Goal: Task Accomplishment & Management: Manage account settings

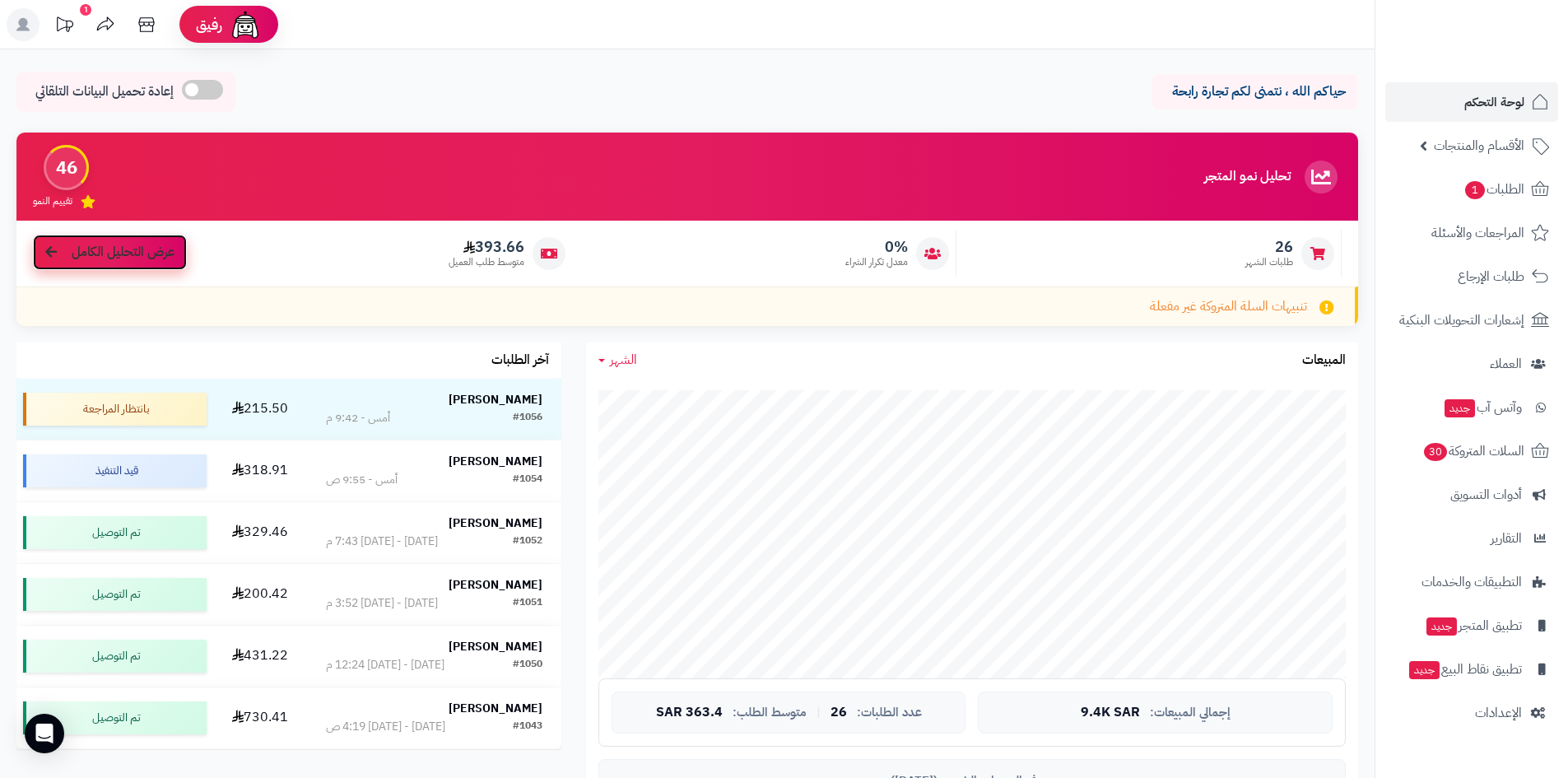
click at [122, 254] on span "عرض التحليل الكامل" at bounding box center [123, 252] width 103 height 19
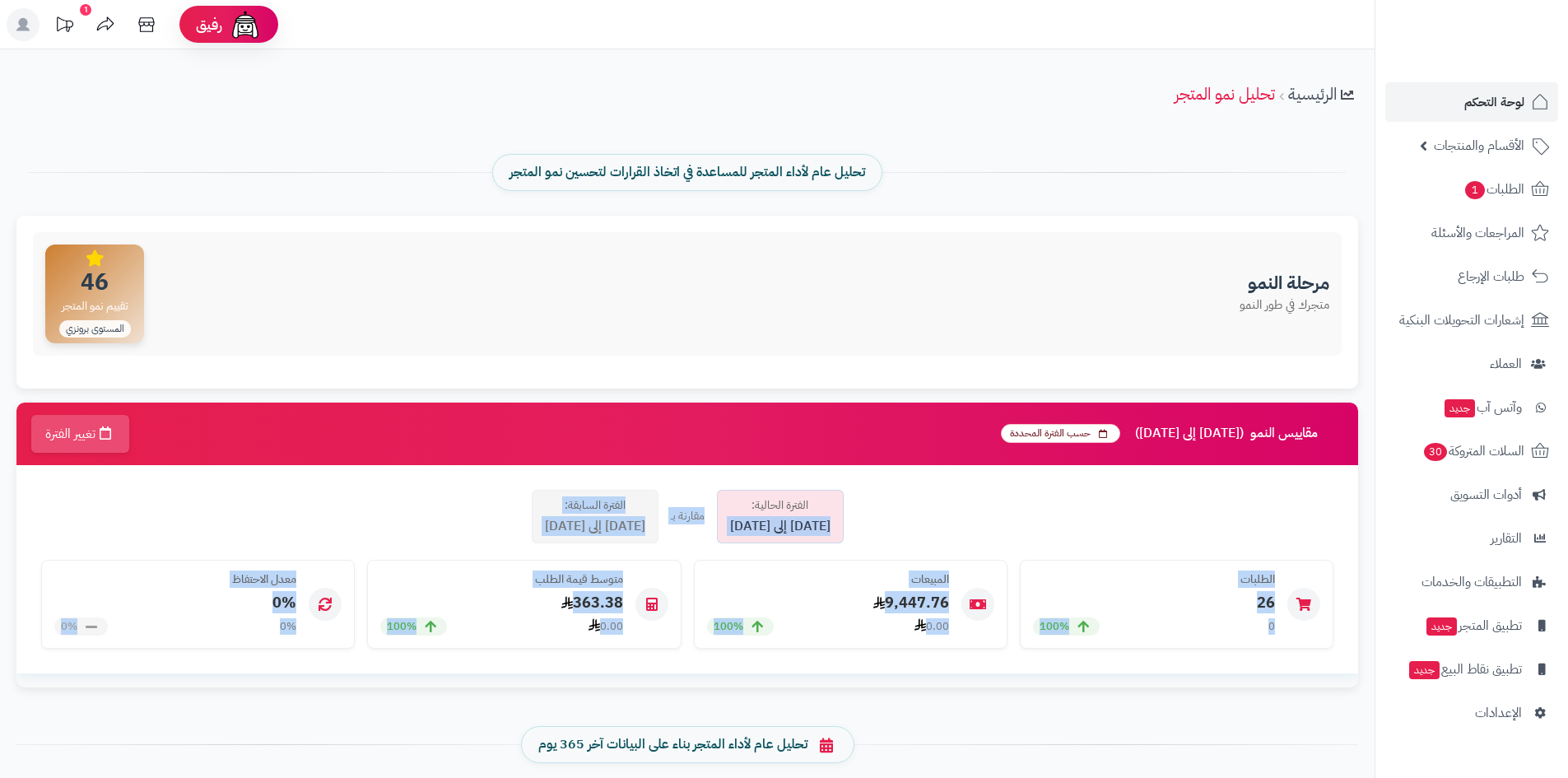
drag, startPoint x: 1153, startPoint y: 504, endPoint x: 911, endPoint y: 705, distance: 314.6
click at [911, 705] on div "مقاييس النمو (2025-09-01 إلى 2025-09-30) حسب الفترة المحددة تغيير الفترة الفترة…" at bounding box center [687, 596] width 1366 height 385
click at [911, 705] on div "تحليل عام لأداء المتجر بناء على البيانات آخر 365 يوم" at bounding box center [687, 745] width 1391 height 86
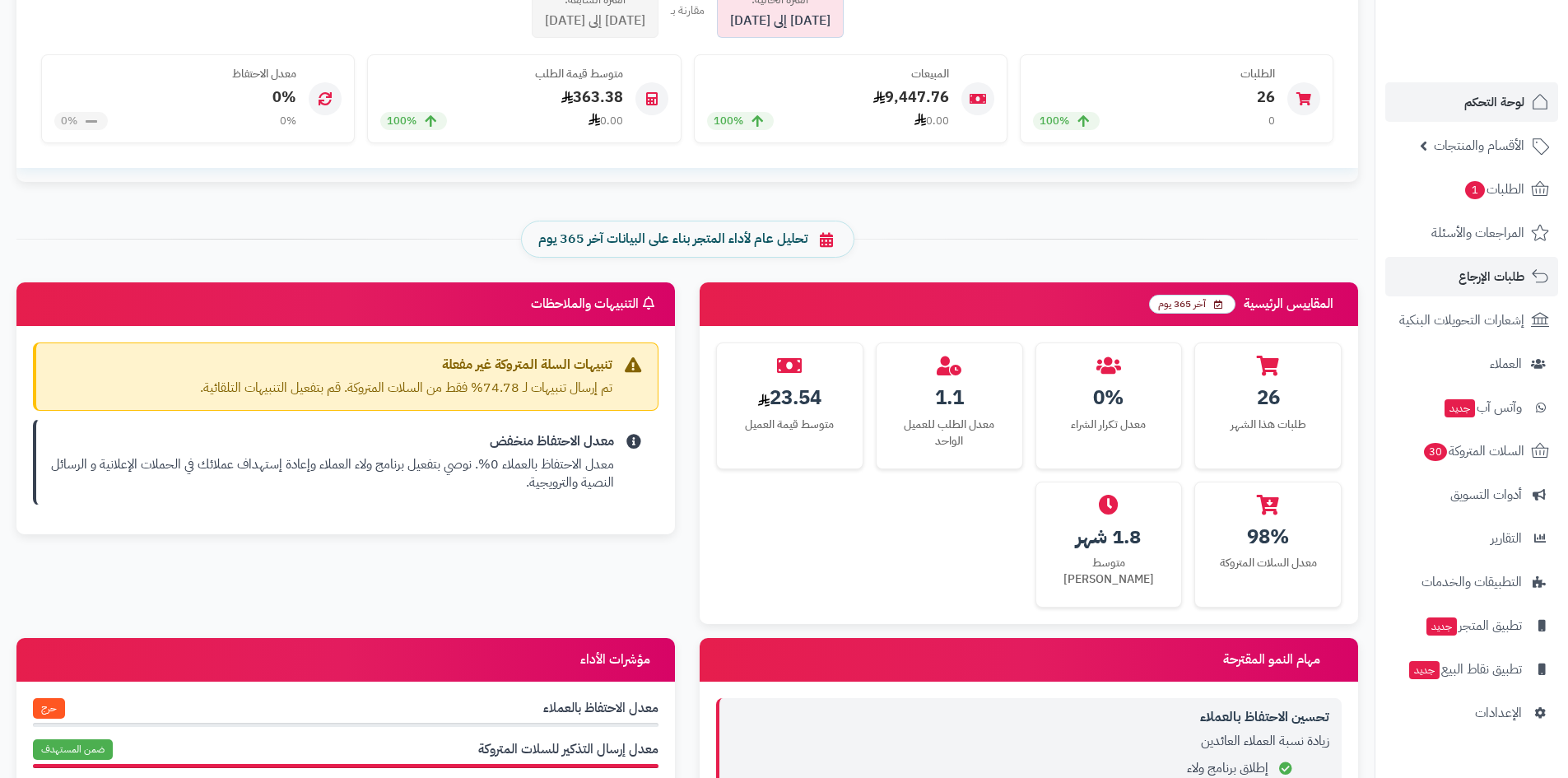
scroll to position [330, 0]
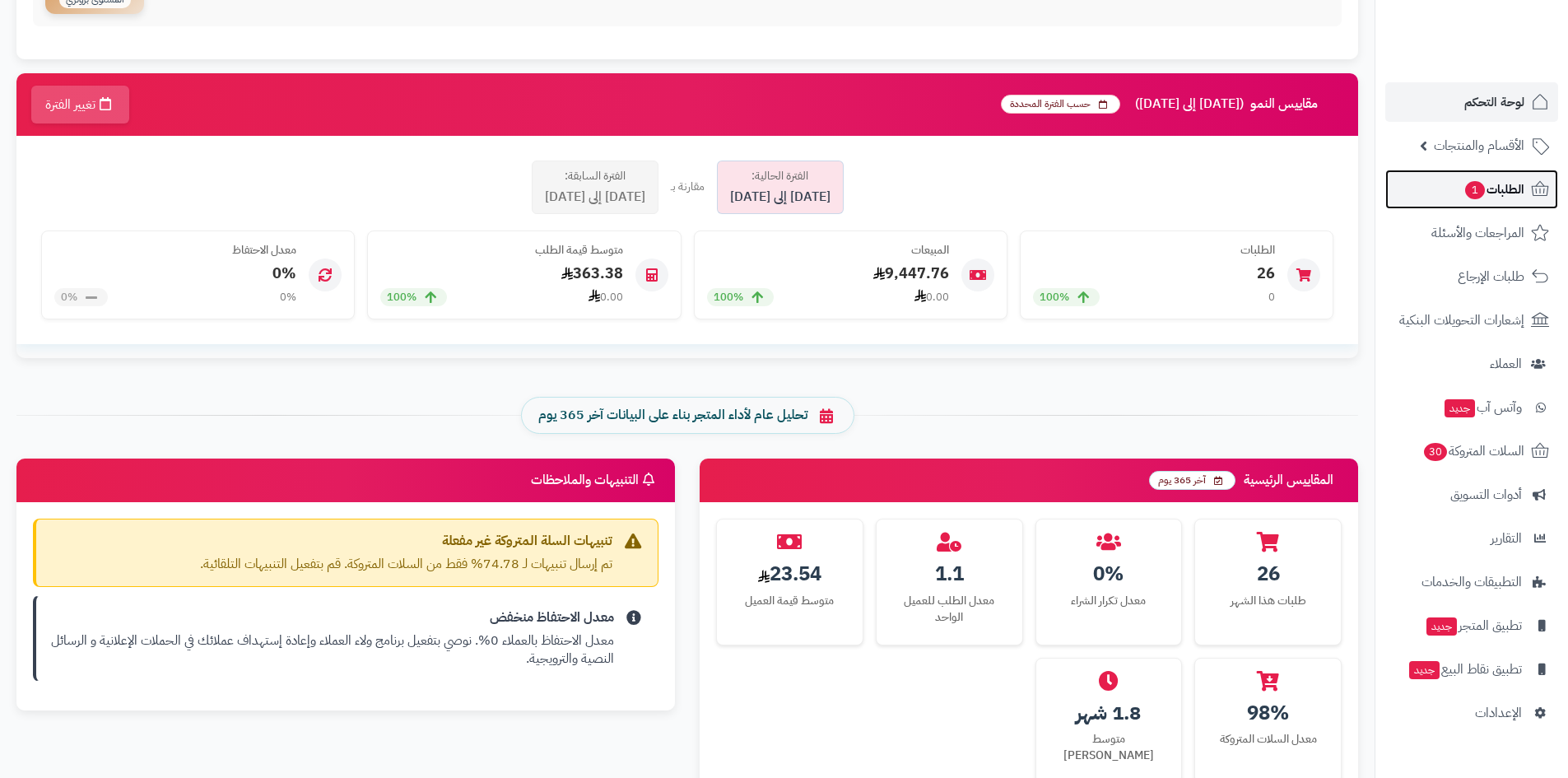
click at [1500, 197] on span "الطلبات 1" at bounding box center [1494, 189] width 61 height 23
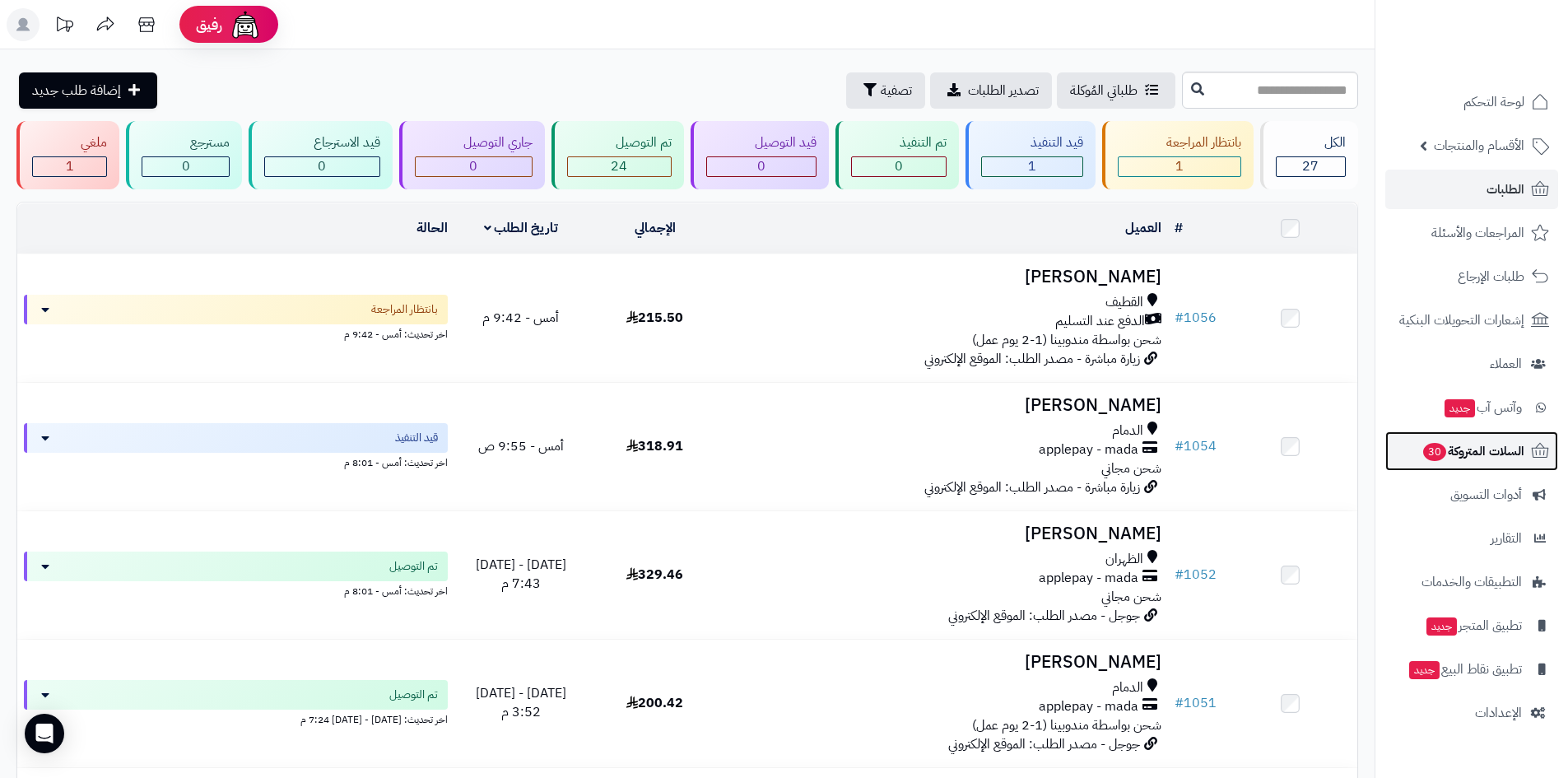
click at [1461, 441] on span "السلات المتروكة 30" at bounding box center [1473, 451] width 103 height 23
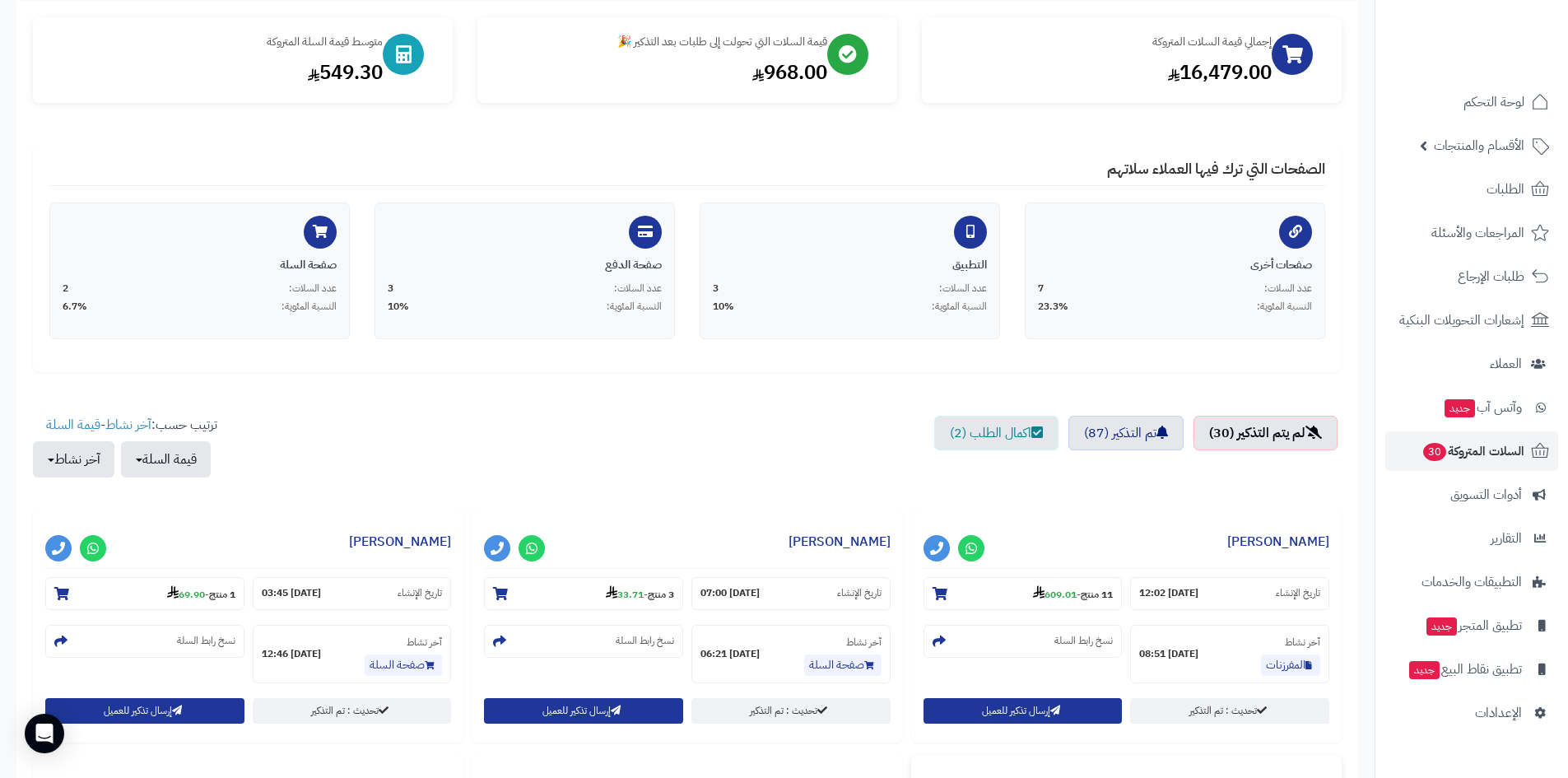
scroll to position [494, 0]
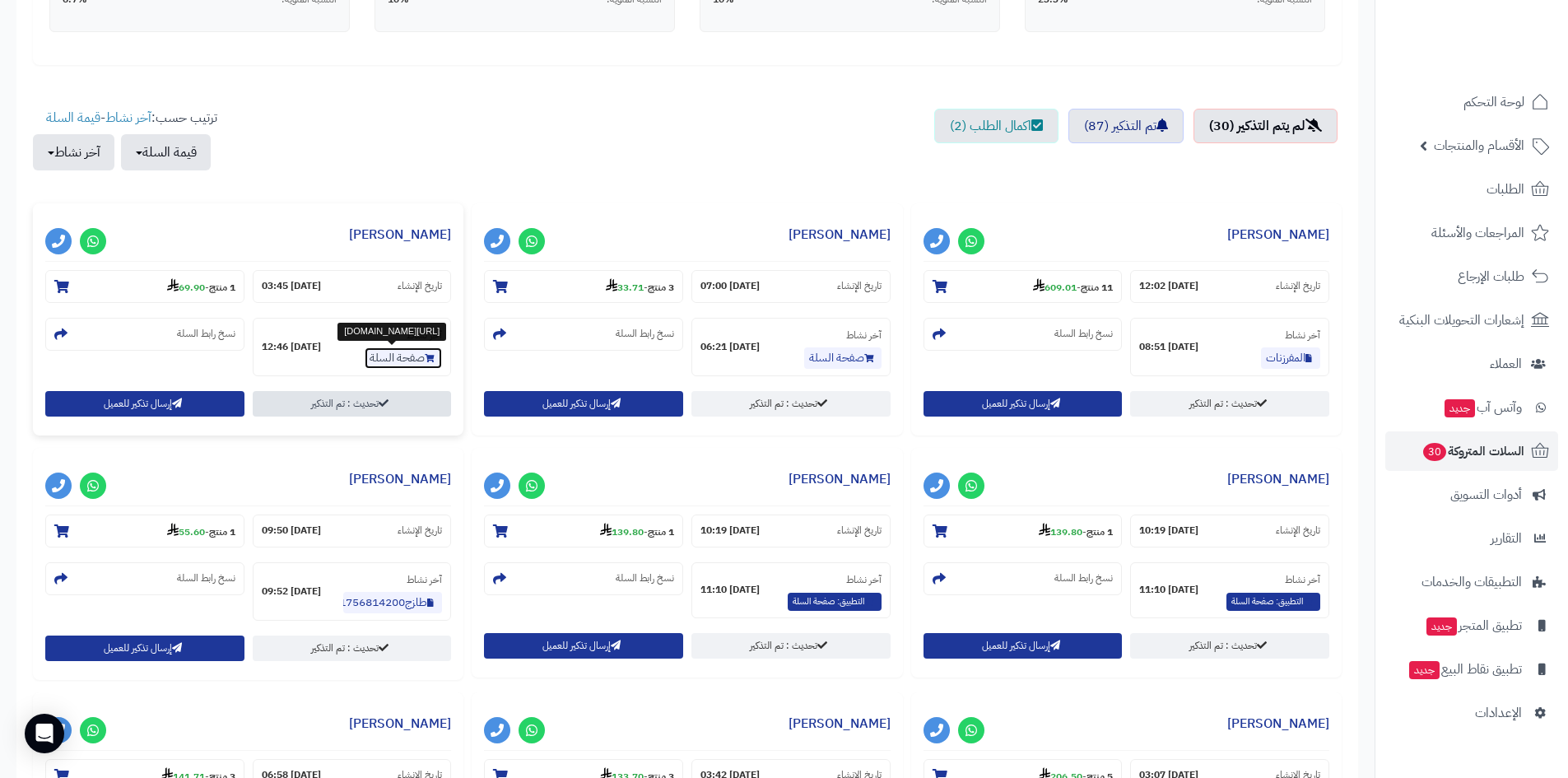
click at [382, 360] on link "صفحة السلة" at bounding box center [403, 358] width 77 height 21
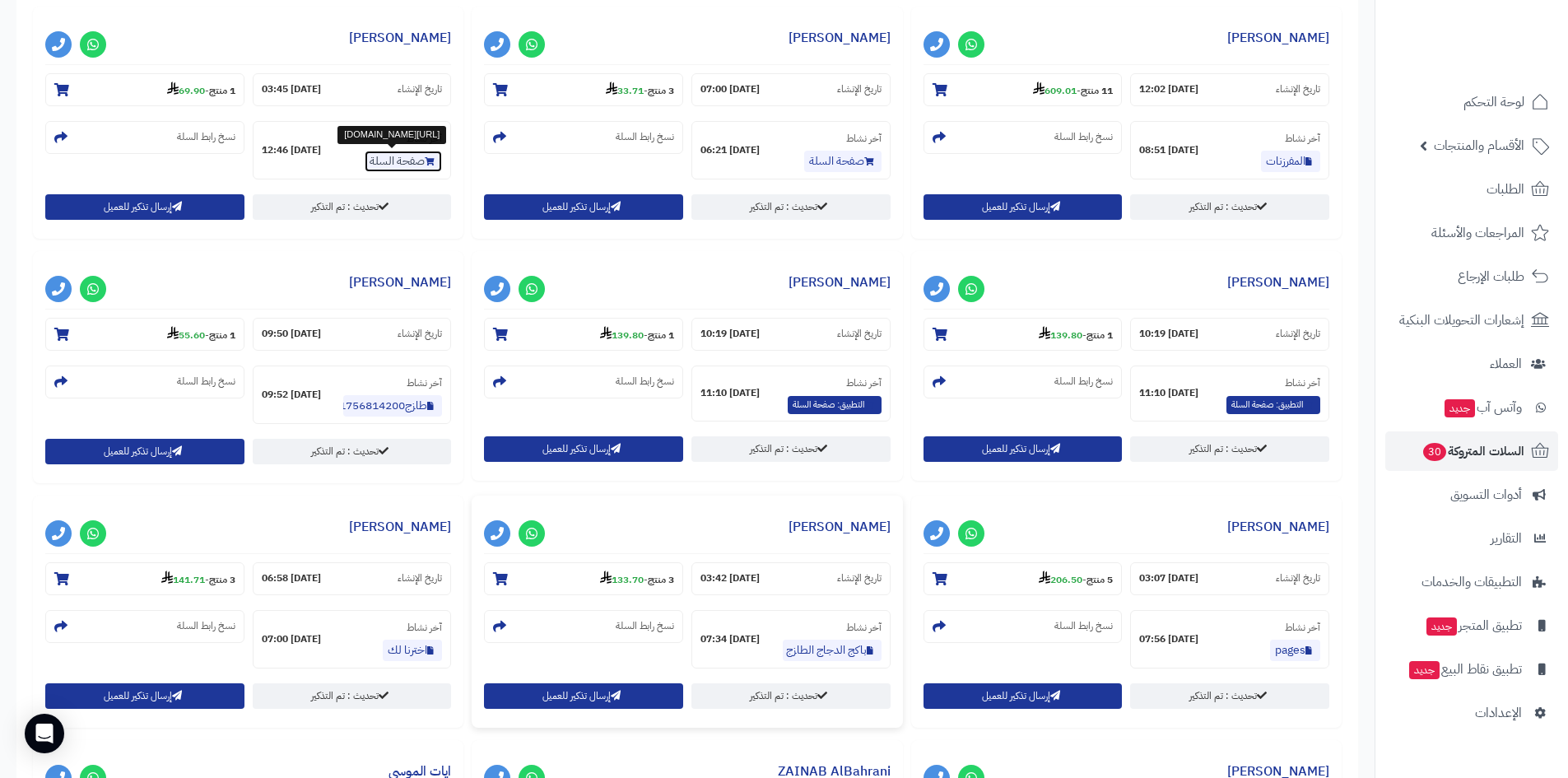
scroll to position [741, 0]
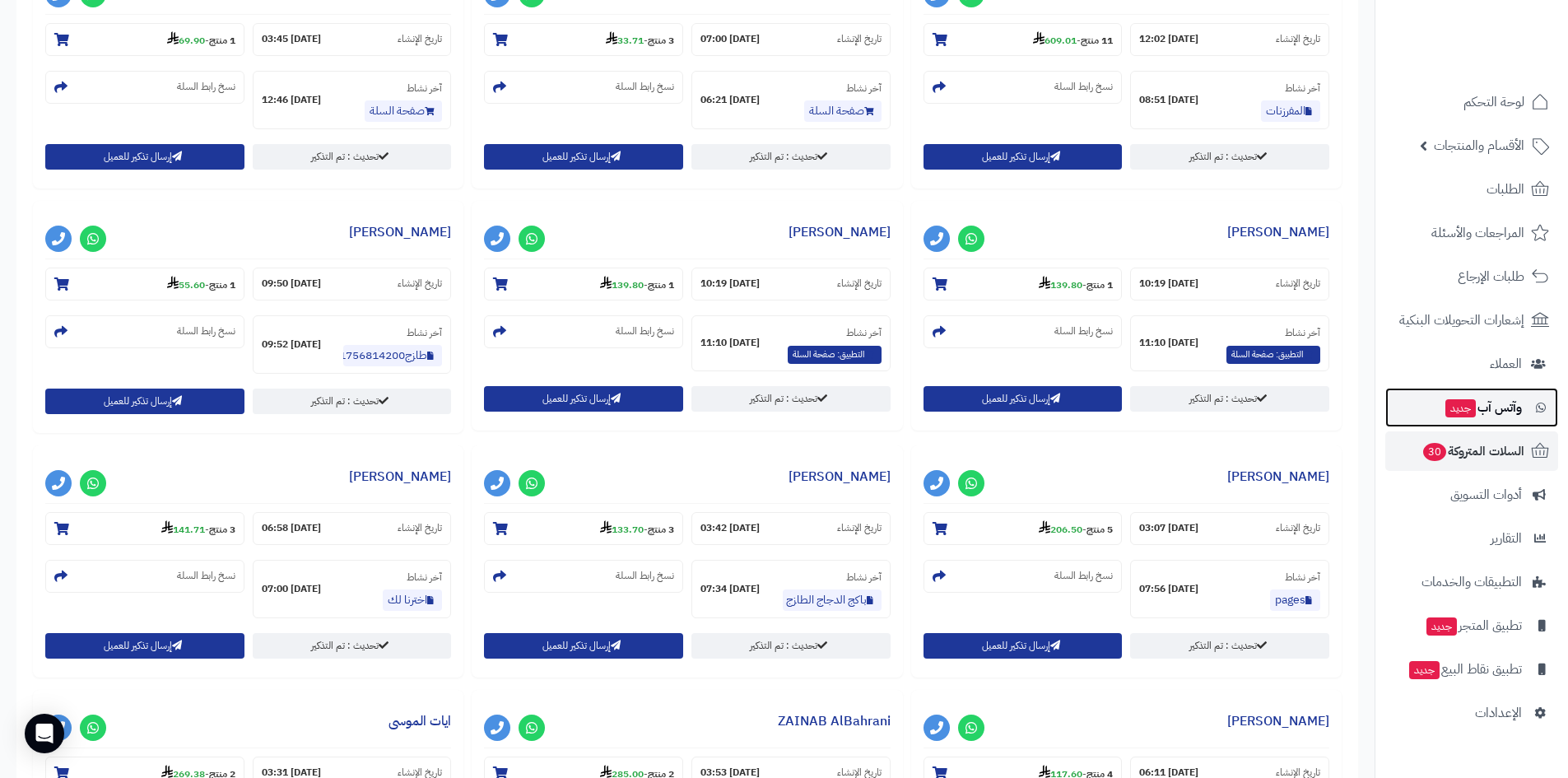
click at [1492, 419] on link "وآتس آب جديد" at bounding box center [1471, 407] width 173 height 39
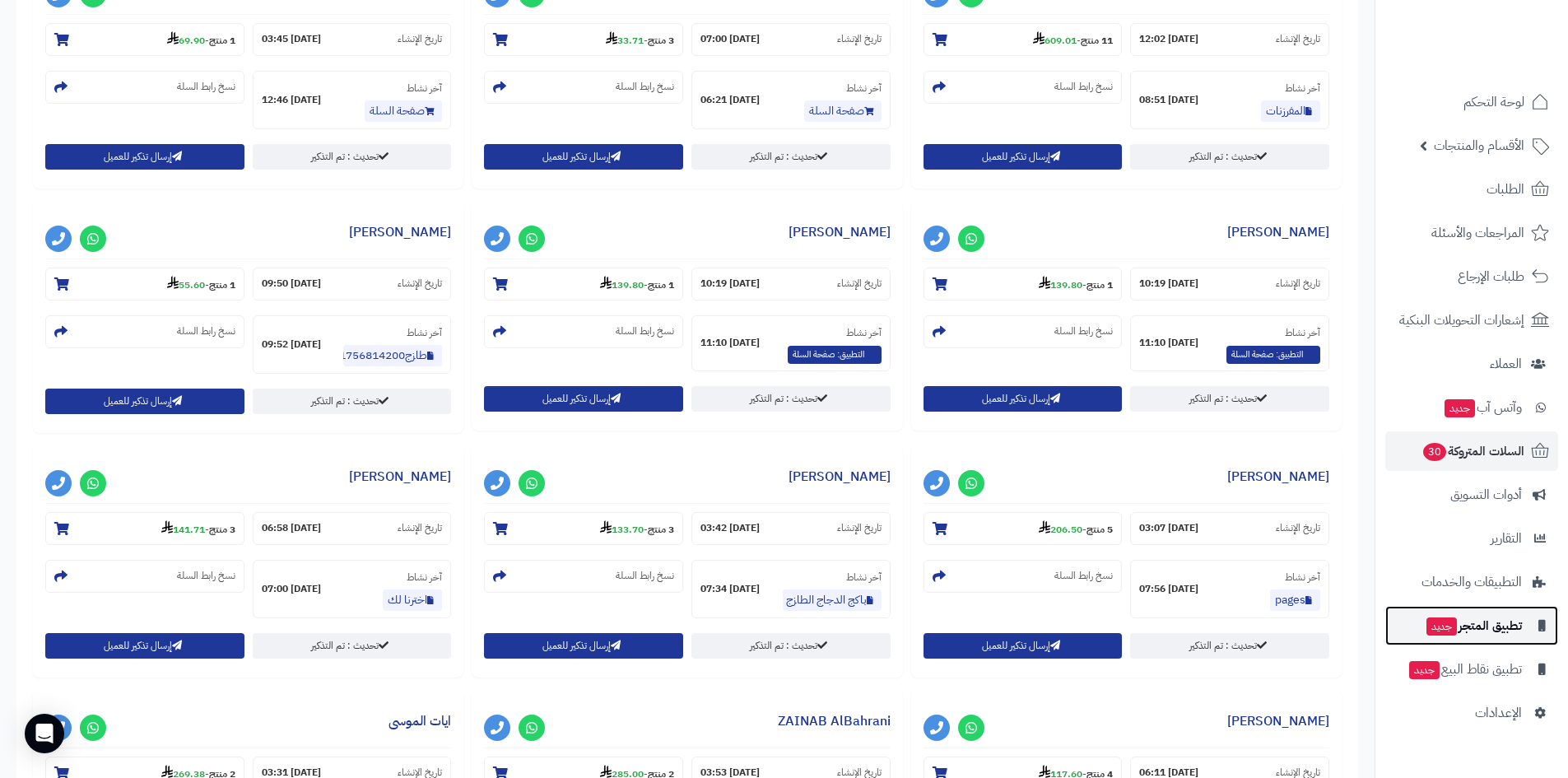
click at [1511, 640] on link "تطبيق المتجر جديد" at bounding box center [1471, 626] width 173 height 39
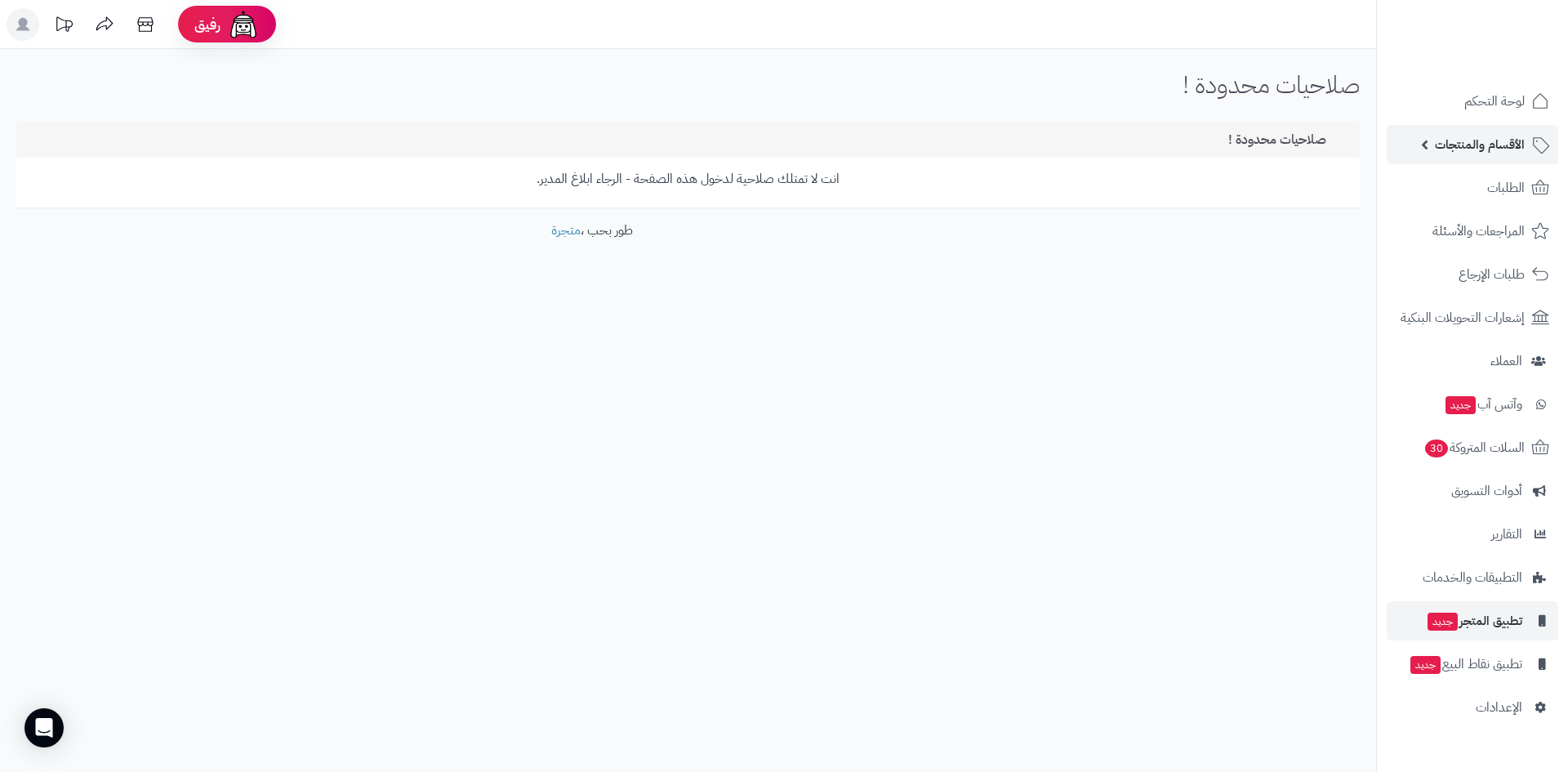
click at [1495, 127] on link "الأقسام والمنتجات" at bounding box center [1473, 144] width 171 height 39
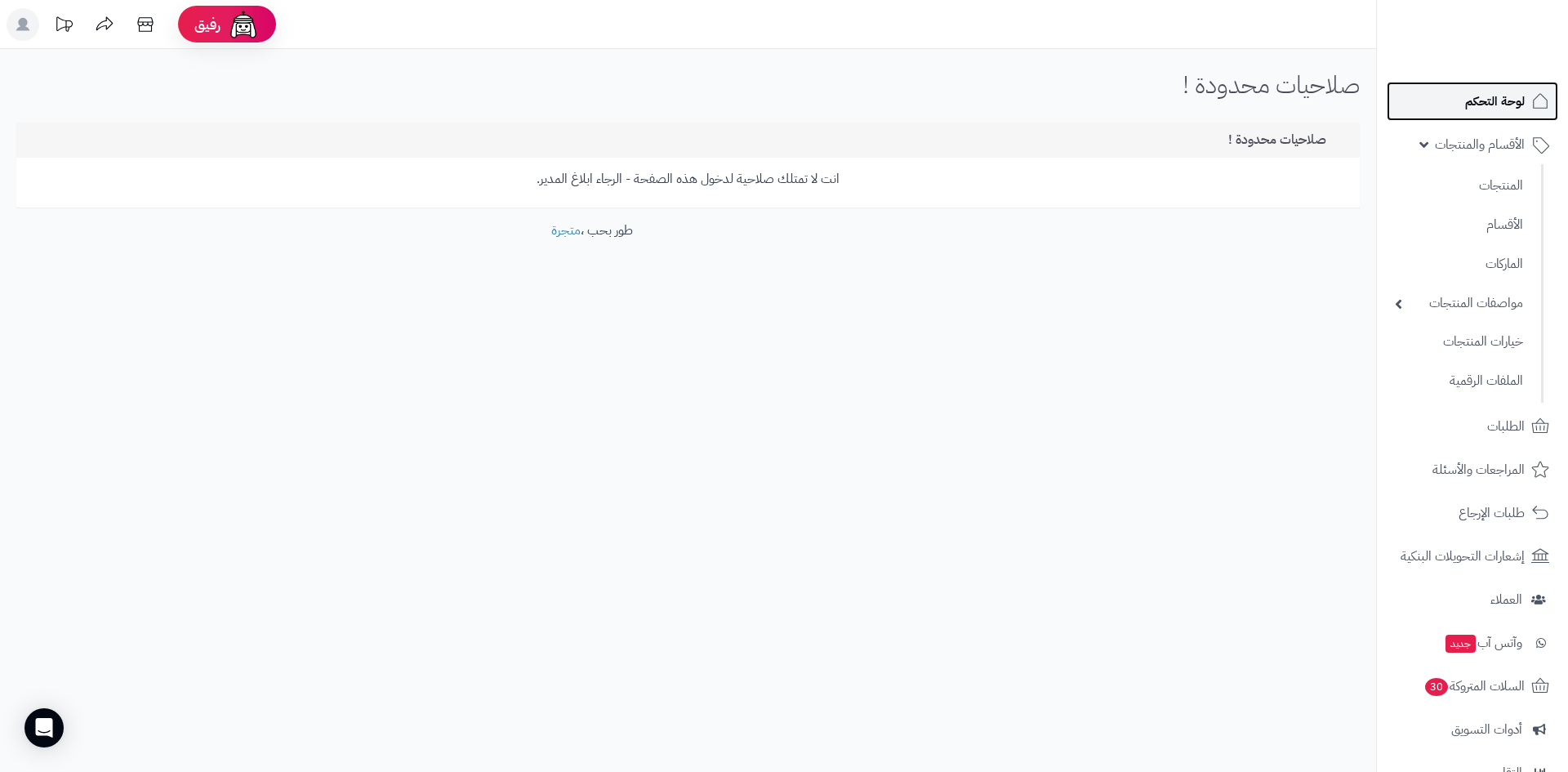
click at [1495, 108] on span "لوحة التحكم" at bounding box center [1495, 101] width 59 height 23
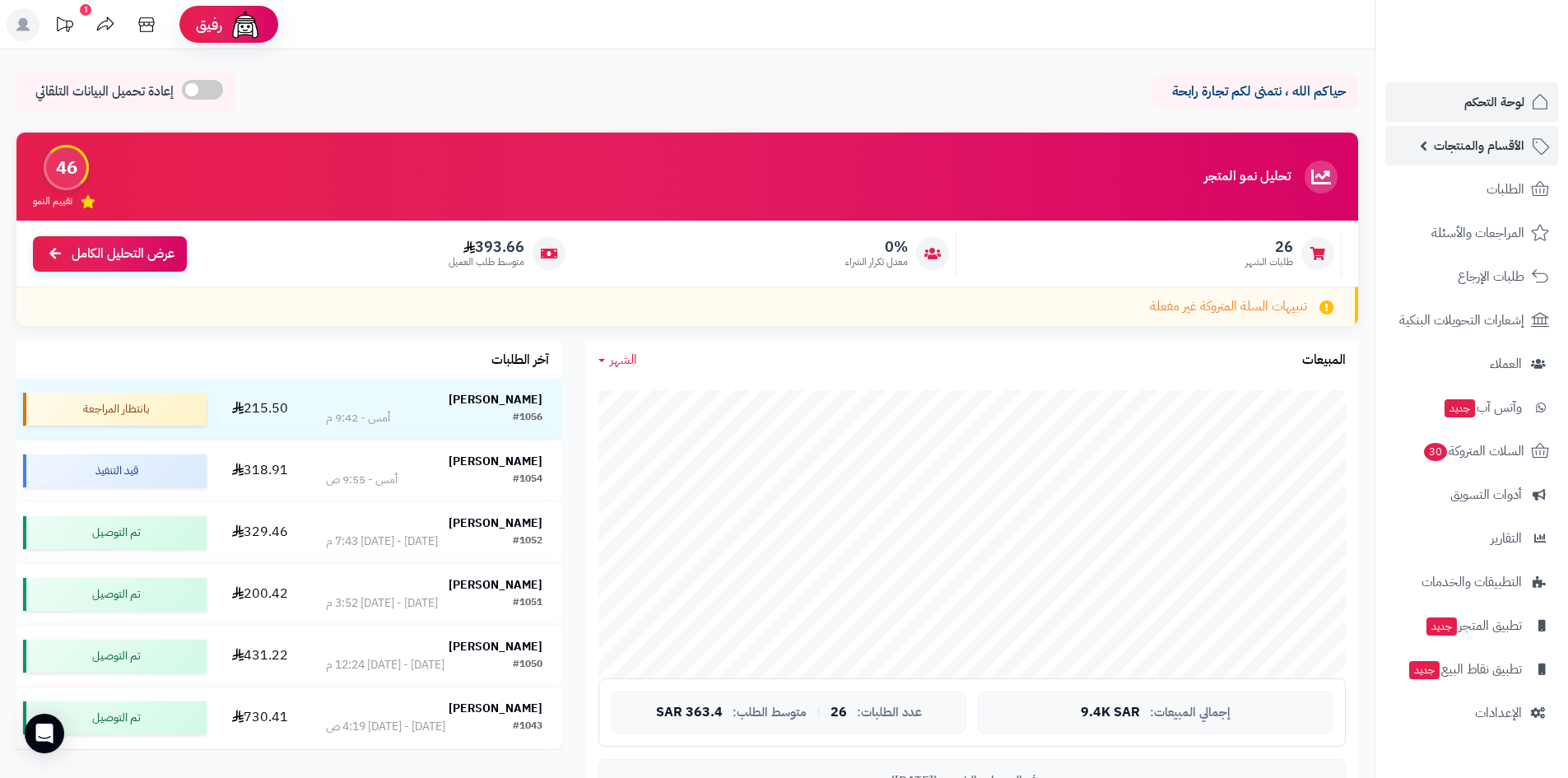
click at [1488, 154] on span "الأقسام والمنتجات" at bounding box center [1479, 146] width 91 height 23
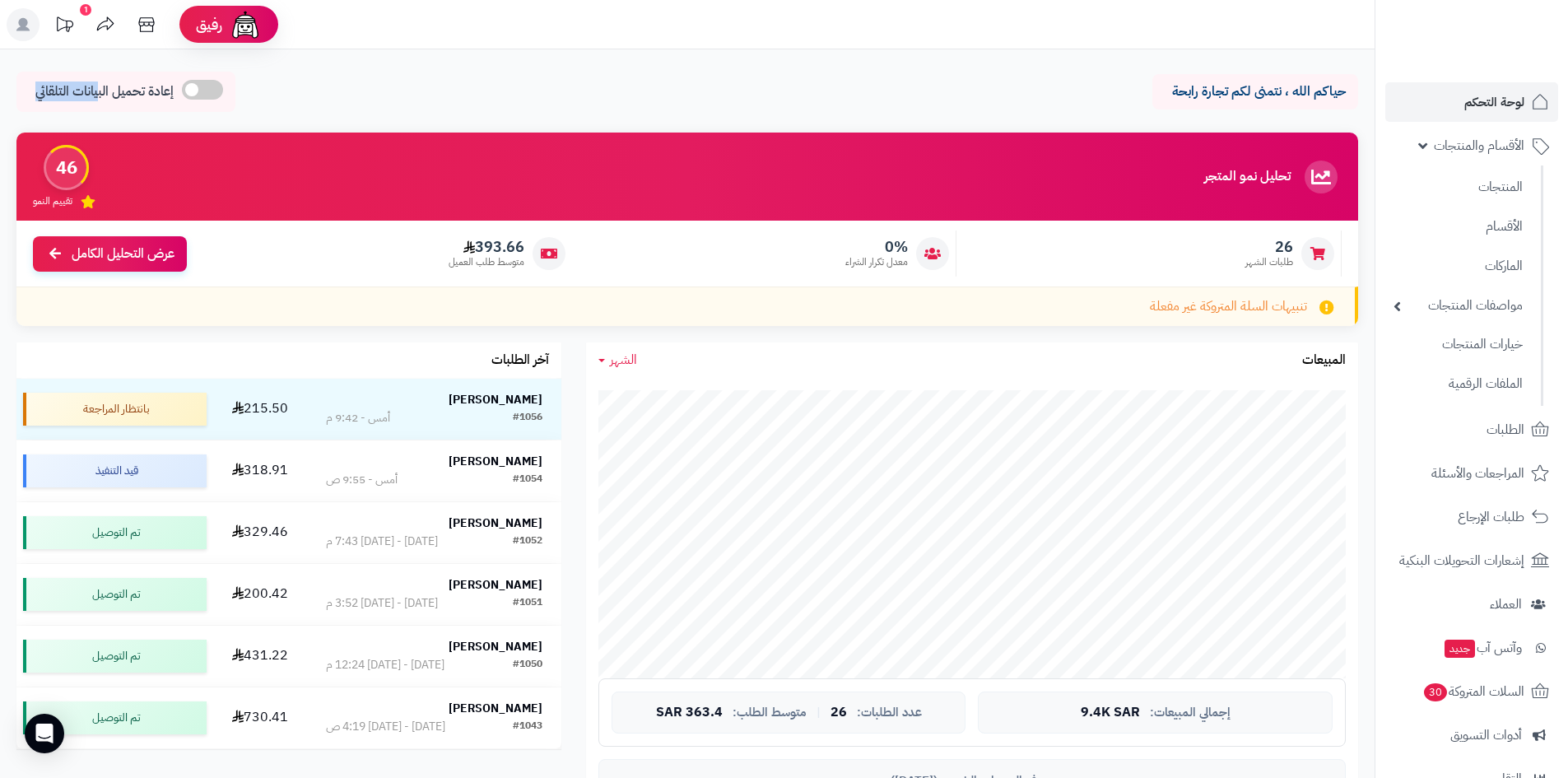
drag, startPoint x: 4, startPoint y: 105, endPoint x: 177, endPoint y: 27, distance: 189.8
click at [1530, 217] on link "الأقسام" at bounding box center [1458, 225] width 145 height 33
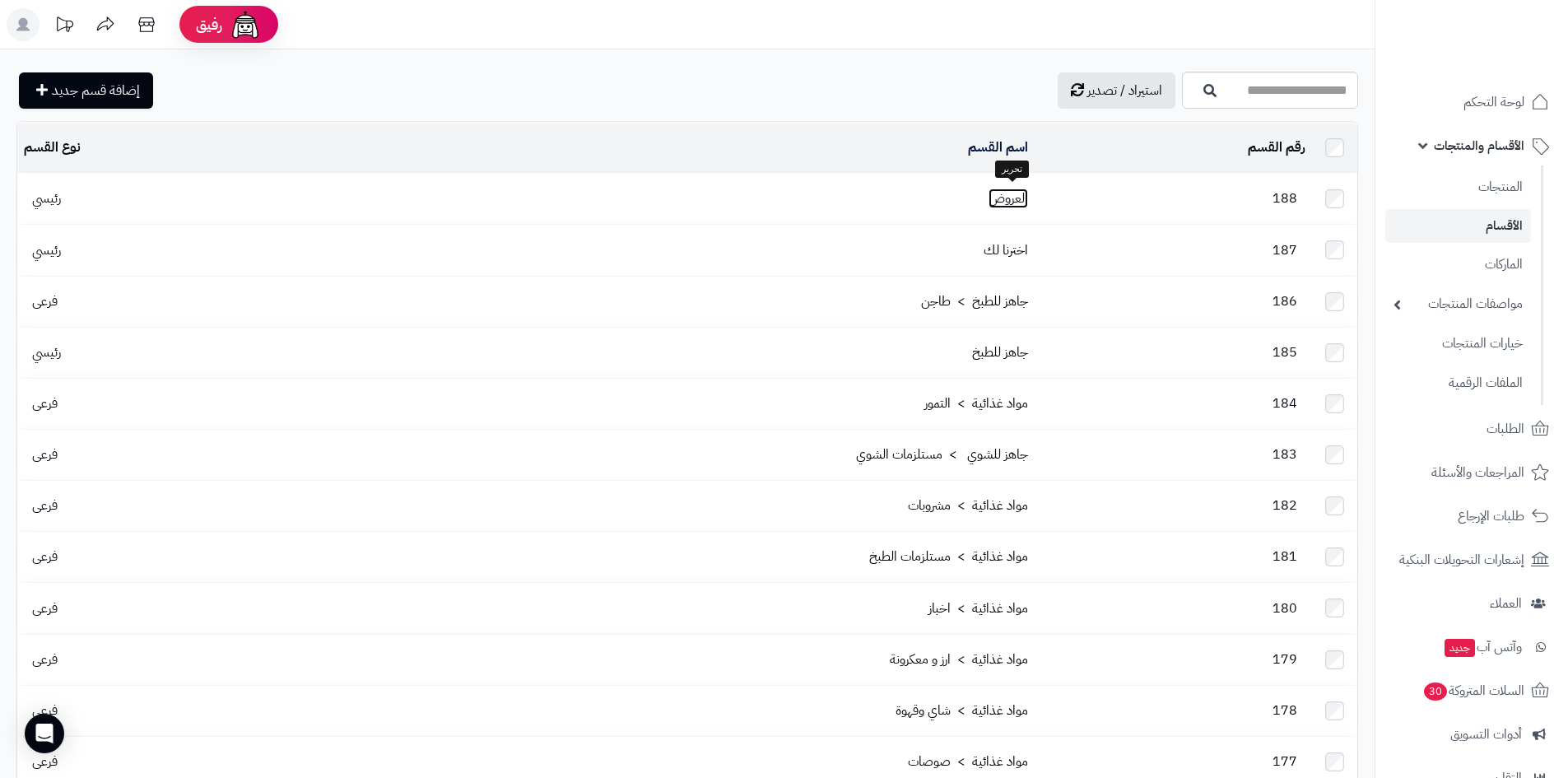
click at [1019, 199] on link "العروض" at bounding box center [1009, 198] width 39 height 20
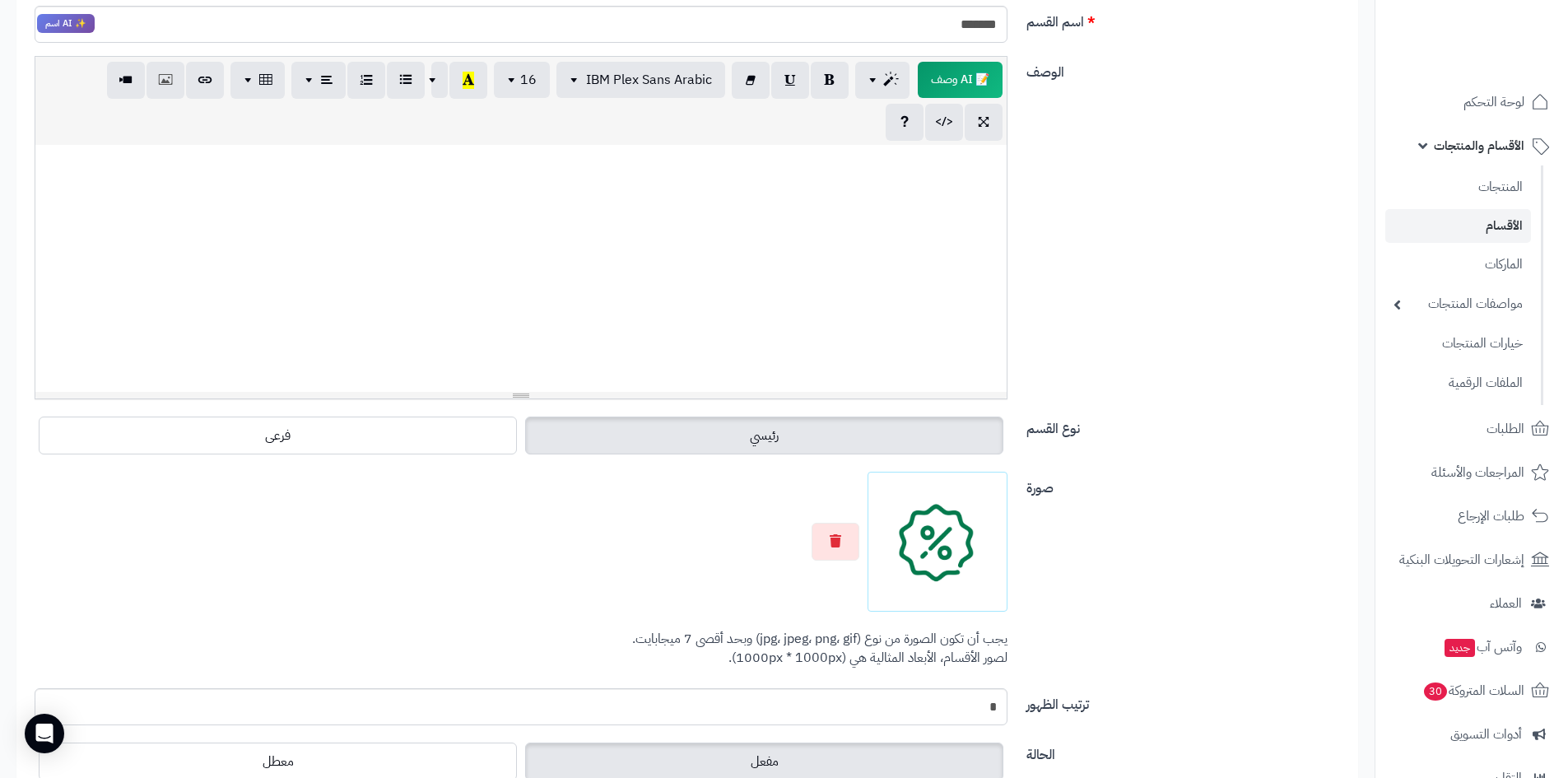
scroll to position [345, 0]
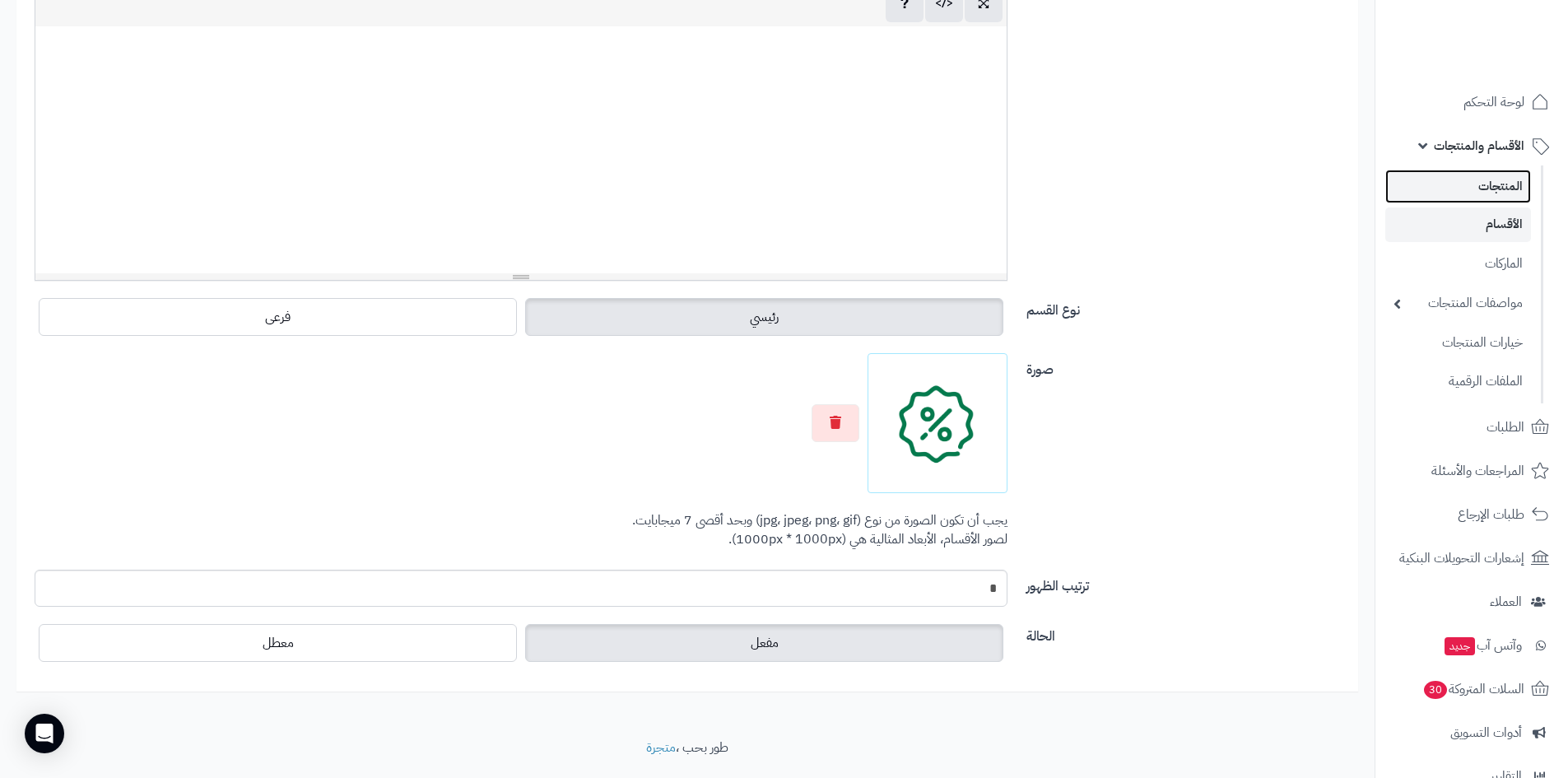
click at [1500, 187] on link "المنتجات" at bounding box center [1458, 186] width 145 height 33
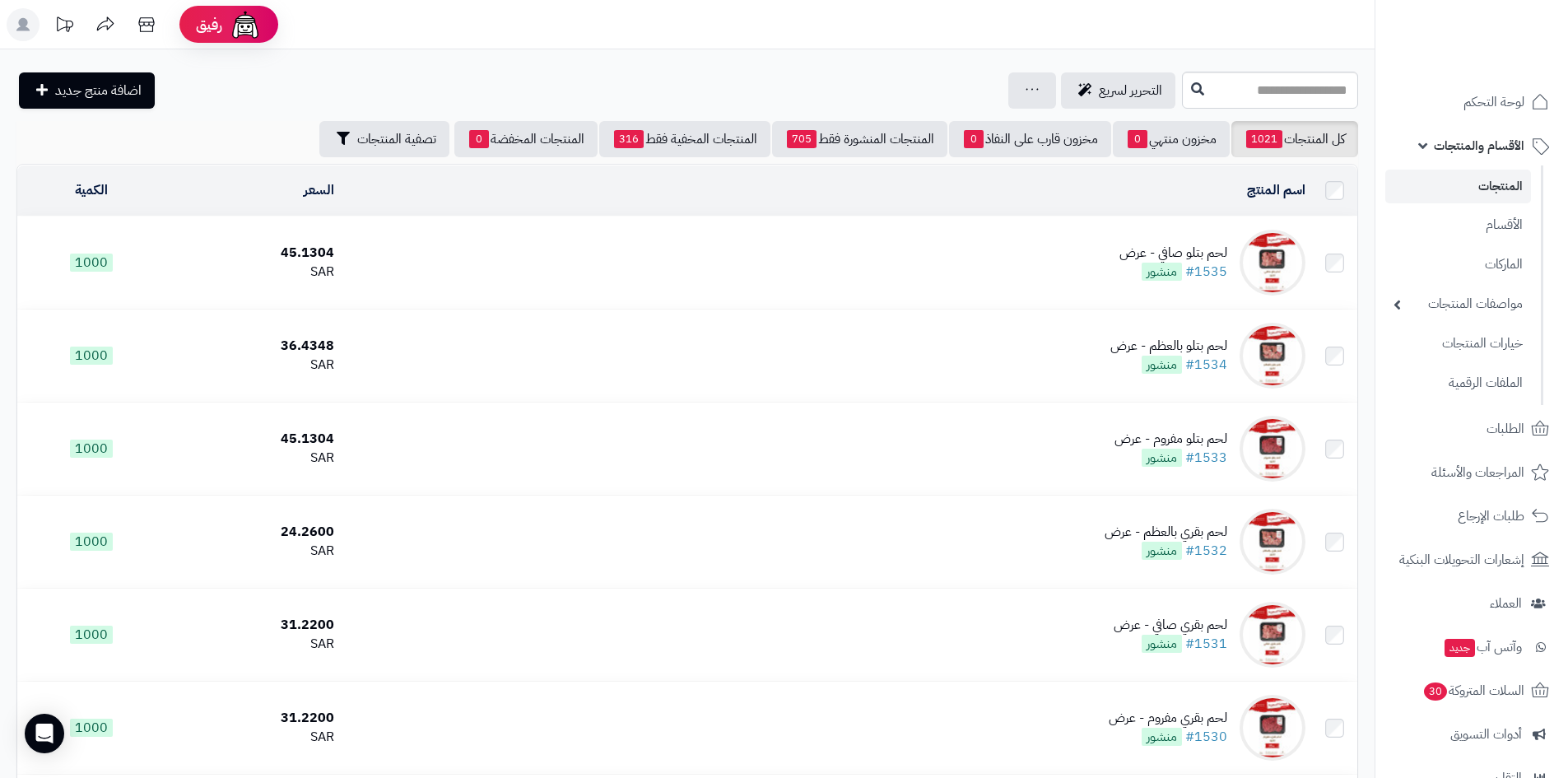
click at [1080, 253] on td "لحم بتلو صافي - عرض #1535 منشور" at bounding box center [825, 263] width 971 height 92
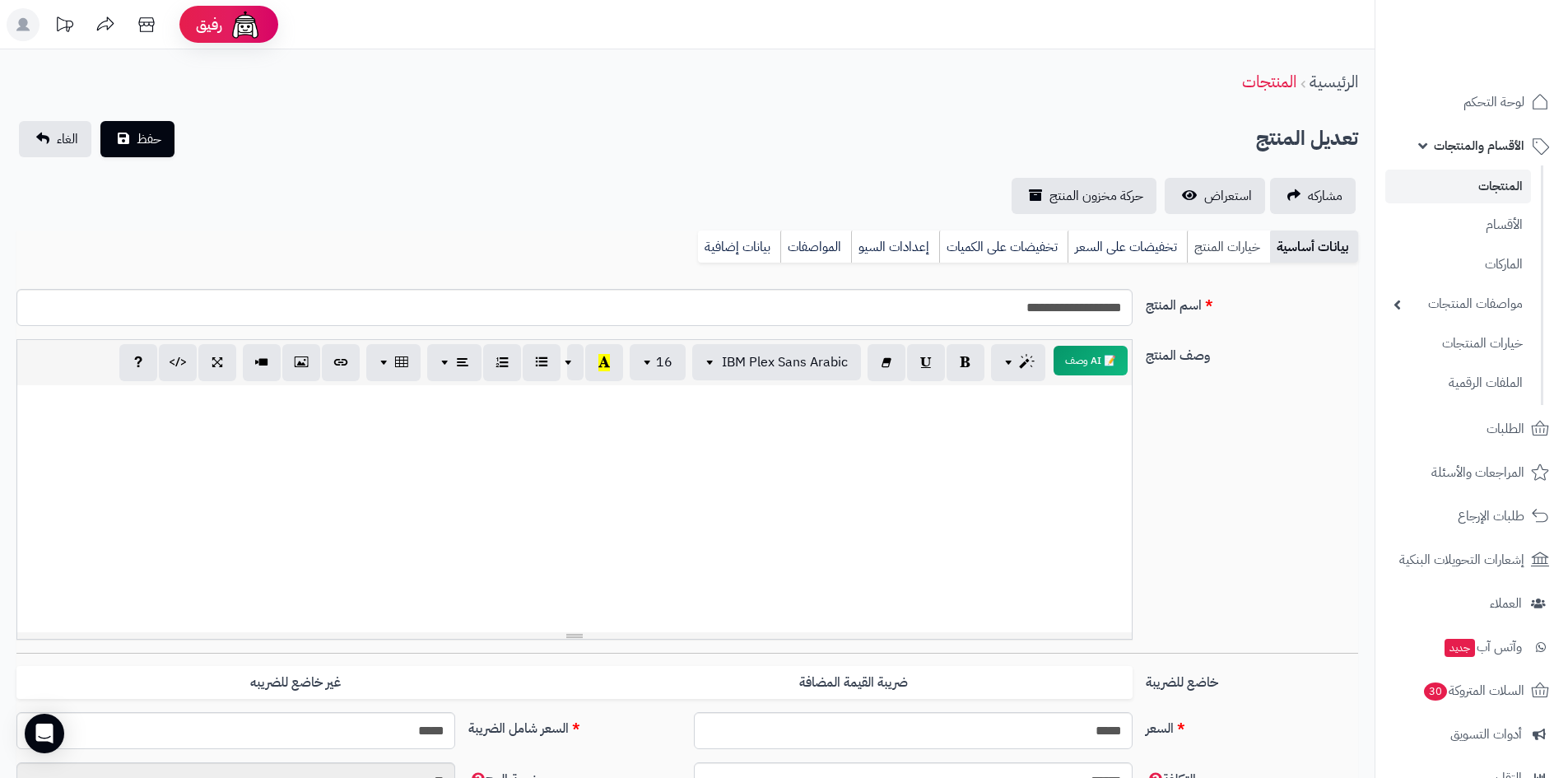
drag, startPoint x: 1225, startPoint y: 251, endPoint x: 1229, endPoint y: 258, distance: 8.1
click at [1226, 251] on link "خيارات المنتج" at bounding box center [1228, 246] width 83 height 33
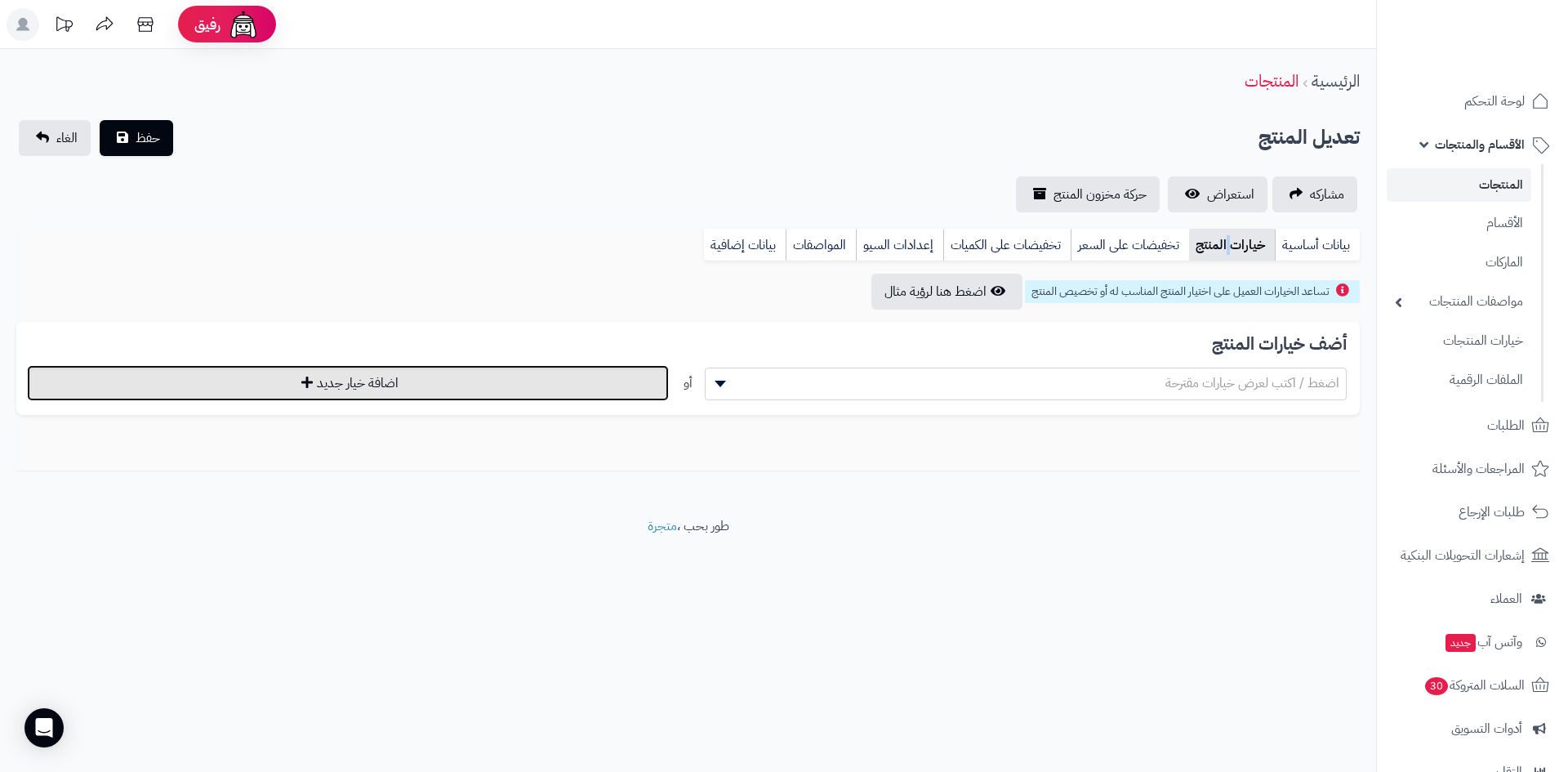
click at [440, 381] on button "اضافة خيار جديد" at bounding box center [348, 383] width 642 height 36
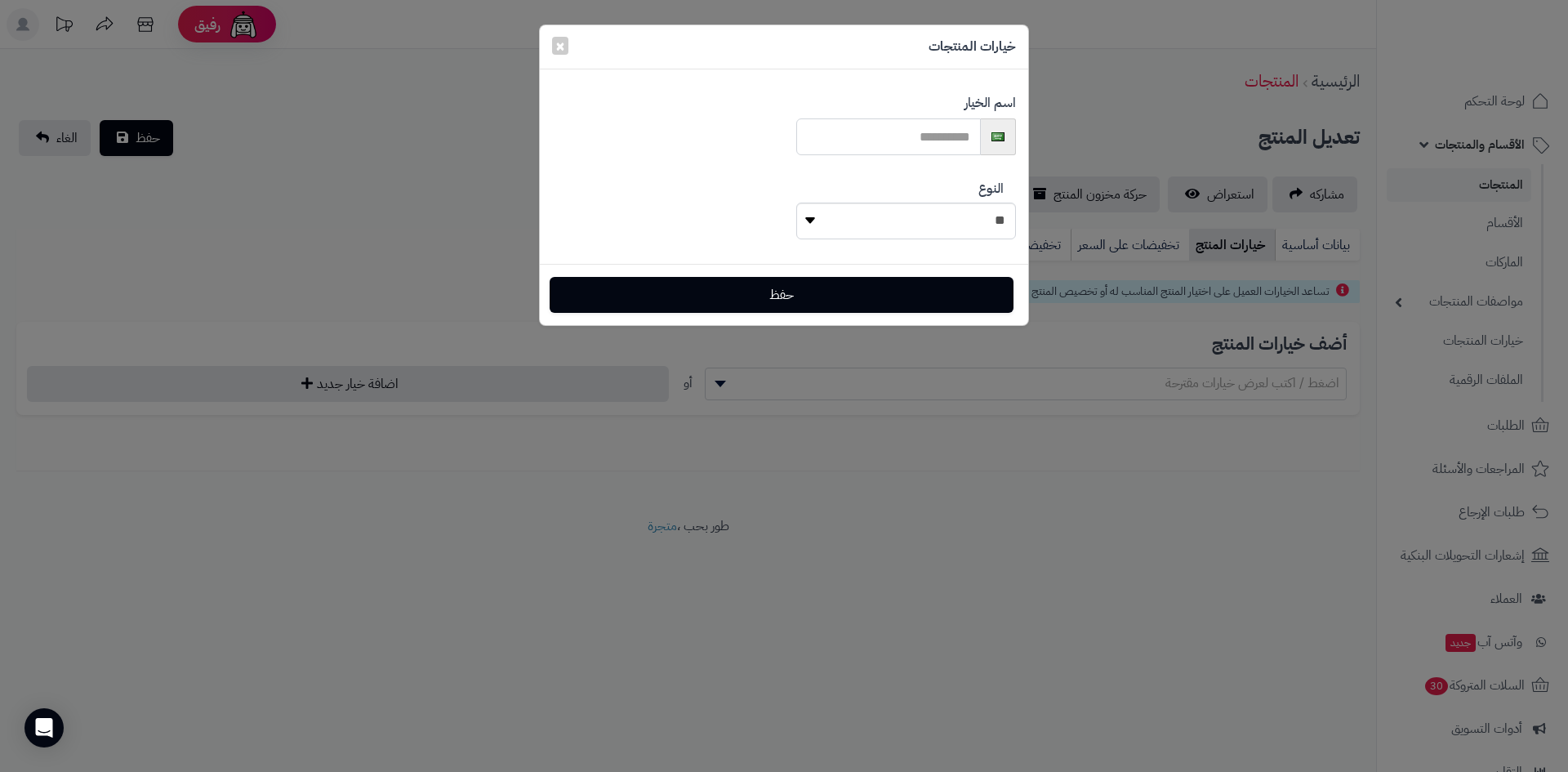
click at [948, 132] on input "text" at bounding box center [888, 137] width 184 height 37
click at [965, 221] on select "**********" at bounding box center [906, 221] width 220 height 37
select select "****"
click at [796, 203] on select "**********" at bounding box center [906, 221] width 220 height 37
click at [874, 127] on input "text" at bounding box center [888, 137] width 184 height 37
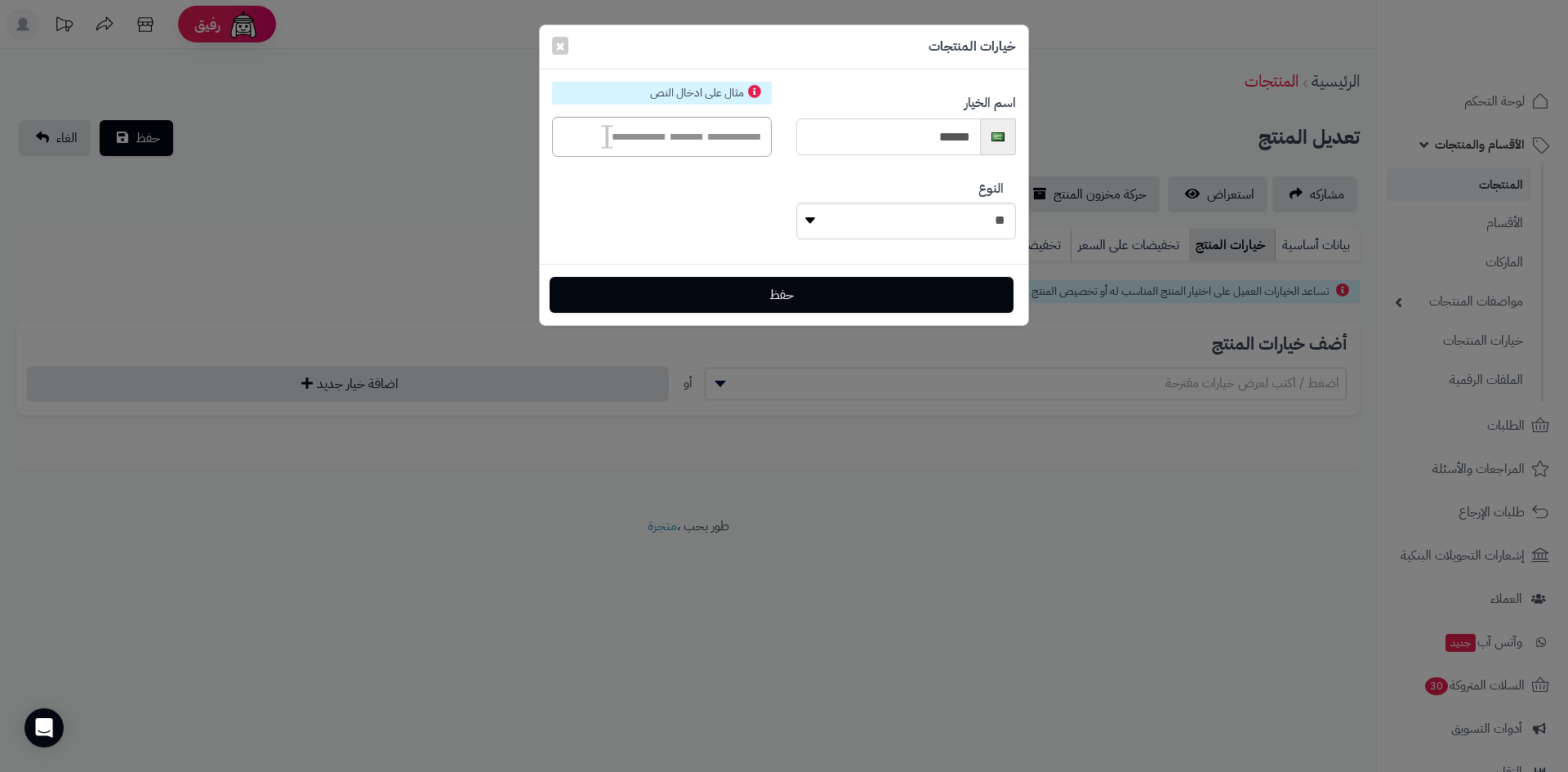
type input "******"
click at [814, 222] on select "**********" at bounding box center [906, 221] width 220 height 37
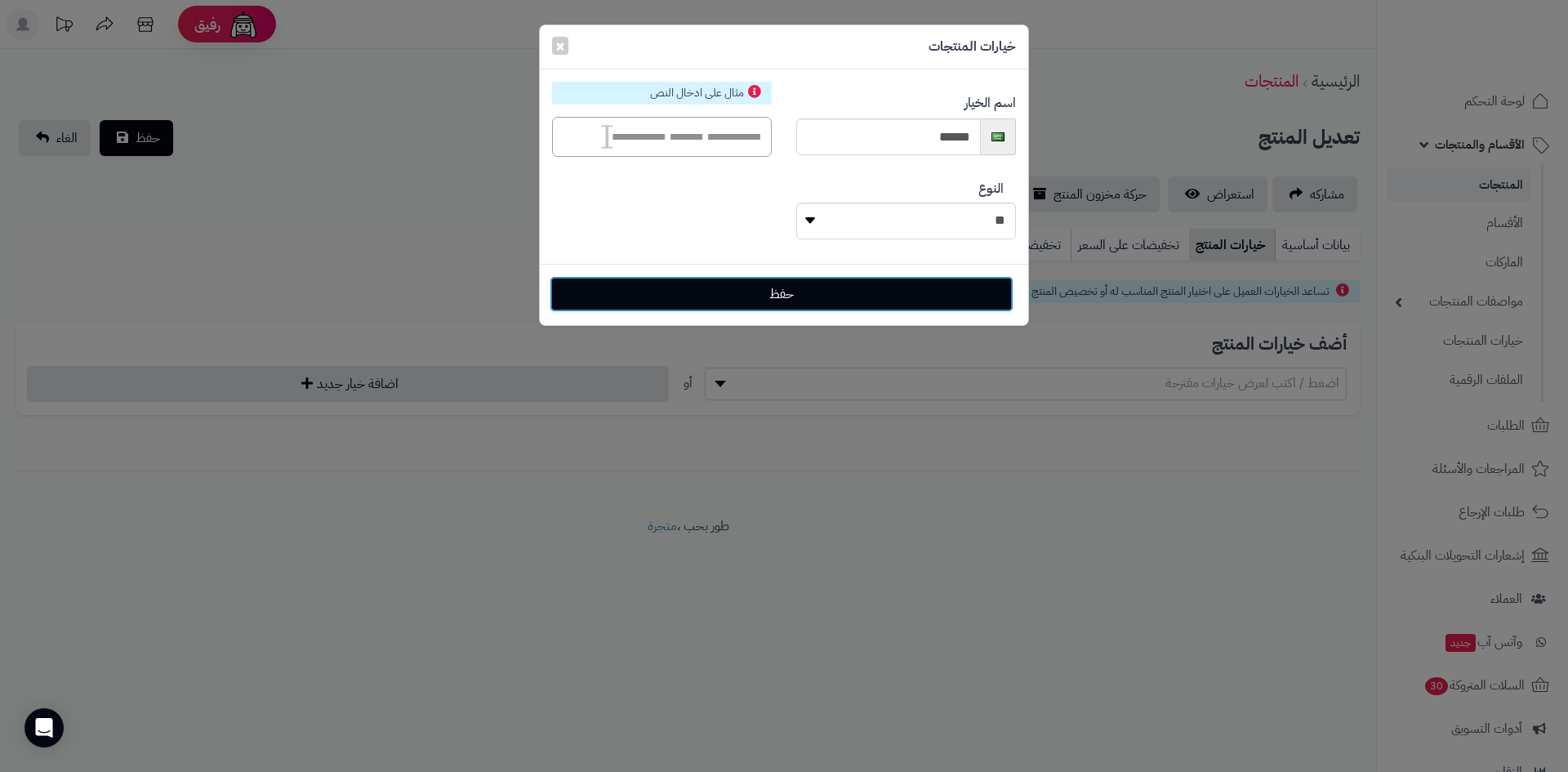
click at [846, 306] on button "حفظ" at bounding box center [782, 294] width 464 height 36
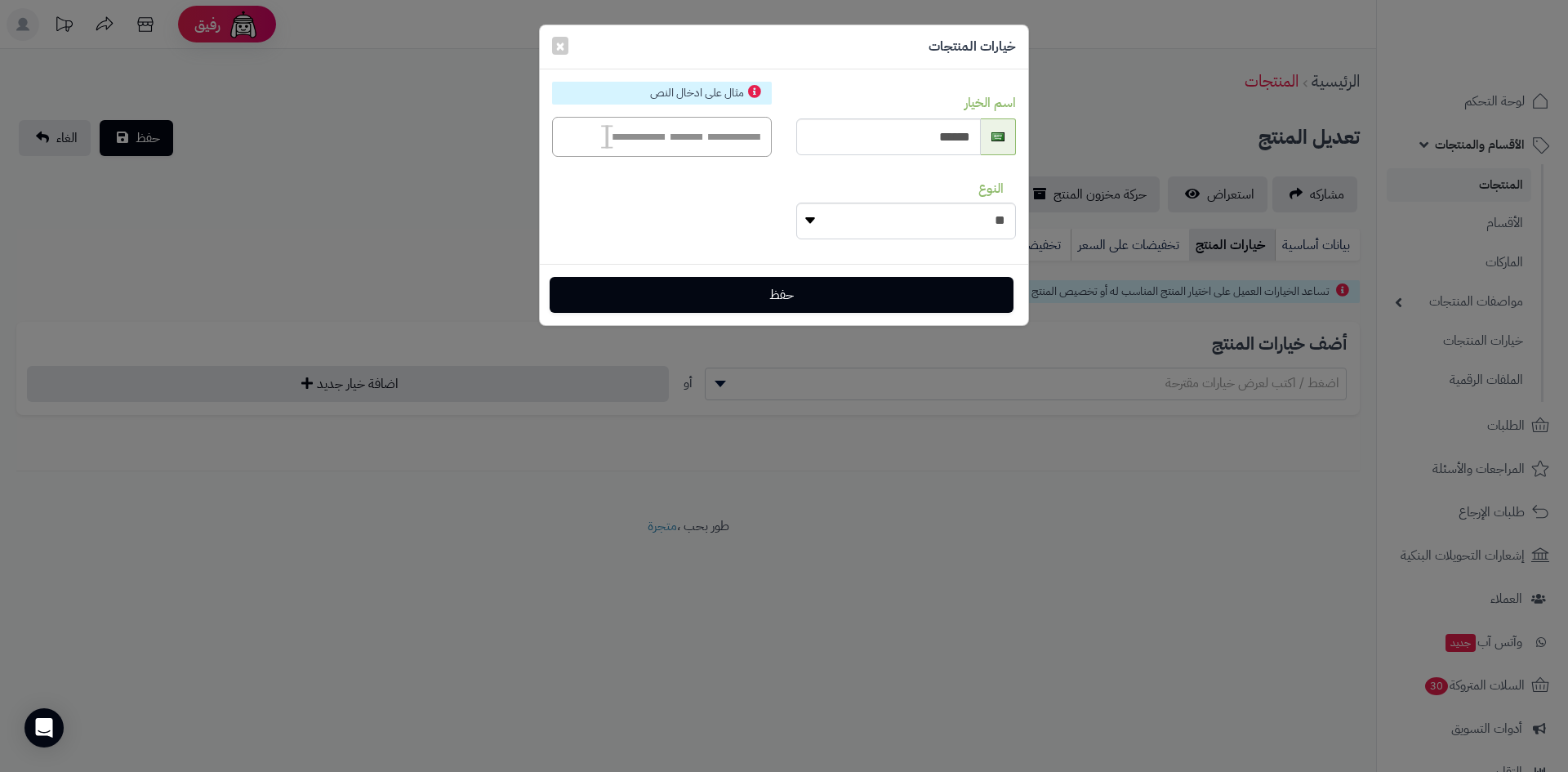
select select "**"
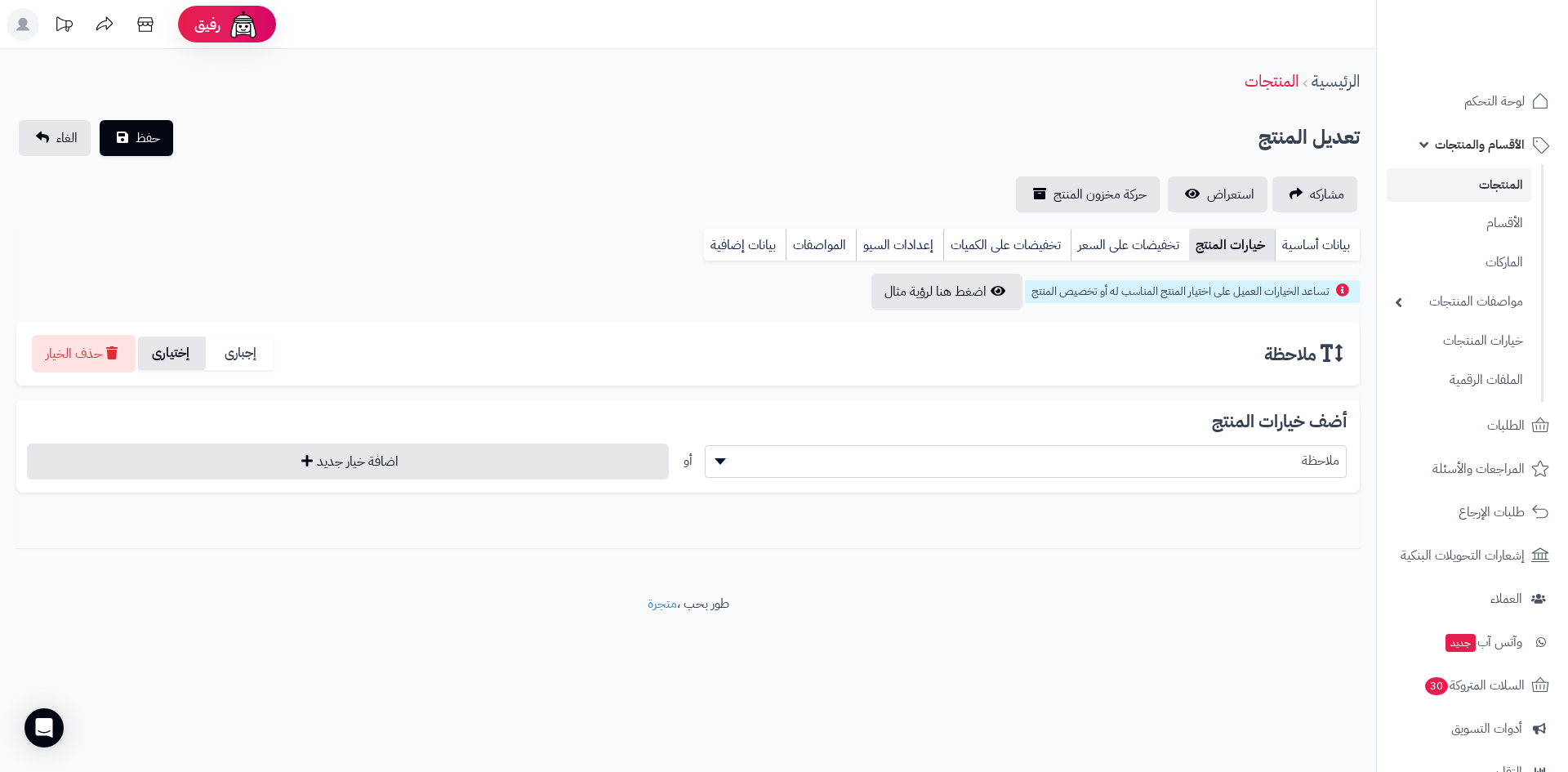
click at [188, 361] on label "إختيارى" at bounding box center [172, 352] width 68 height 33
click at [921, 478] on div "****** ملاحظة أو اضافة خيار جديد" at bounding box center [688, 461] width 1318 height 36
click at [90, 411] on div "أضف خيارات المنتج ****** ملاحظة أو اضافة خيار جديد" at bounding box center [688, 447] width 1344 height 93
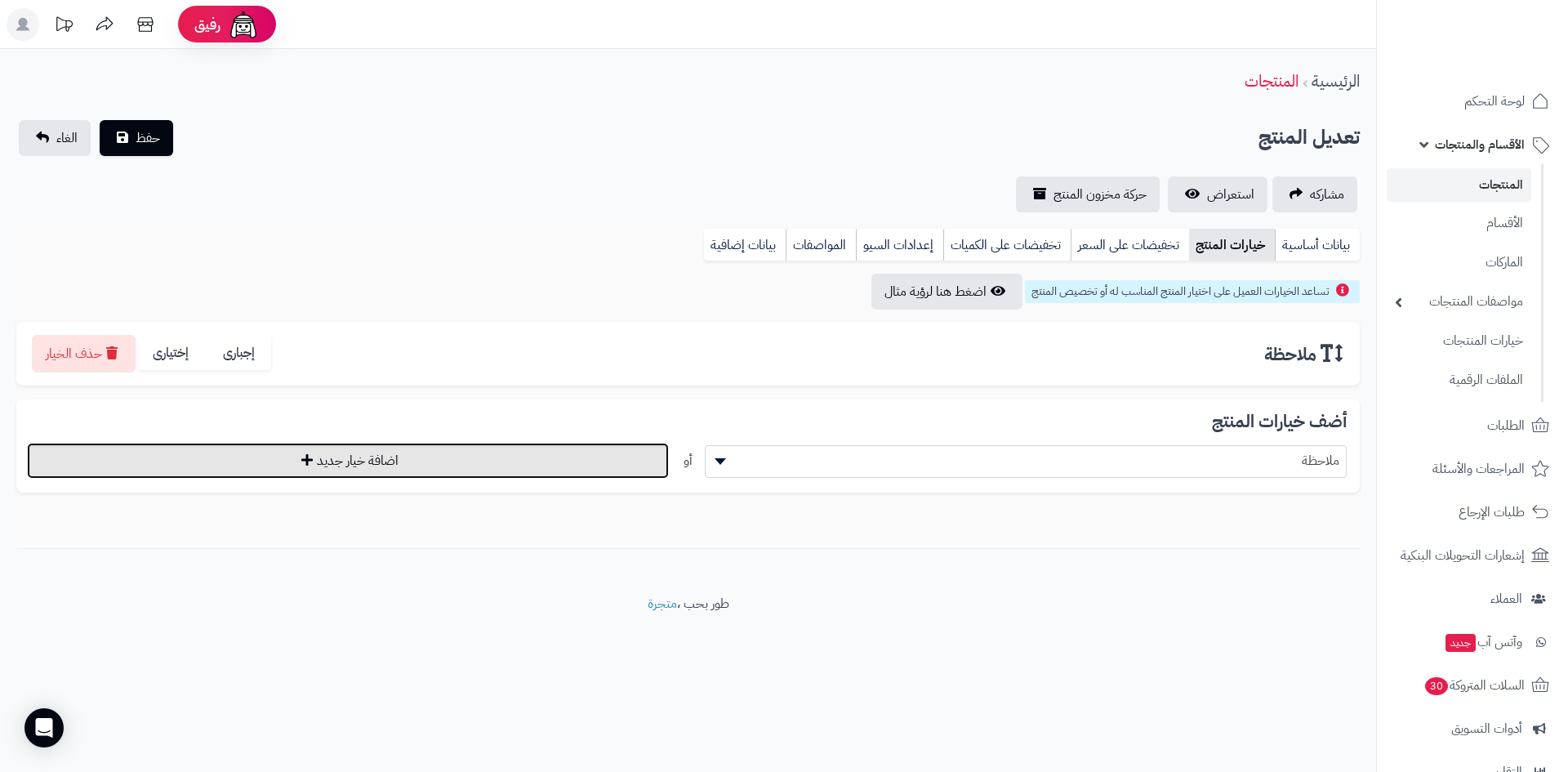
click at [208, 454] on button "اضافة خيار جديد" at bounding box center [348, 460] width 642 height 36
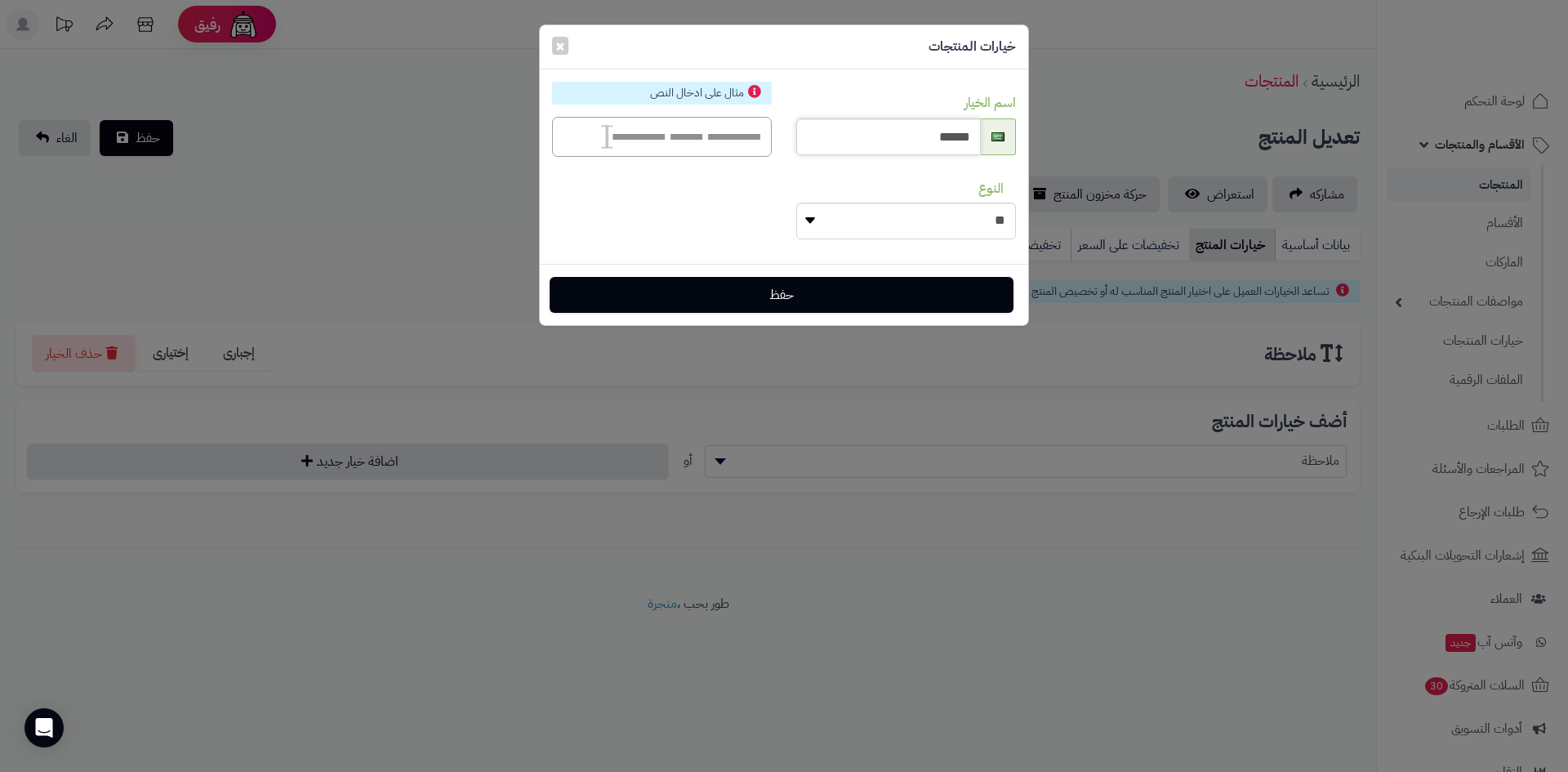
click at [866, 133] on input "******" at bounding box center [888, 137] width 184 height 37
type input "******"
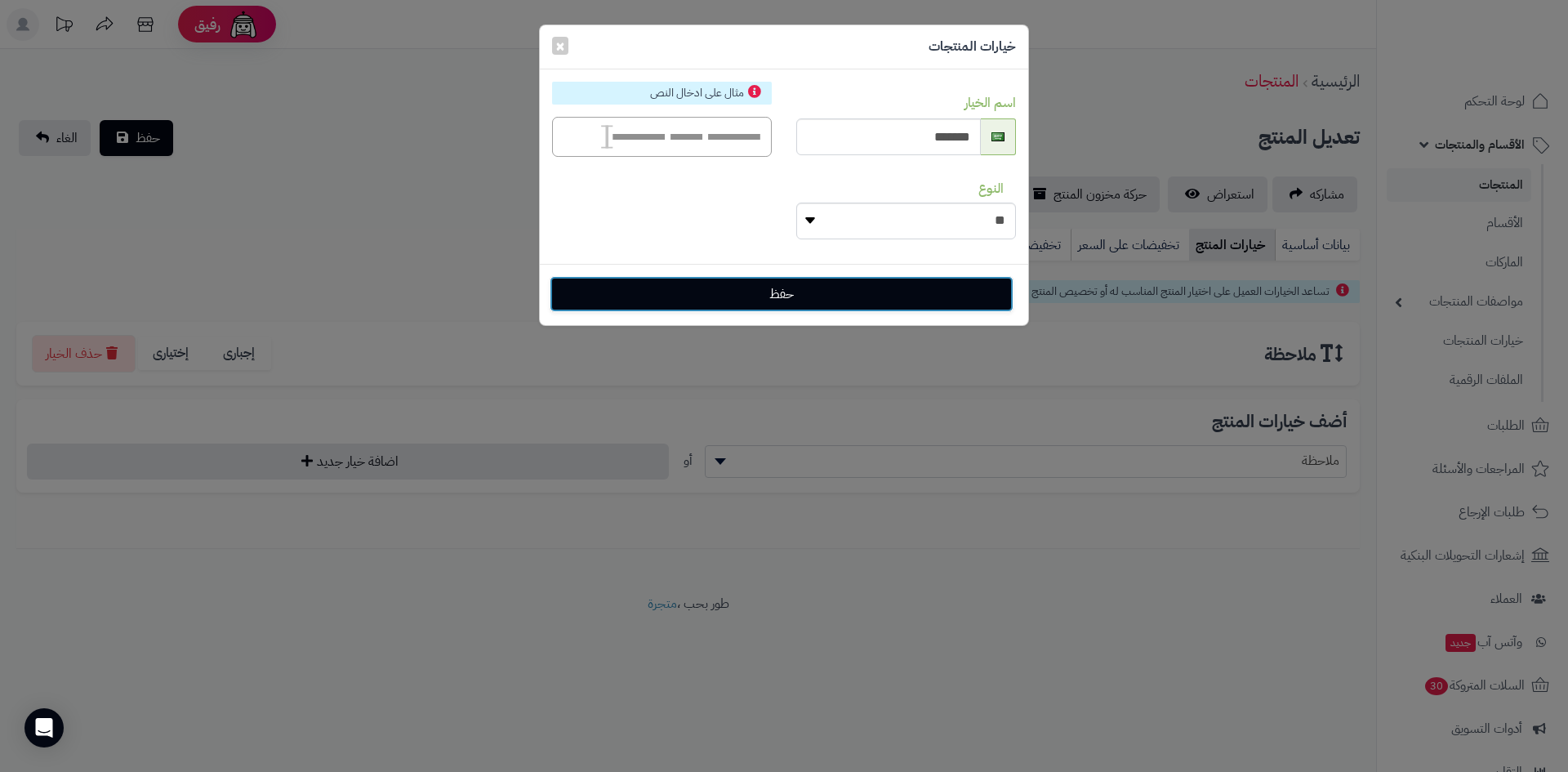
click at [808, 291] on button "حفظ" at bounding box center [782, 294] width 464 height 36
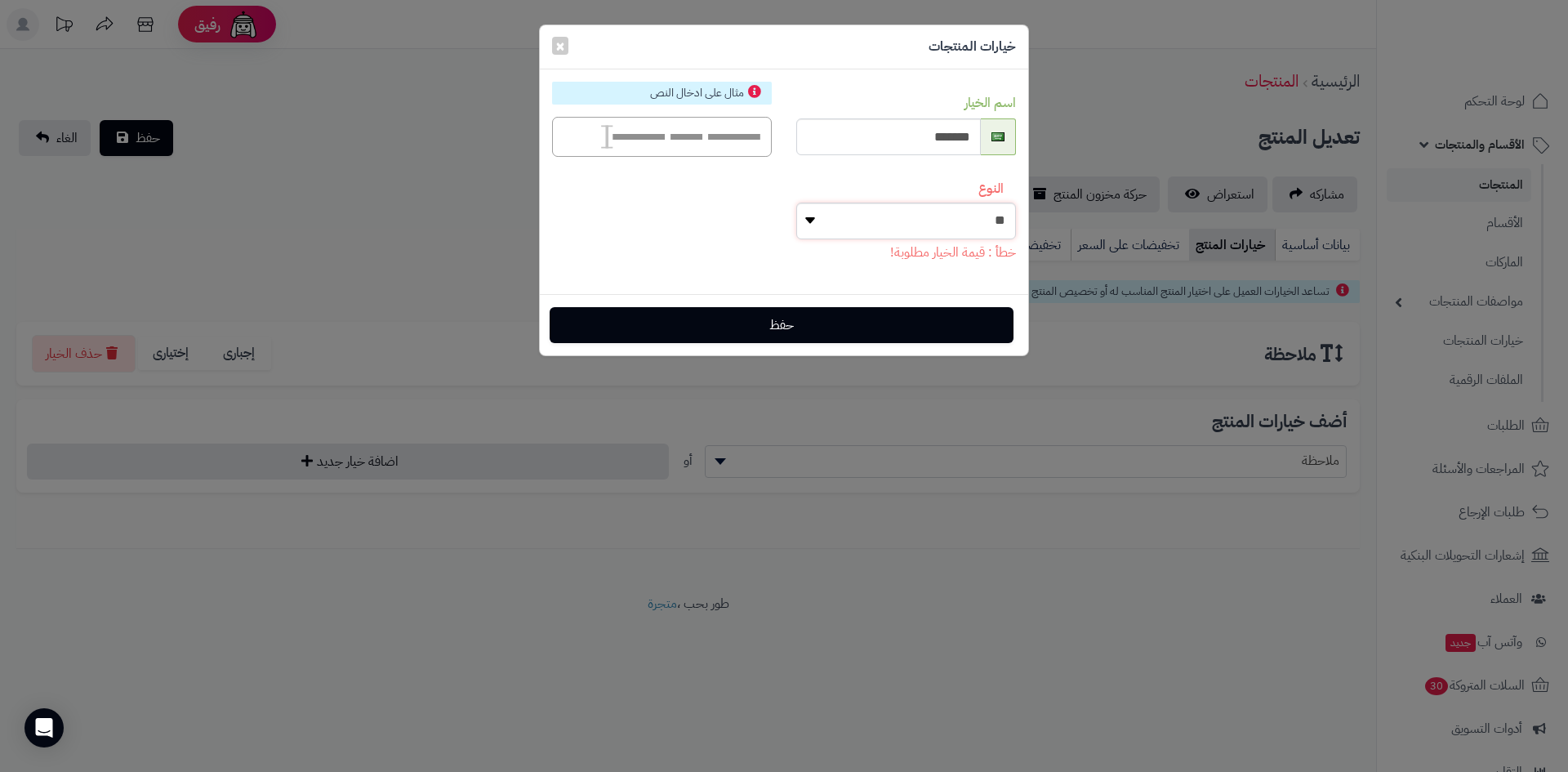
click at [926, 228] on select "**********" at bounding box center [906, 221] width 220 height 37
select select "****"
click at [796, 203] on select "**********" at bounding box center [906, 221] width 220 height 37
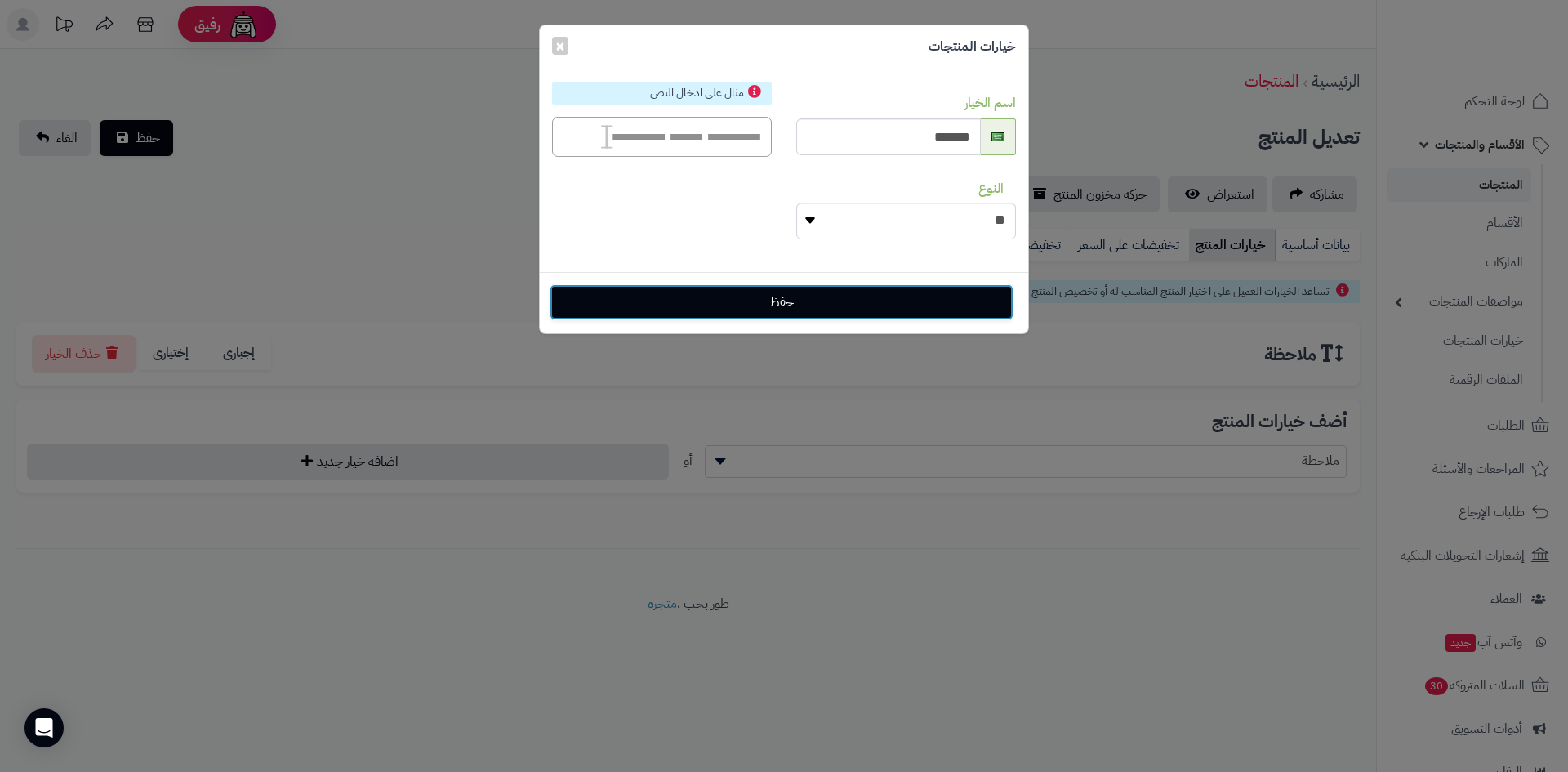
click at [785, 303] on button "حفظ" at bounding box center [782, 302] width 464 height 36
select select "**"
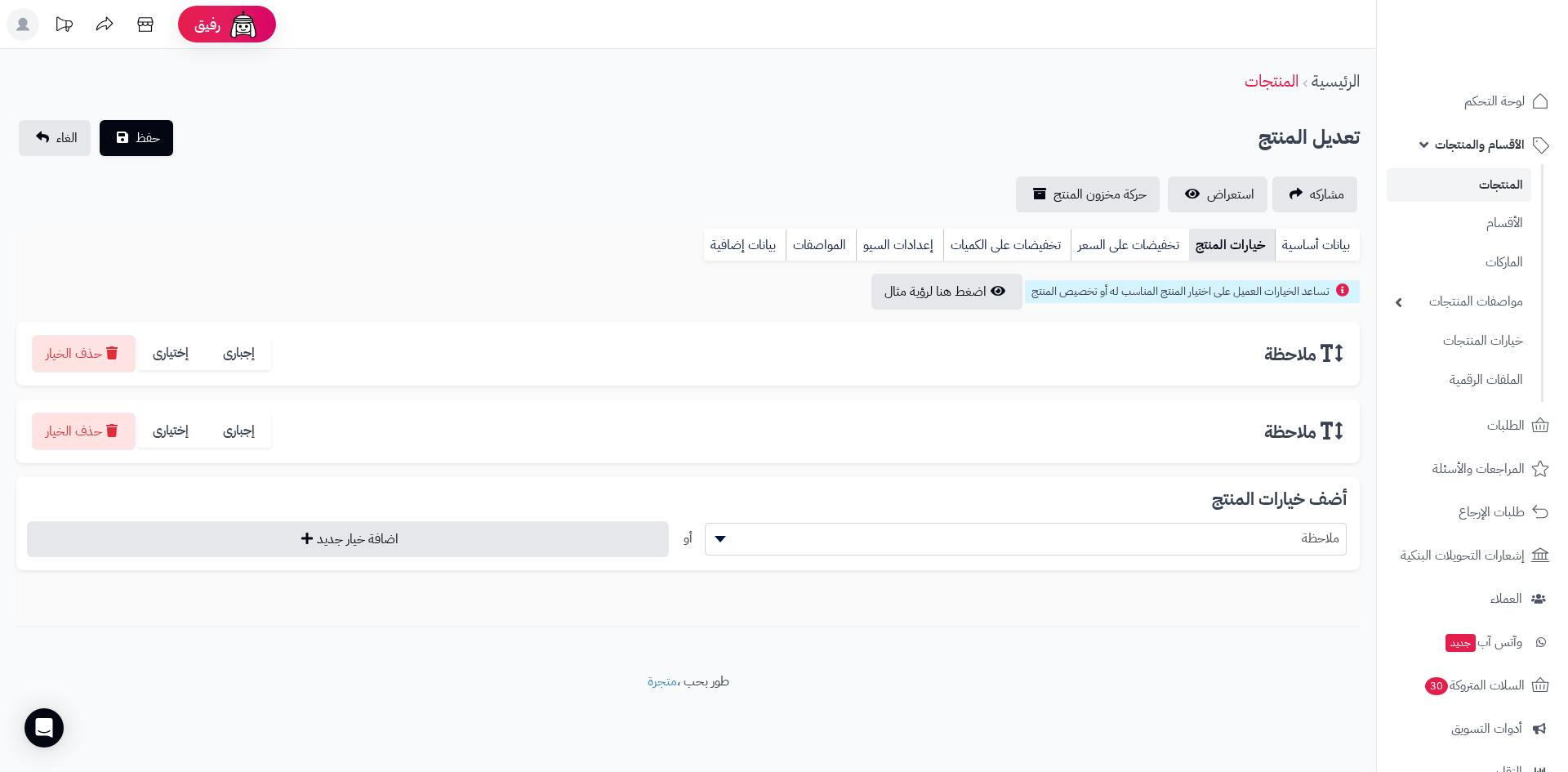
click at [765, 391] on div "ملاحظة إجبارى إختيارى حذف الخيار قيمة الخيارات" at bounding box center [688, 392] width 1344 height 141
click at [878, 356] on div "ملاحظة إجبارى إختيارى حذف الخيار" at bounding box center [688, 353] width 1318 height 37
click at [99, 432] on button "حذف الخيار" at bounding box center [84, 431] width 104 height 37
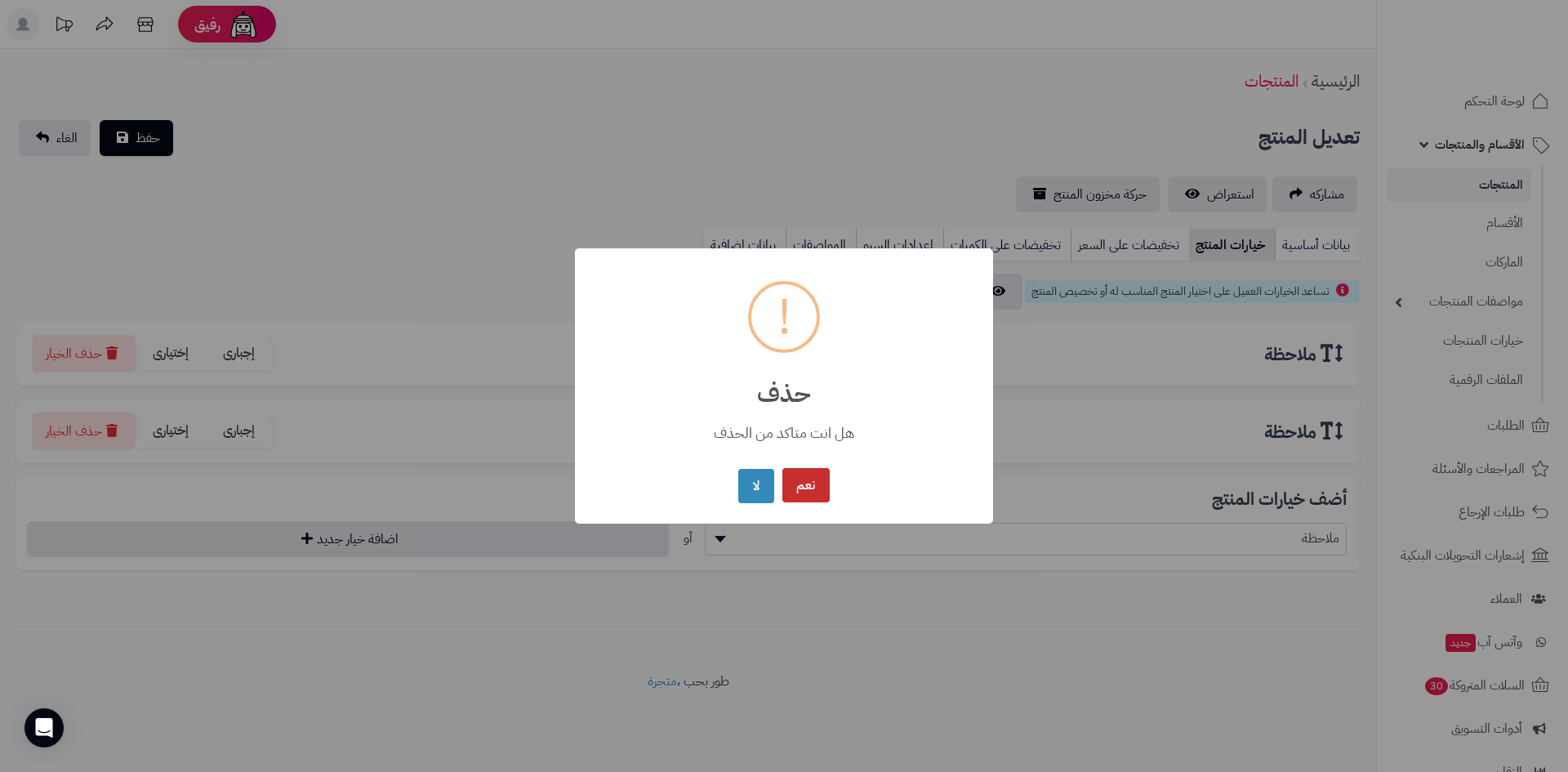
click at [806, 484] on button "نعم" at bounding box center [806, 485] width 48 height 35
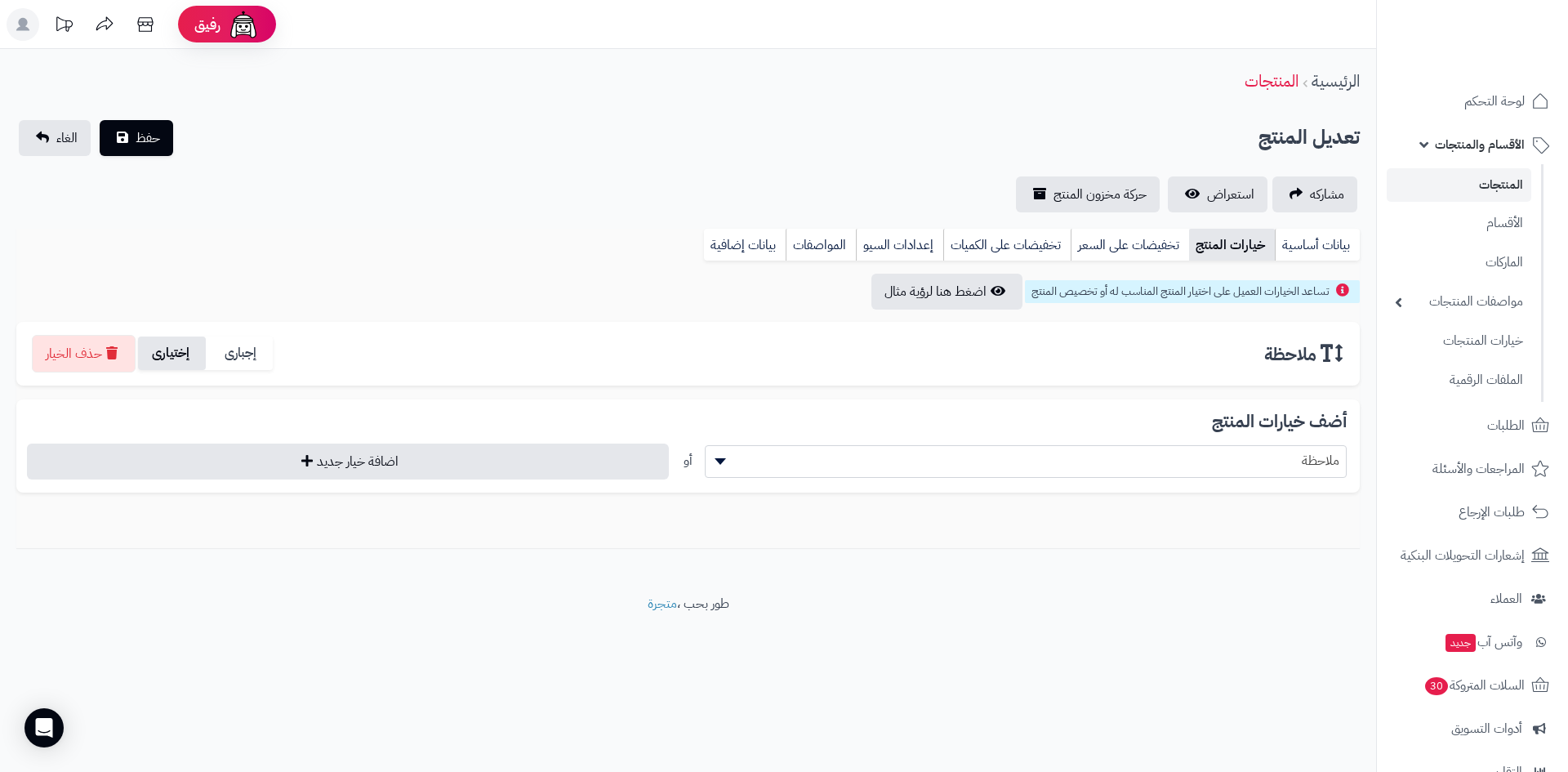
click at [188, 355] on label "إختيارى" at bounding box center [172, 352] width 68 height 33
click at [140, 133] on span "حفظ" at bounding box center [148, 137] width 25 height 20
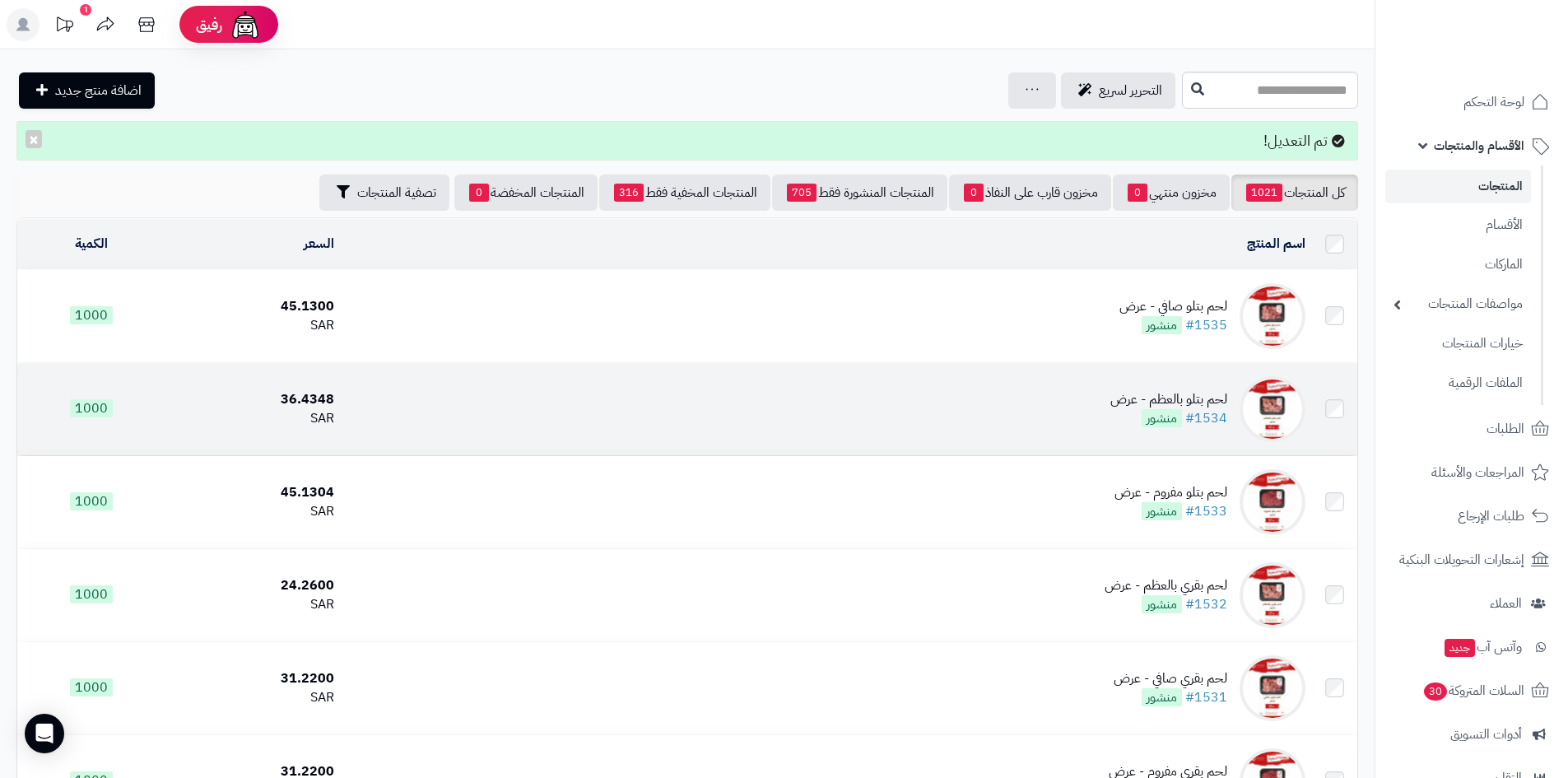
click at [1033, 395] on td "لحم بتلو بالعظم - عرض #1534 منشور" at bounding box center [825, 409] width 971 height 92
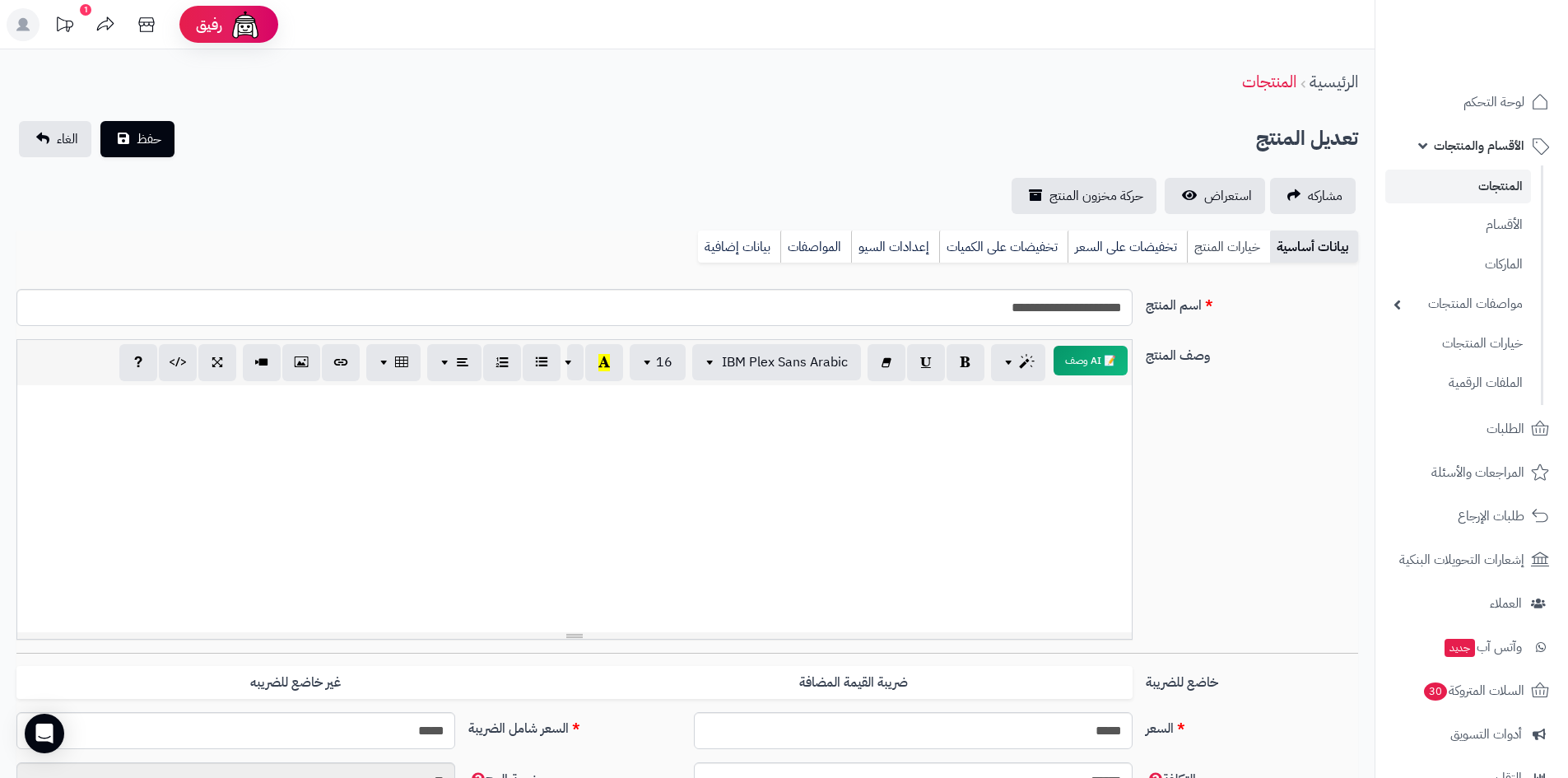
click at [1222, 236] on link "خيارات المنتج" at bounding box center [1228, 246] width 83 height 33
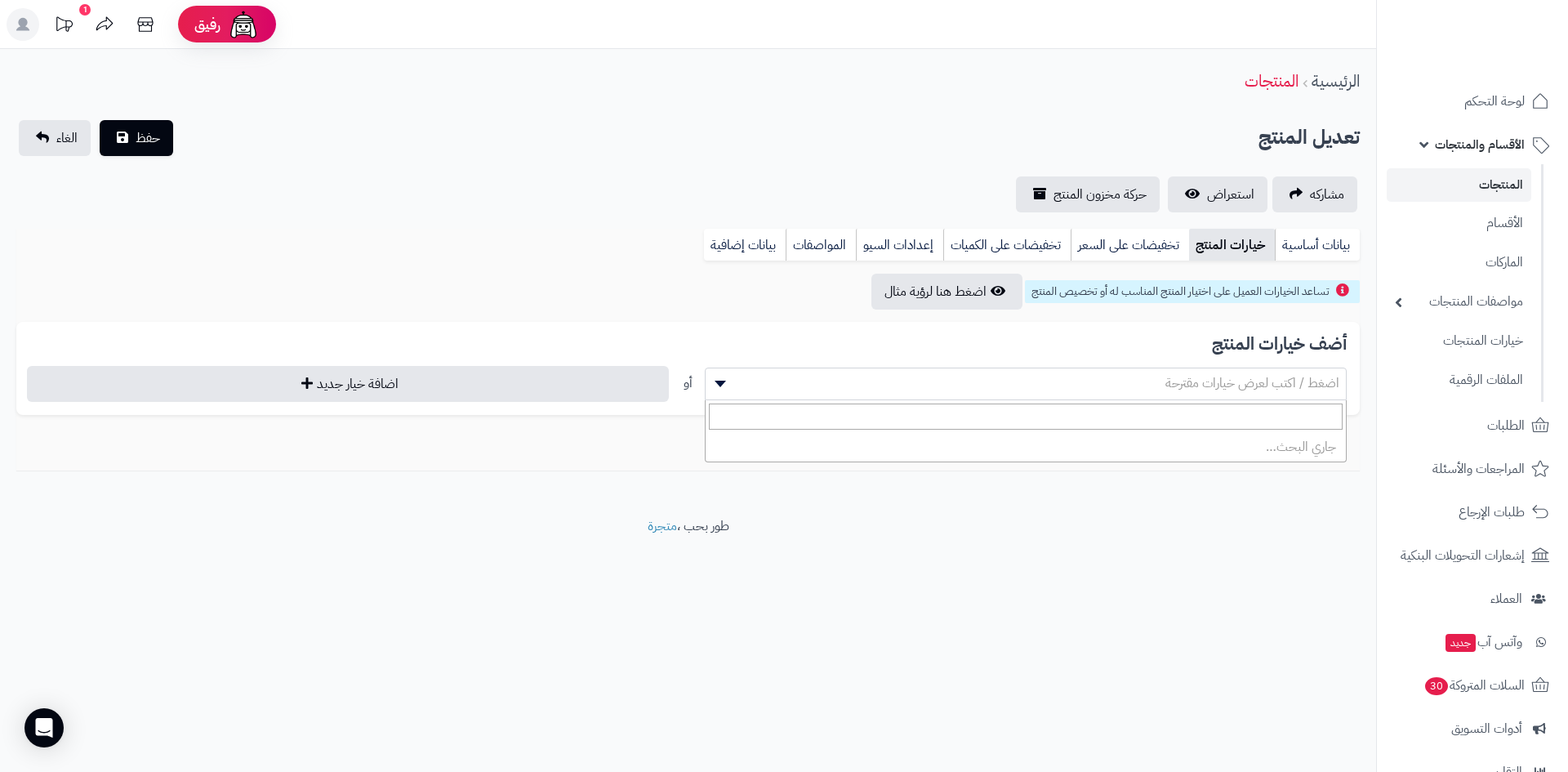
click at [774, 368] on span "اضغط / اكتب لعرض خيارات مقترحة" at bounding box center [1026, 384] width 642 height 32
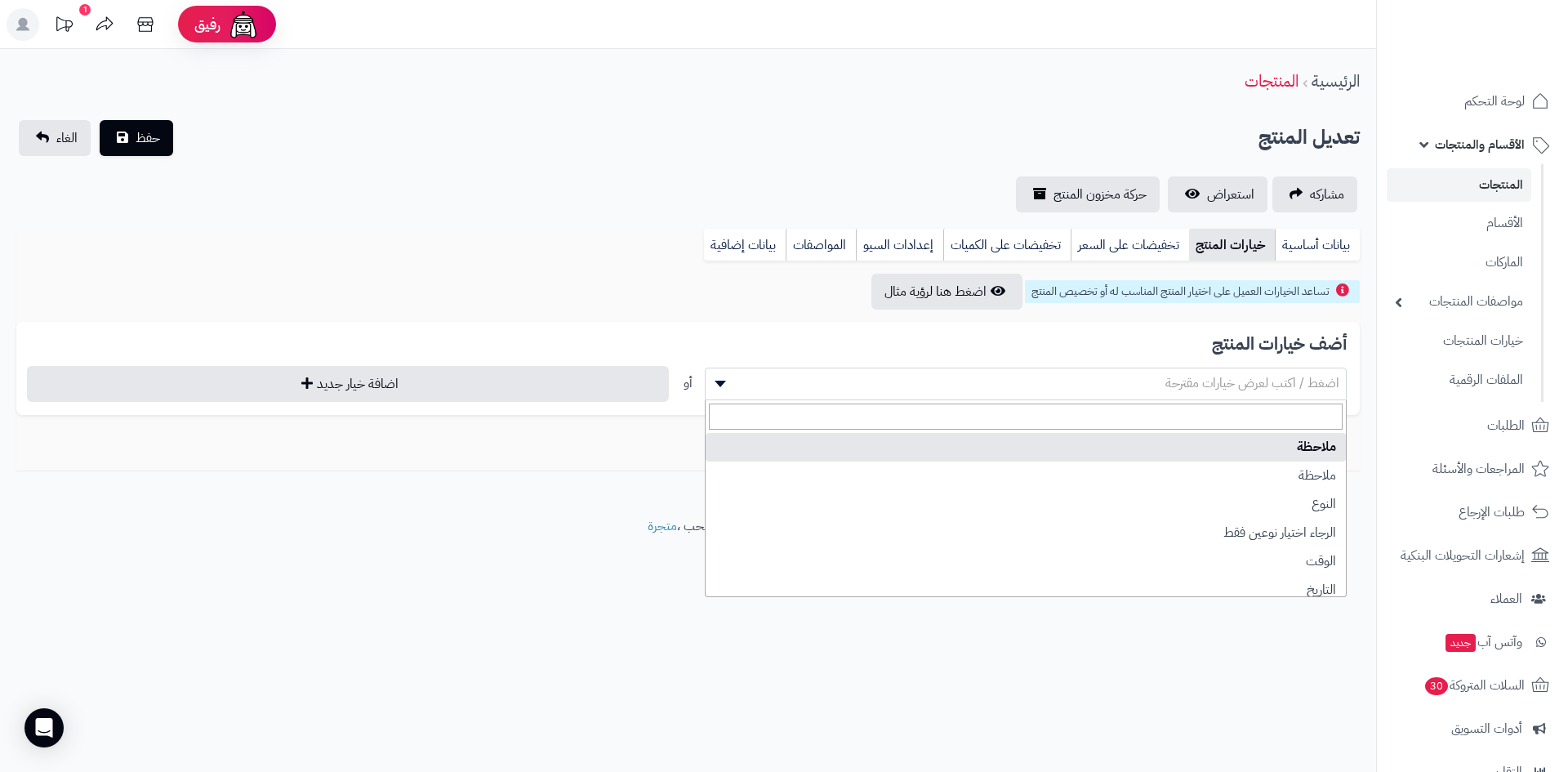
select select "**"
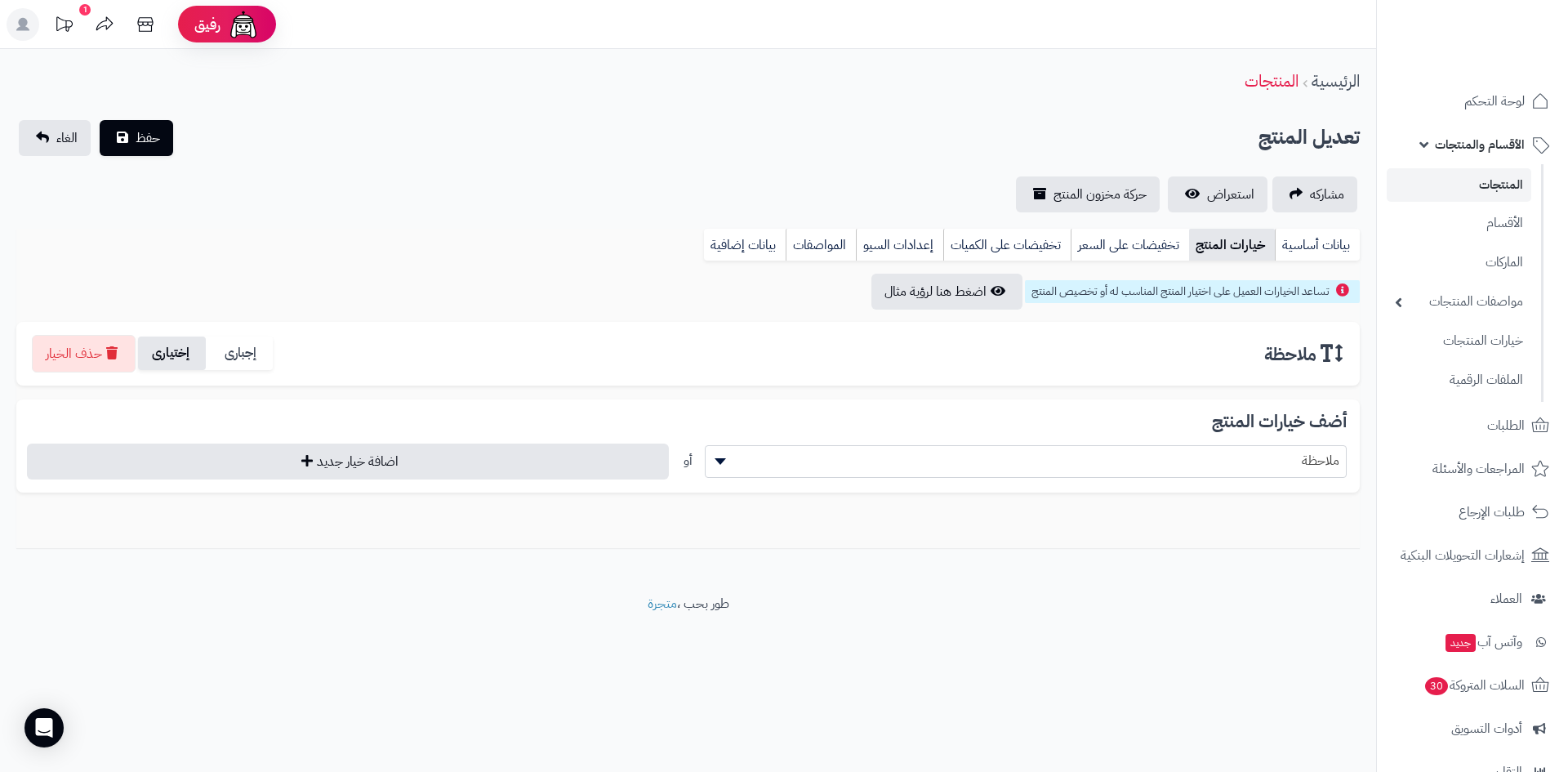
click at [194, 363] on label "إختيارى" at bounding box center [172, 352] width 68 height 33
click at [145, 136] on span "حفظ" at bounding box center [148, 137] width 25 height 20
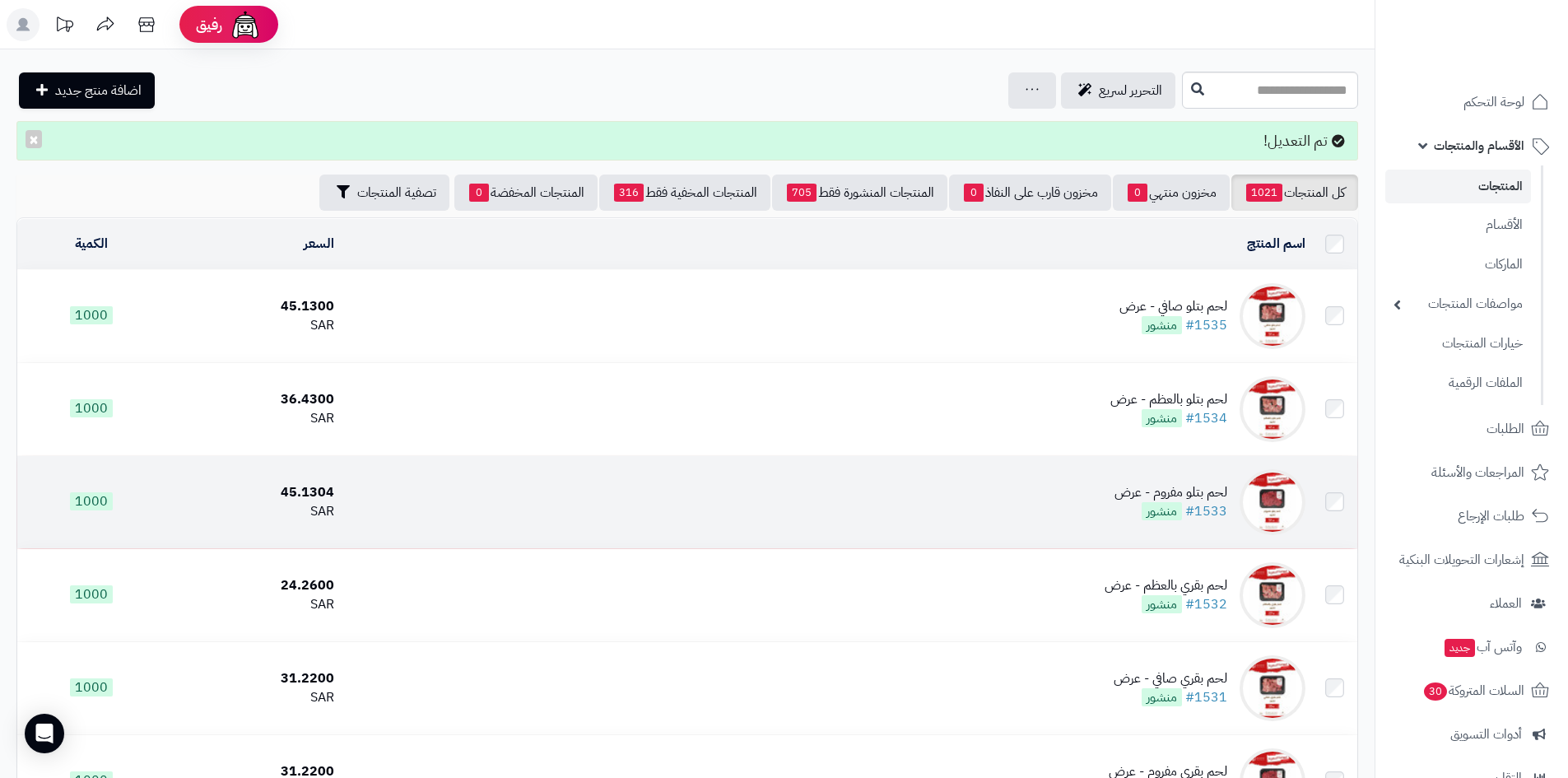
click at [1088, 491] on td "لحم بتلو مفروم - عرض #1533 منشور" at bounding box center [825, 502] width 971 height 92
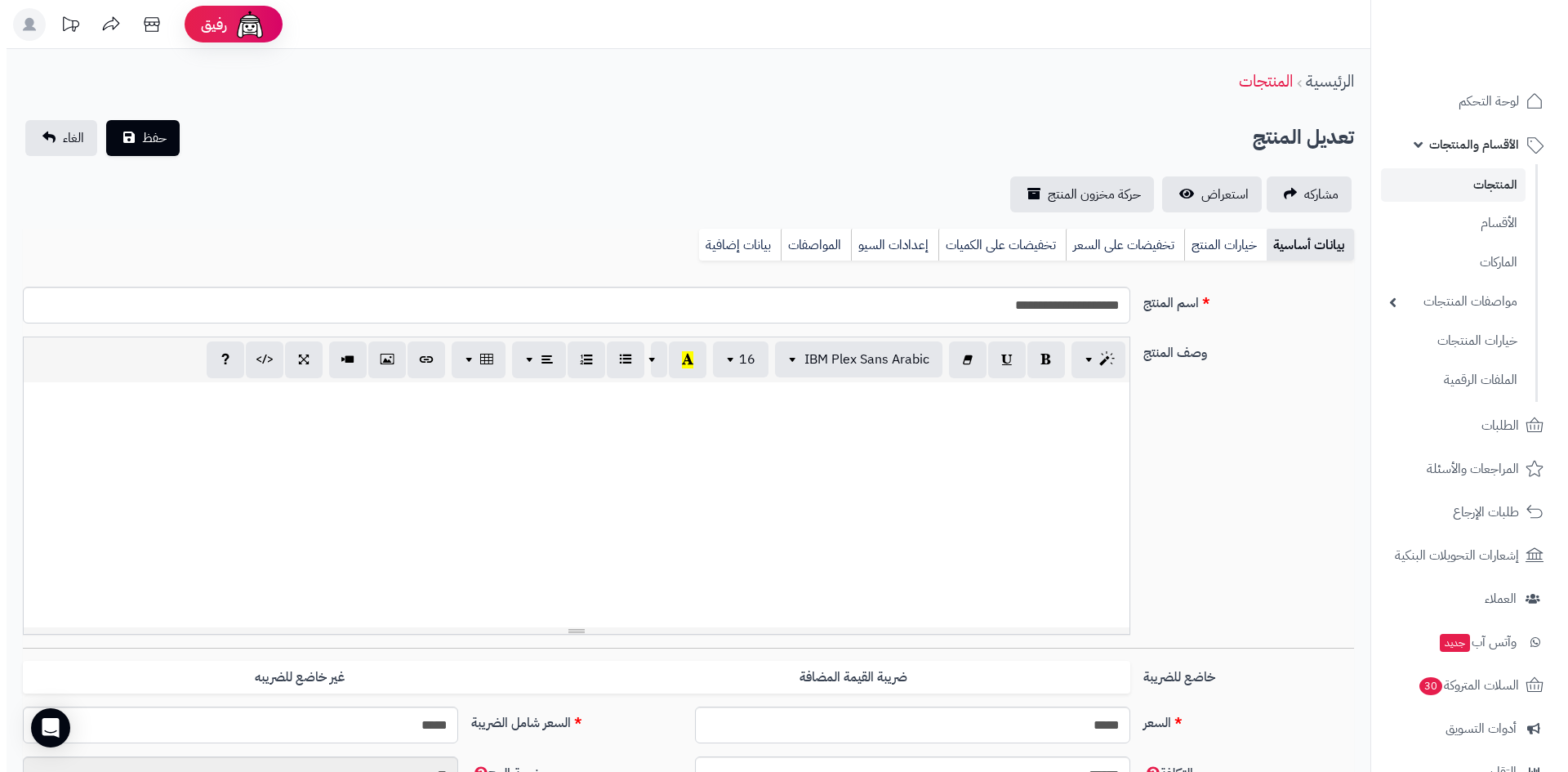
scroll to position [110, 0]
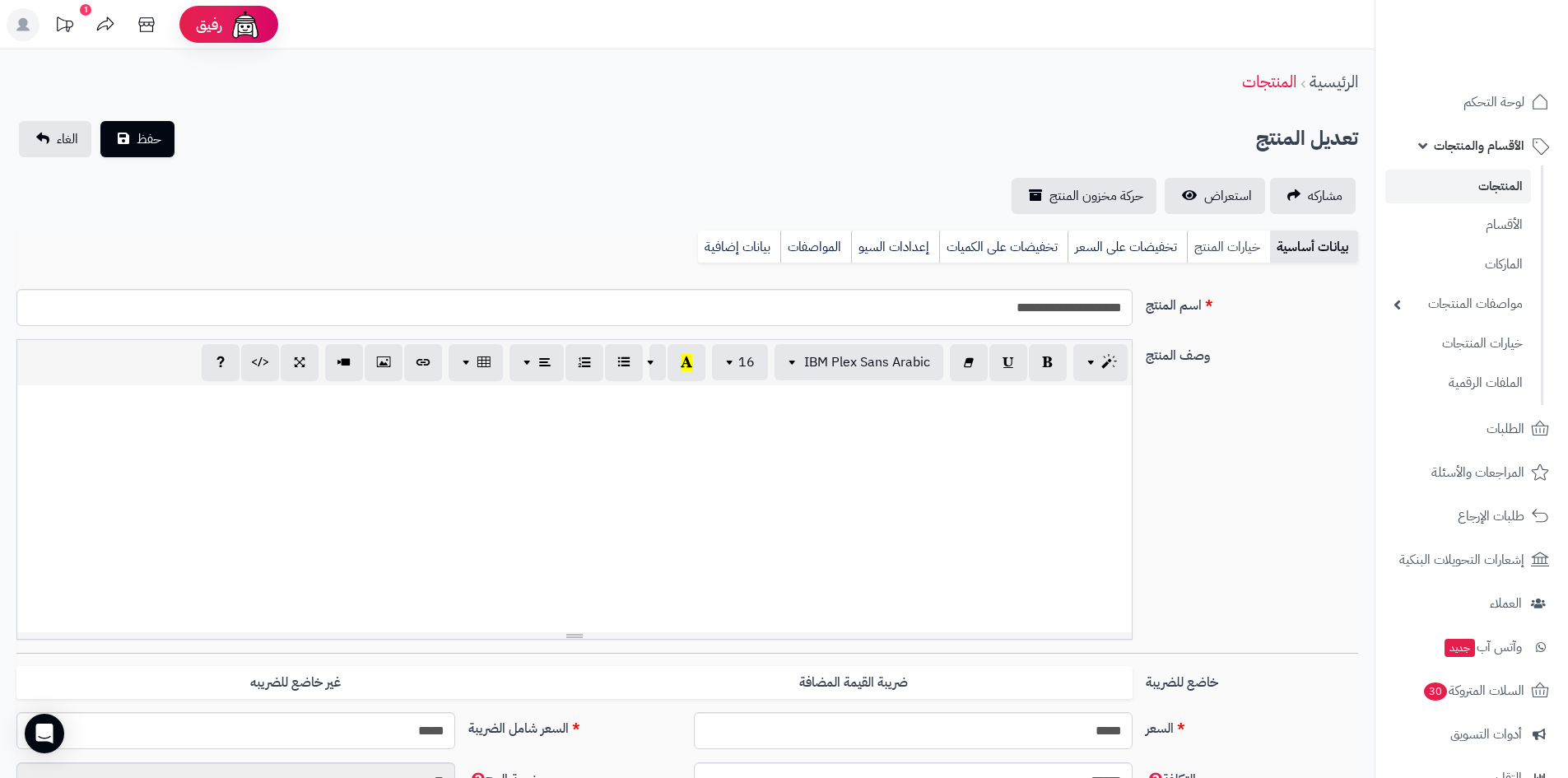
click at [1232, 247] on link "خيارات المنتج" at bounding box center [1228, 246] width 83 height 33
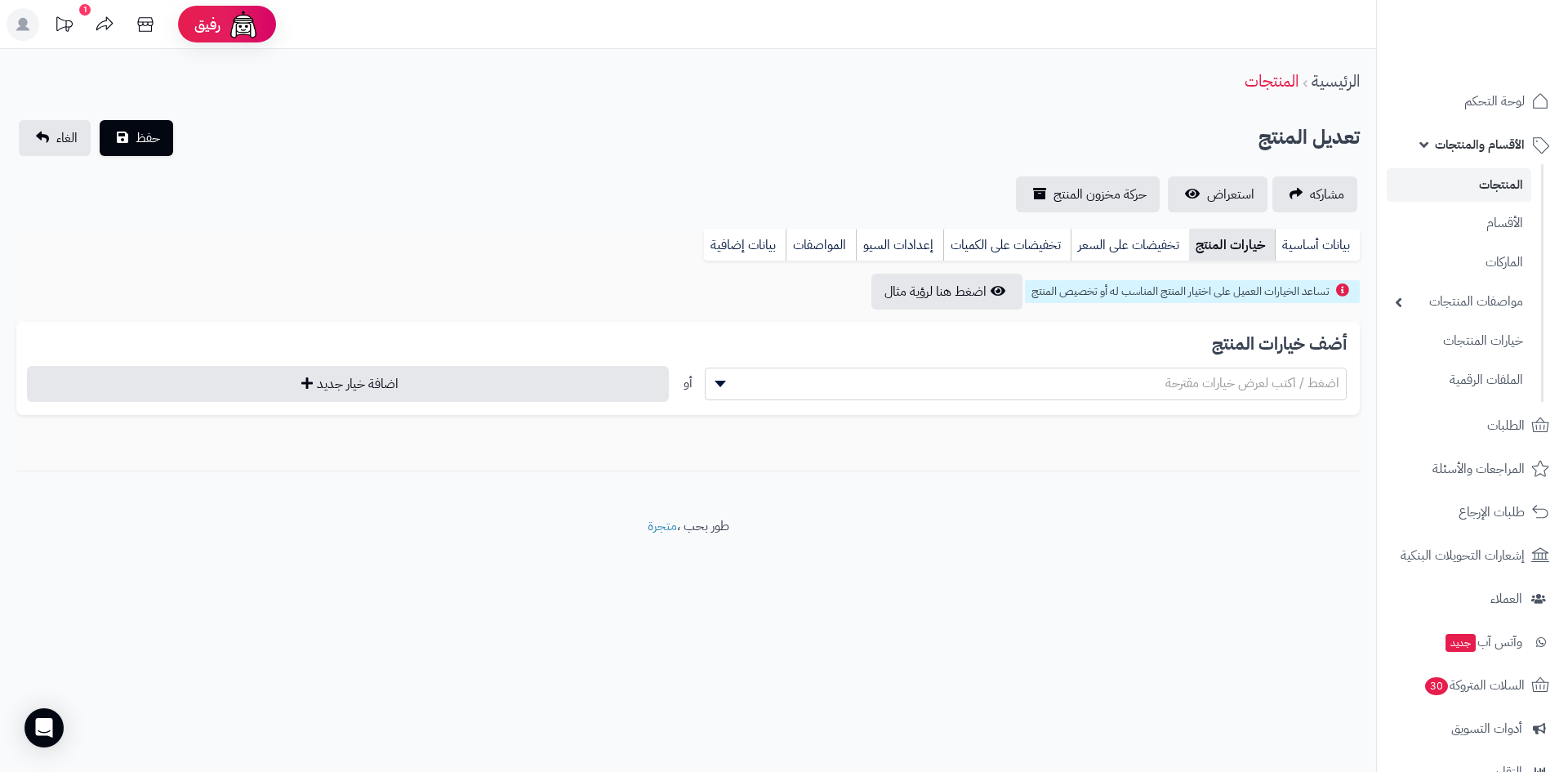
click at [994, 380] on span "اضغط / اكتب لعرض خيارات مقترحة" at bounding box center [1026, 383] width 640 height 25
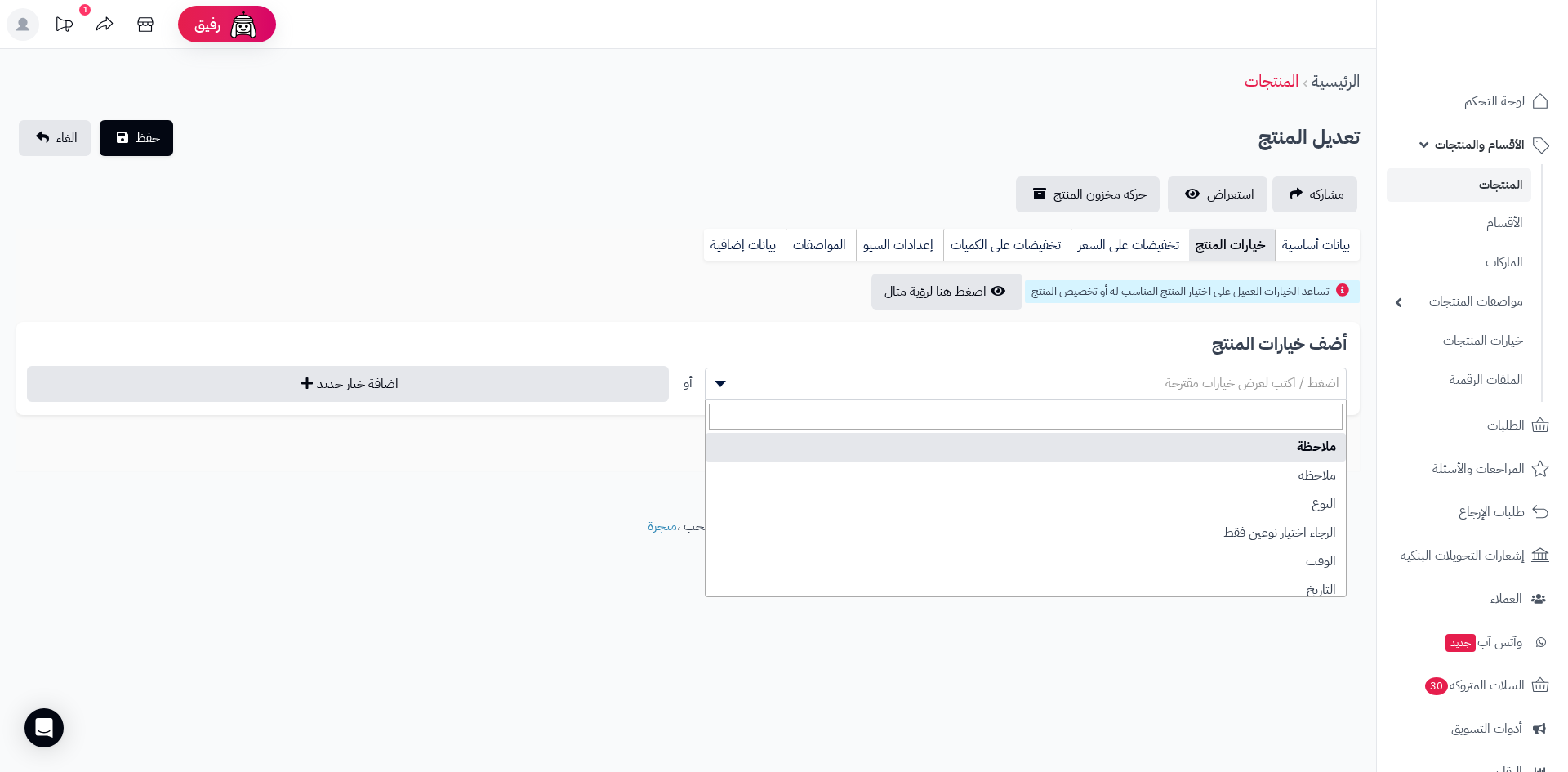
select select "**"
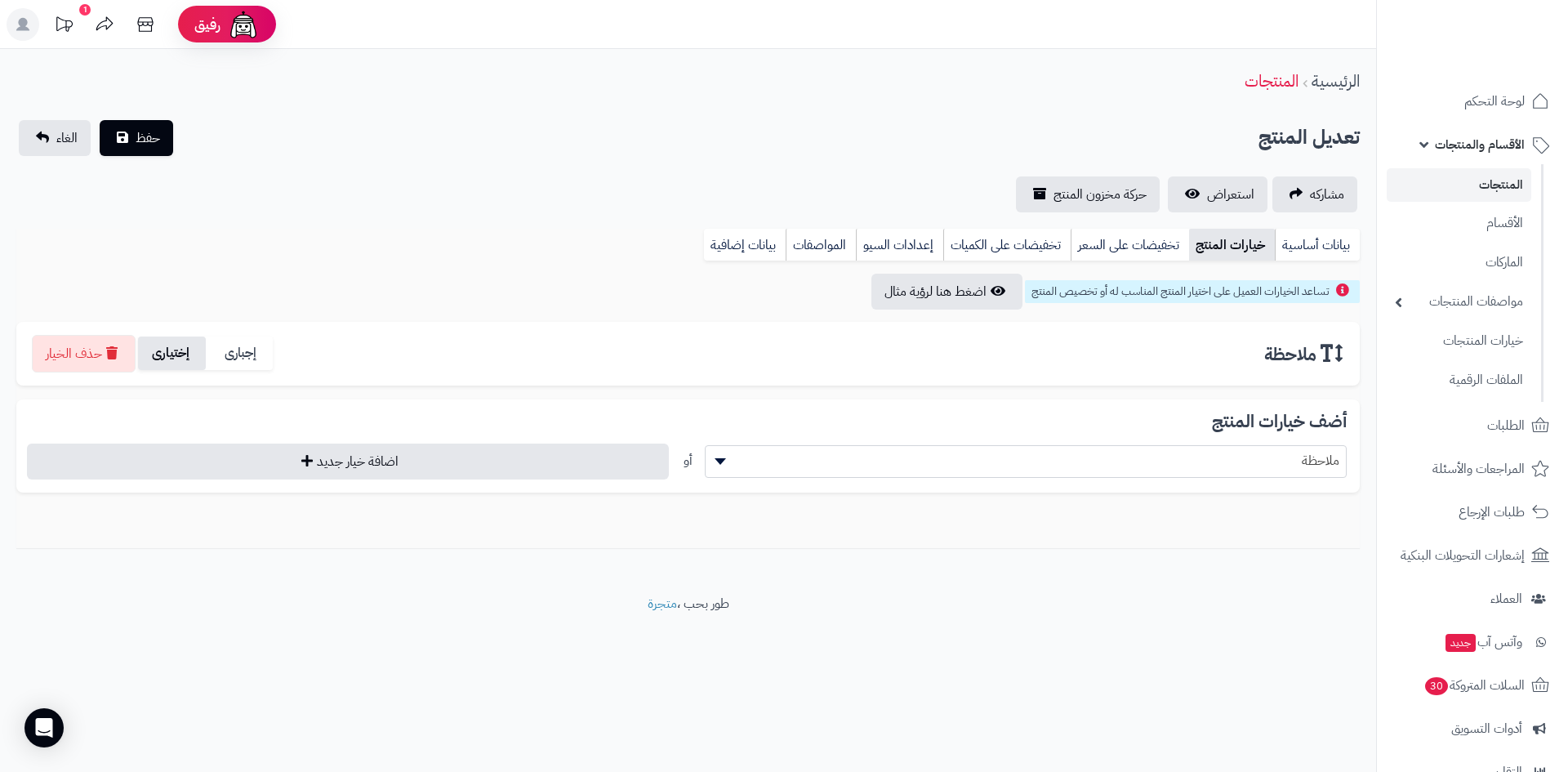
click at [183, 354] on label "إختيارى" at bounding box center [172, 352] width 68 height 33
click at [141, 140] on span "حفظ" at bounding box center [148, 137] width 25 height 20
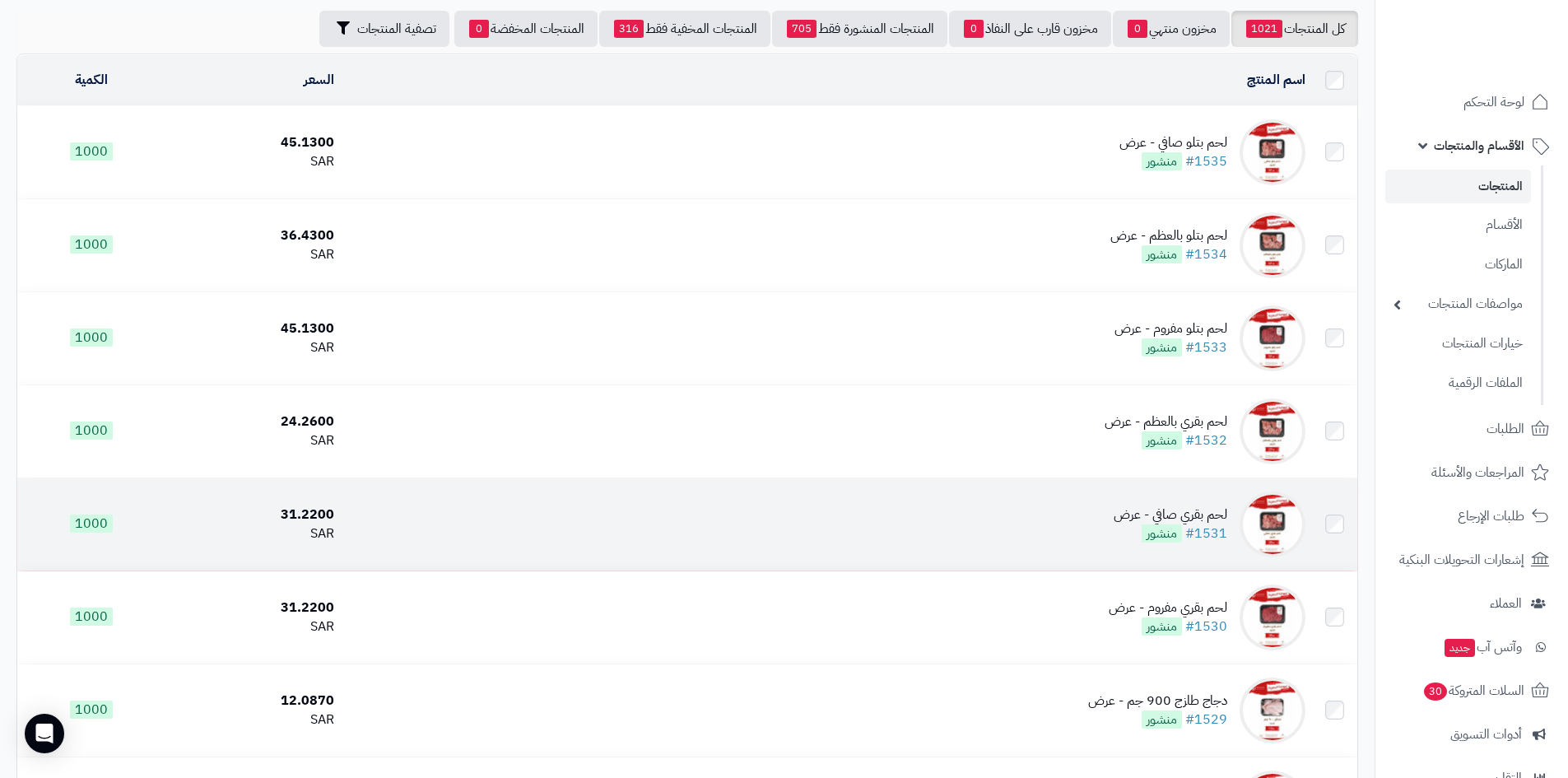
scroll to position [164, 0]
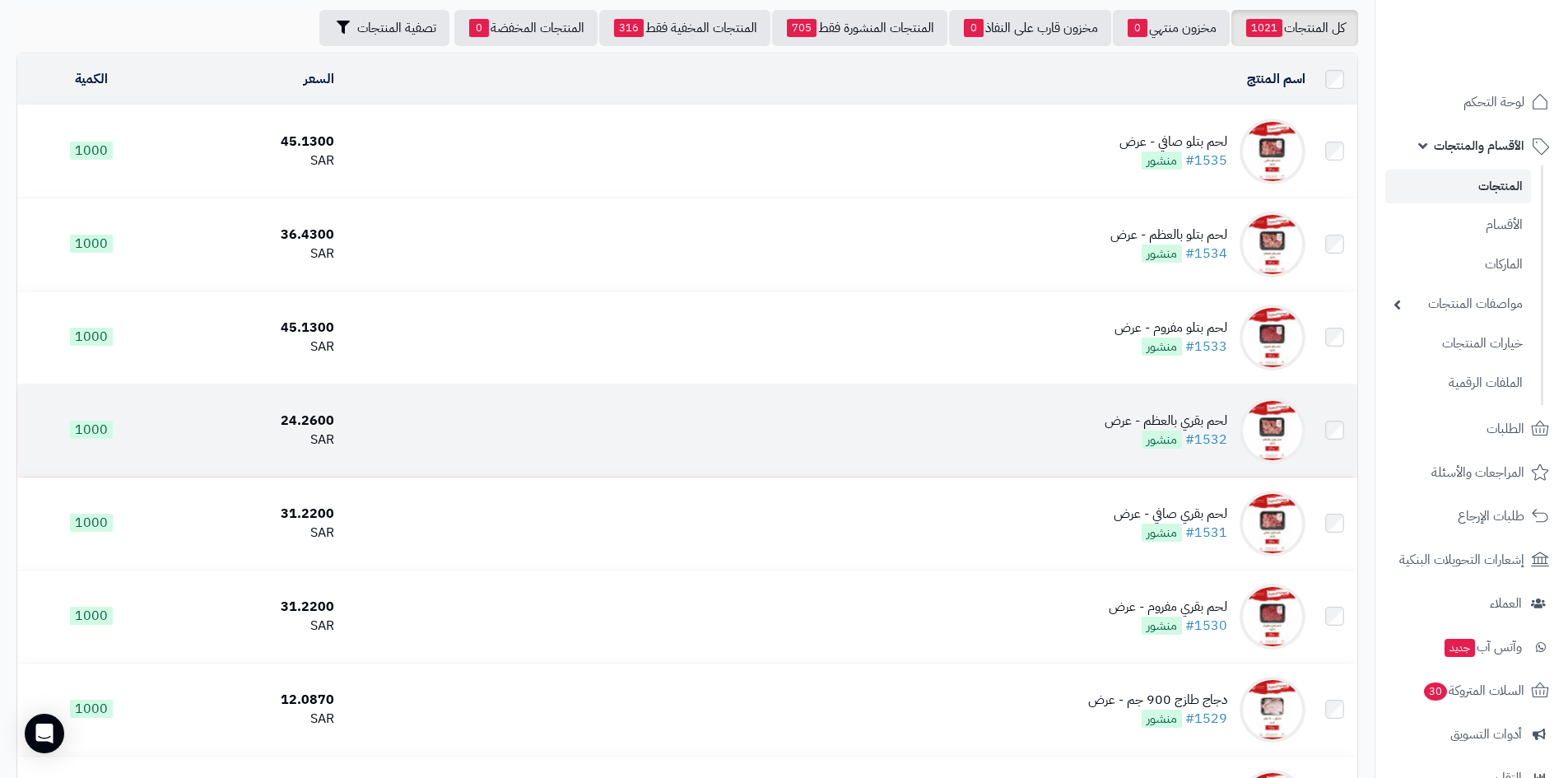
click at [1085, 423] on td "لحم بقري بالعظم - عرض #1532 منشور" at bounding box center [825, 431] width 971 height 92
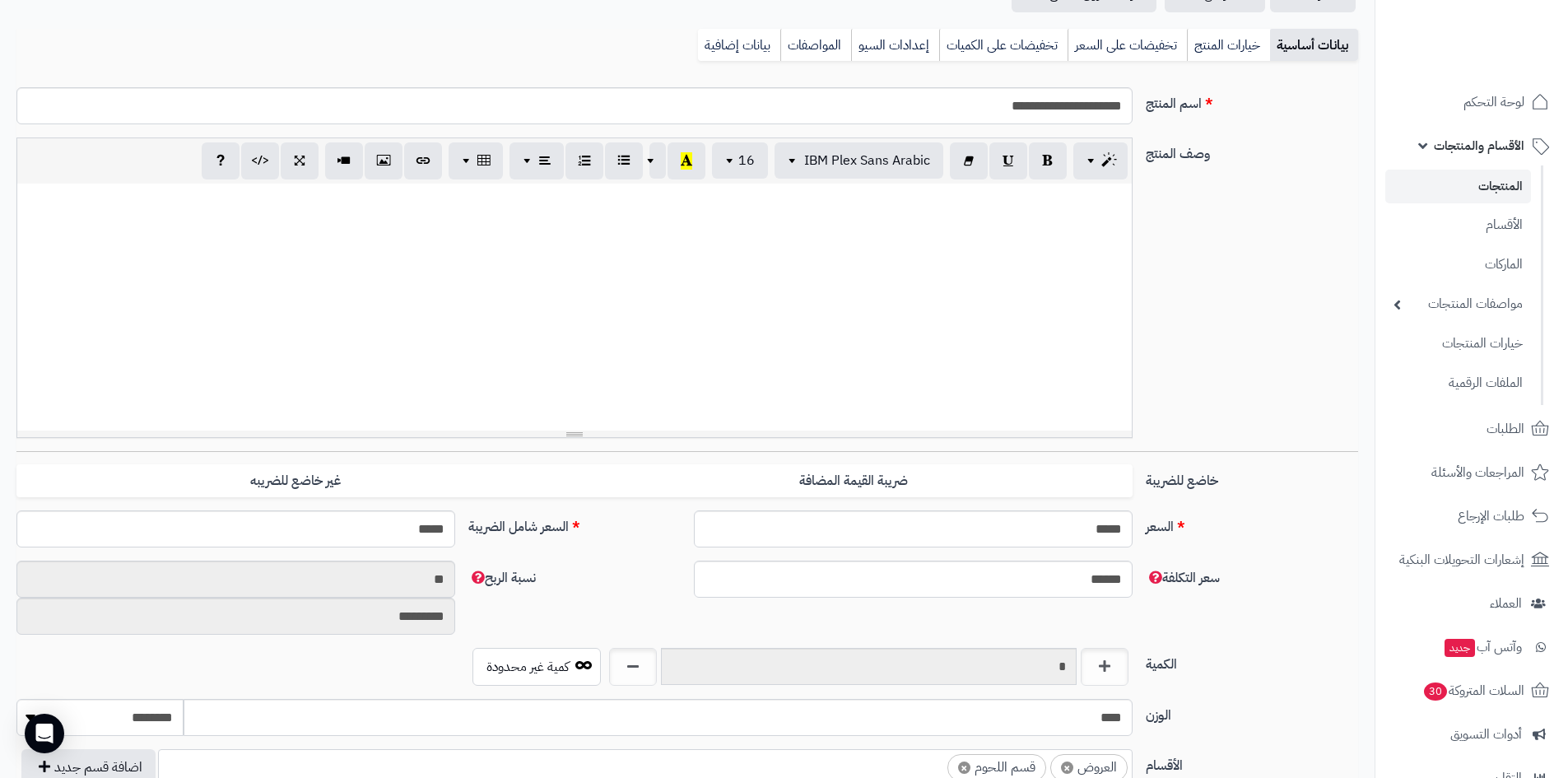
scroll to position [82, 0]
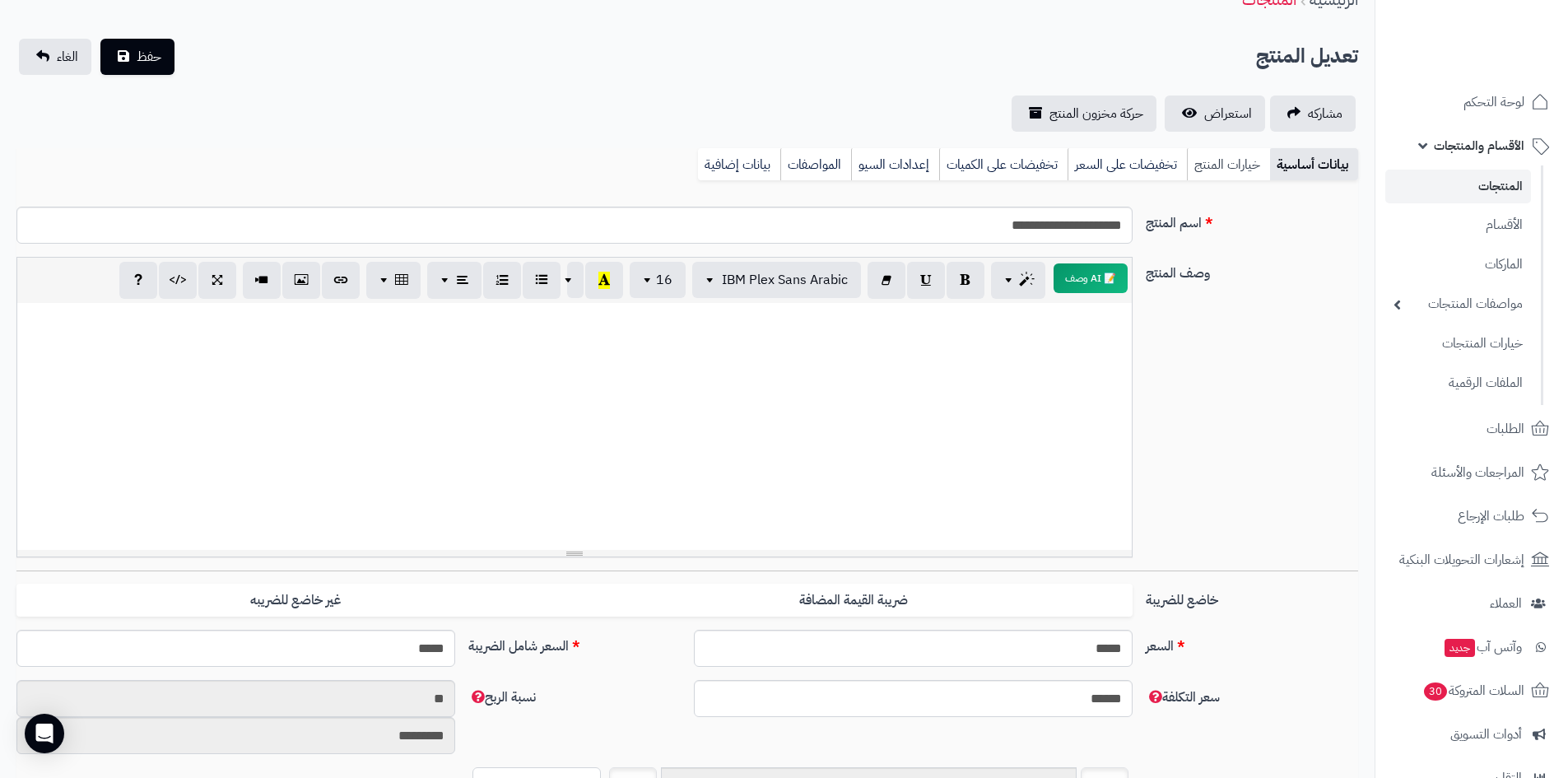
click at [1229, 172] on link "خيارات المنتج" at bounding box center [1228, 164] width 83 height 33
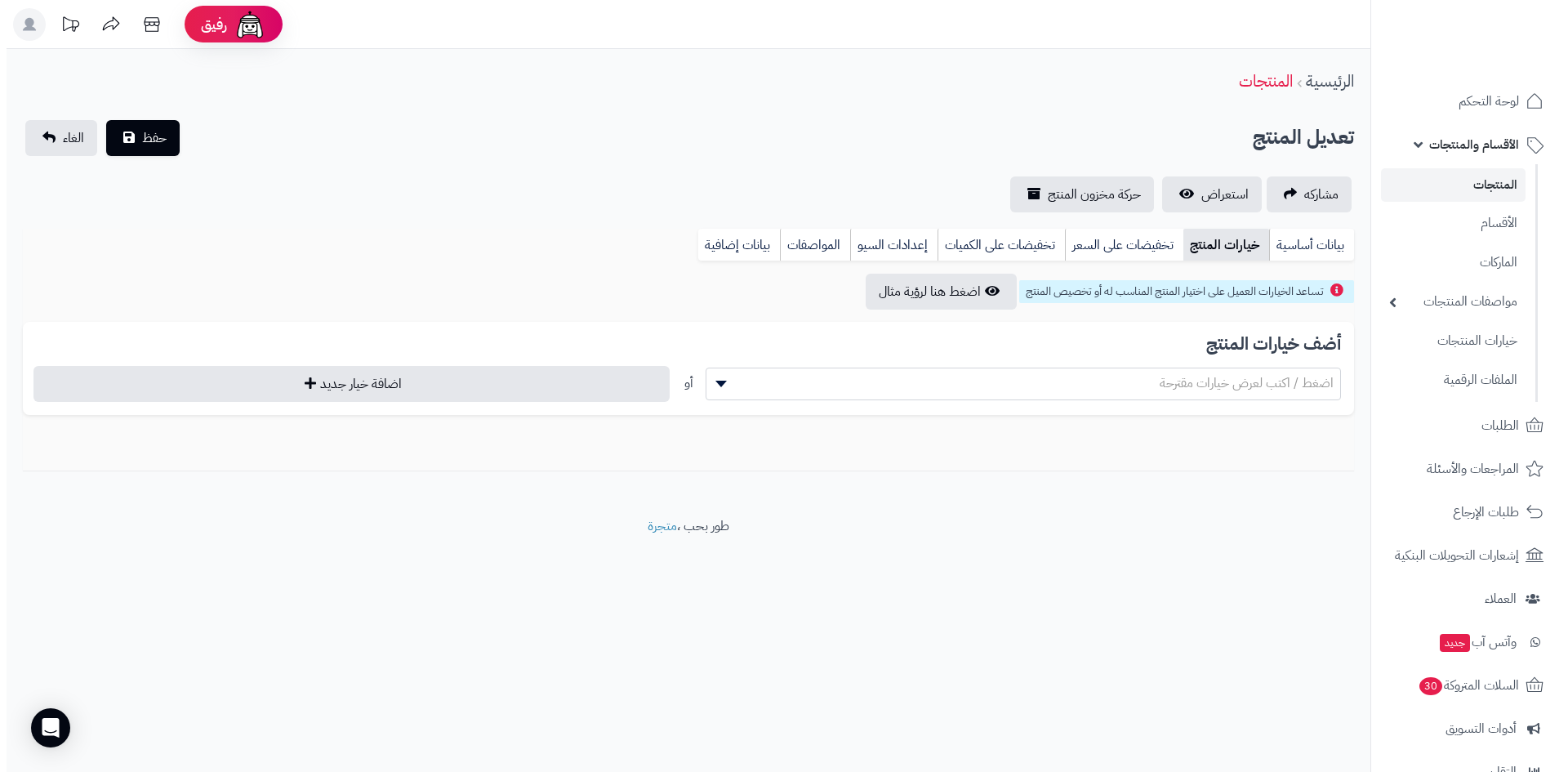
scroll to position [0, 0]
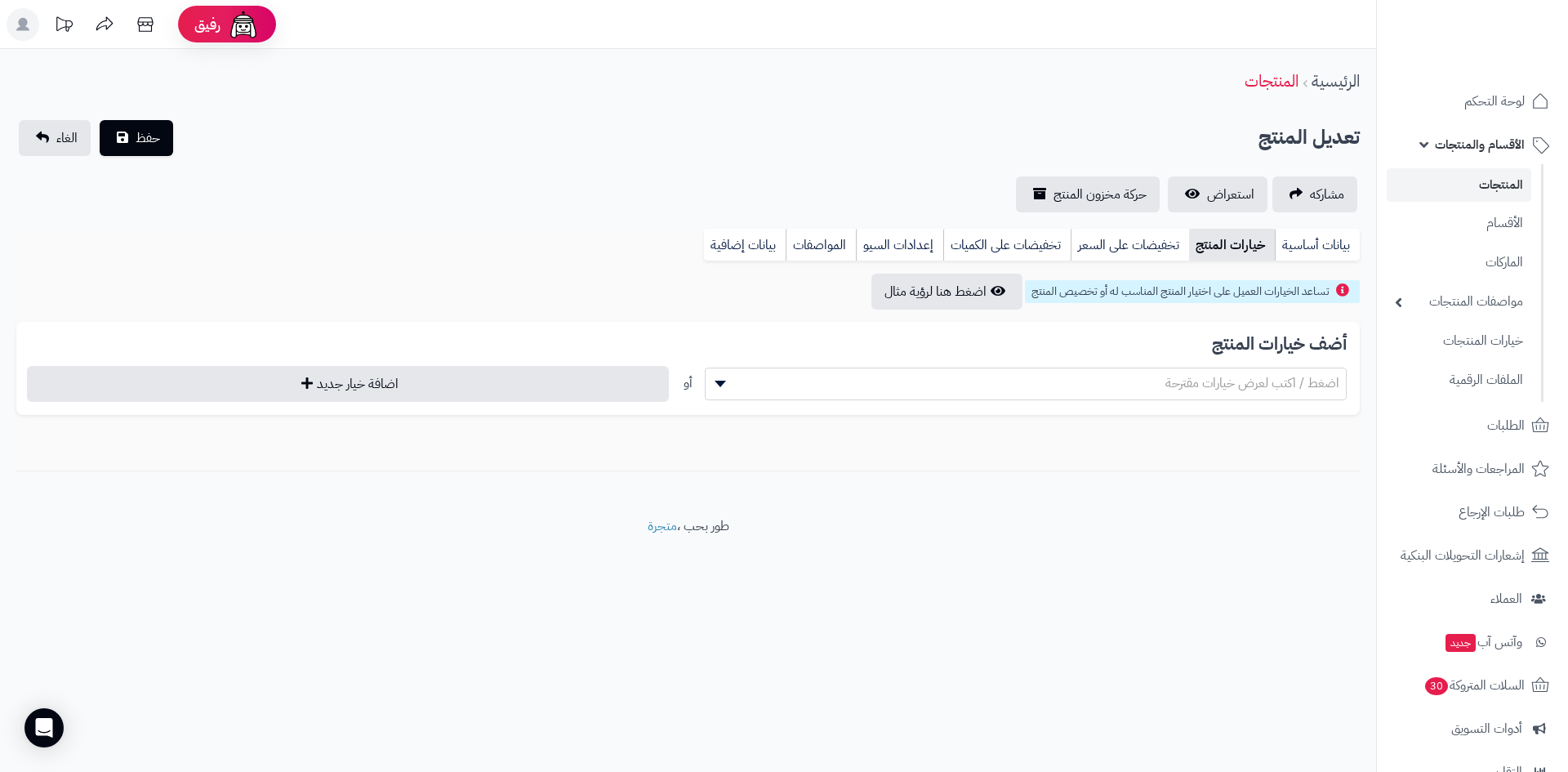
click at [1194, 376] on span "اضغط / اكتب لعرض خيارات مقترحة" at bounding box center [1252, 383] width 174 height 20
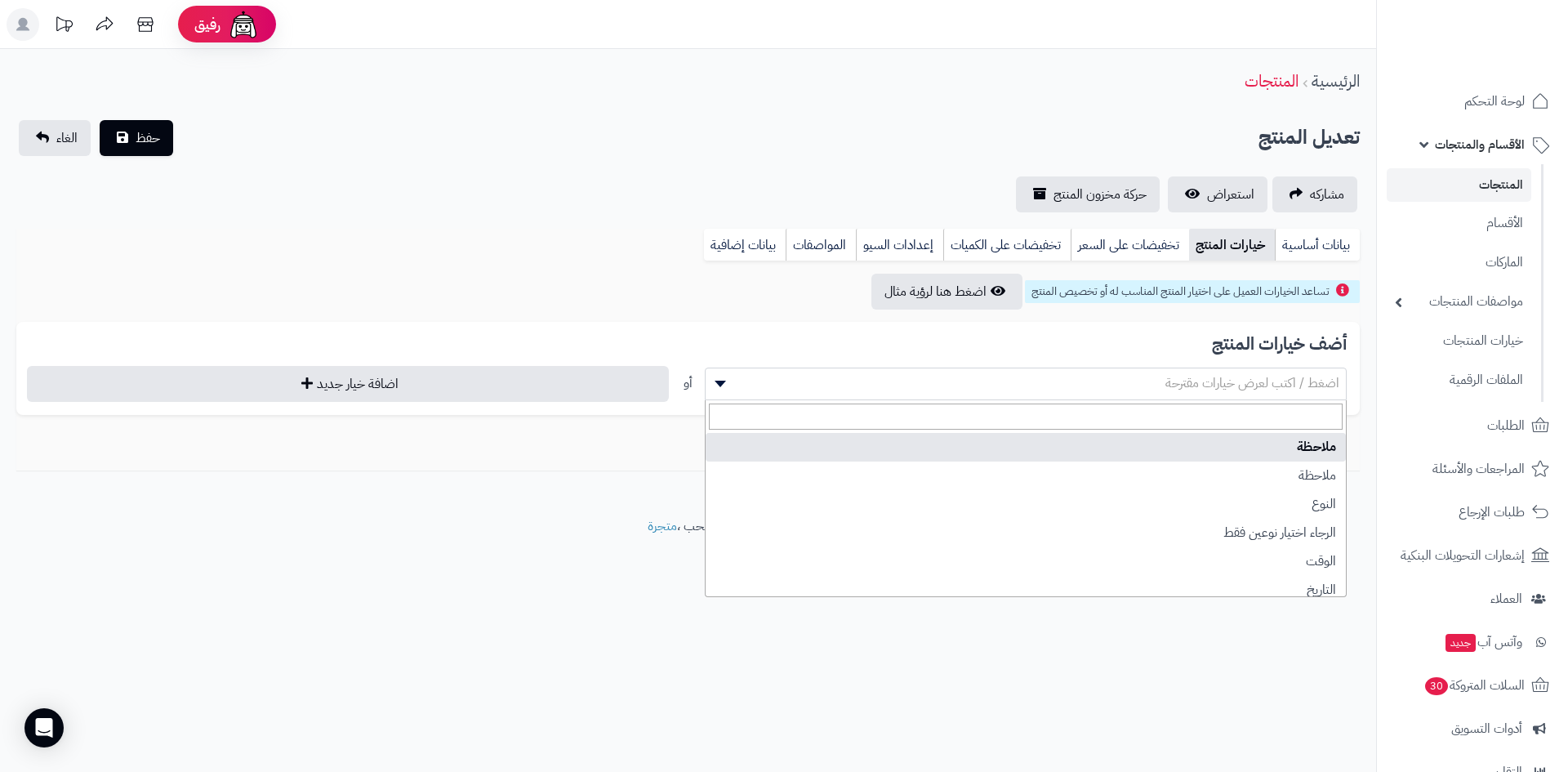
select select "**"
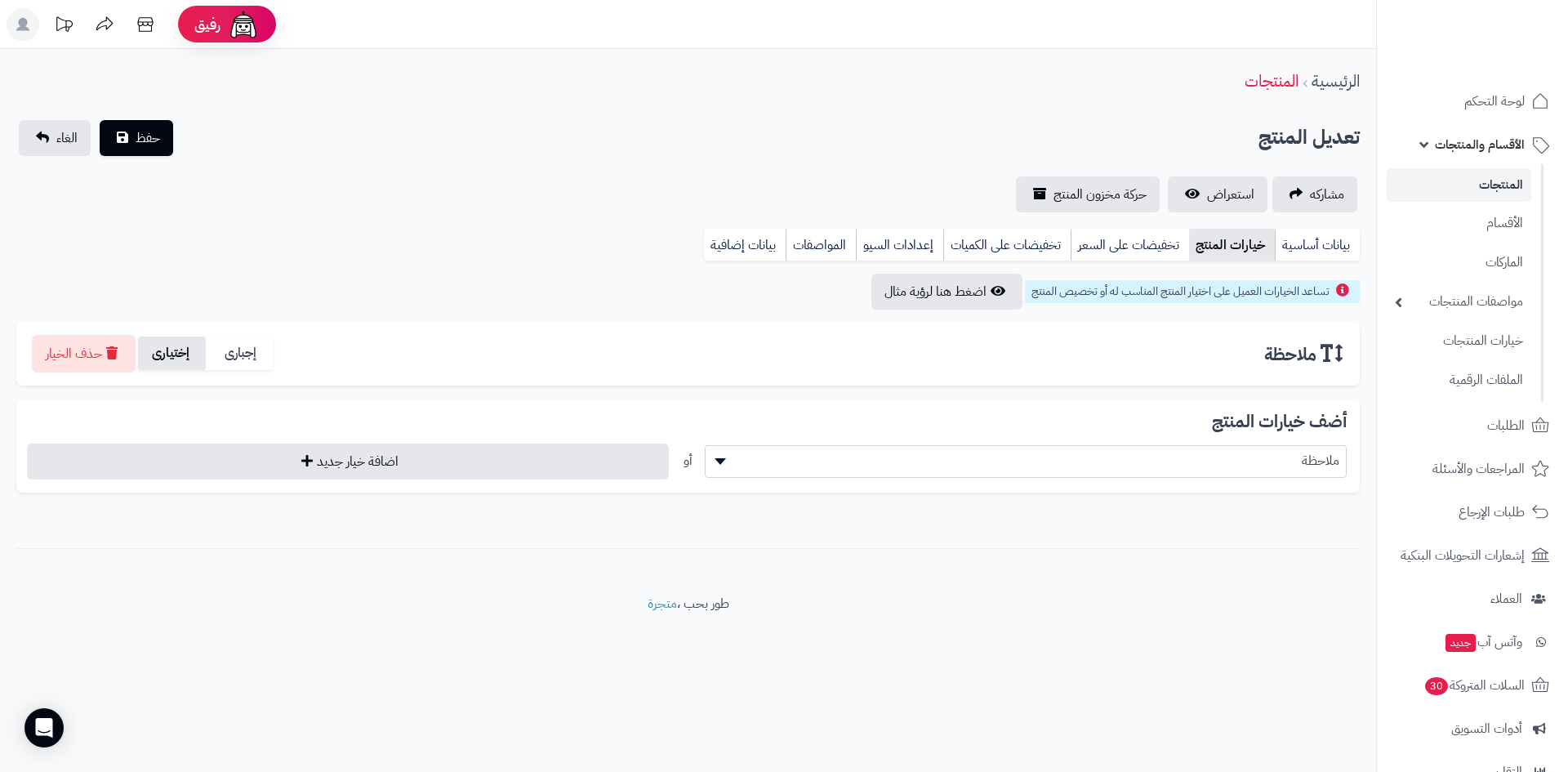
click at [202, 366] on label "إختيارى" at bounding box center [172, 352] width 68 height 33
click at [151, 135] on span "حفظ" at bounding box center [148, 137] width 25 height 20
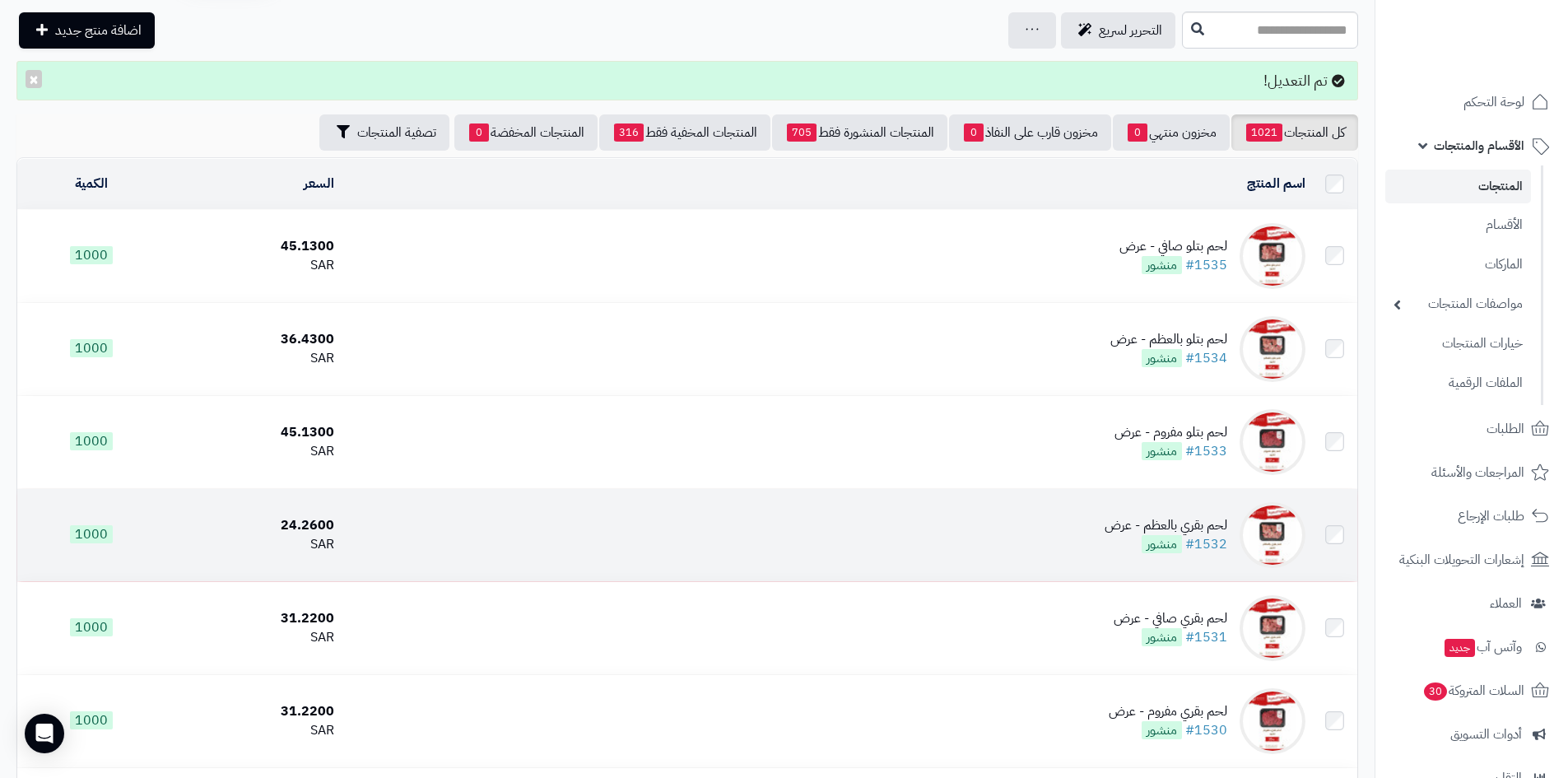
scroll to position [164, 0]
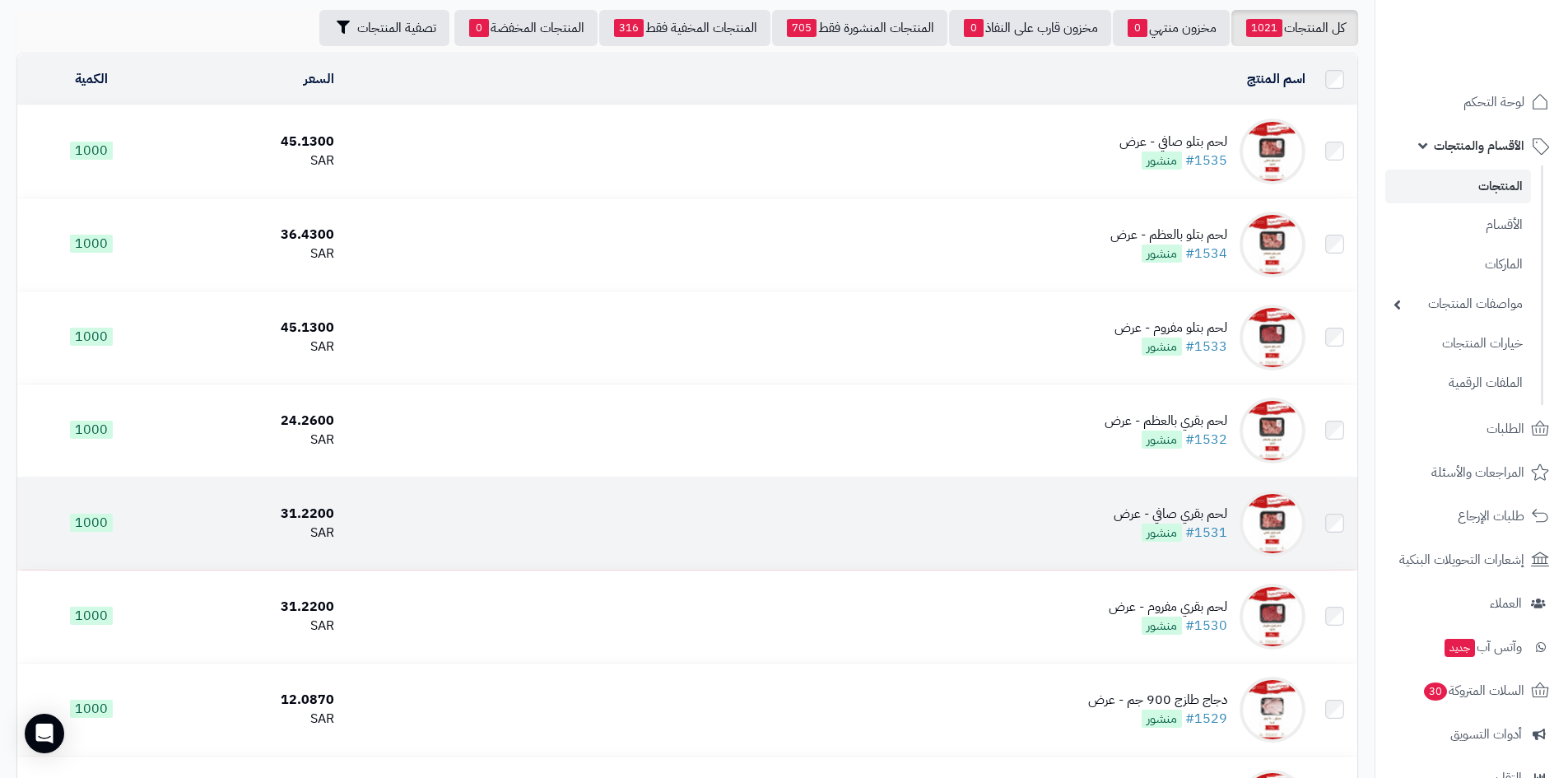
click at [1066, 524] on td "لحم بقري صافي - عرض #1531 منشور" at bounding box center [825, 524] width 971 height 92
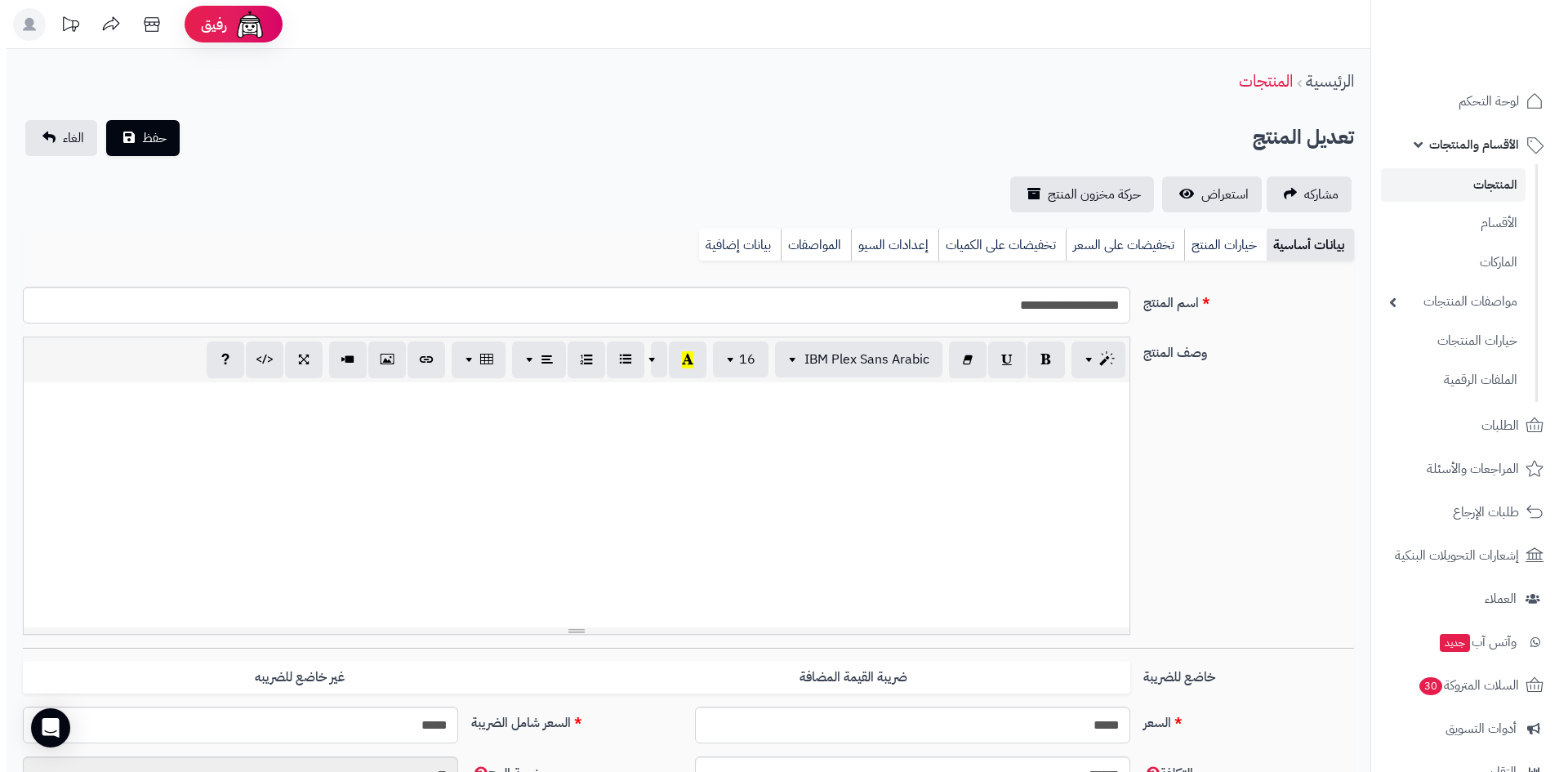
scroll to position [110, 0]
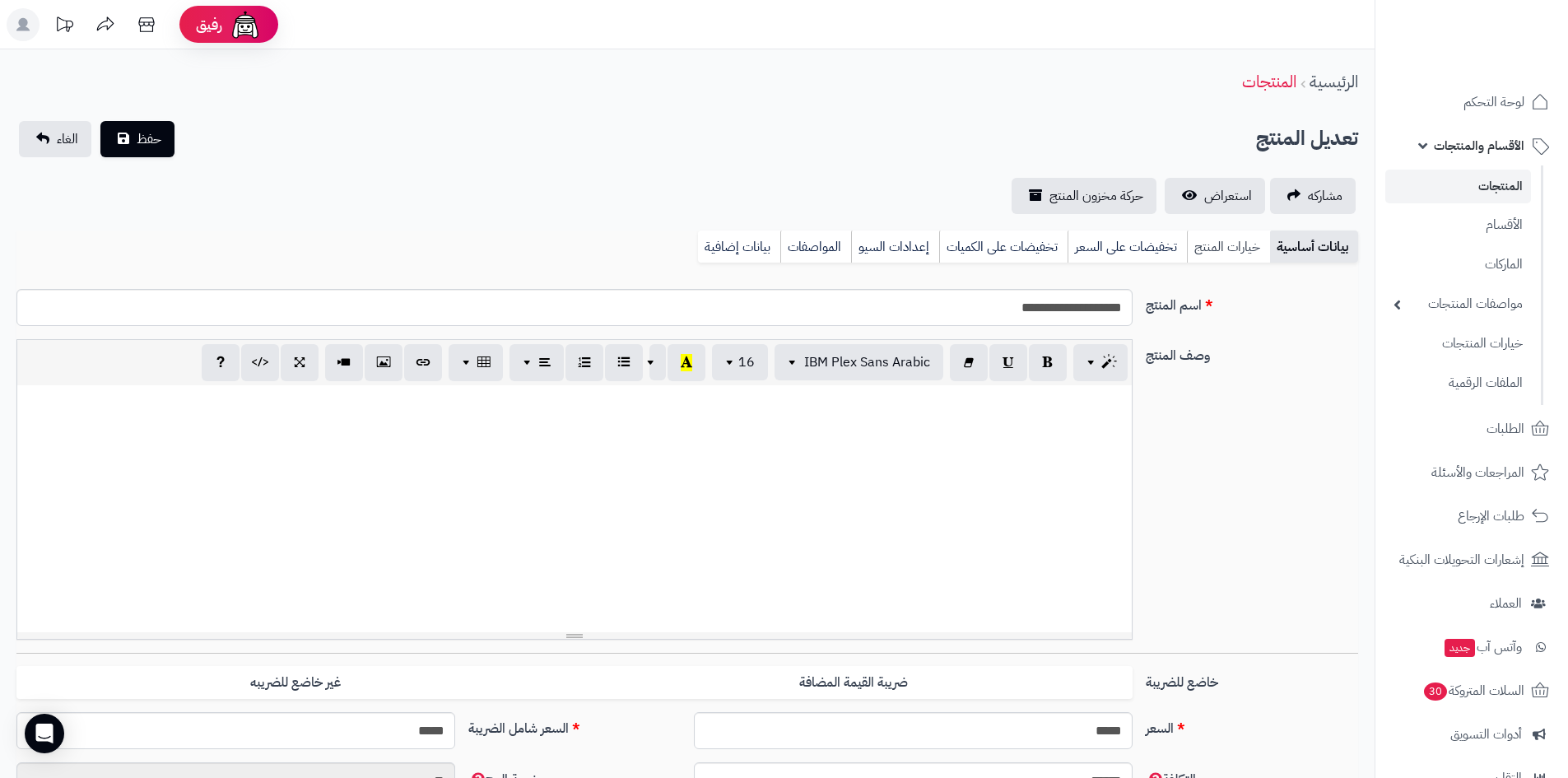
drag, startPoint x: 1214, startPoint y: 237, endPoint x: 1221, endPoint y: 249, distance: 13.9
click at [1215, 237] on link "خيارات المنتج" at bounding box center [1228, 246] width 83 height 33
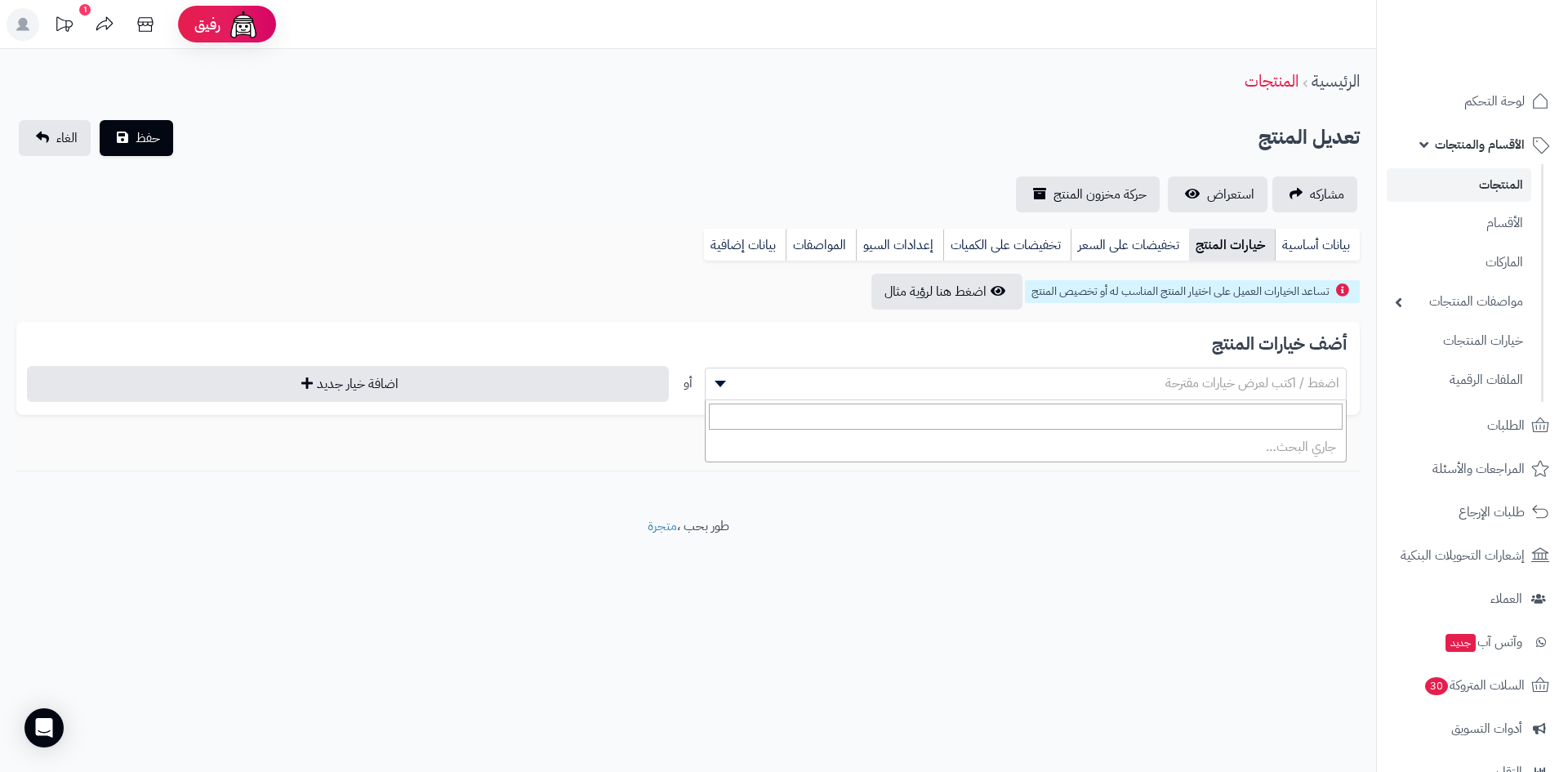
click at [983, 375] on span "اضغط / اكتب لعرض خيارات مقترحة" at bounding box center [1026, 383] width 640 height 25
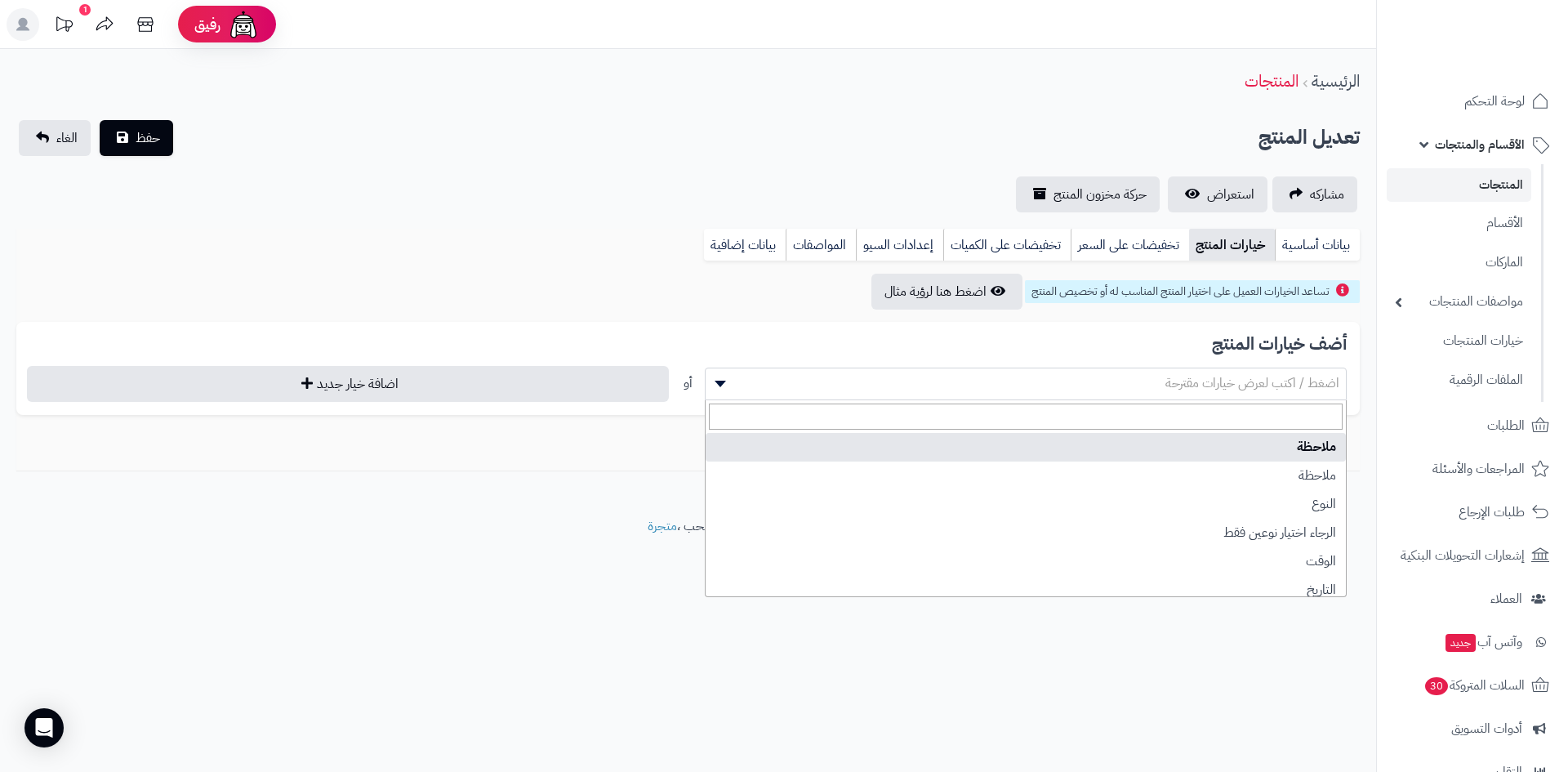
select select "**"
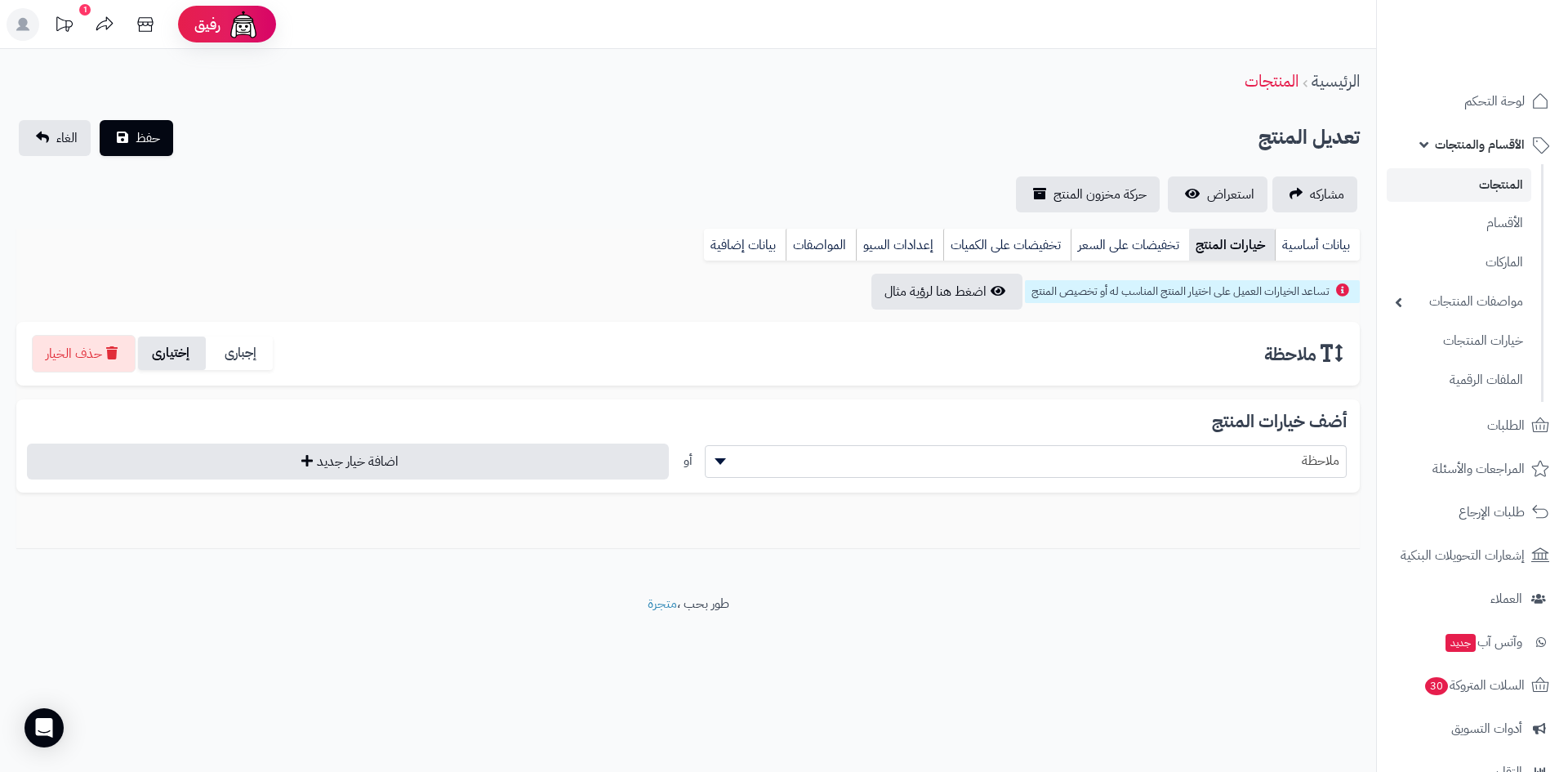
click at [200, 351] on label "إختيارى" at bounding box center [172, 352] width 68 height 33
click at [152, 140] on span "حفظ" at bounding box center [148, 137] width 25 height 20
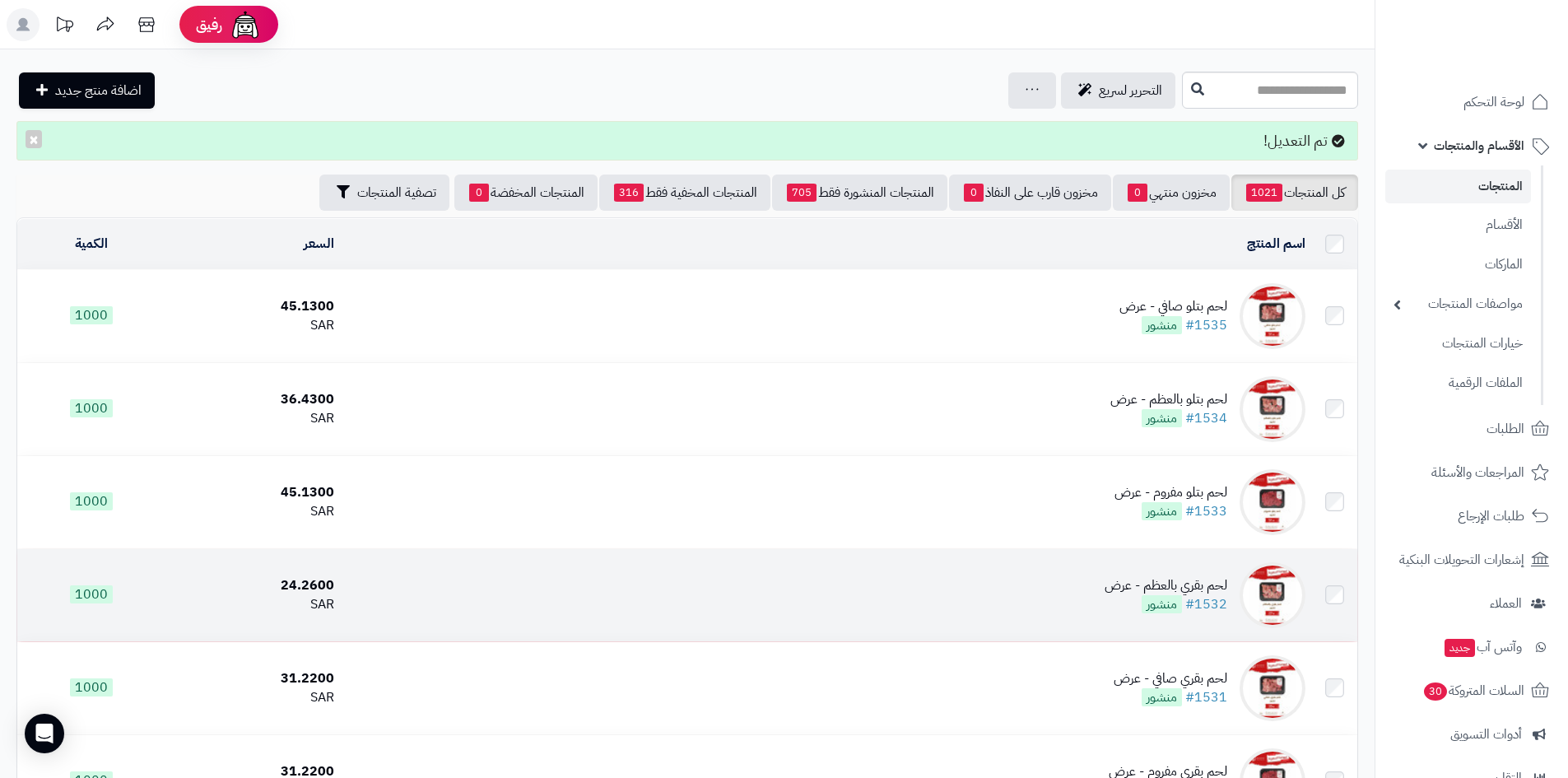
scroll to position [164, 0]
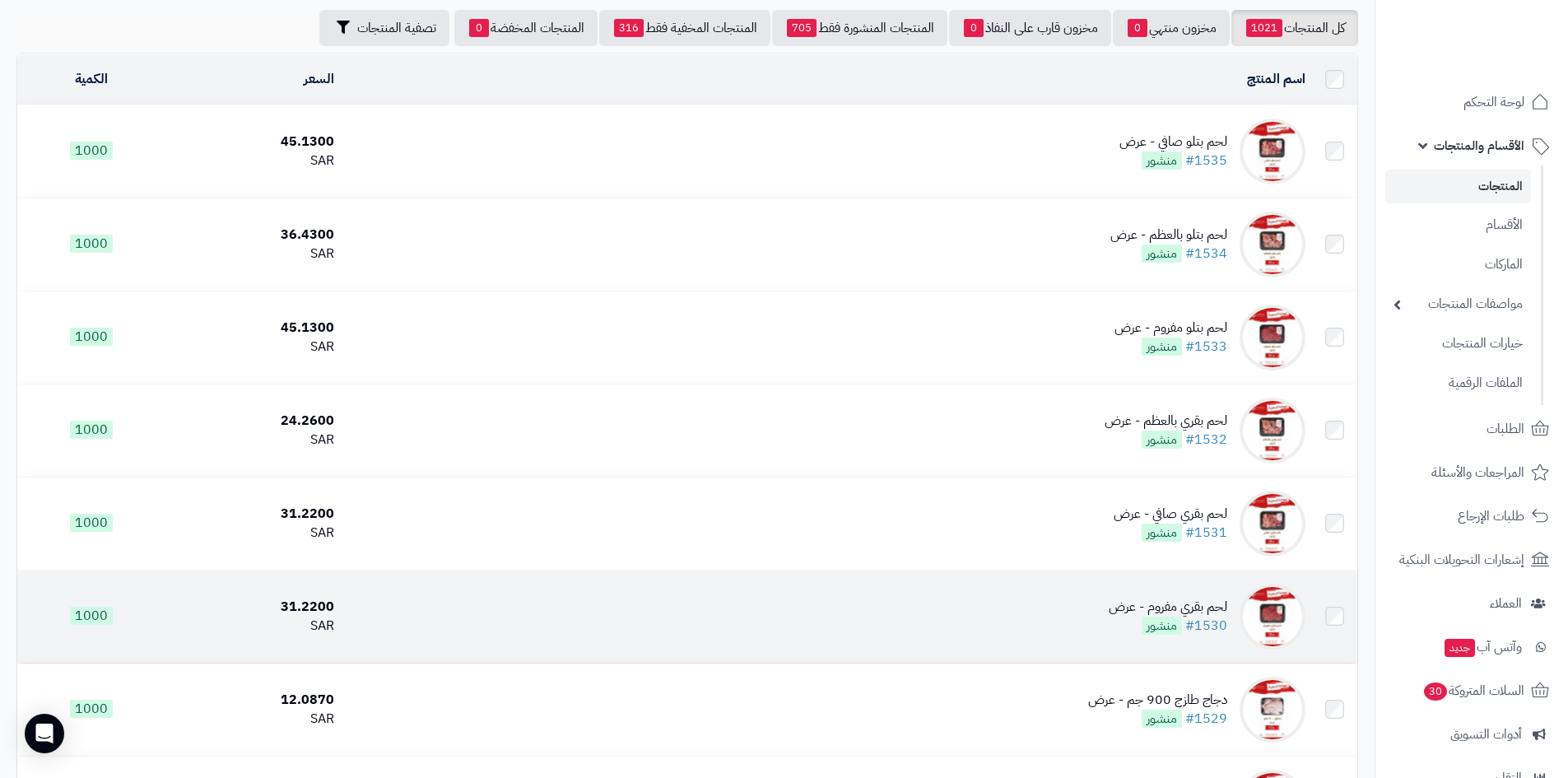
click at [1013, 608] on td "لحم بقري مفروم - عرض #1530 منشور" at bounding box center [825, 617] width 971 height 92
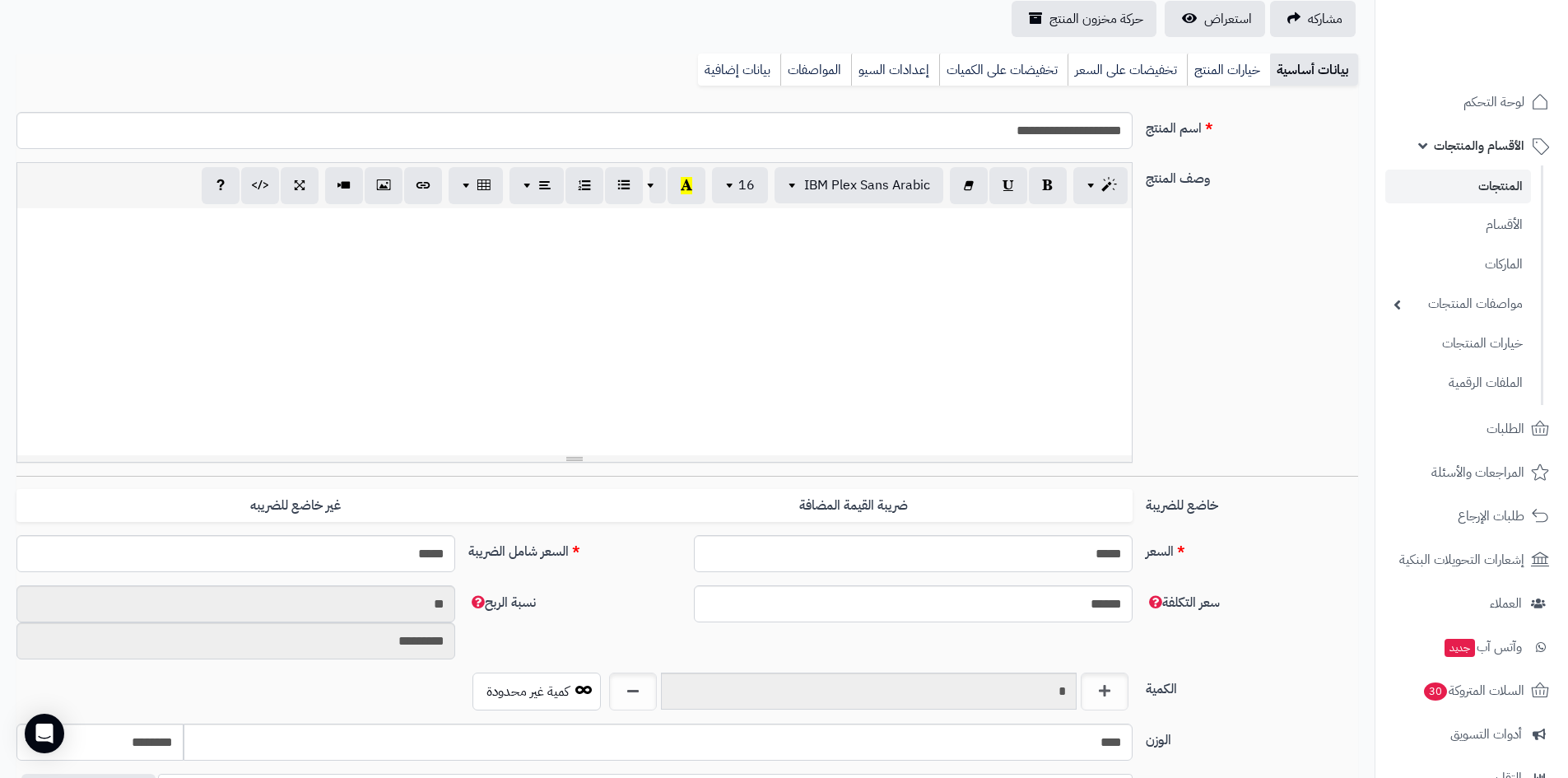
scroll to position [164, 0]
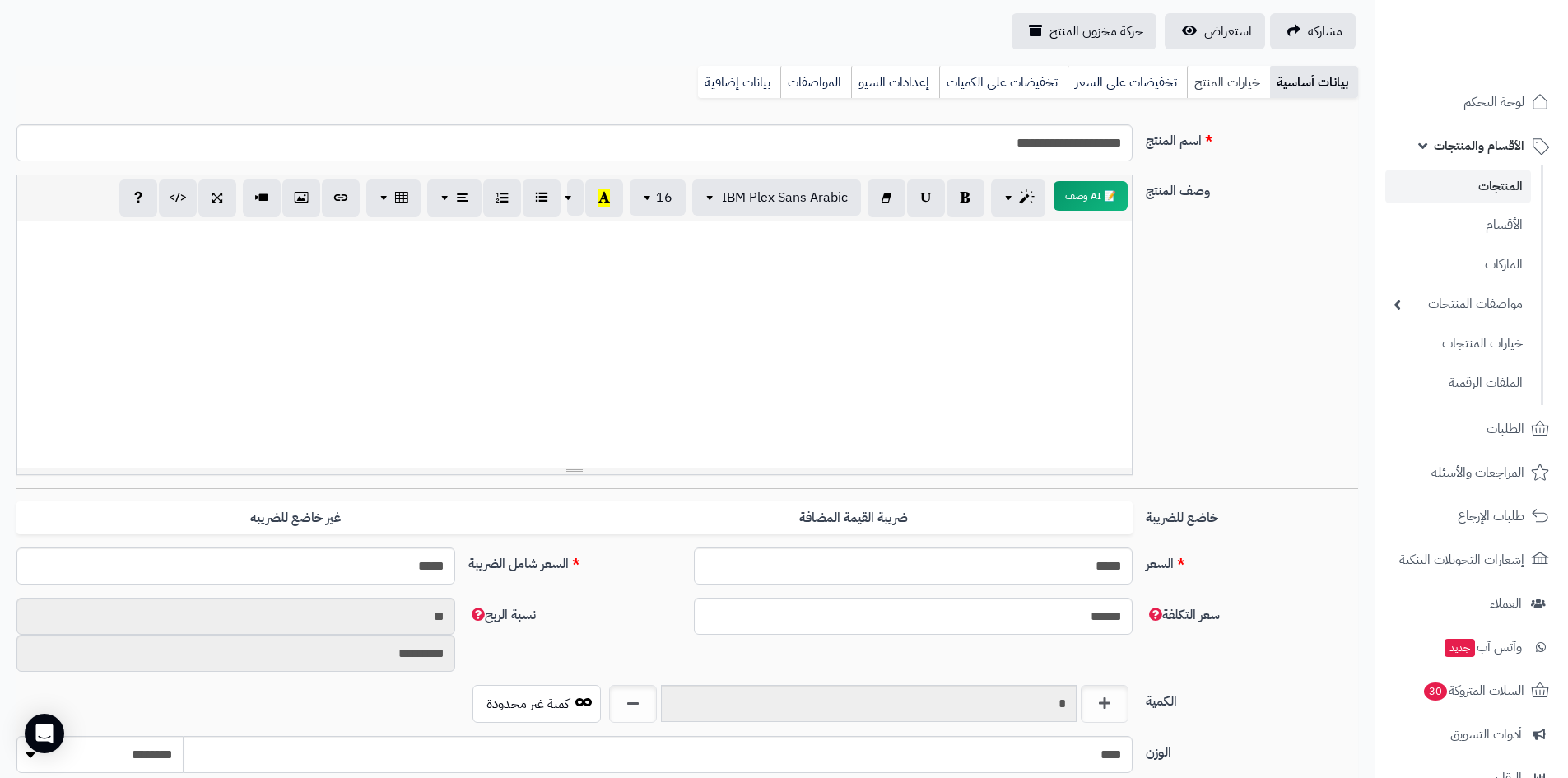
click at [1241, 78] on link "خيارات المنتج" at bounding box center [1228, 82] width 83 height 33
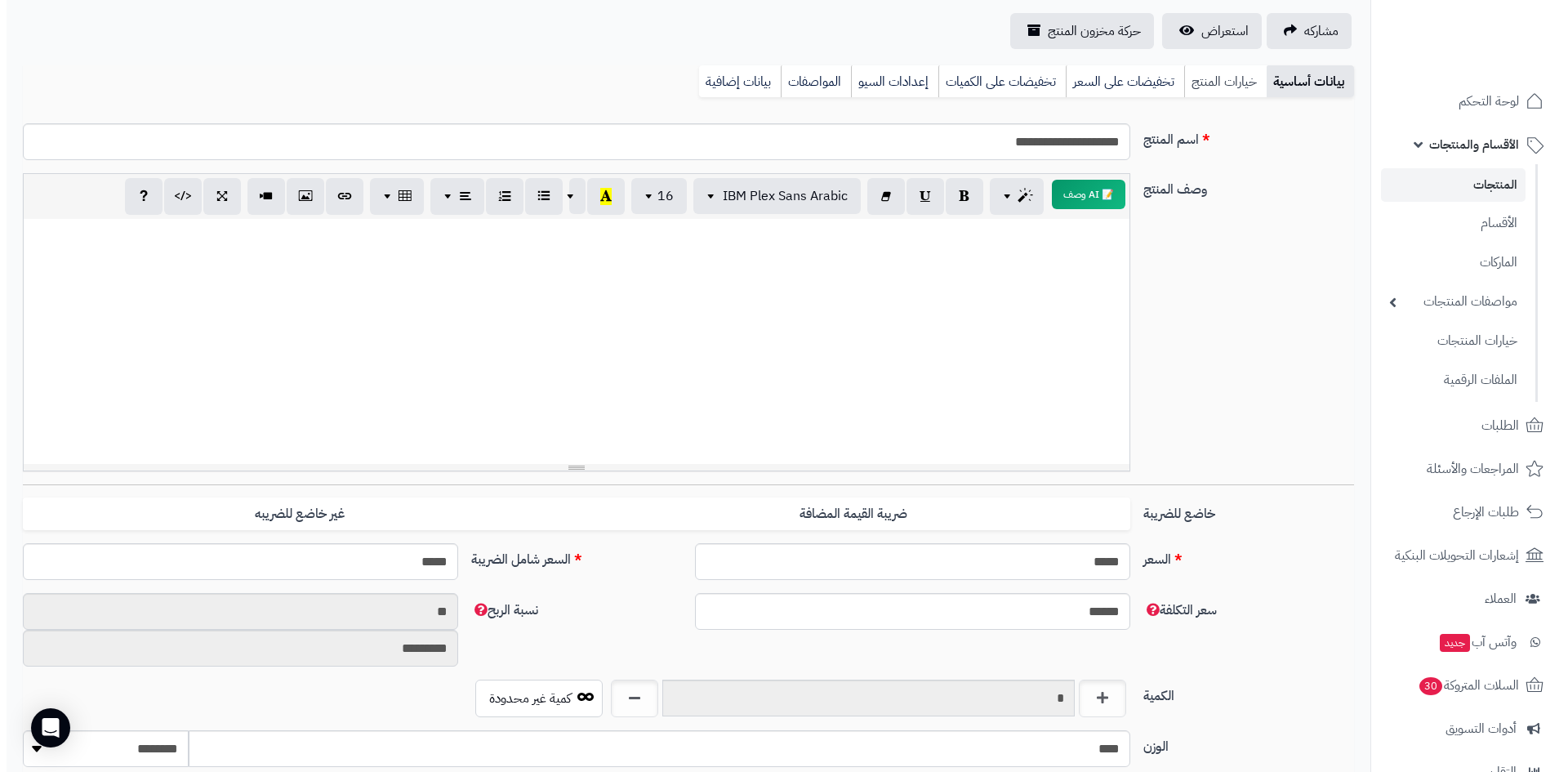
scroll to position [0, 0]
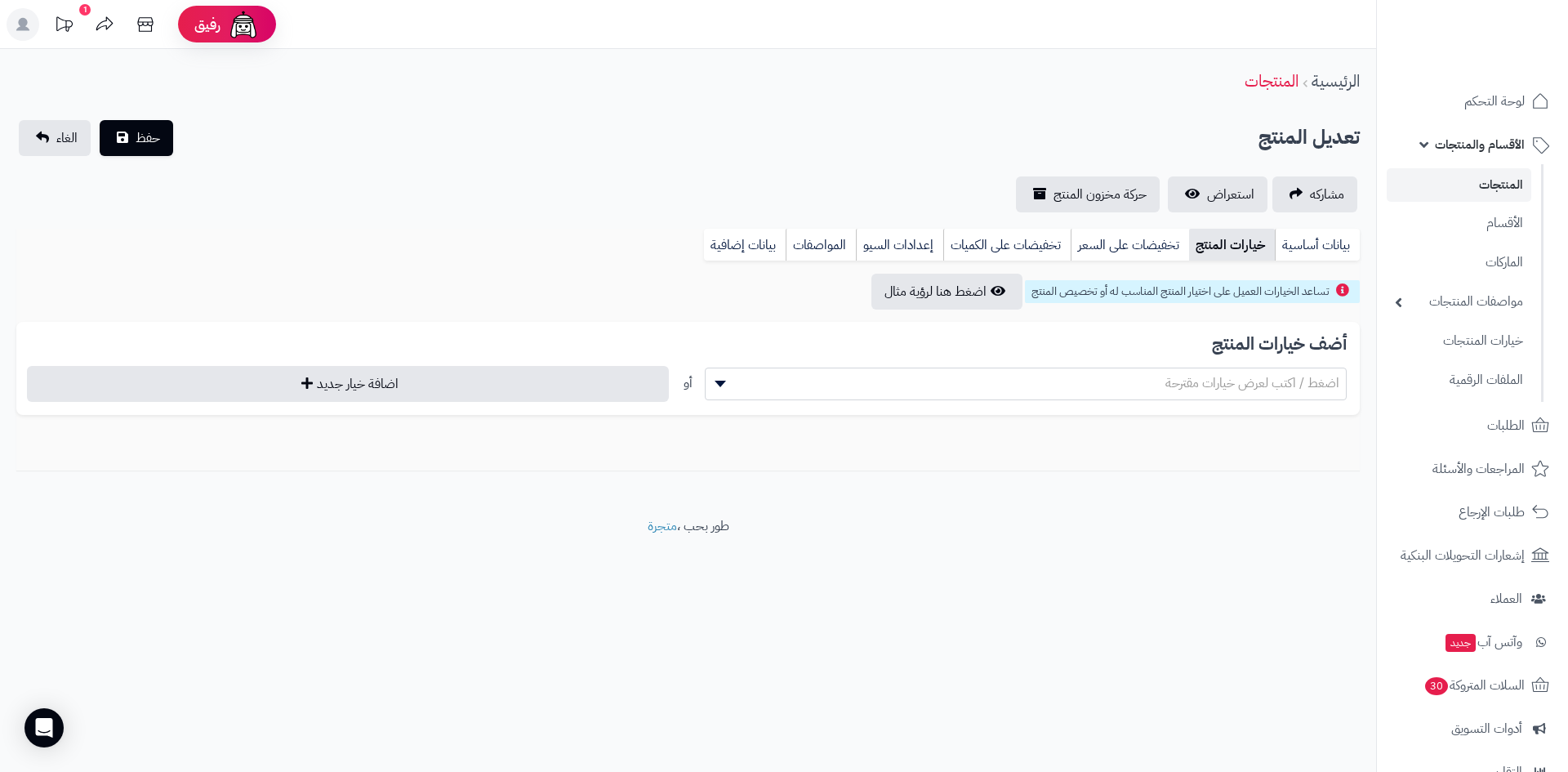
click at [1261, 378] on span "اضغط / اكتب لعرض خيارات مقترحة" at bounding box center [1252, 383] width 174 height 20
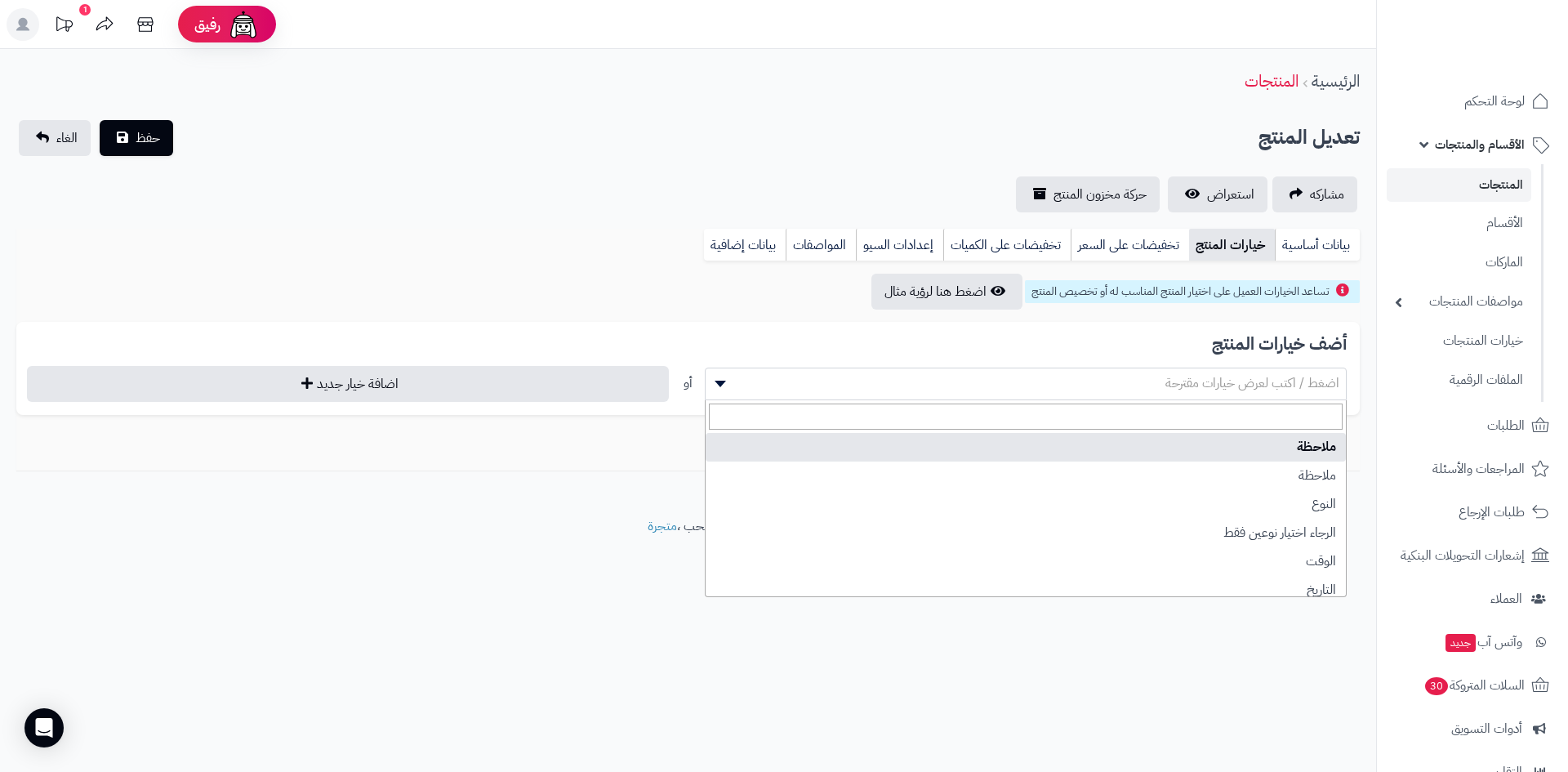
select select "**"
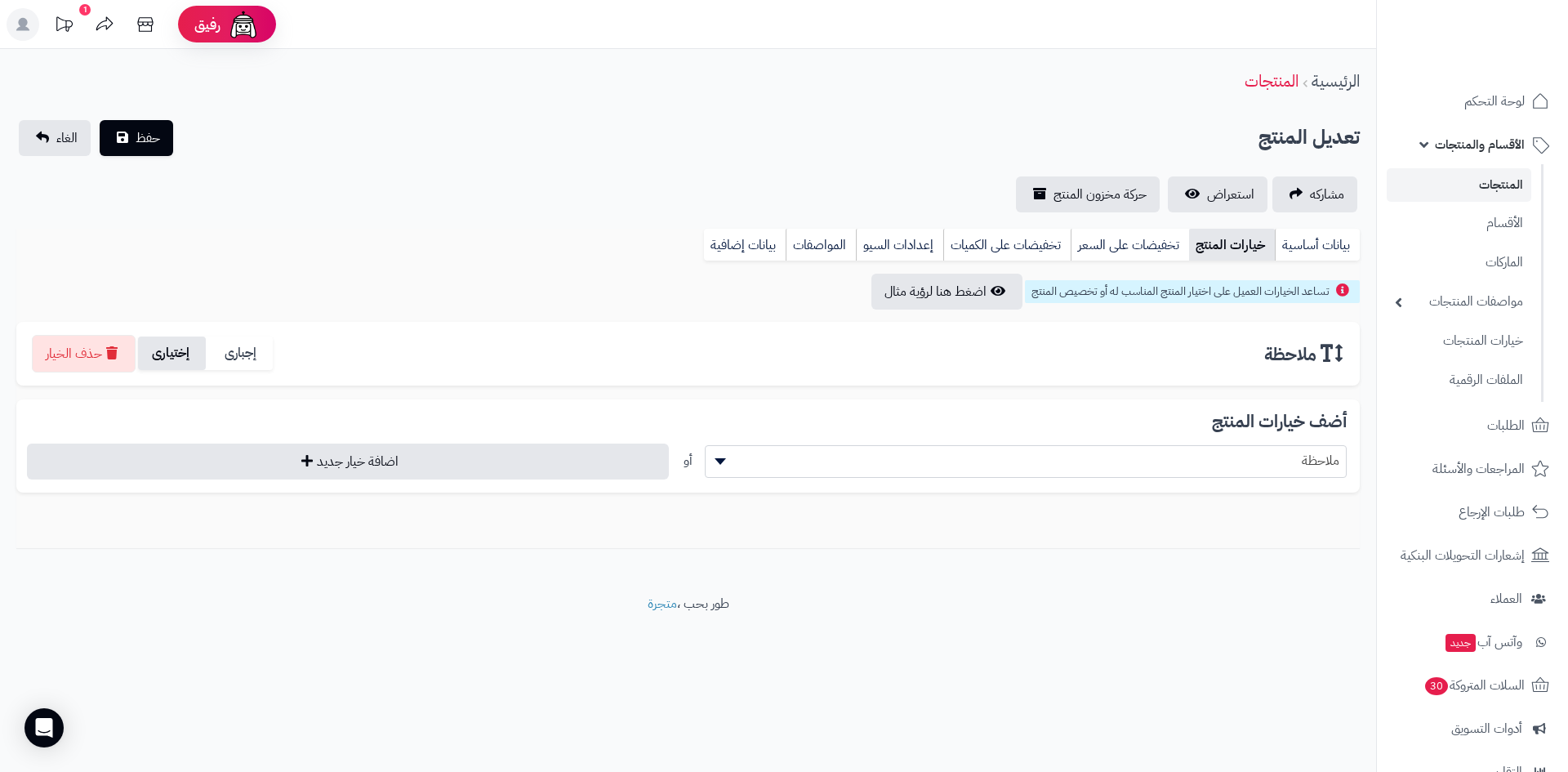
click at [194, 357] on label "إختيارى" at bounding box center [172, 352] width 68 height 33
click at [141, 138] on span "حفظ" at bounding box center [148, 137] width 25 height 20
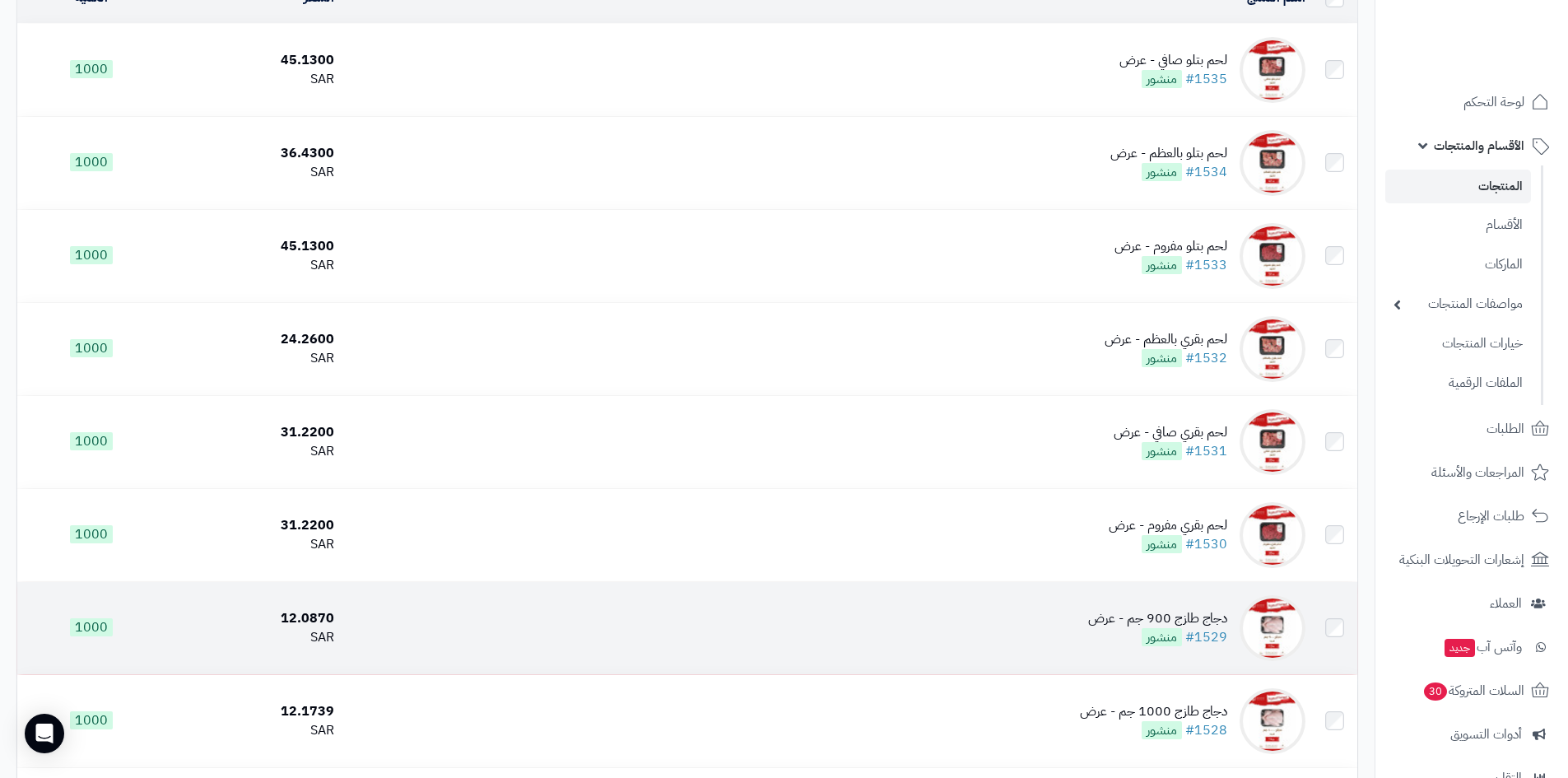
scroll to position [247, 0]
click at [1015, 613] on td "دجاج طازج 900 جم - عرض #1529 منشور" at bounding box center [825, 627] width 971 height 92
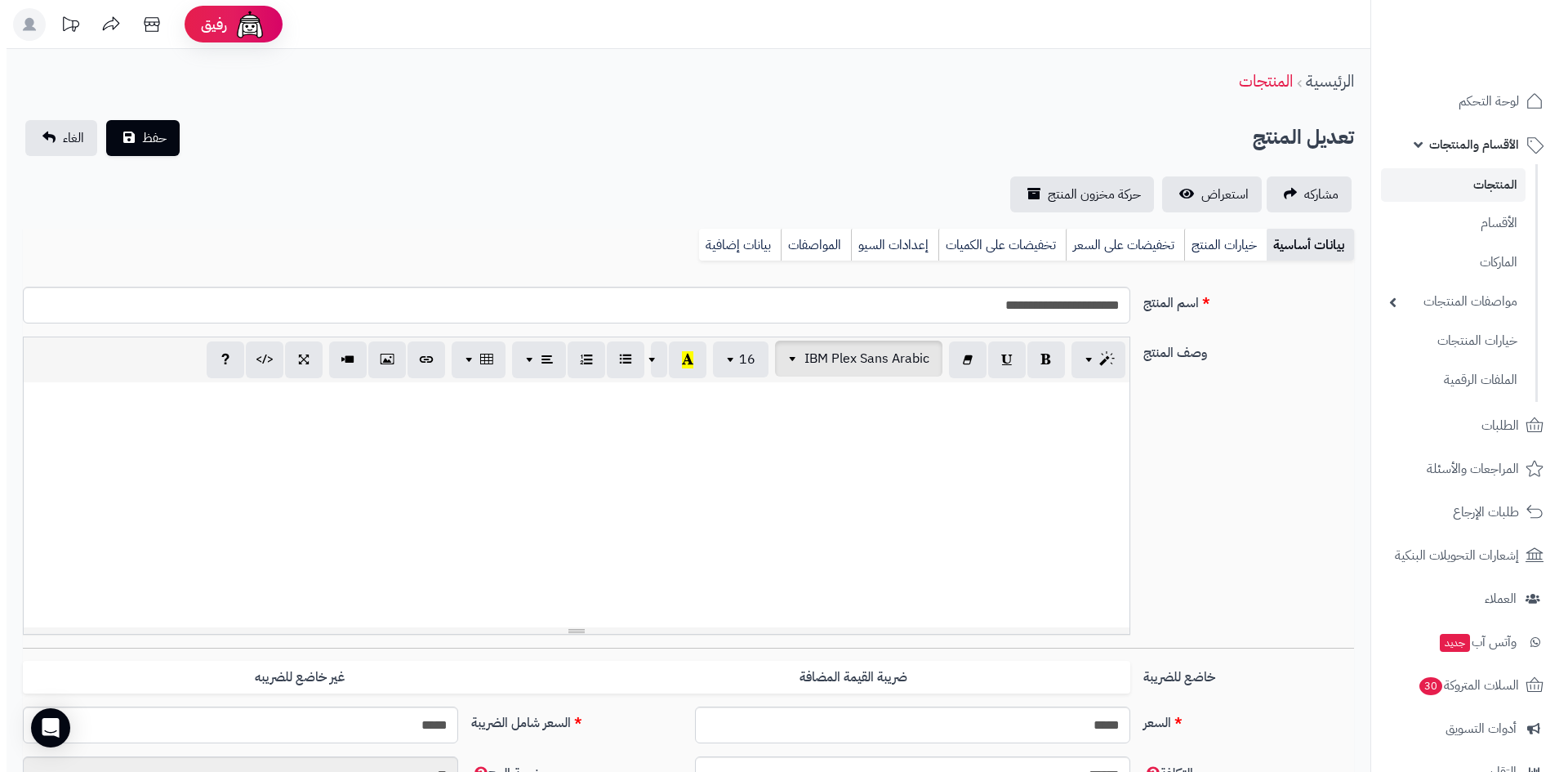
scroll to position [110, 0]
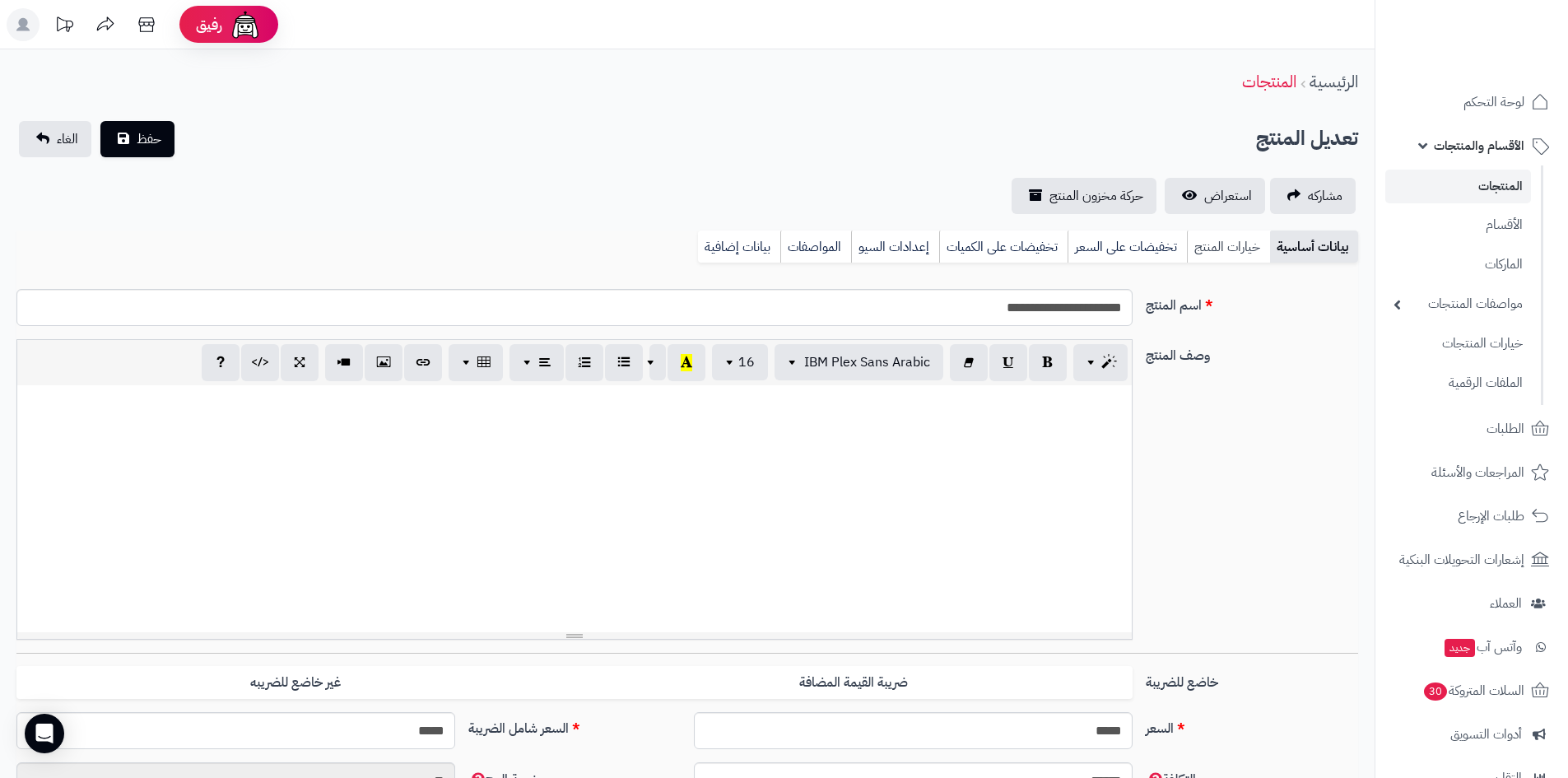
click at [1228, 242] on link "خيارات المنتج" at bounding box center [1228, 246] width 83 height 33
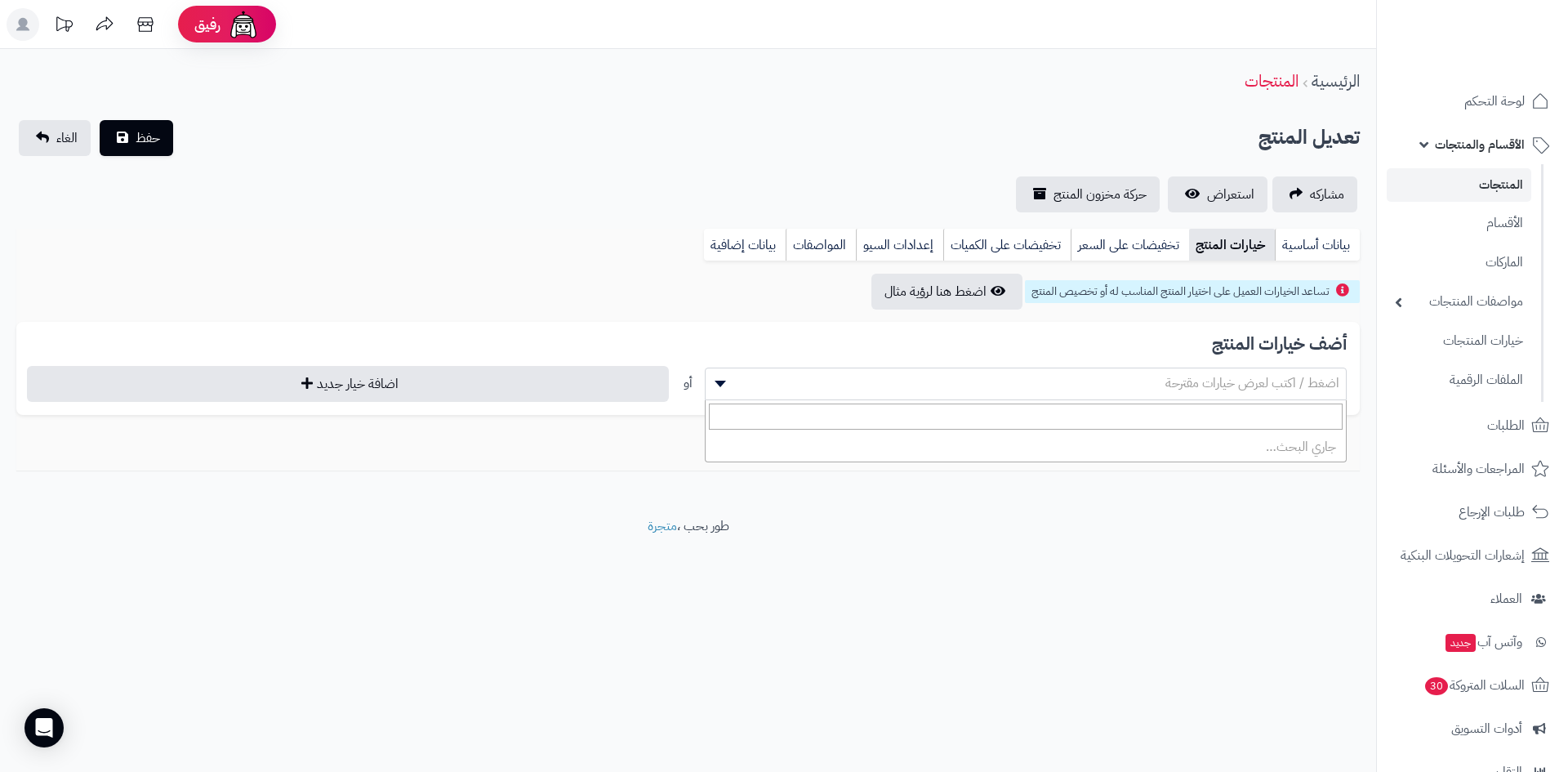
click at [1324, 387] on span "اضغط / اكتب لعرض خيارات مقترحة" at bounding box center [1252, 383] width 174 height 20
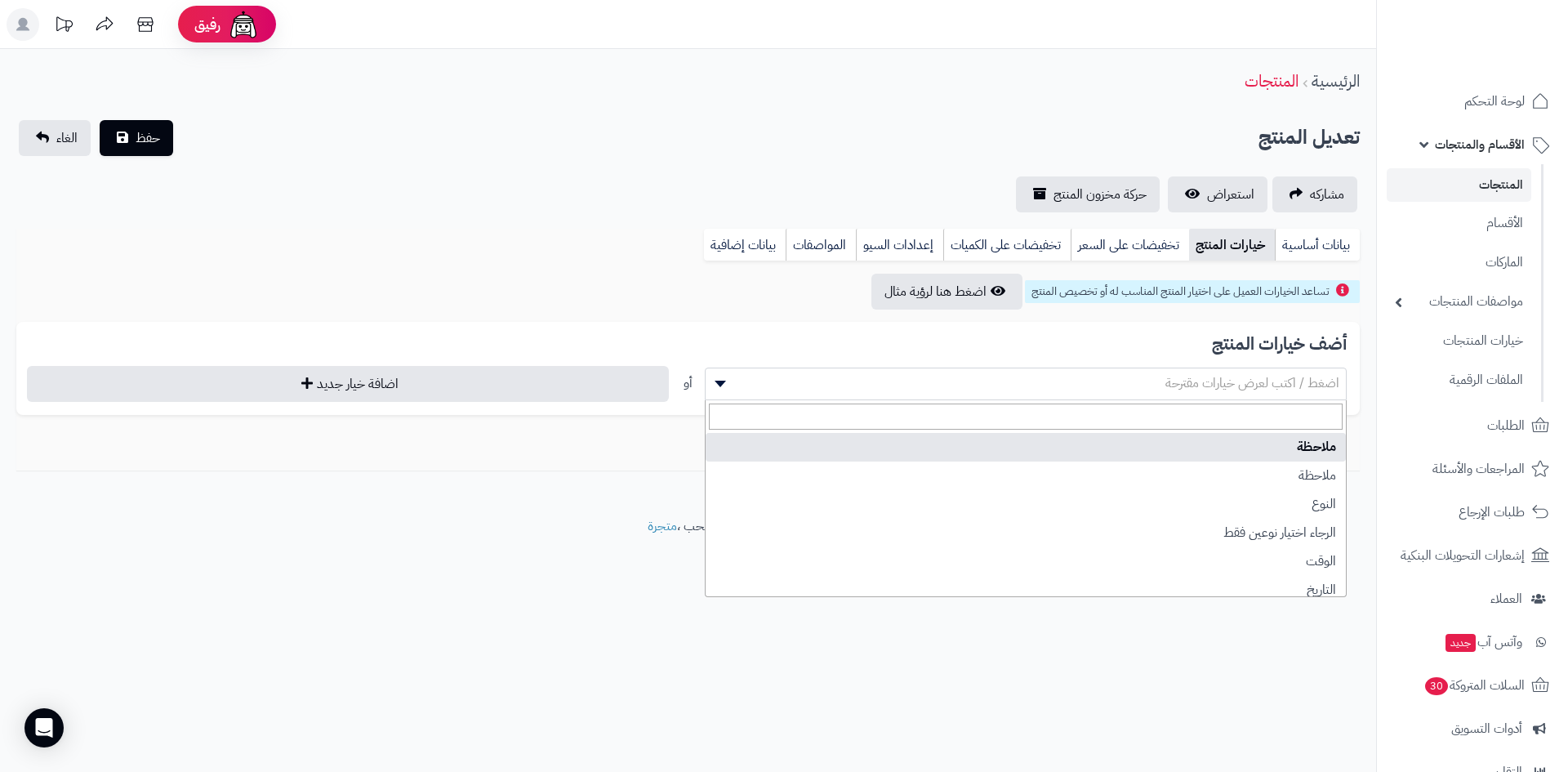
select select "**"
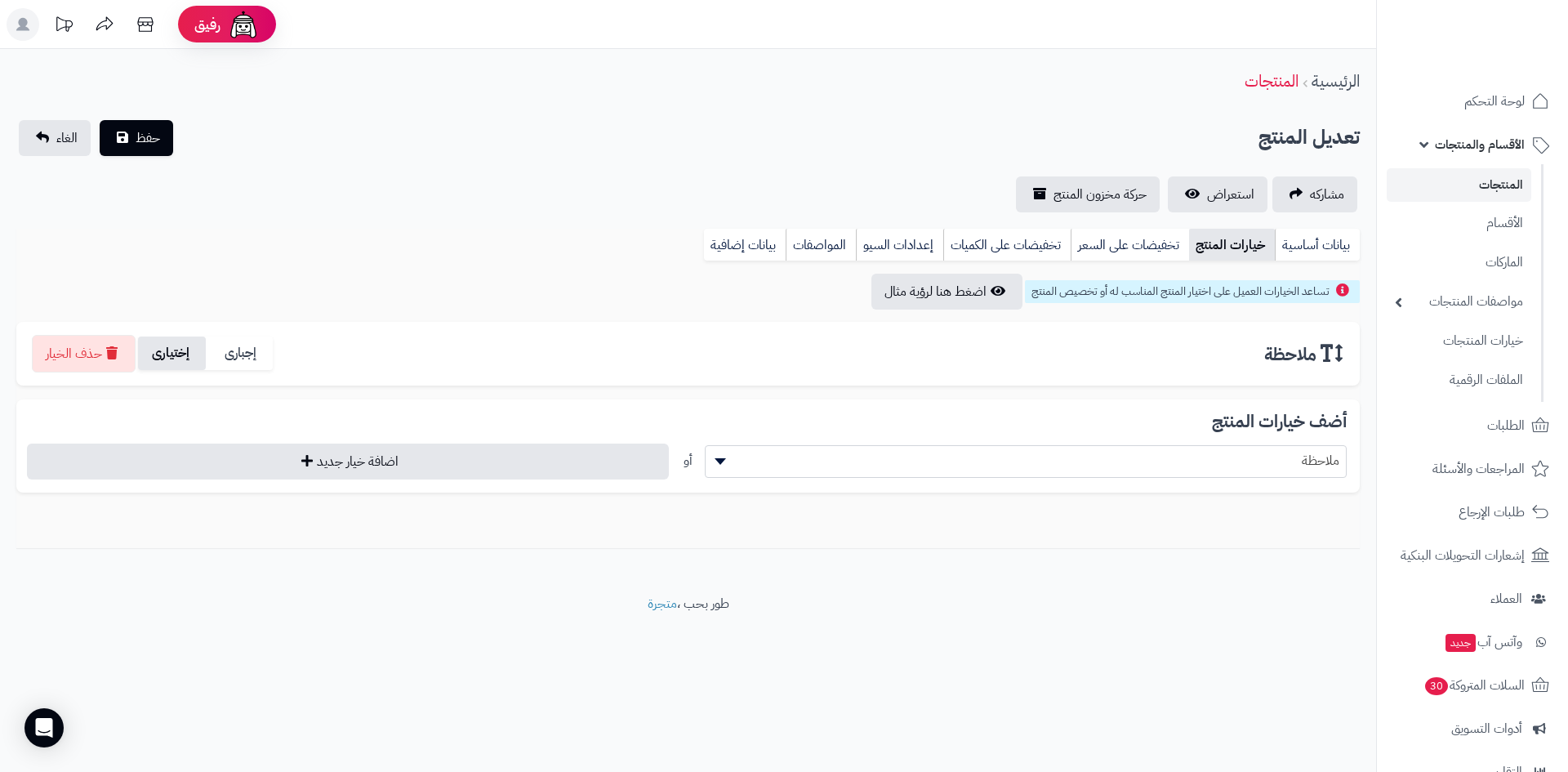
drag, startPoint x: 178, startPoint y: 355, endPoint x: 355, endPoint y: 343, distance: 177.4
click at [179, 355] on label "إختيارى" at bounding box center [171, 352] width 67 height 33
click at [160, 147] on button "حفظ" at bounding box center [136, 137] width 74 height 36
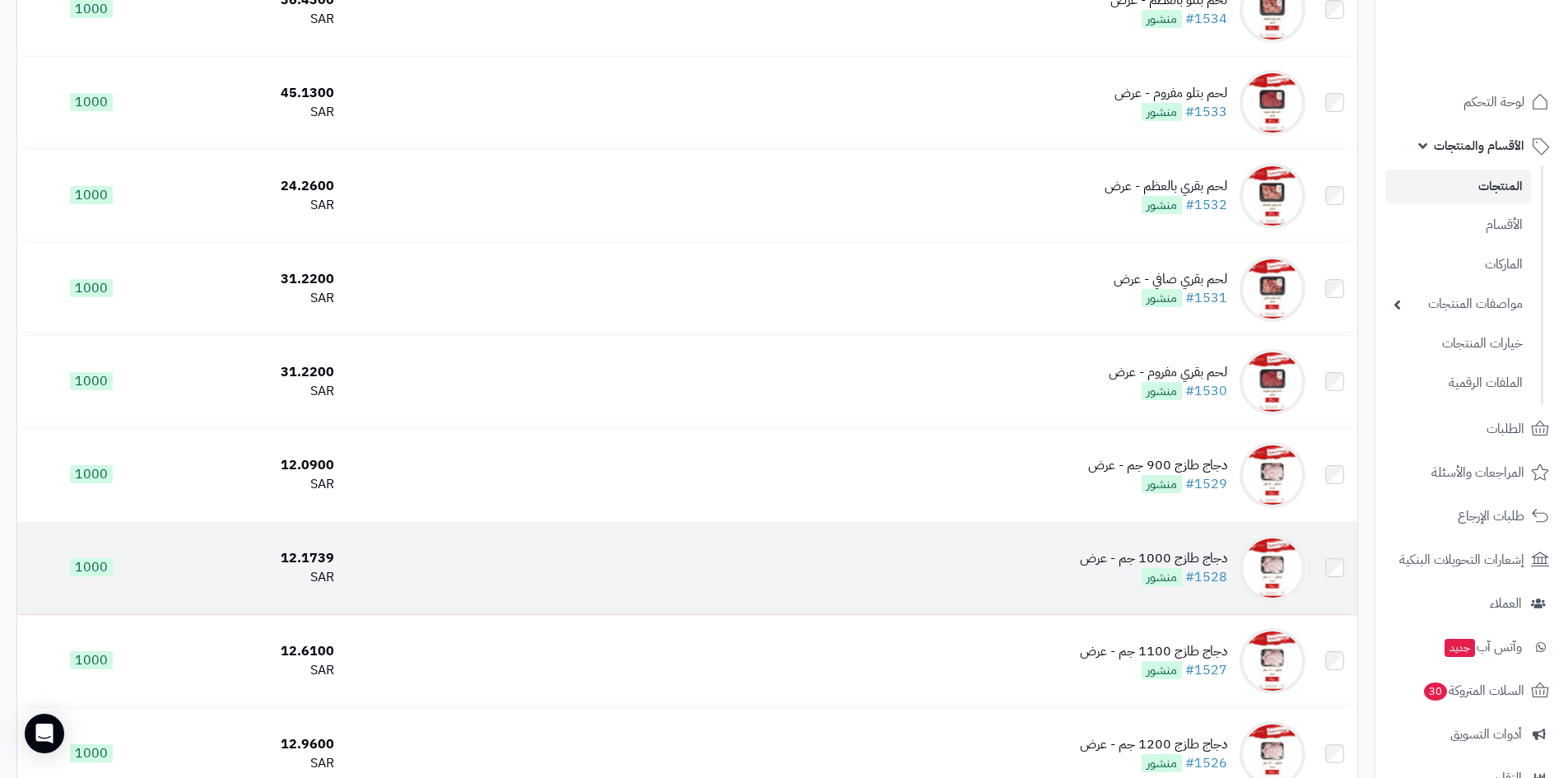
scroll to position [412, 0]
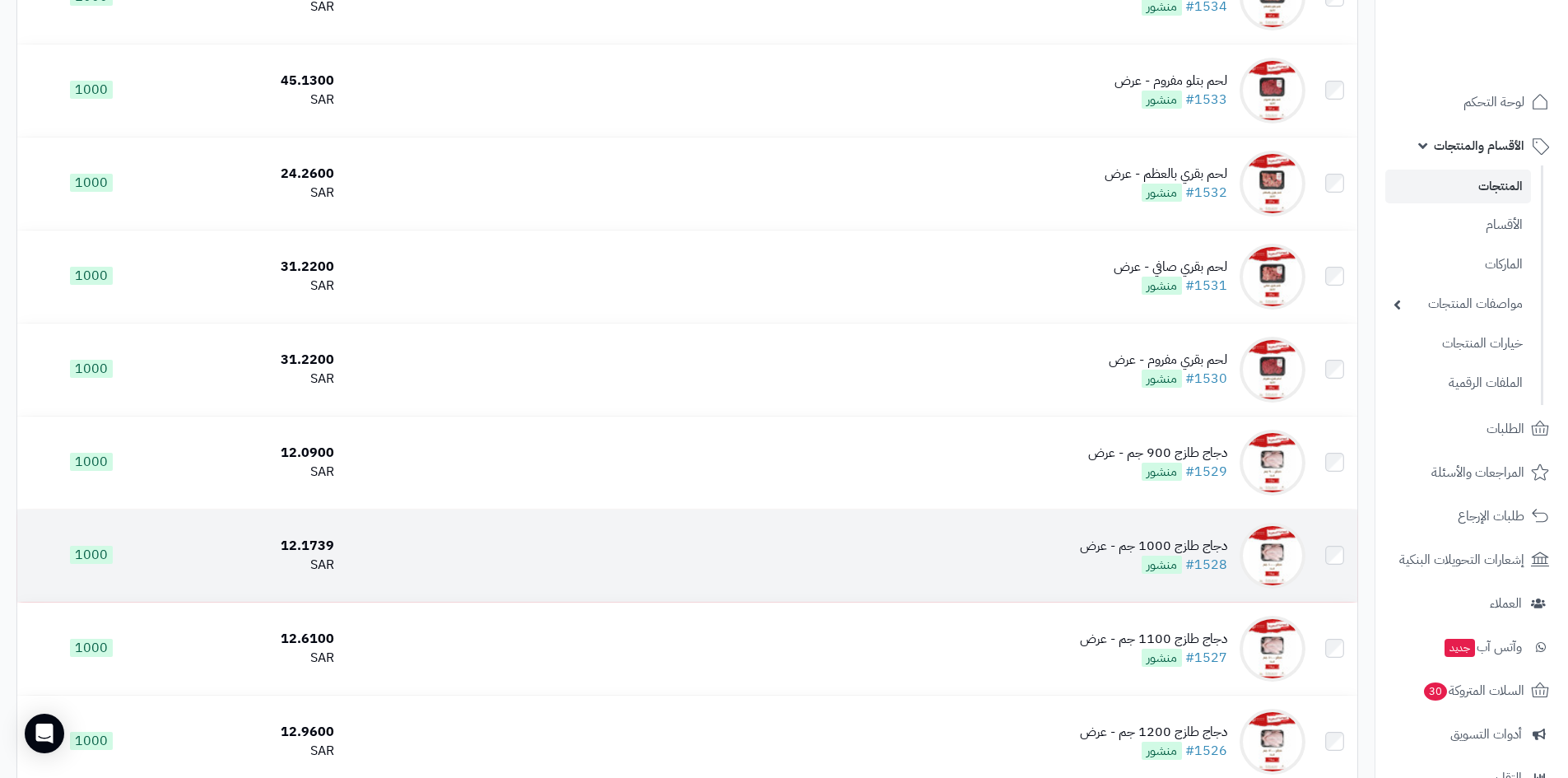
click at [1027, 533] on td "دجاج طازج 1000 جم - عرض #1528 منشور" at bounding box center [825, 556] width 971 height 92
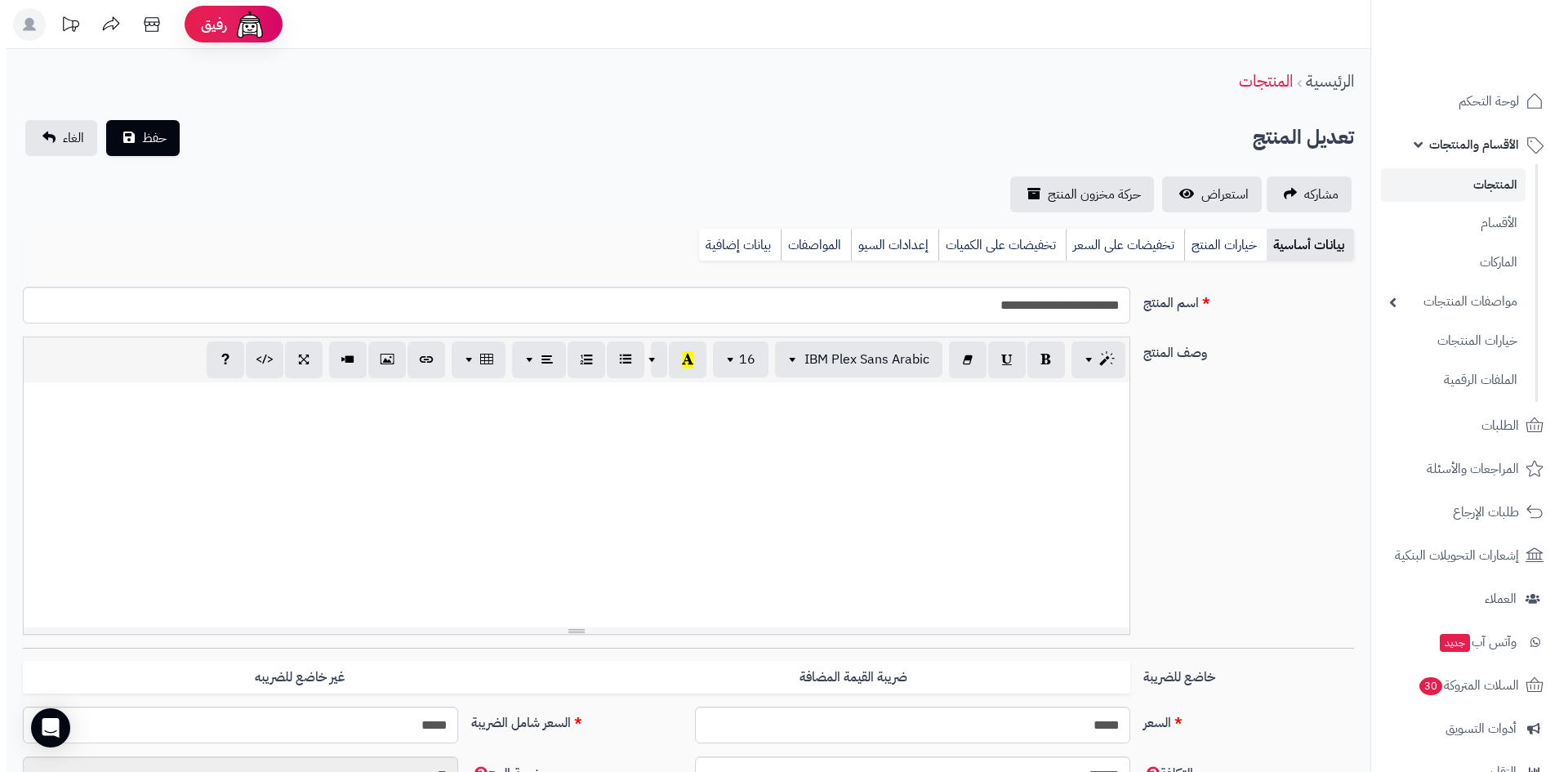
scroll to position [110, 0]
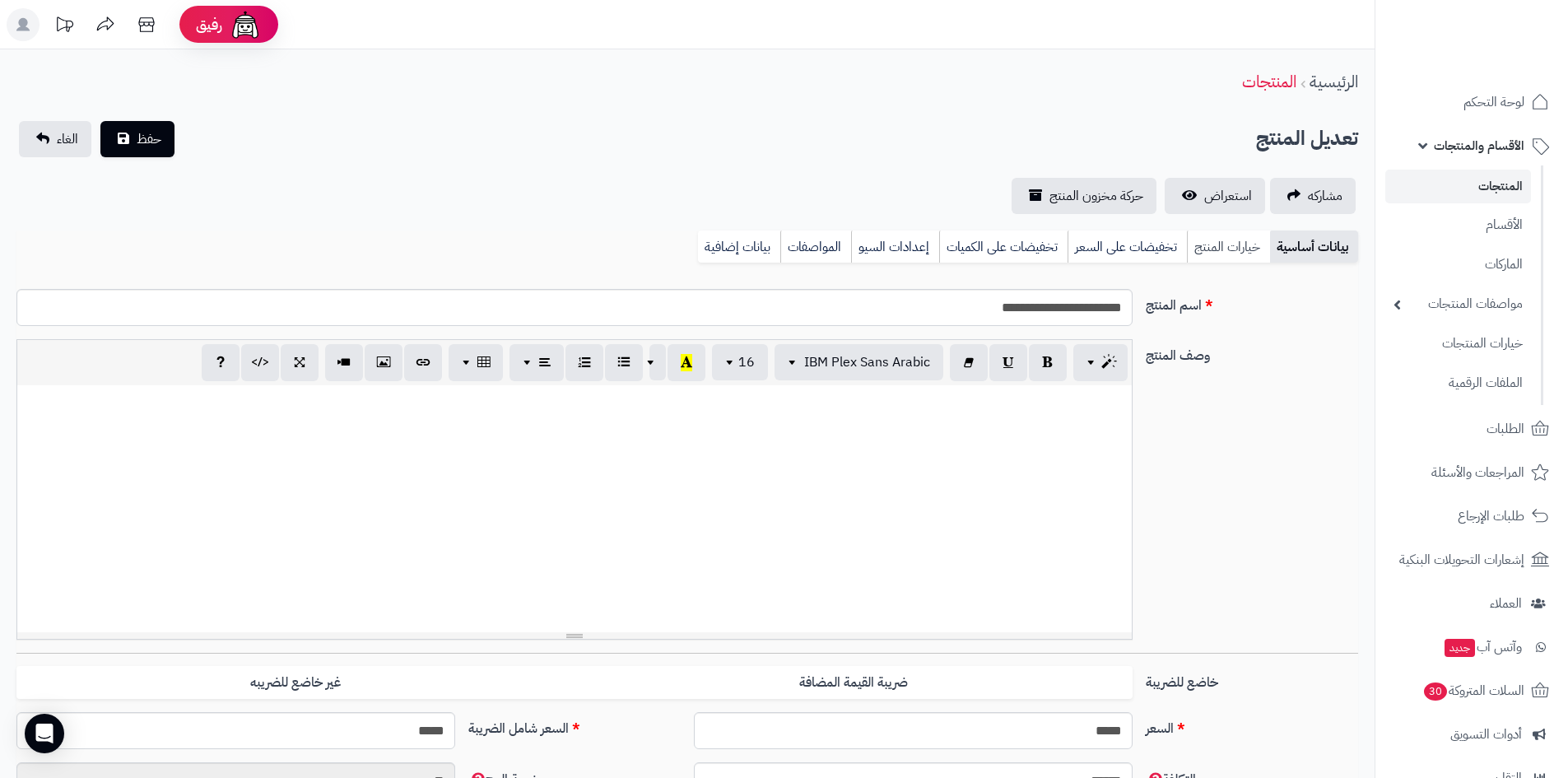
click at [1222, 251] on link "خيارات المنتج" at bounding box center [1228, 246] width 83 height 33
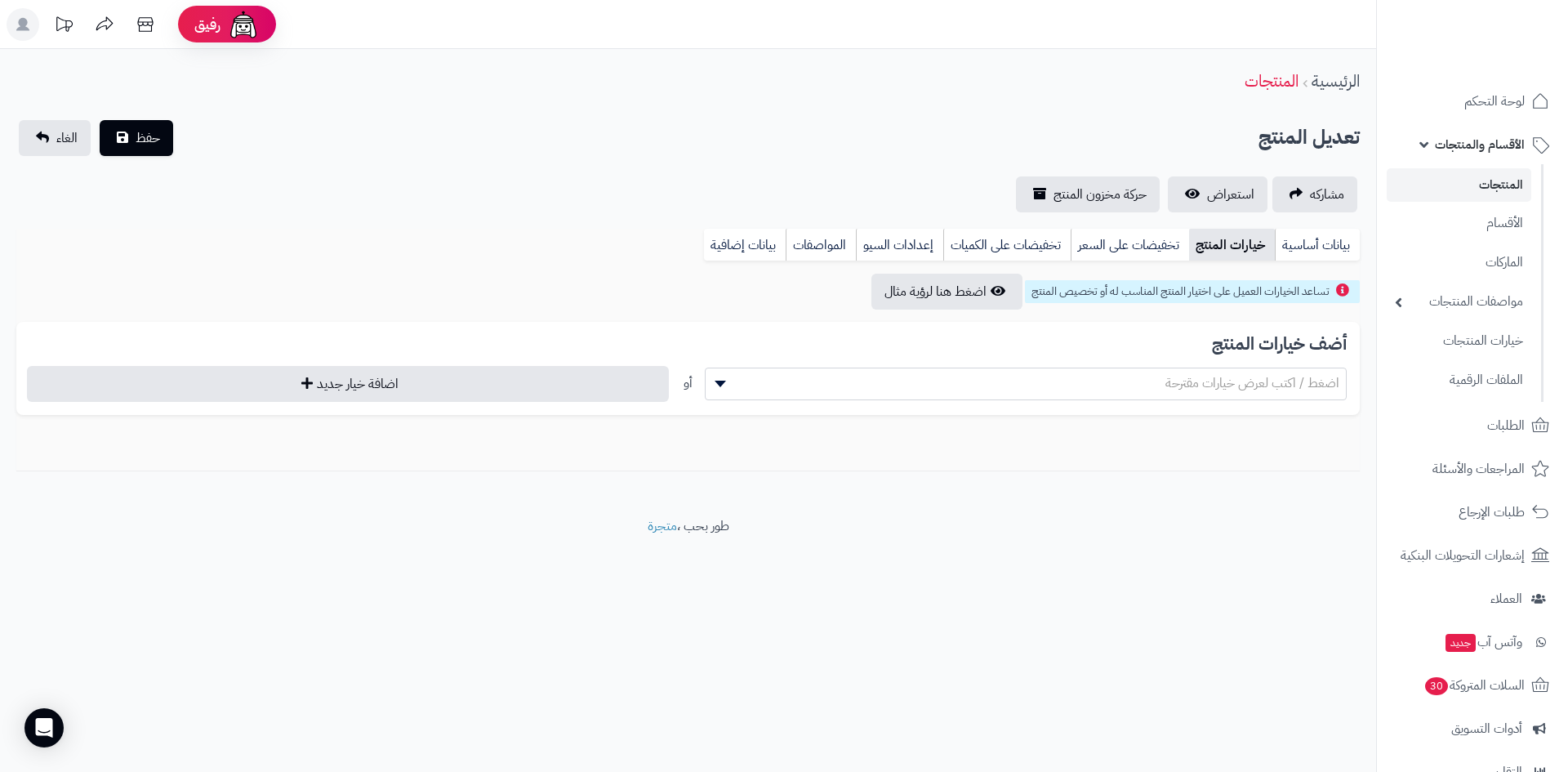
click at [1261, 368] on span "اضغط / اكتب لعرض خيارات مقترحة" at bounding box center [1026, 384] width 642 height 32
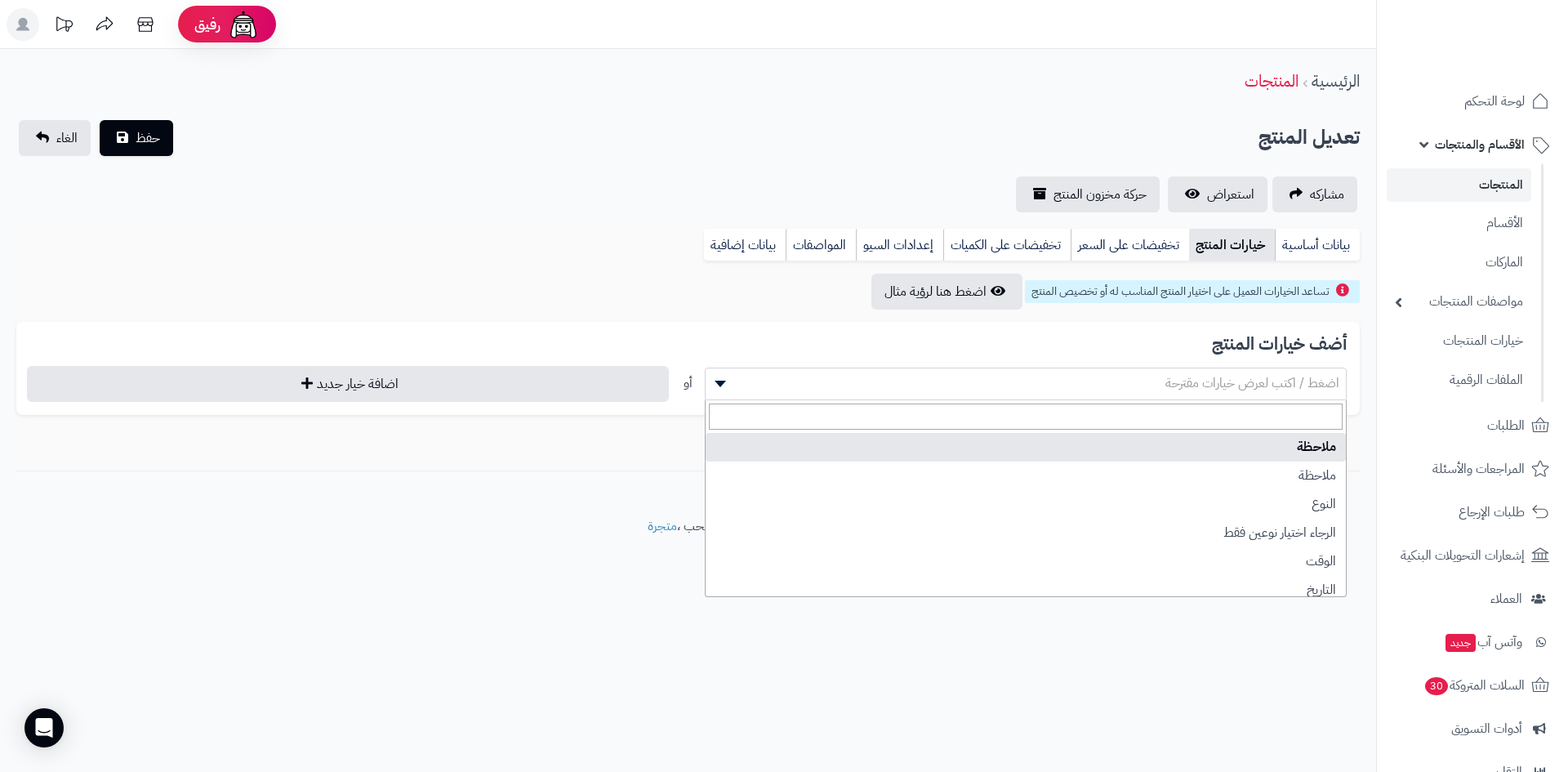
select select "**"
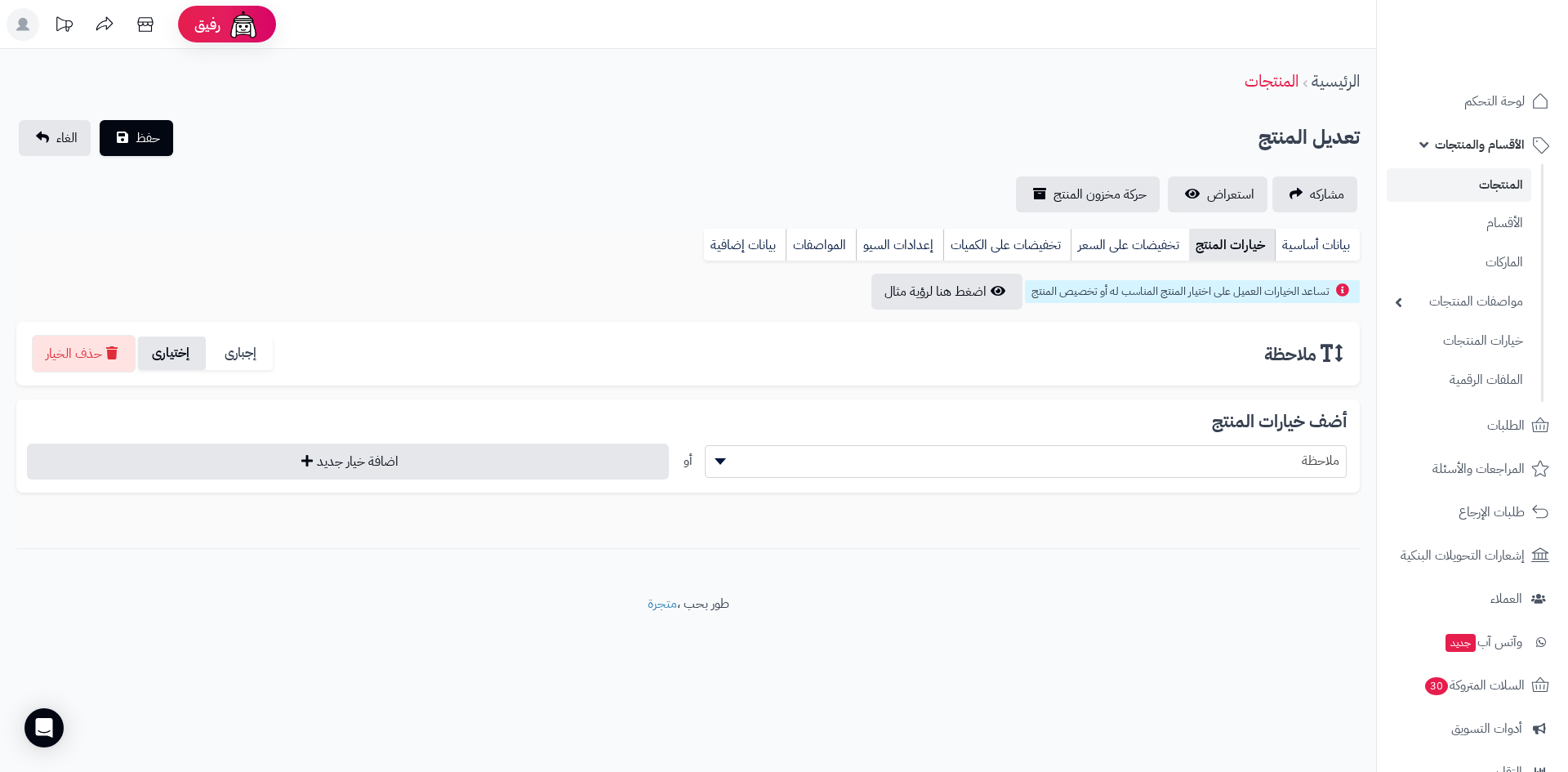
click at [169, 343] on label "إختيارى" at bounding box center [172, 352] width 68 height 33
click at [145, 140] on span "حفظ" at bounding box center [148, 137] width 25 height 20
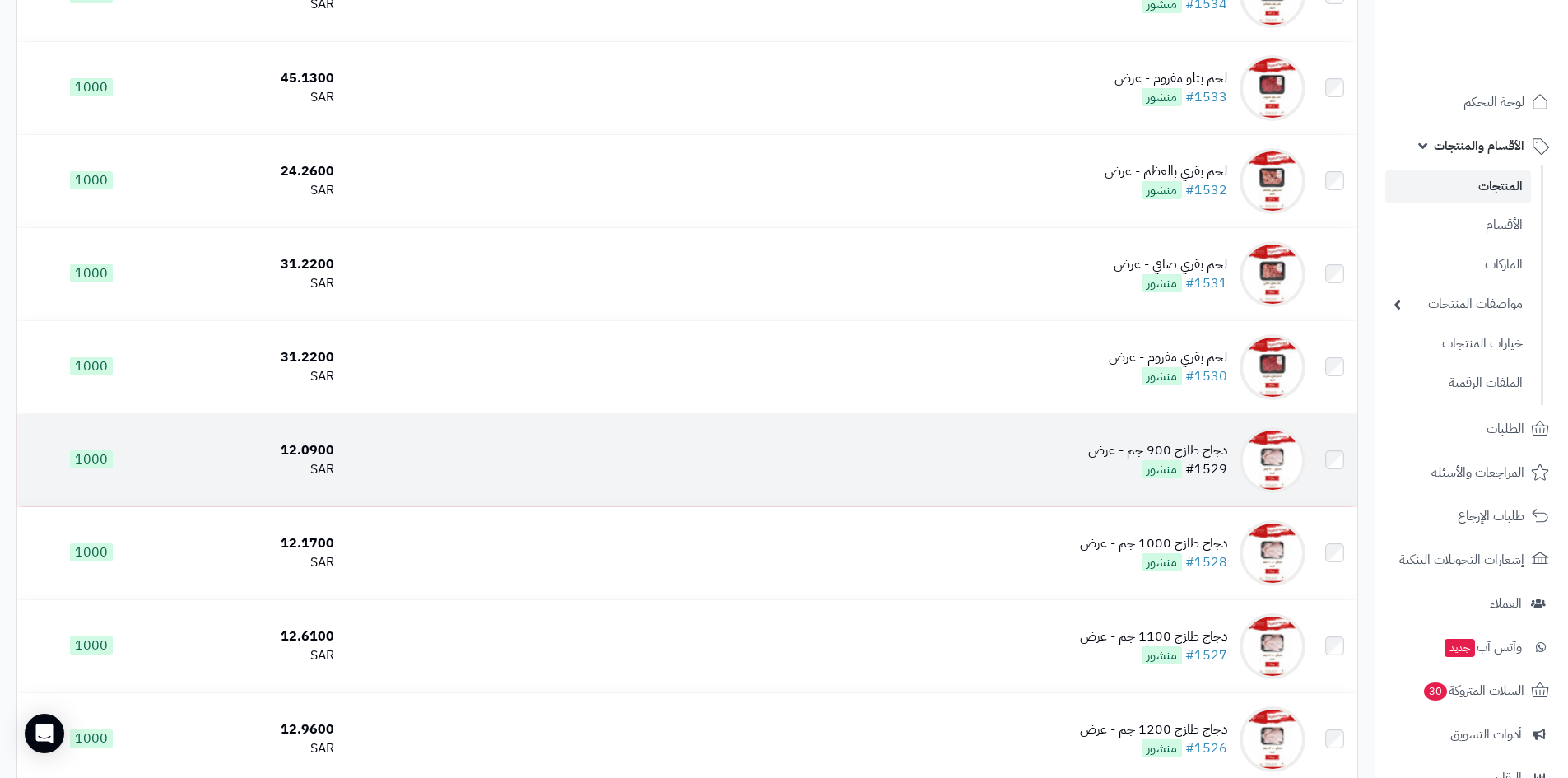
scroll to position [494, 0]
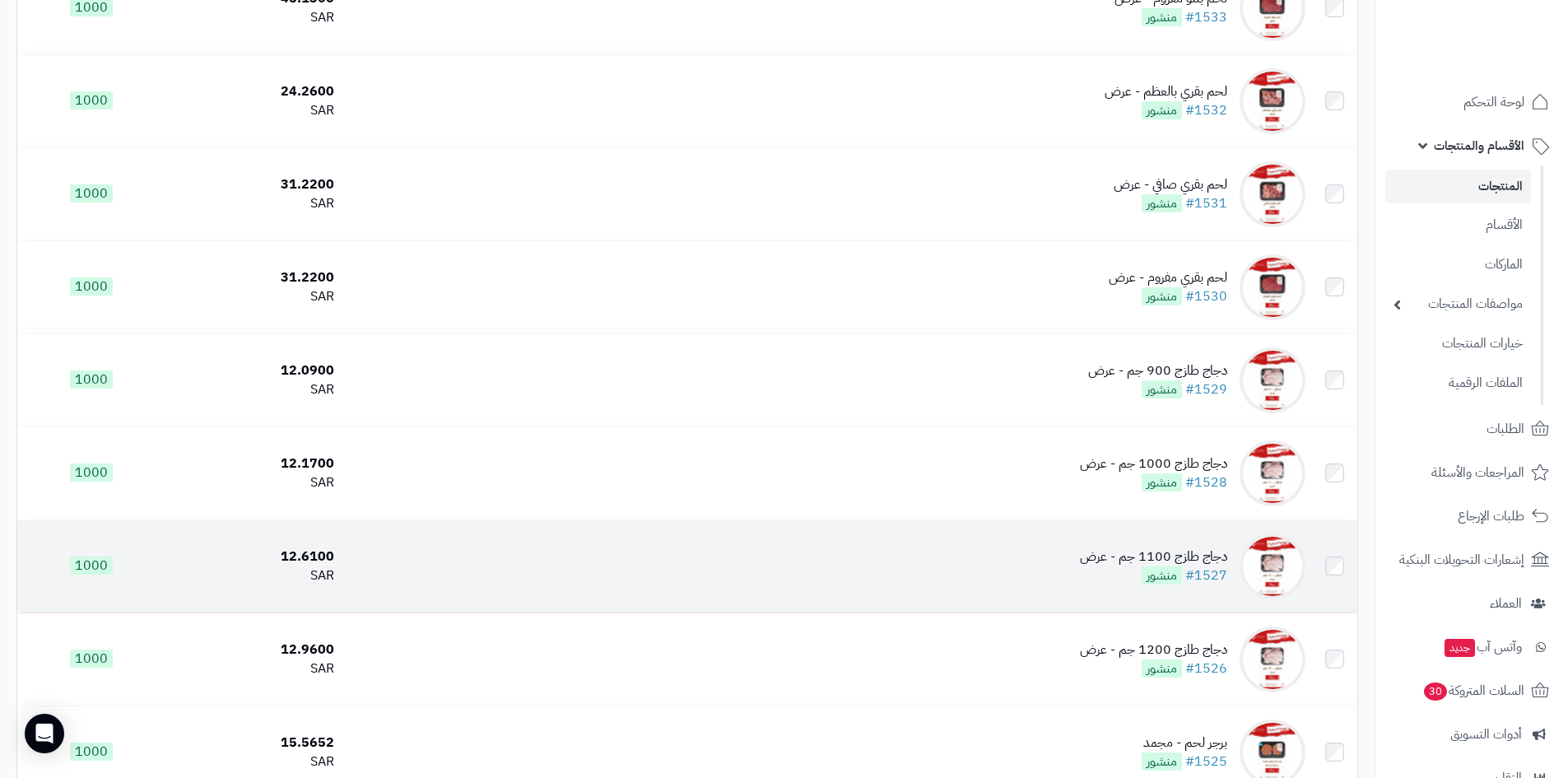
click at [919, 541] on td "دجاج طازج 1100 جم - عرض #1527 منشور" at bounding box center [825, 567] width 971 height 92
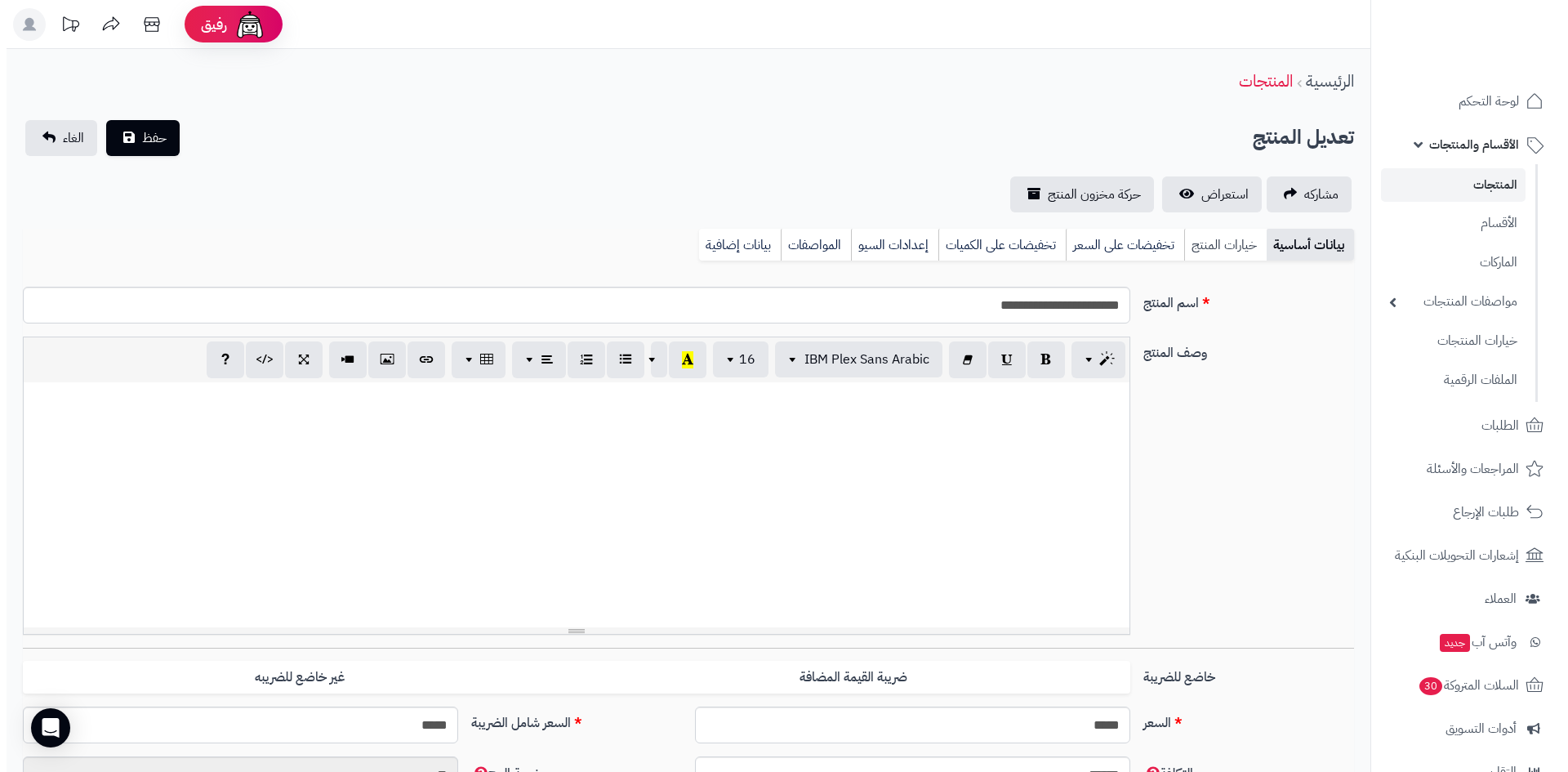
scroll to position [110, 0]
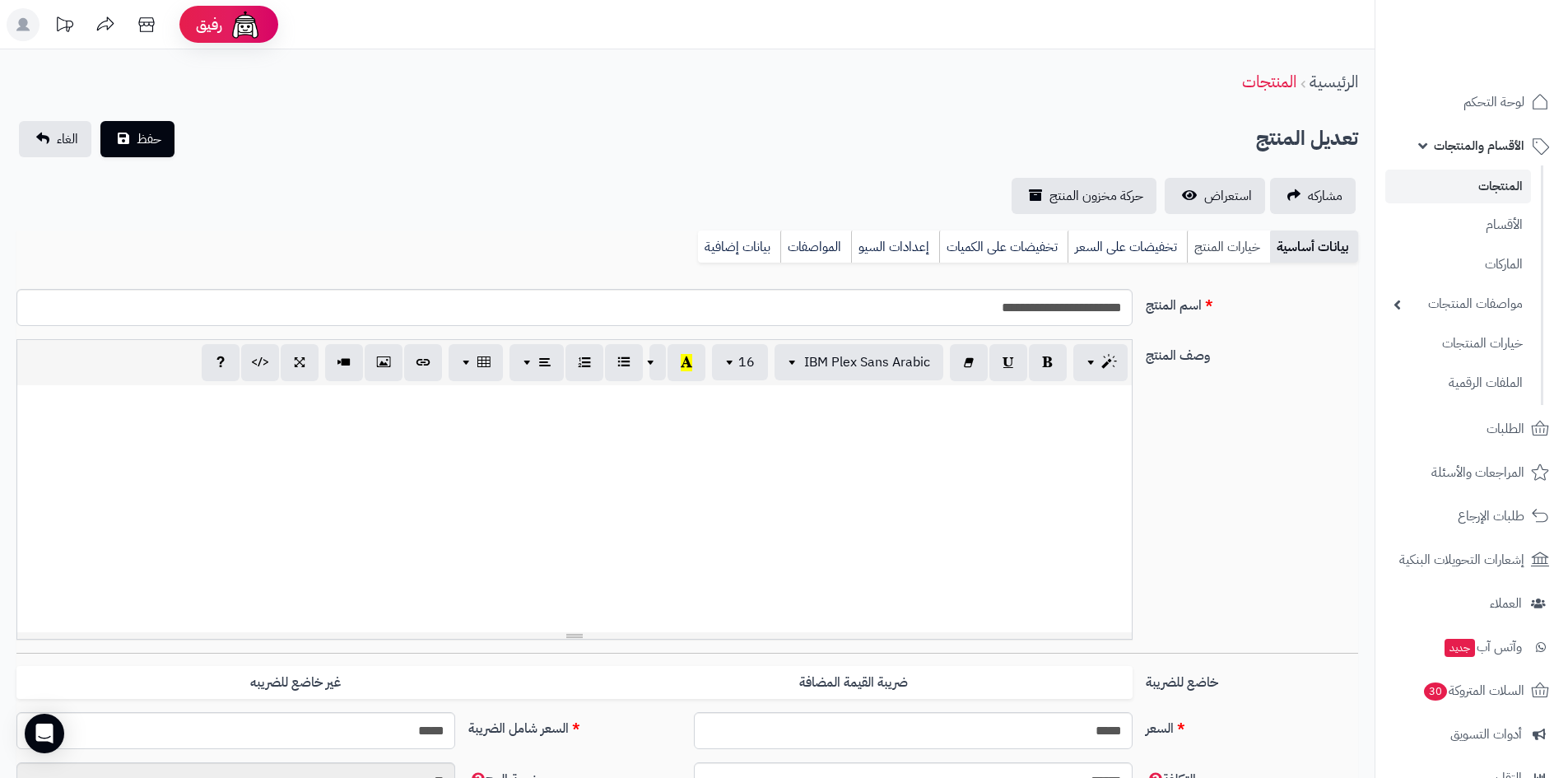
click at [1257, 241] on link "خيارات المنتج" at bounding box center [1228, 246] width 83 height 33
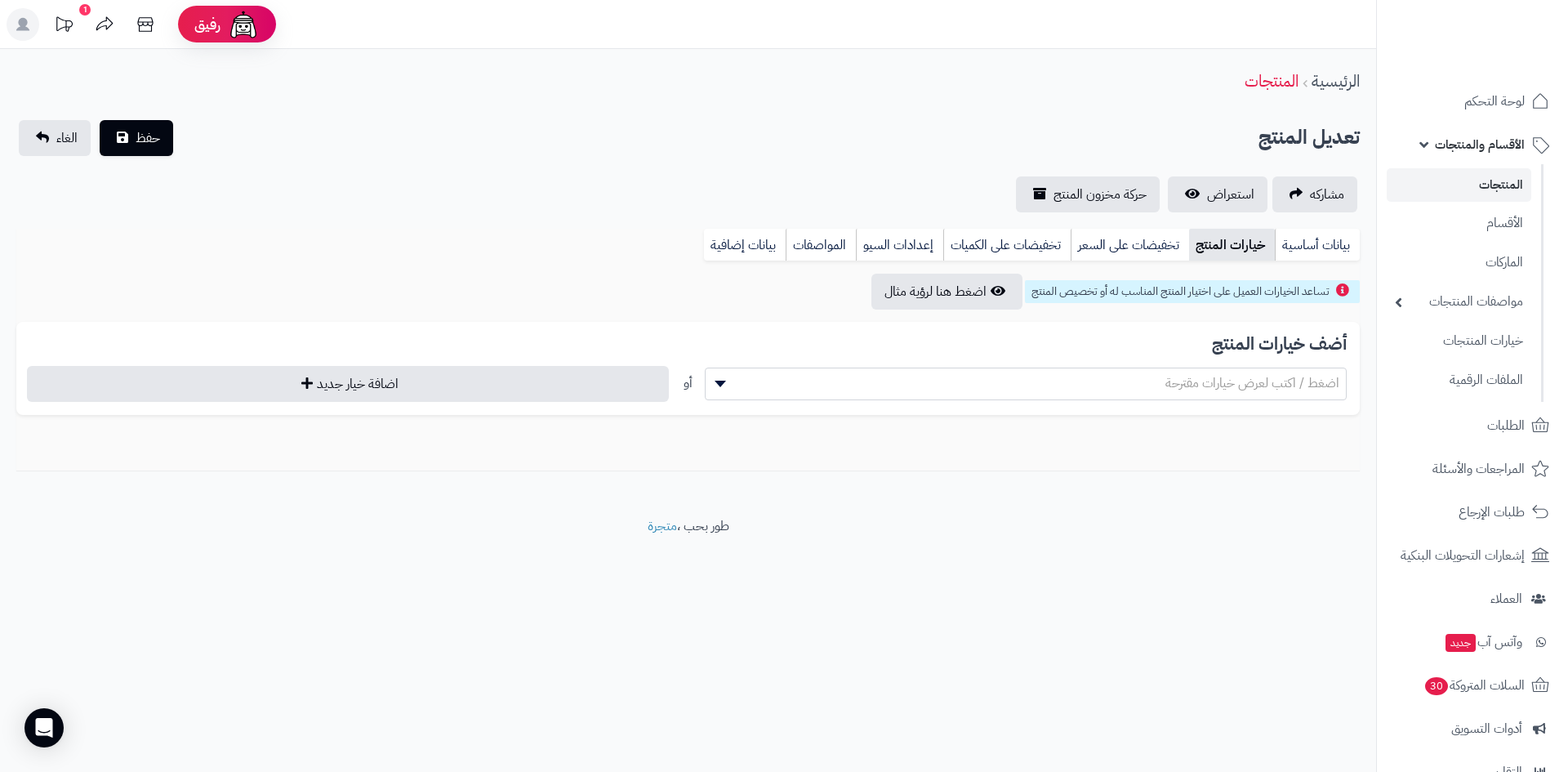
click at [1199, 380] on span "اضغط / اكتب لعرض خيارات مقترحة" at bounding box center [1252, 383] width 174 height 20
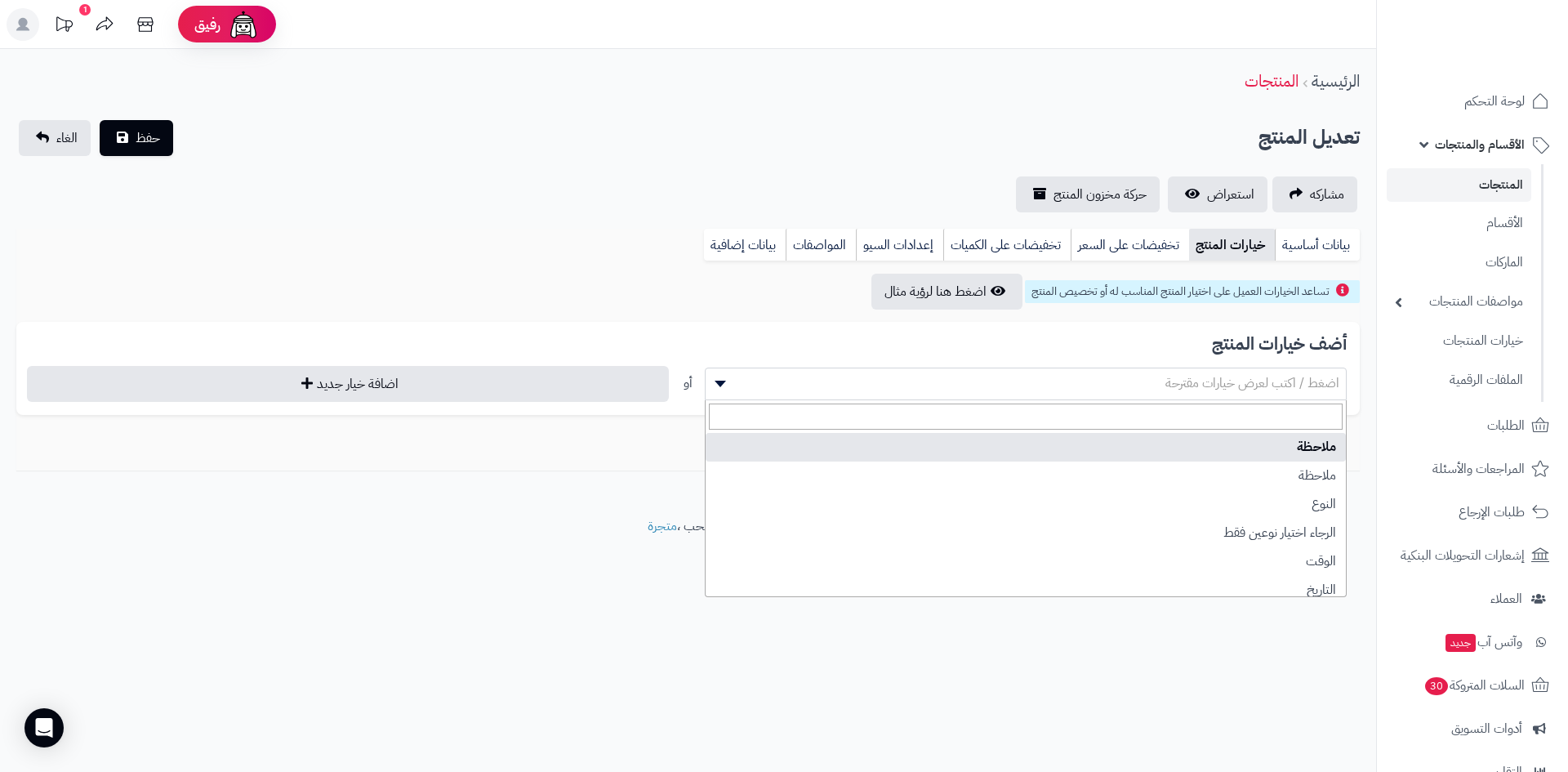
select select "**"
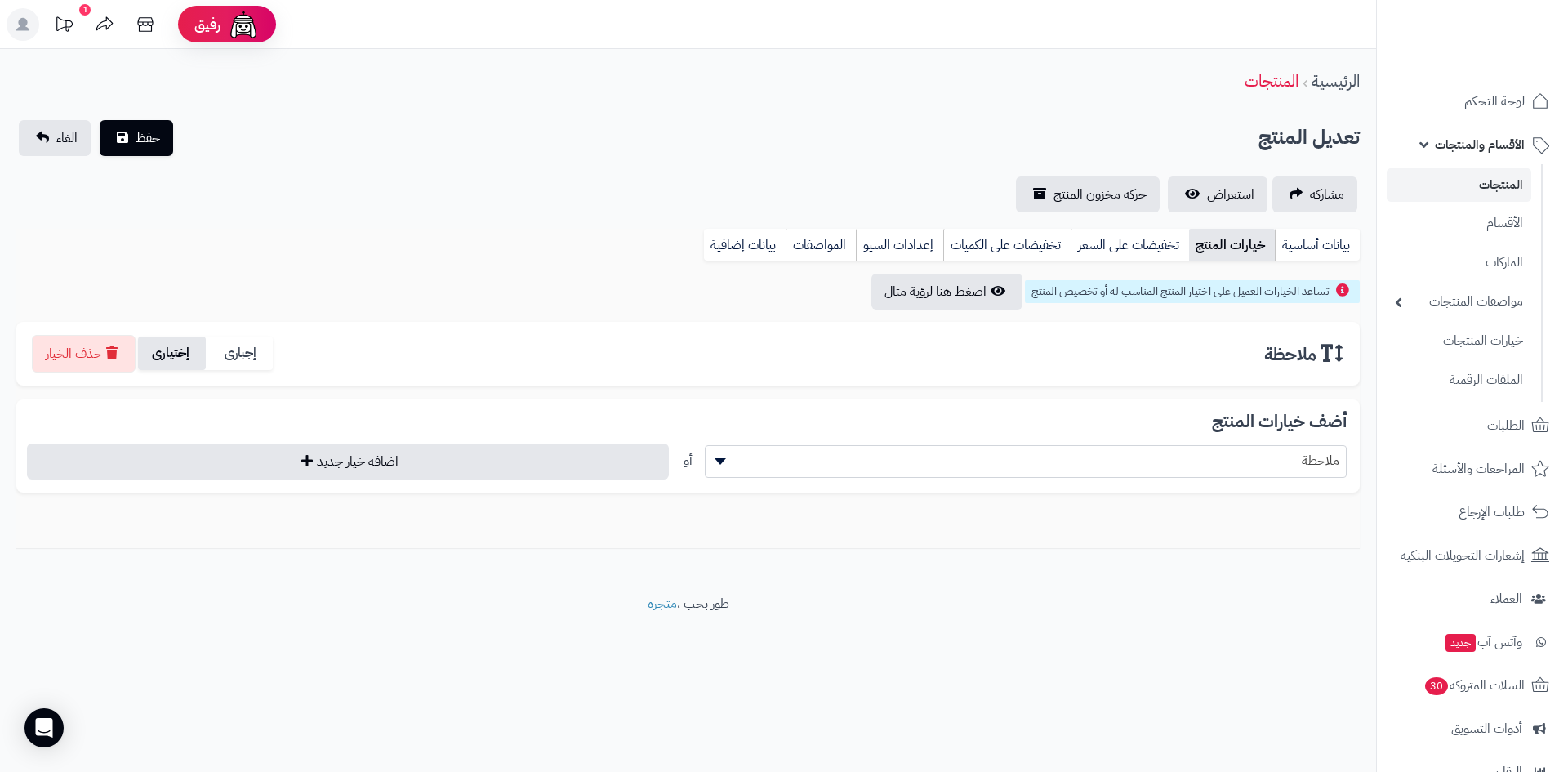
click at [188, 347] on label "إختيارى" at bounding box center [172, 352] width 68 height 33
click at [1003, 448] on span "ملاحظة" at bounding box center [1026, 460] width 640 height 25
click at [132, 142] on button "حفظ" at bounding box center [136, 137] width 74 height 36
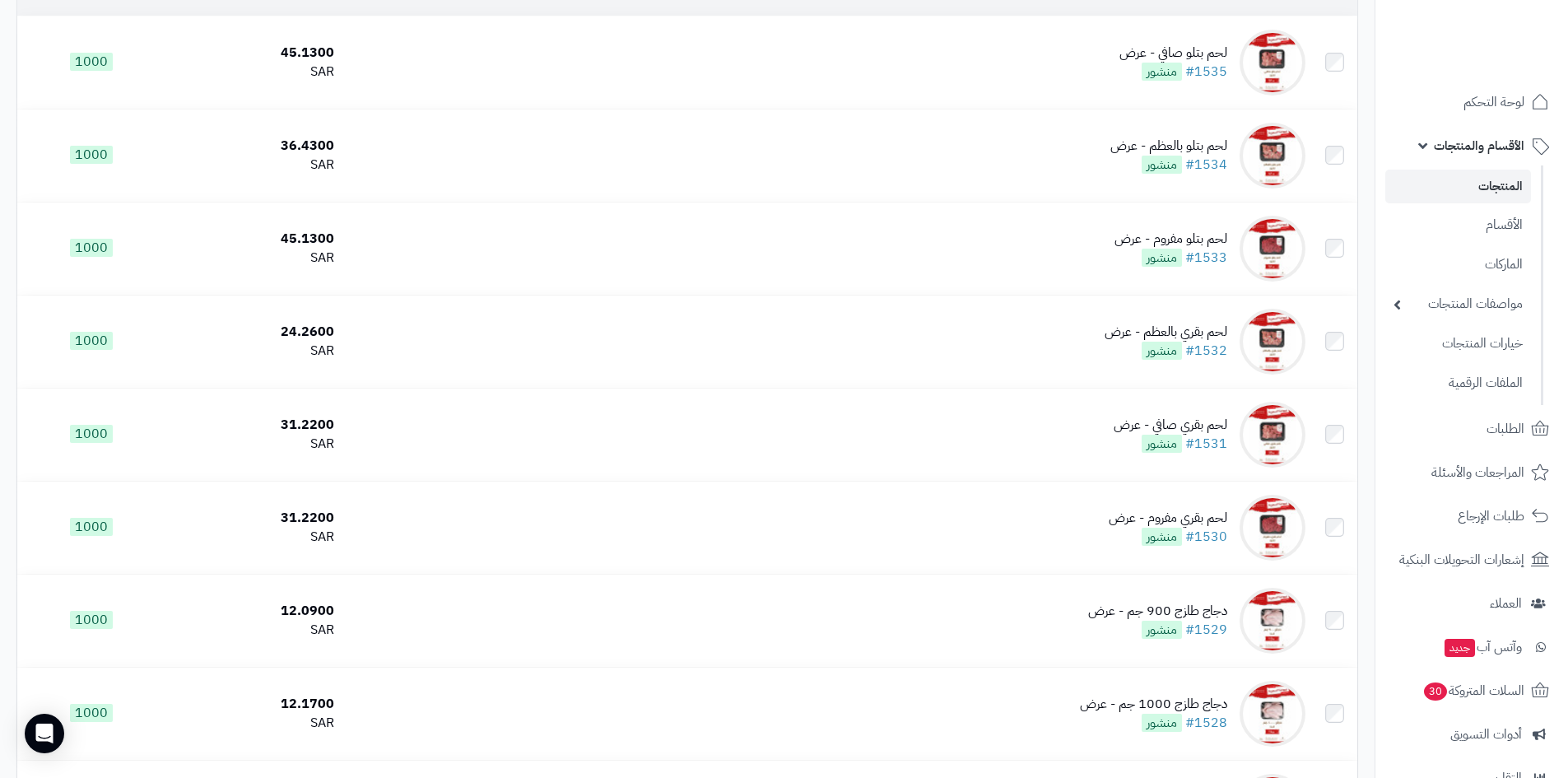
scroll to position [494, 0]
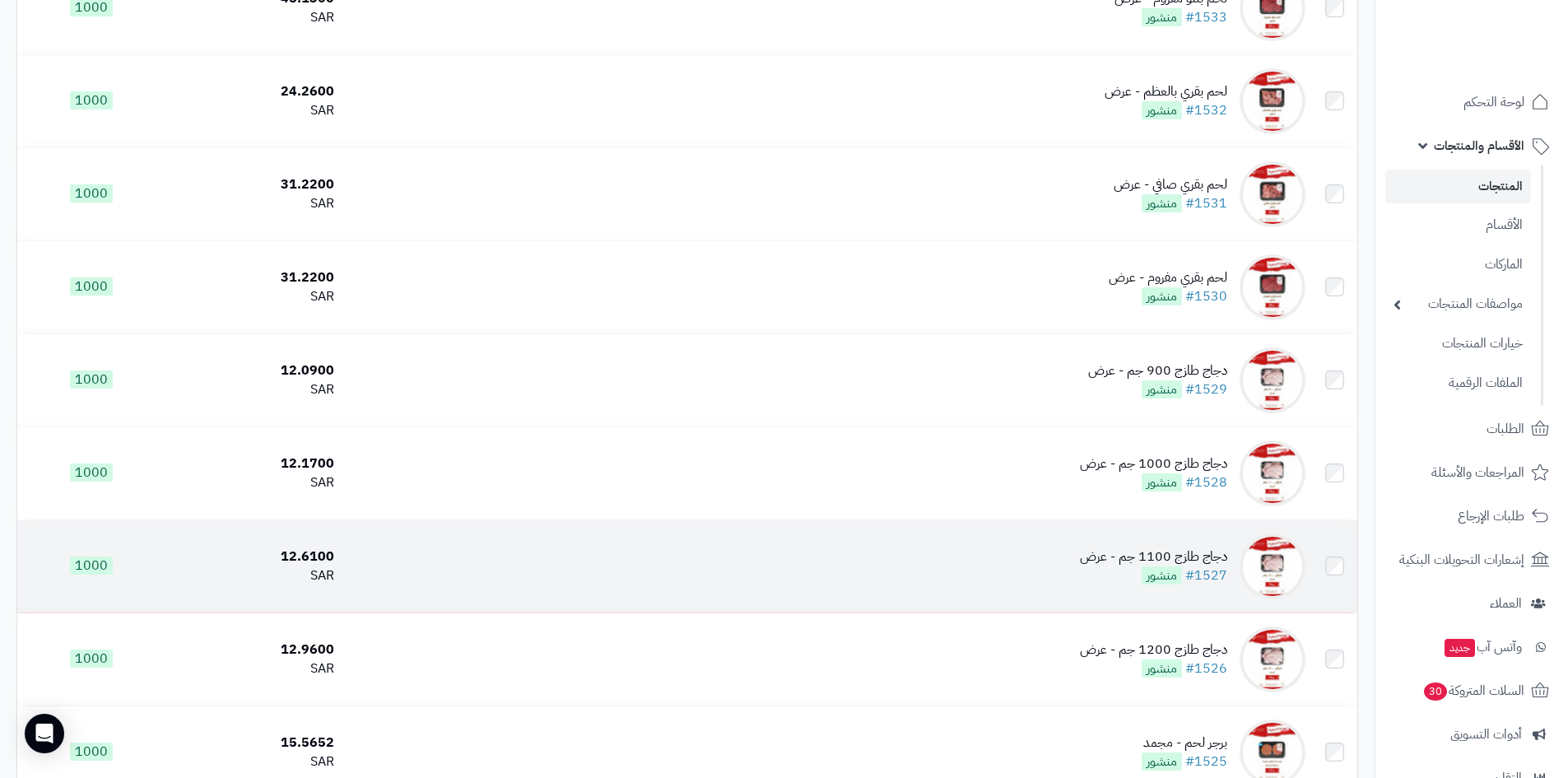
click at [1018, 567] on td "دجاج طازج 1100 جم - عرض #1527 منشور" at bounding box center [825, 567] width 971 height 92
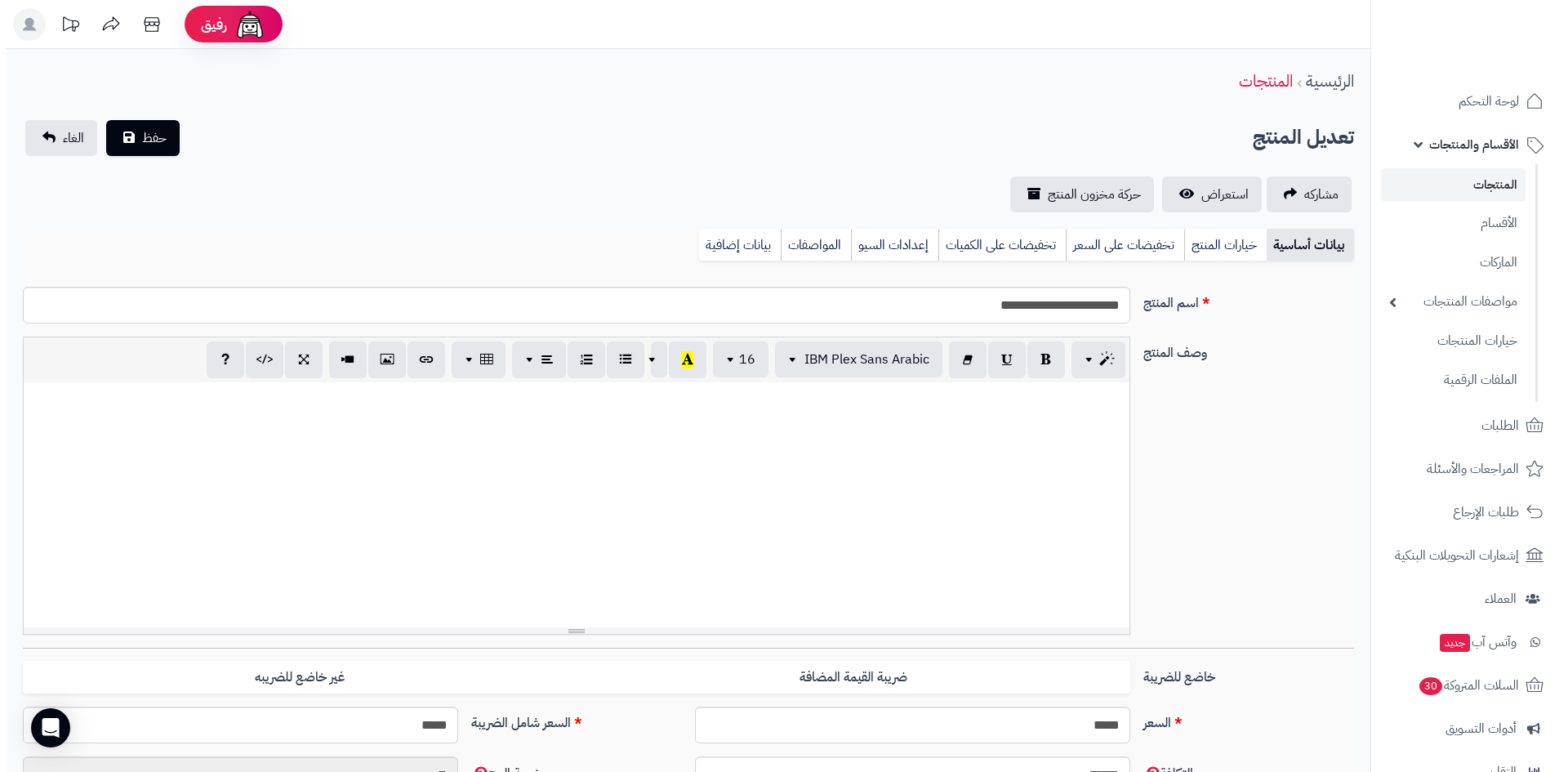
scroll to position [110, 0]
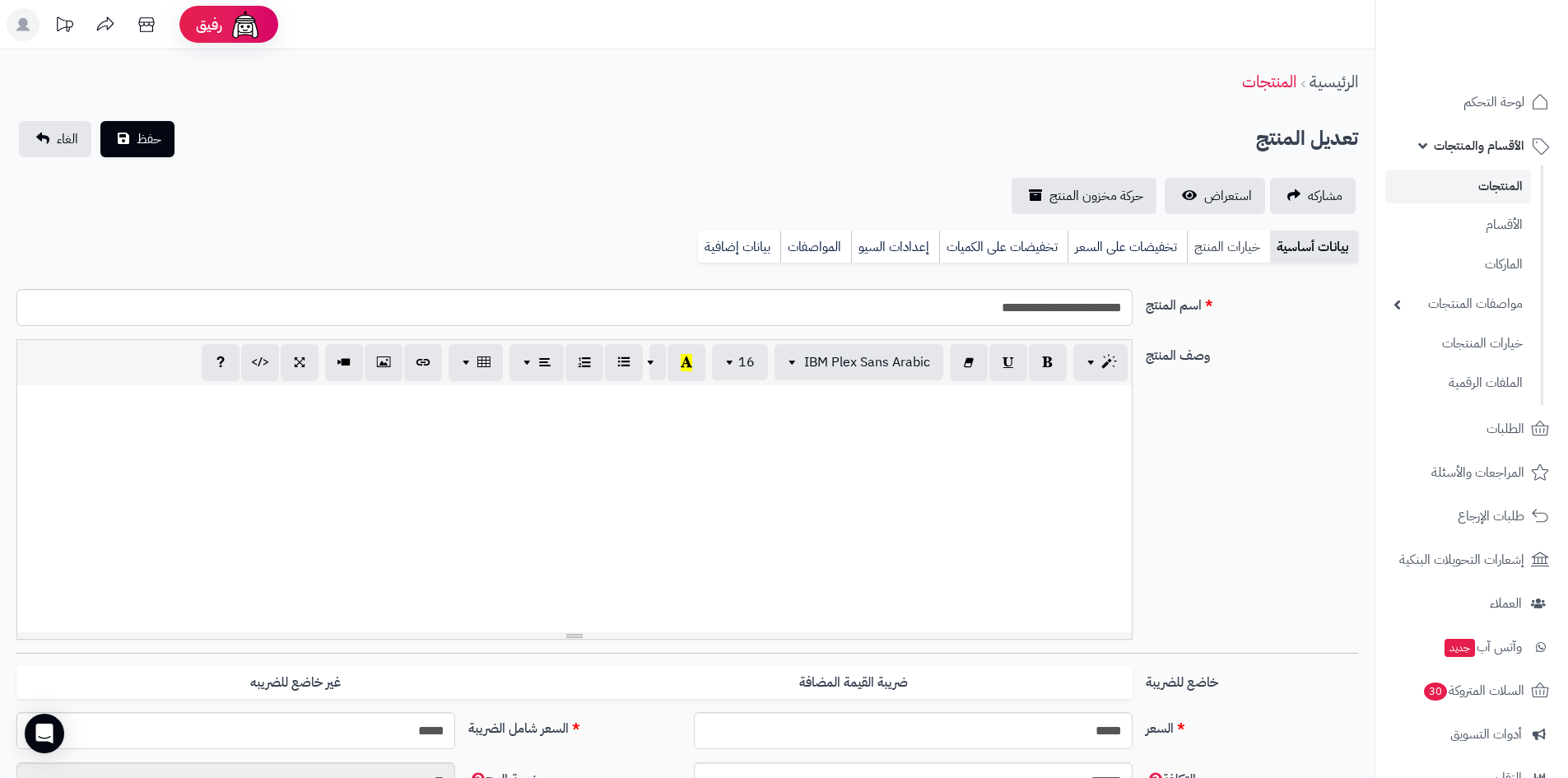
click at [1230, 247] on link "خيارات المنتج" at bounding box center [1228, 246] width 83 height 33
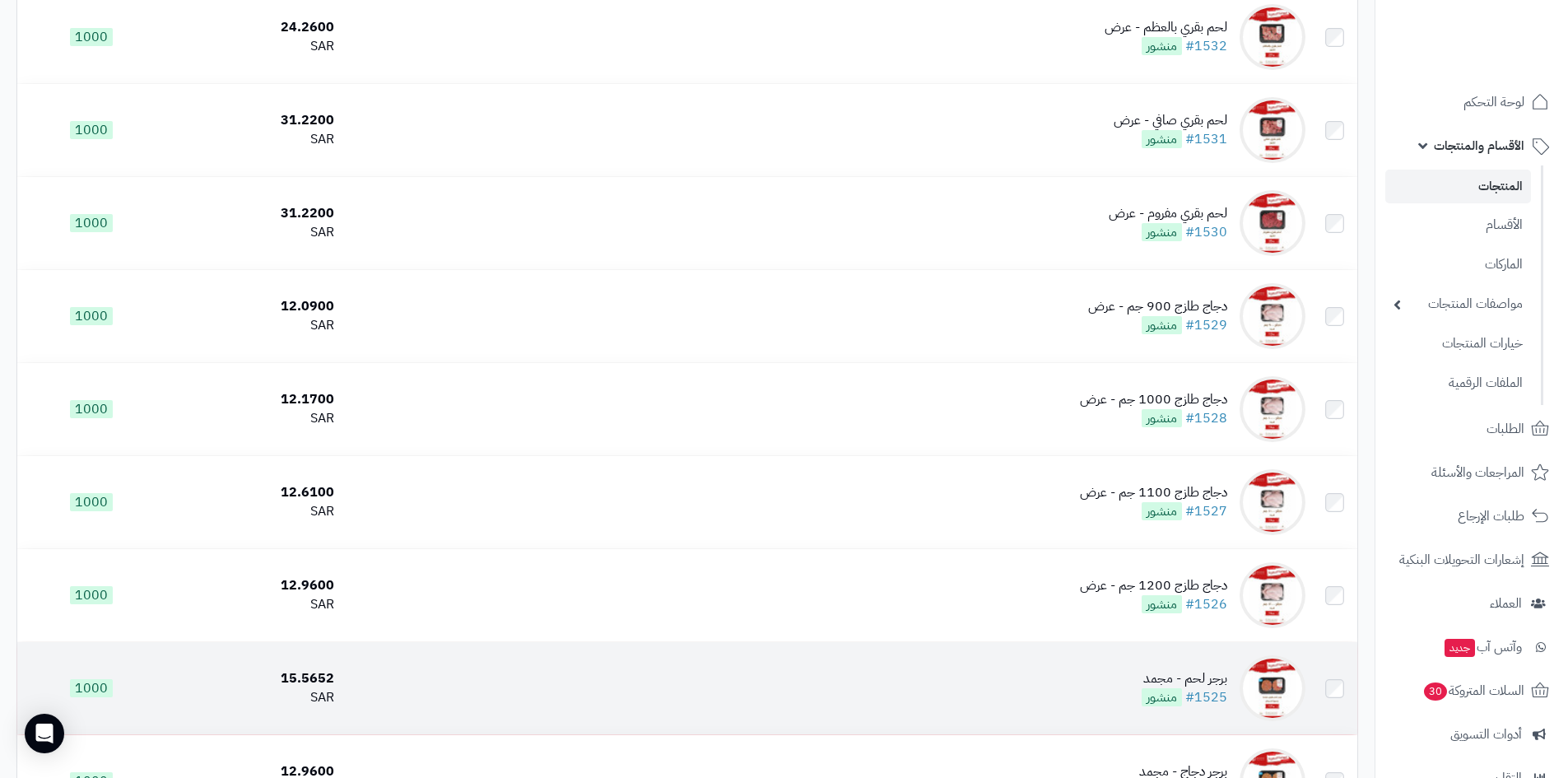
scroll to position [523, 0]
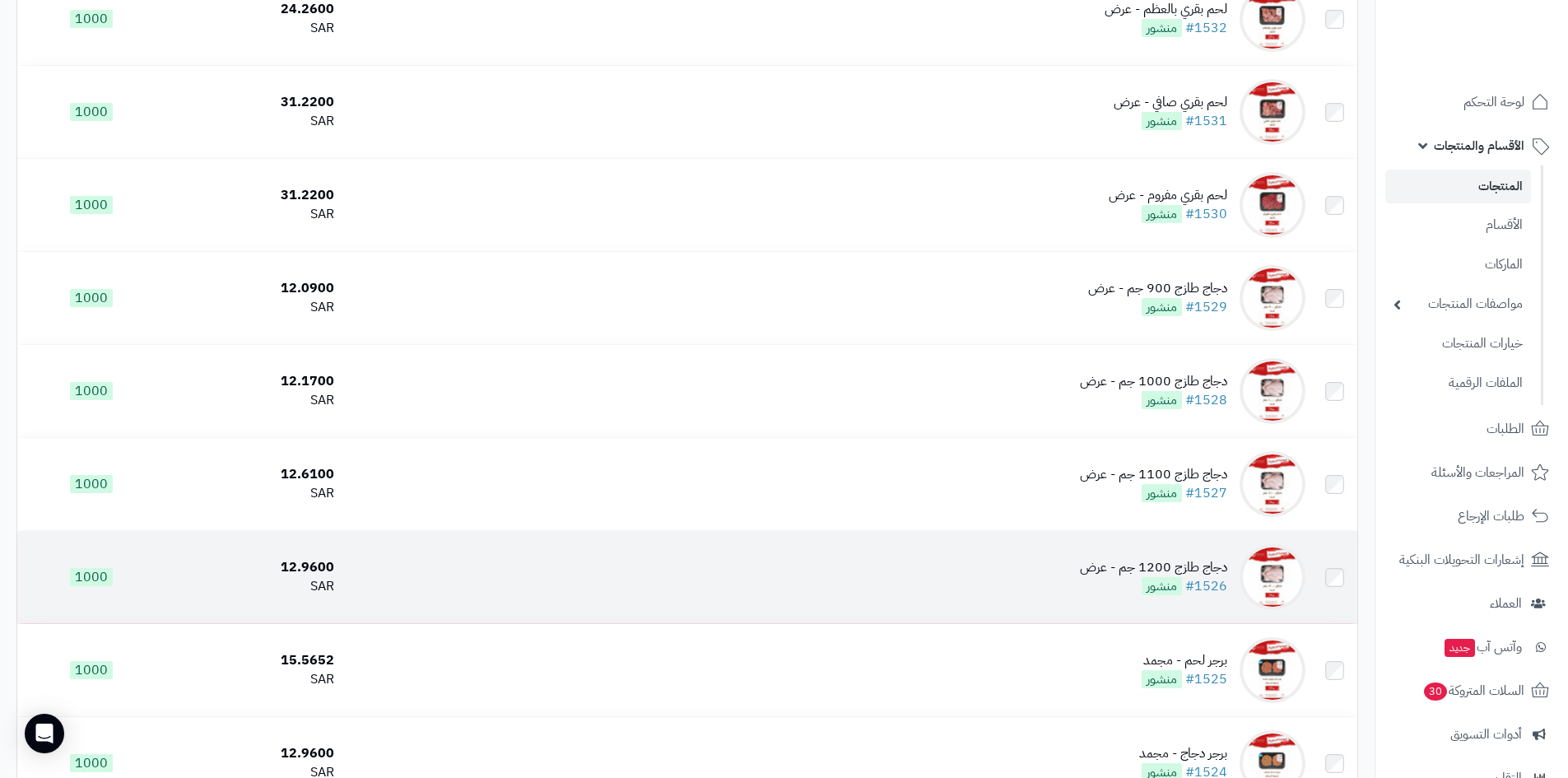
click at [987, 582] on td "دجاج طازج 1200 جم - عرض #1526 منشور" at bounding box center [825, 578] width 971 height 92
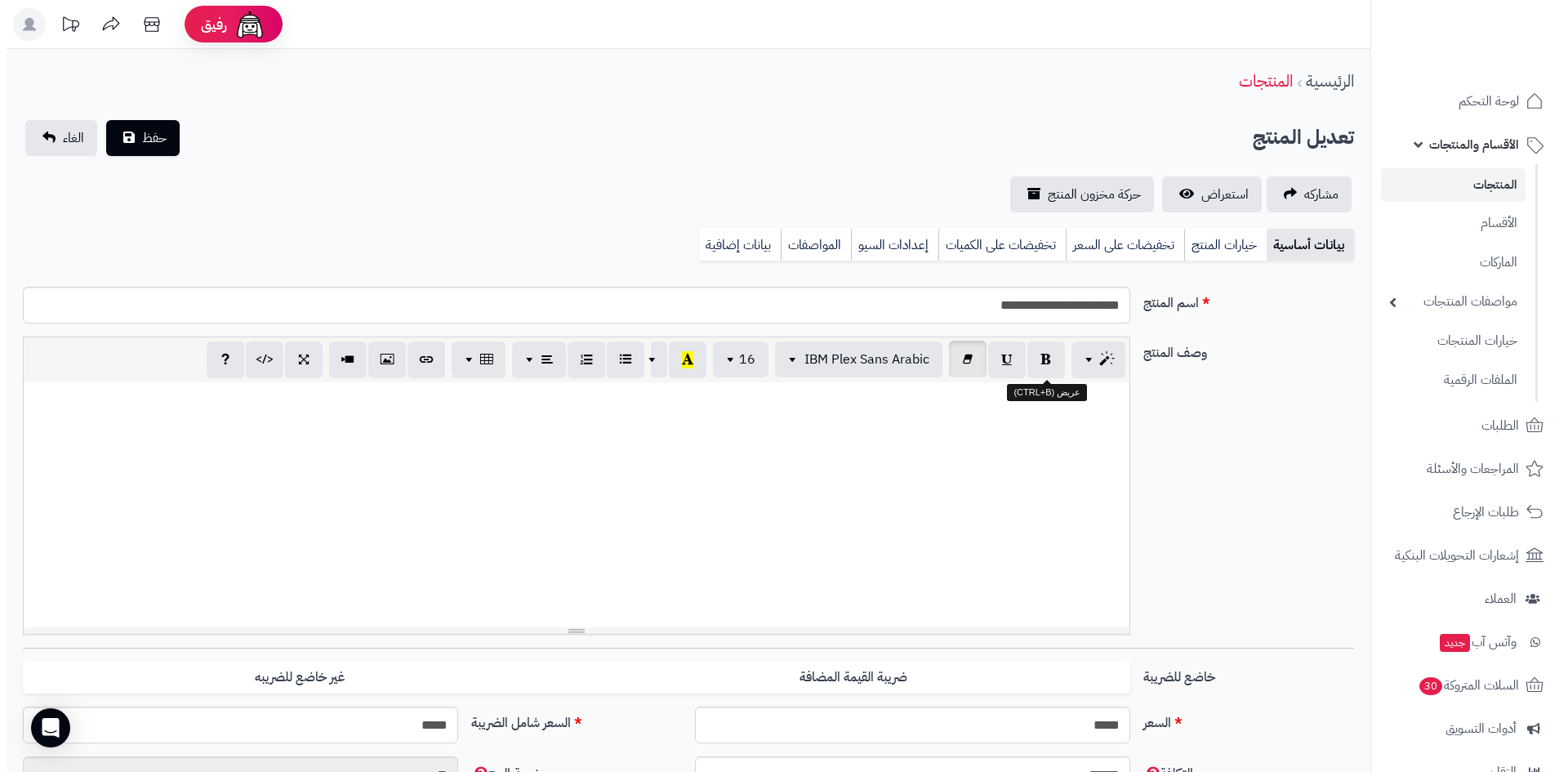
scroll to position [110, 0]
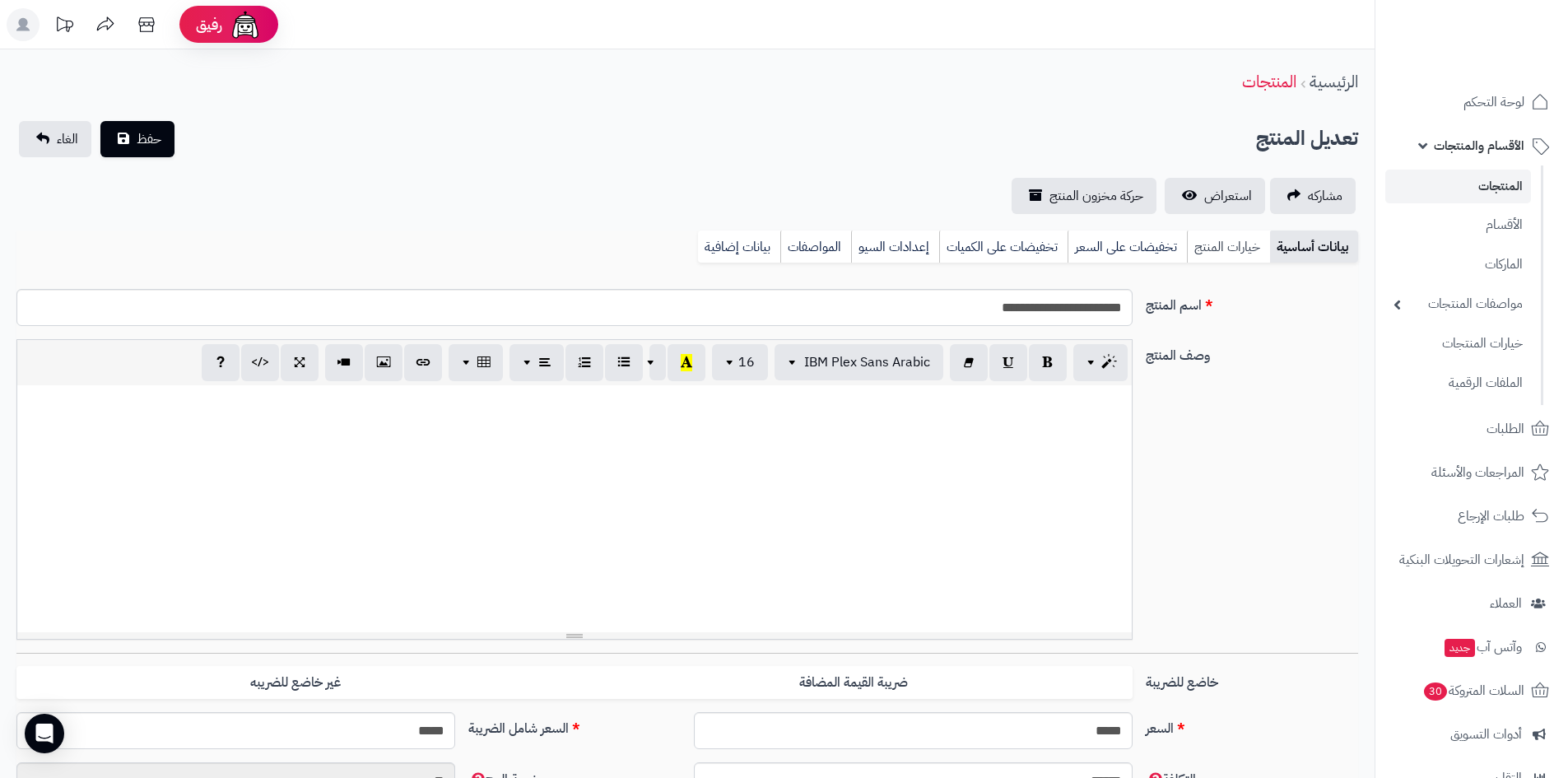
click at [1238, 247] on link "خيارات المنتج" at bounding box center [1228, 246] width 83 height 33
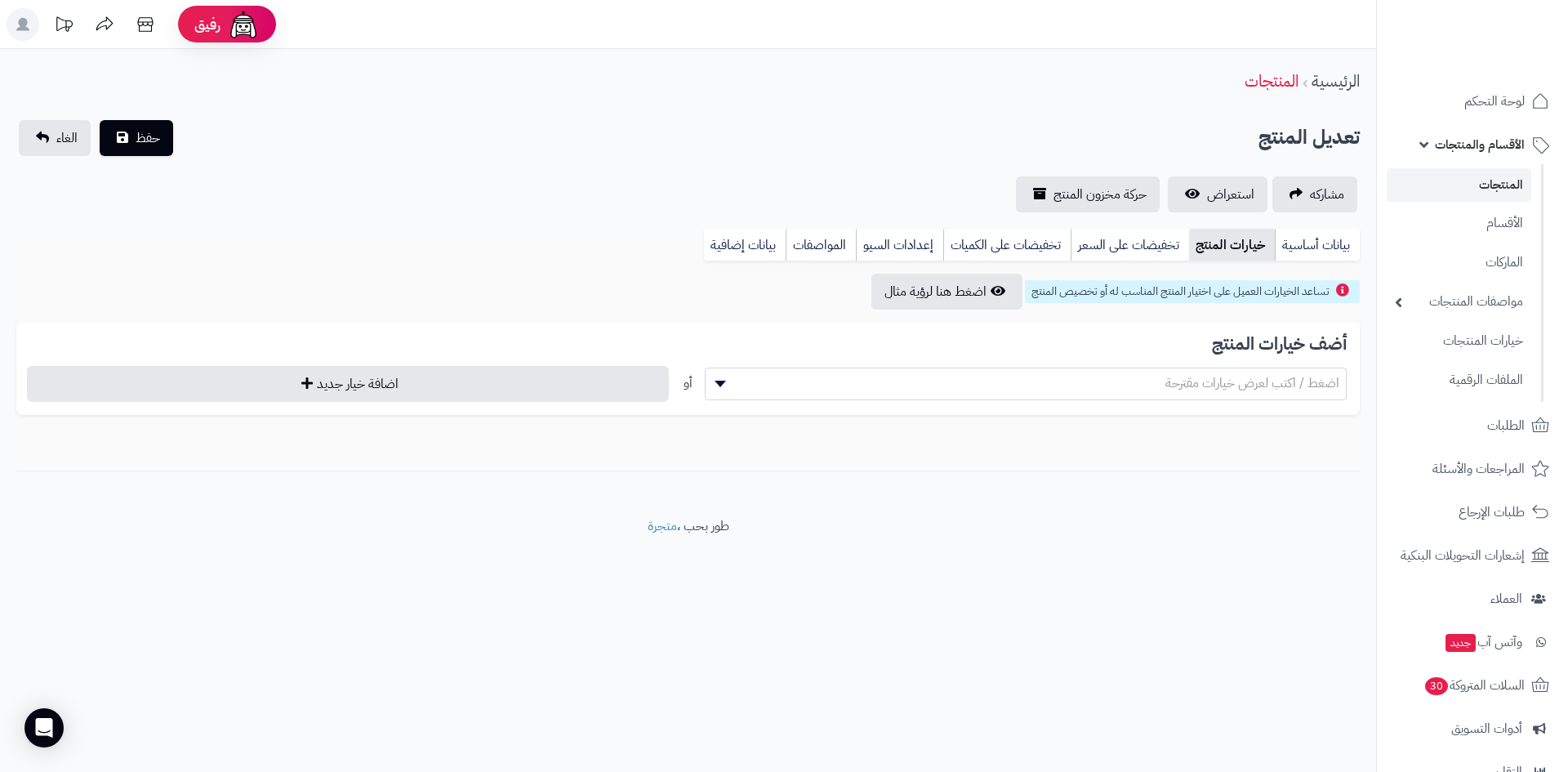
click at [844, 363] on div "أضف خيارات المنتج اضغط / اكتب لعرض خيارات مقترحة أو اضافة خيار جديد" at bounding box center [688, 369] width 1344 height 93
click at [846, 371] on span "اضغط / اكتب لعرض خيارات مقترحة" at bounding box center [1026, 383] width 640 height 25
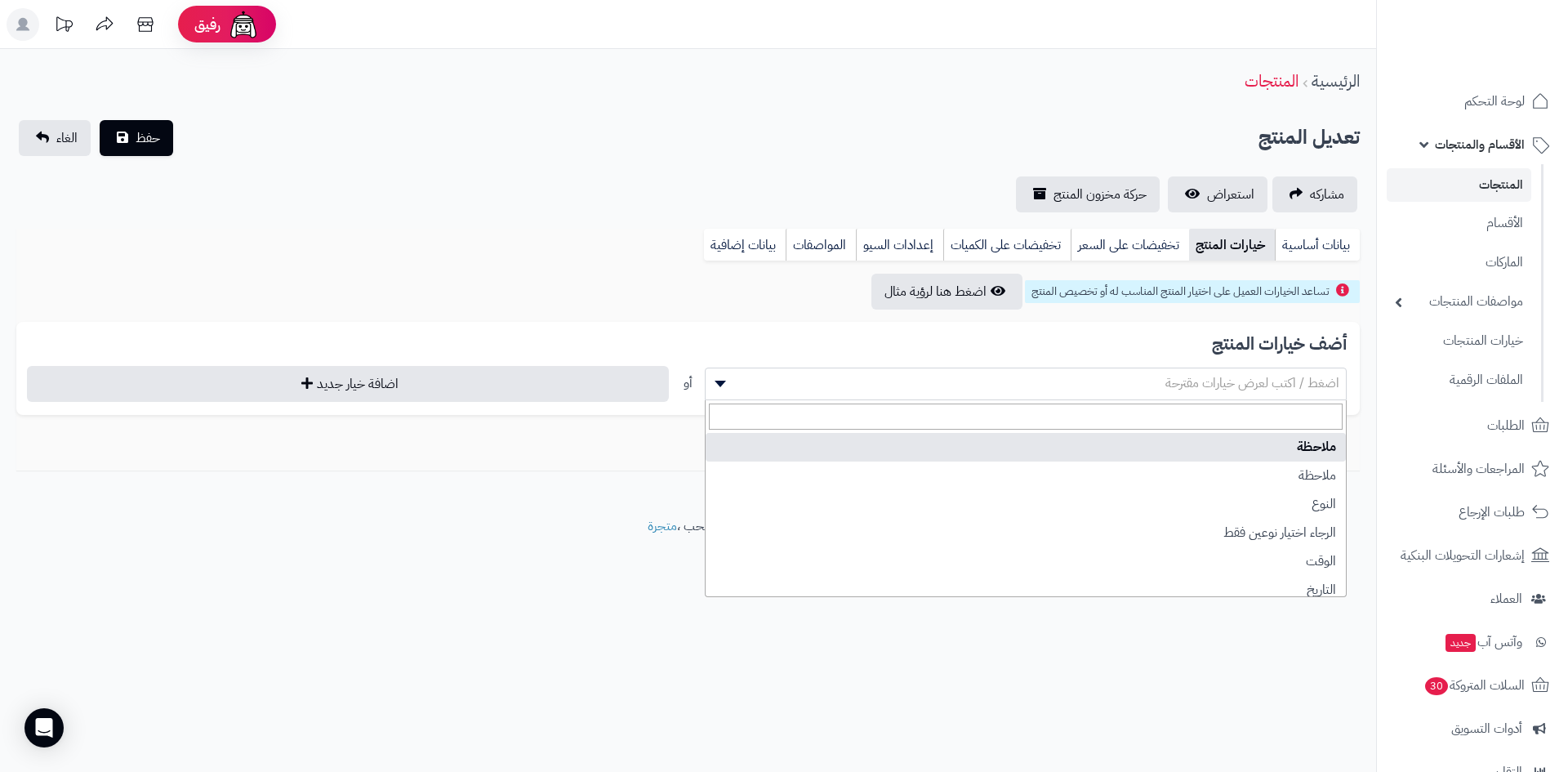
select select "**"
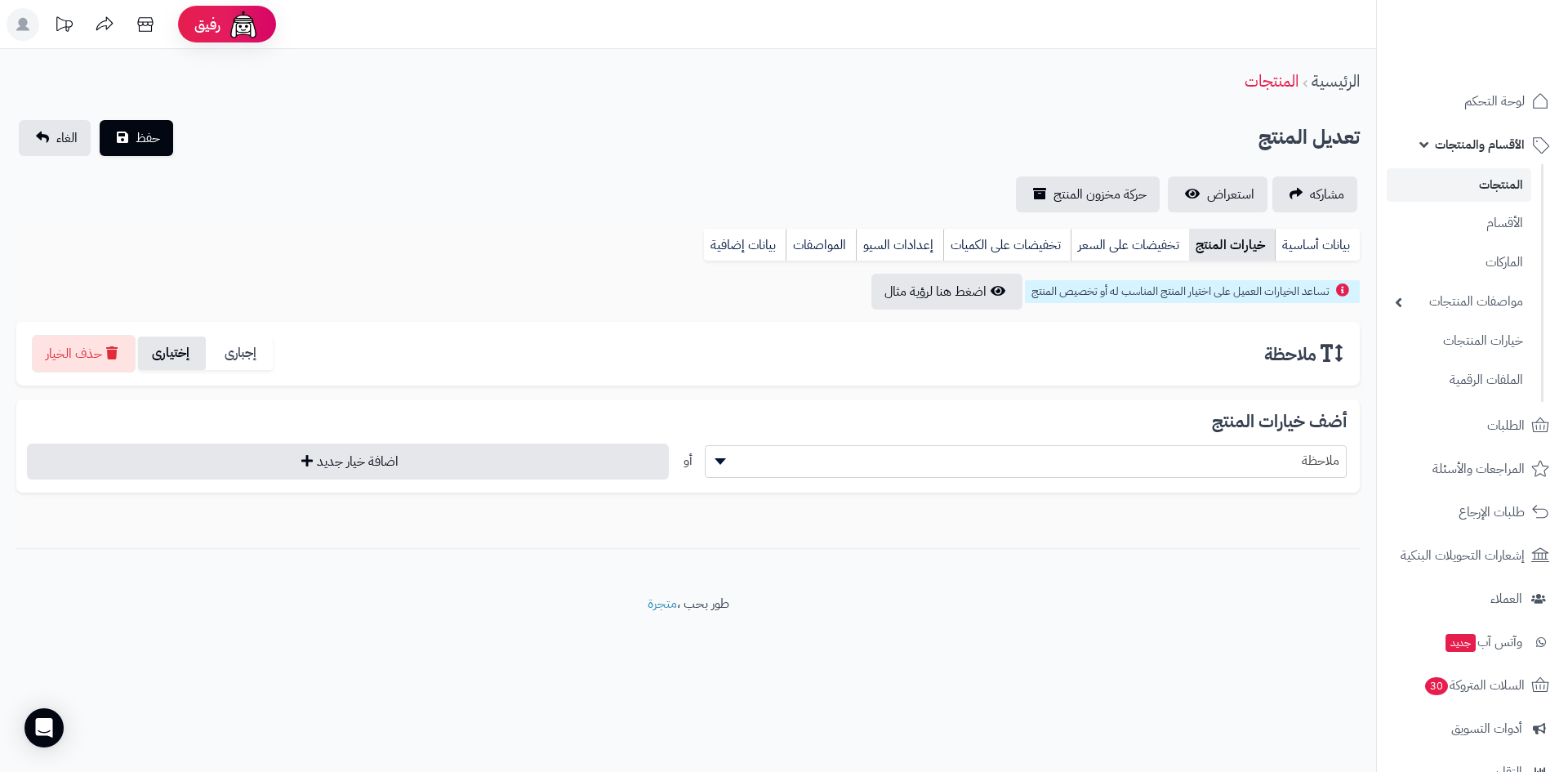
click at [183, 357] on label "إختيارى" at bounding box center [172, 352] width 68 height 33
click at [149, 150] on button "حفظ" at bounding box center [136, 137] width 74 height 36
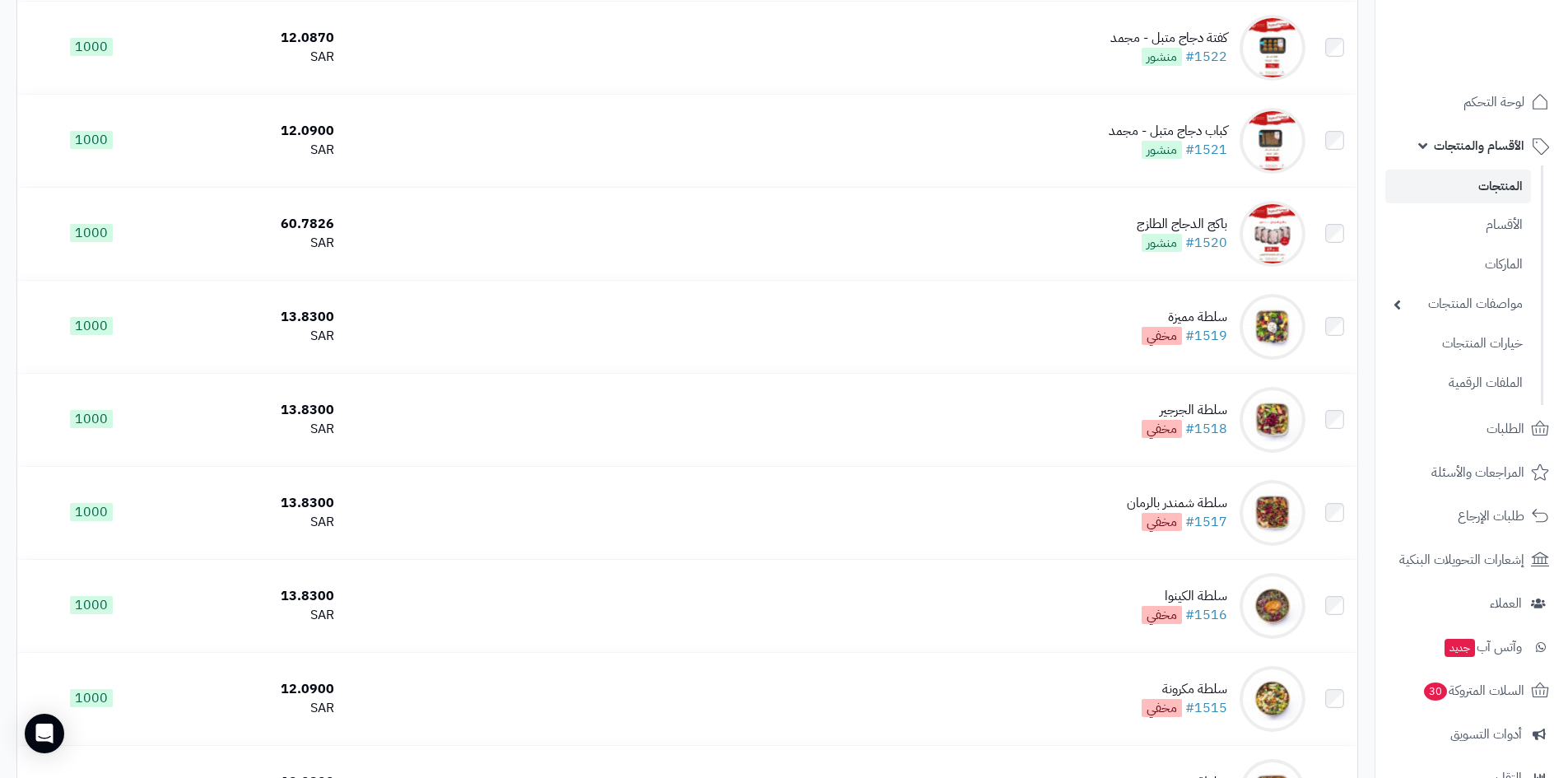
scroll to position [1482, 0]
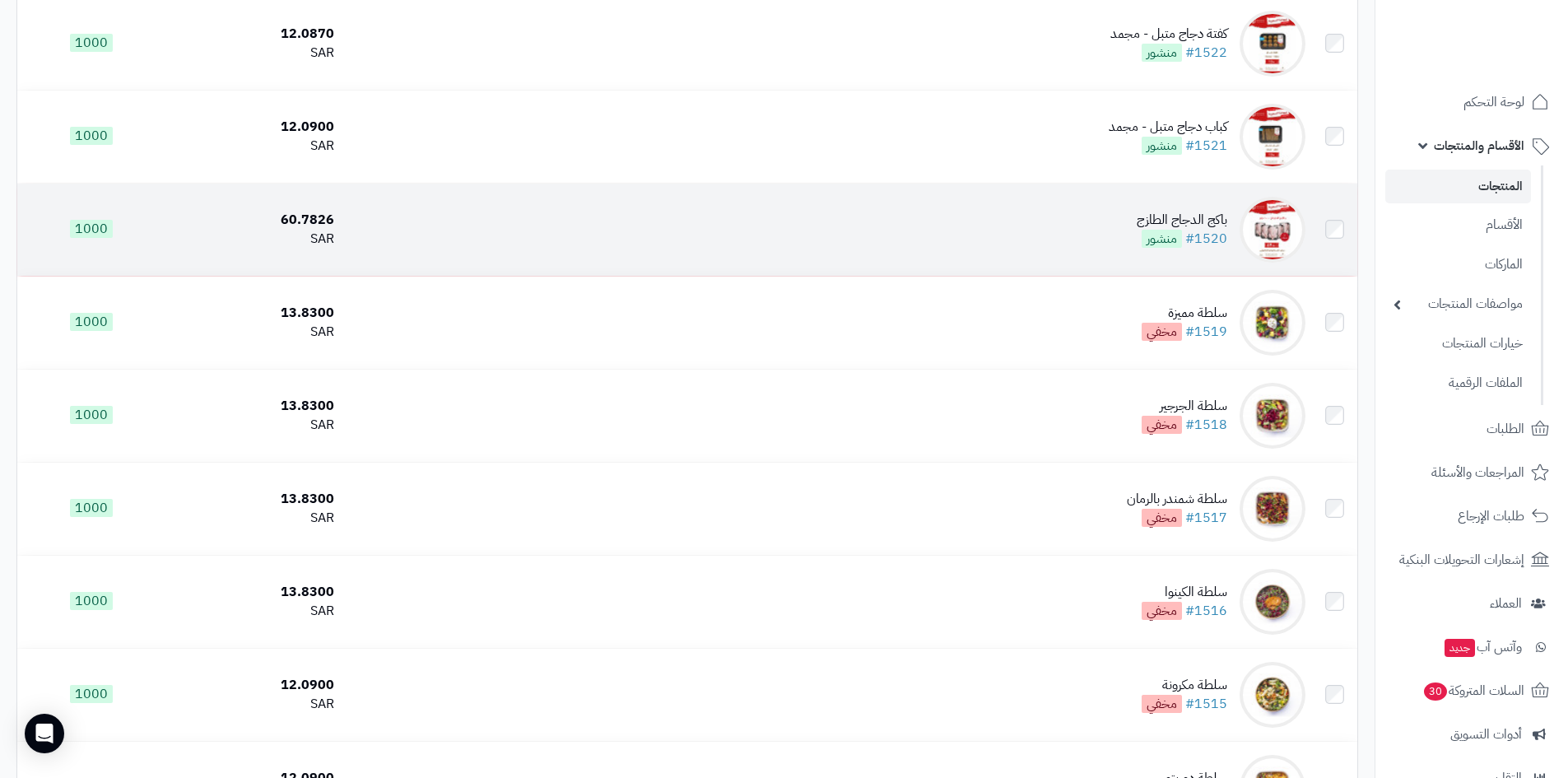
click at [1069, 243] on td "باكج الدجاج الطازج #1520 منشور" at bounding box center [825, 230] width 971 height 92
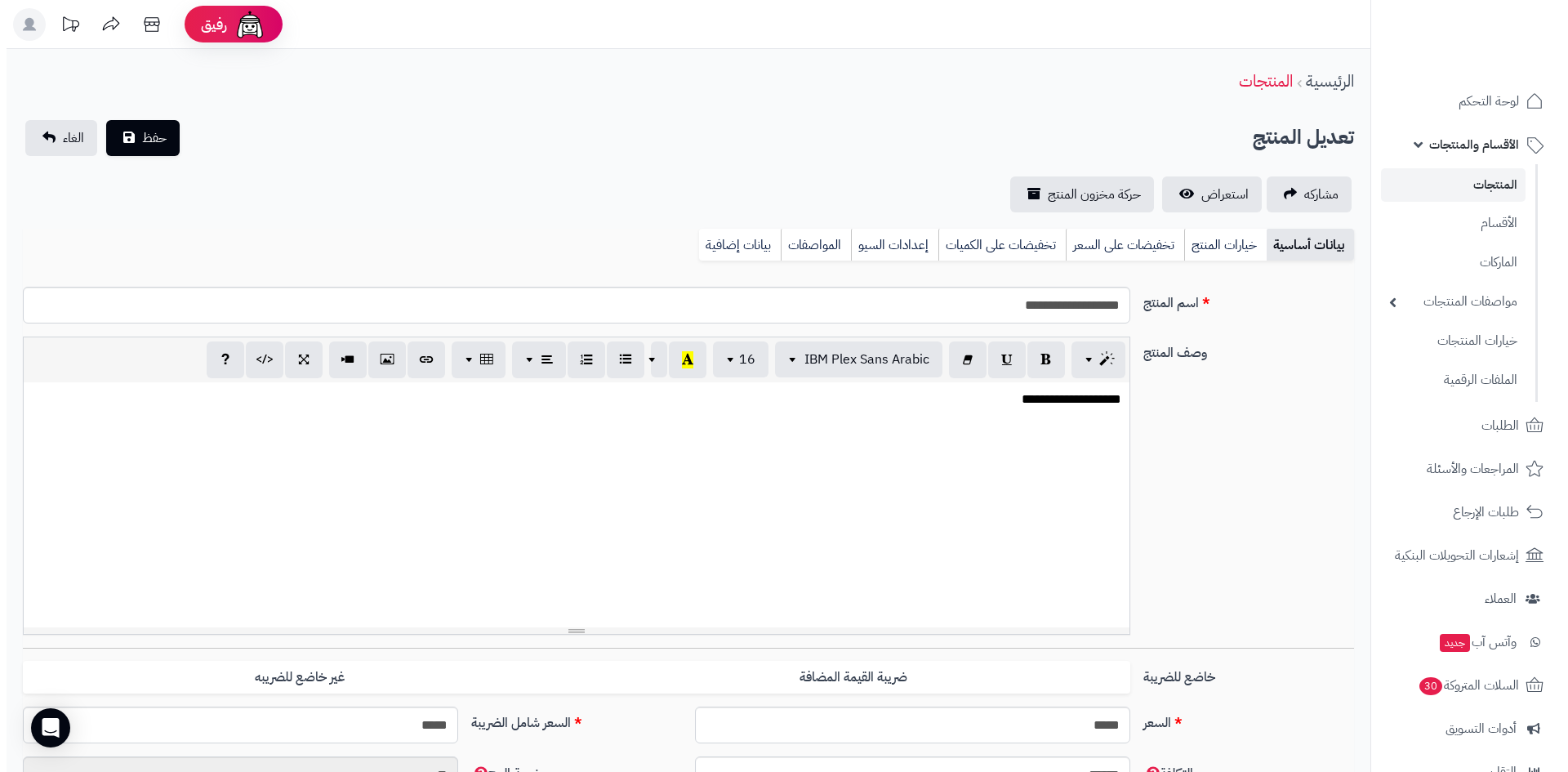
scroll to position [8, 0]
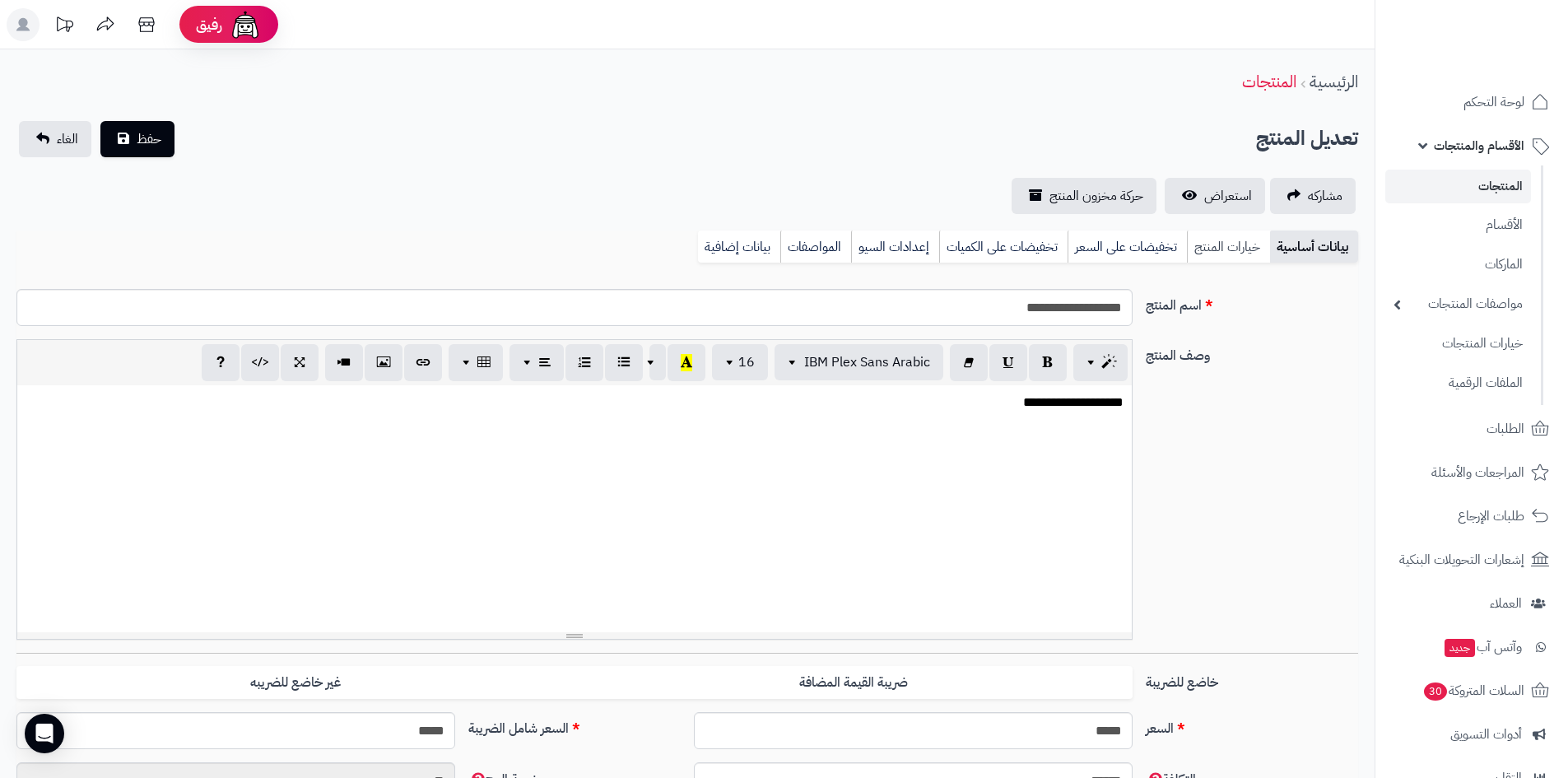
drag, startPoint x: 1247, startPoint y: 251, endPoint x: 1247, endPoint y: 271, distance: 20.0
click at [1246, 251] on link "خيارات المنتج" at bounding box center [1228, 246] width 83 height 33
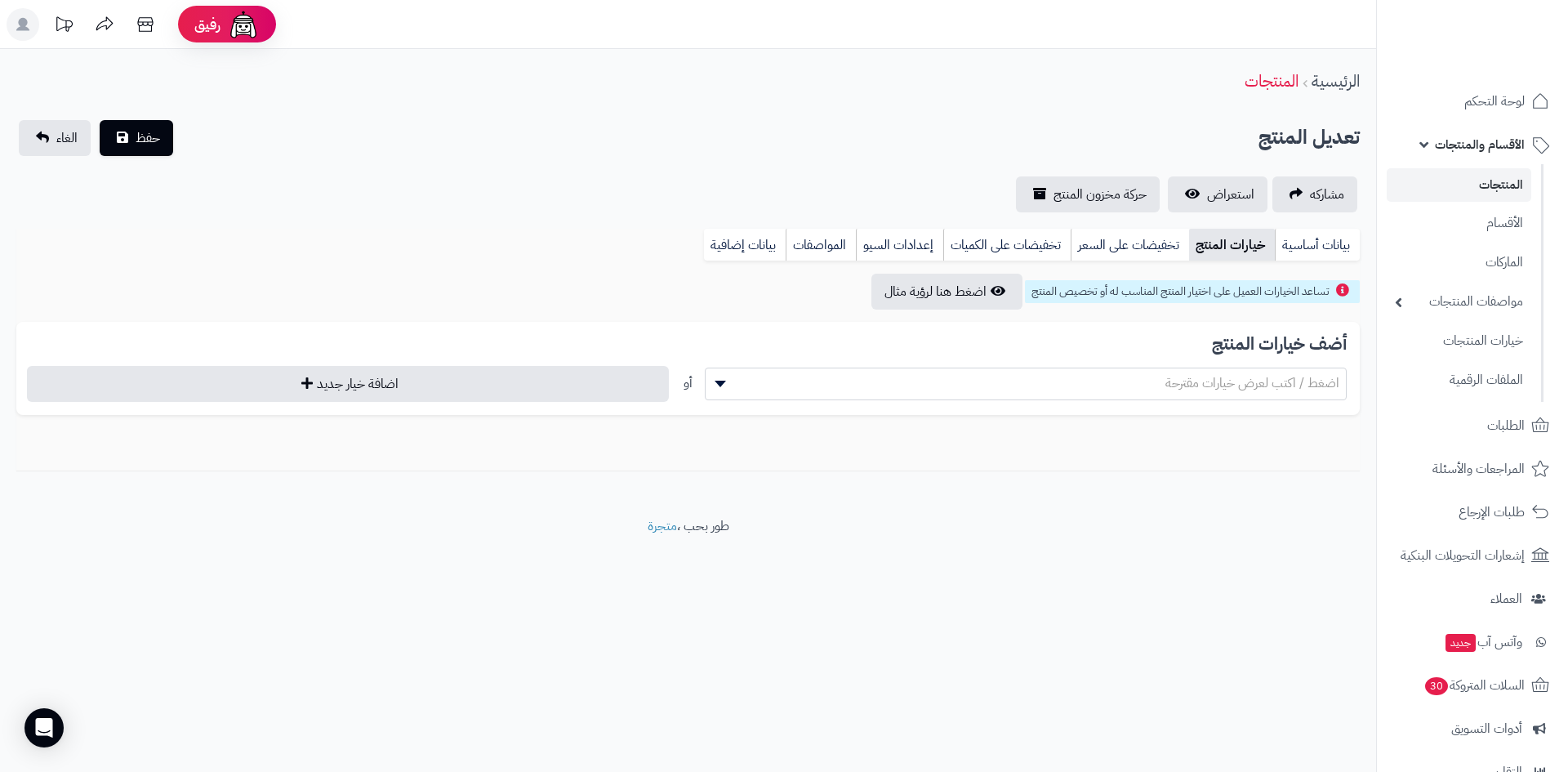
click at [1259, 393] on span "اضغط / اكتب لعرض خيارات مقترحة" at bounding box center [1026, 383] width 640 height 25
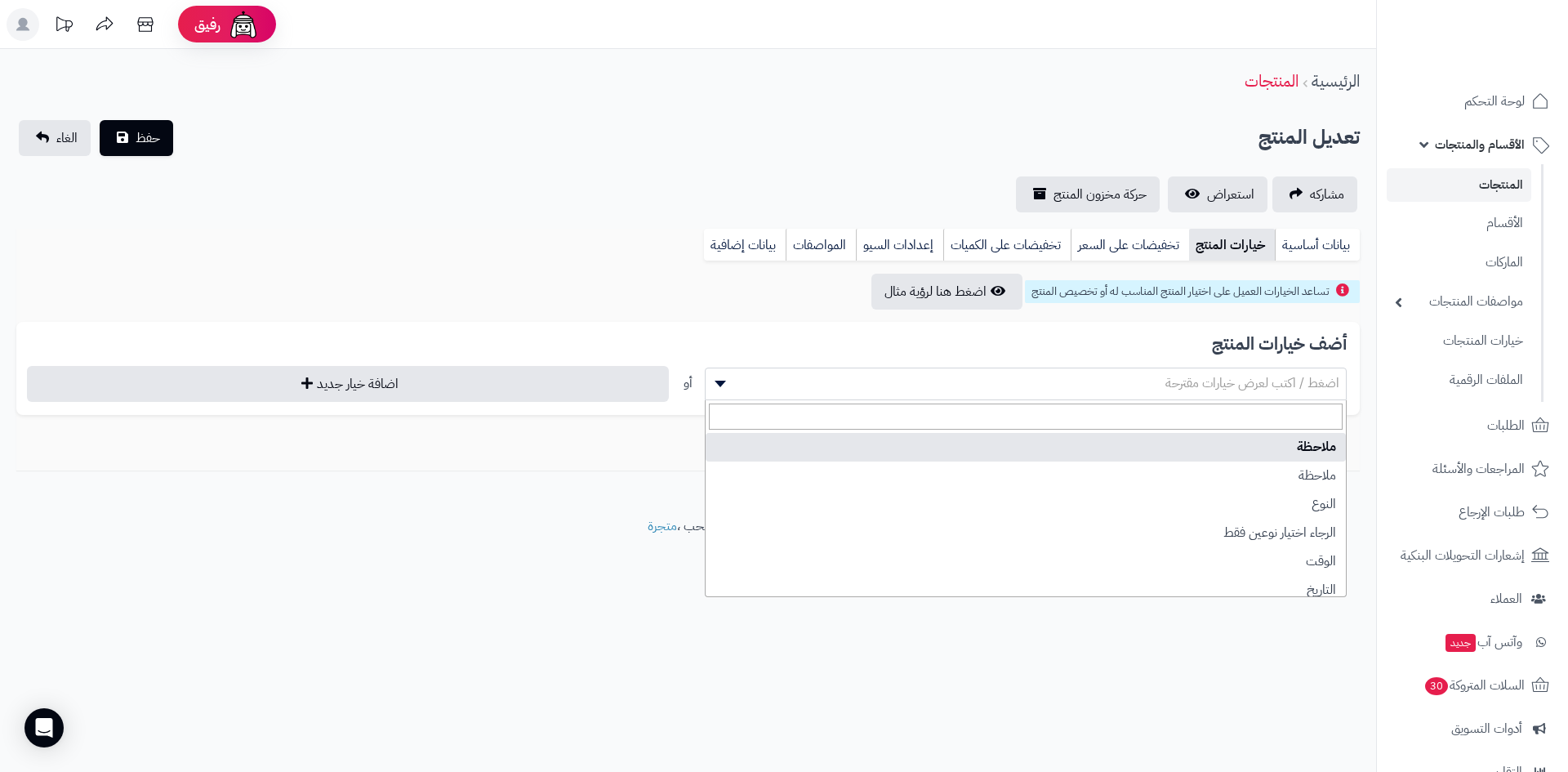
select select "**"
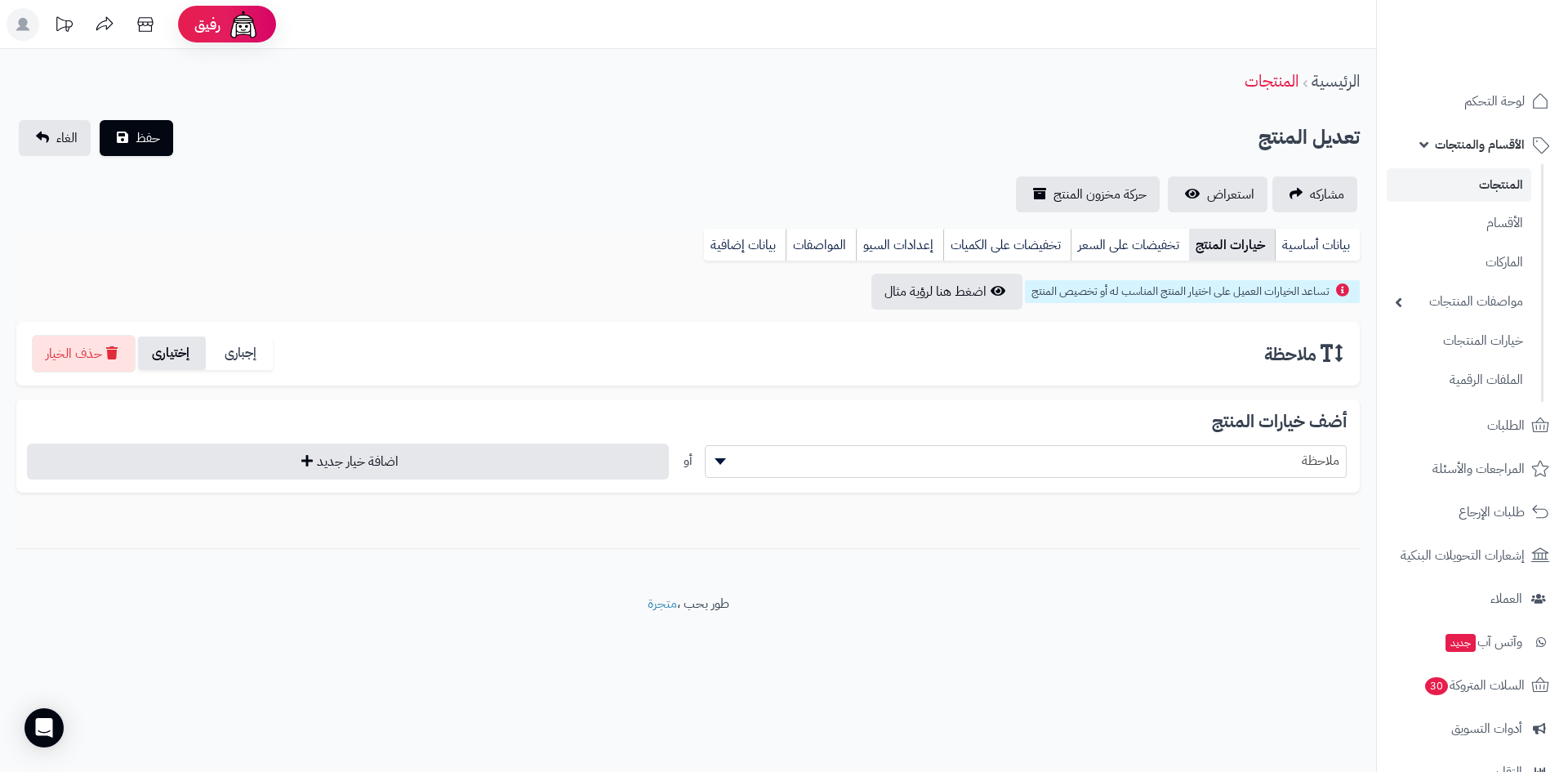
click at [187, 369] on label "إختيارى" at bounding box center [172, 352] width 68 height 33
click at [150, 140] on span "حفظ" at bounding box center [148, 137] width 25 height 20
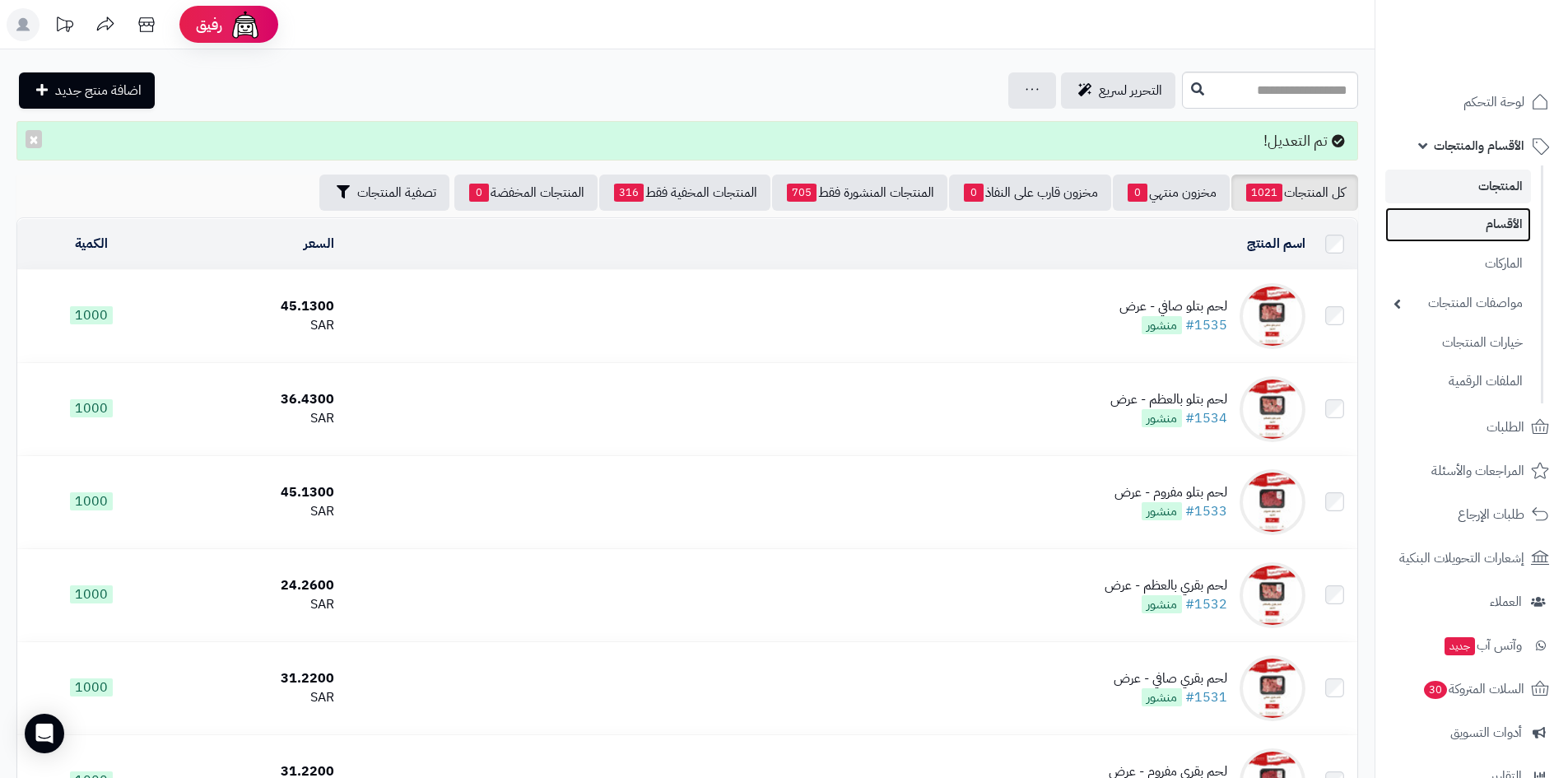
click at [1488, 226] on link "الأقسام" at bounding box center [1458, 223] width 145 height 33
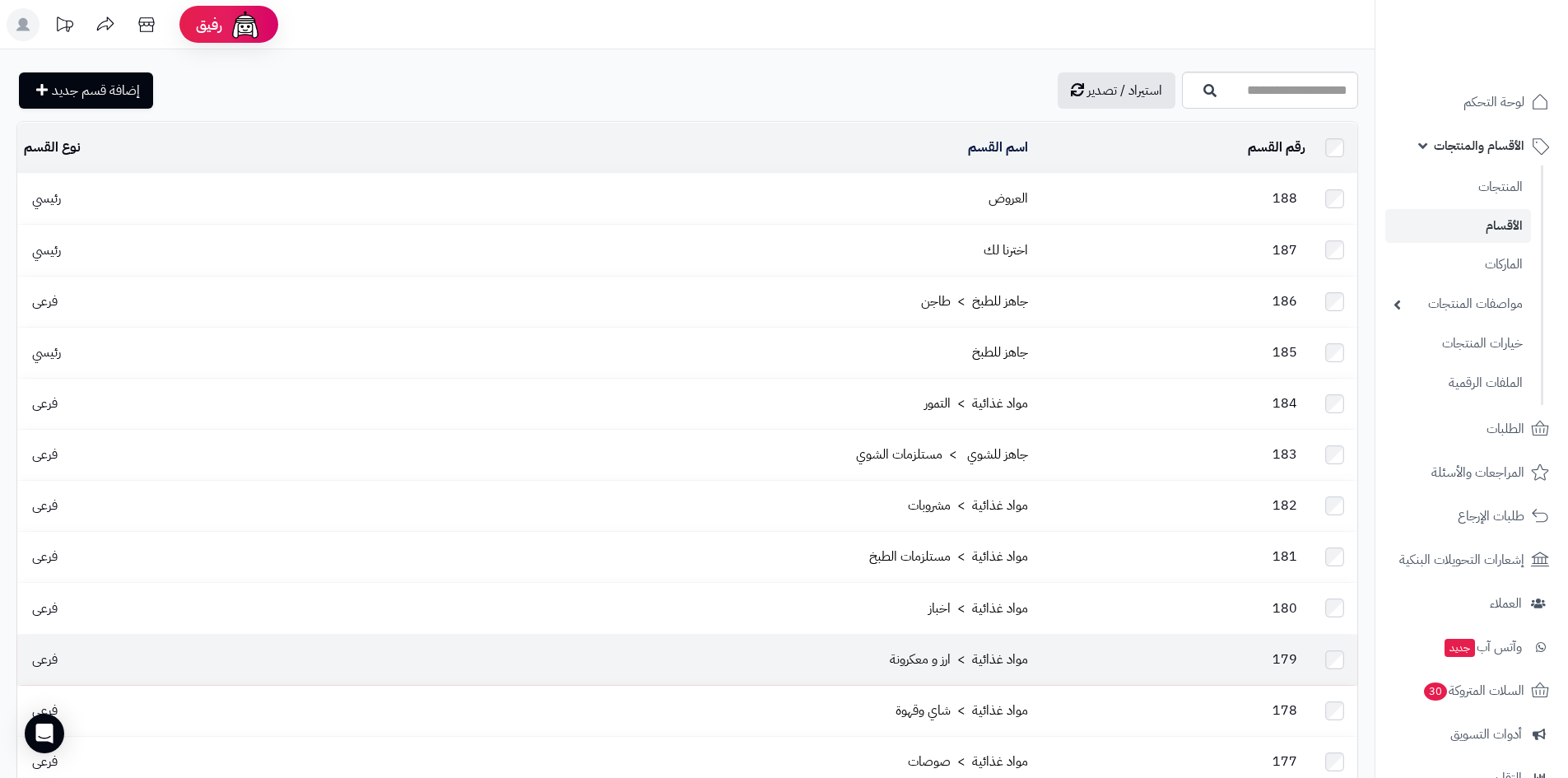
scroll to position [412, 0]
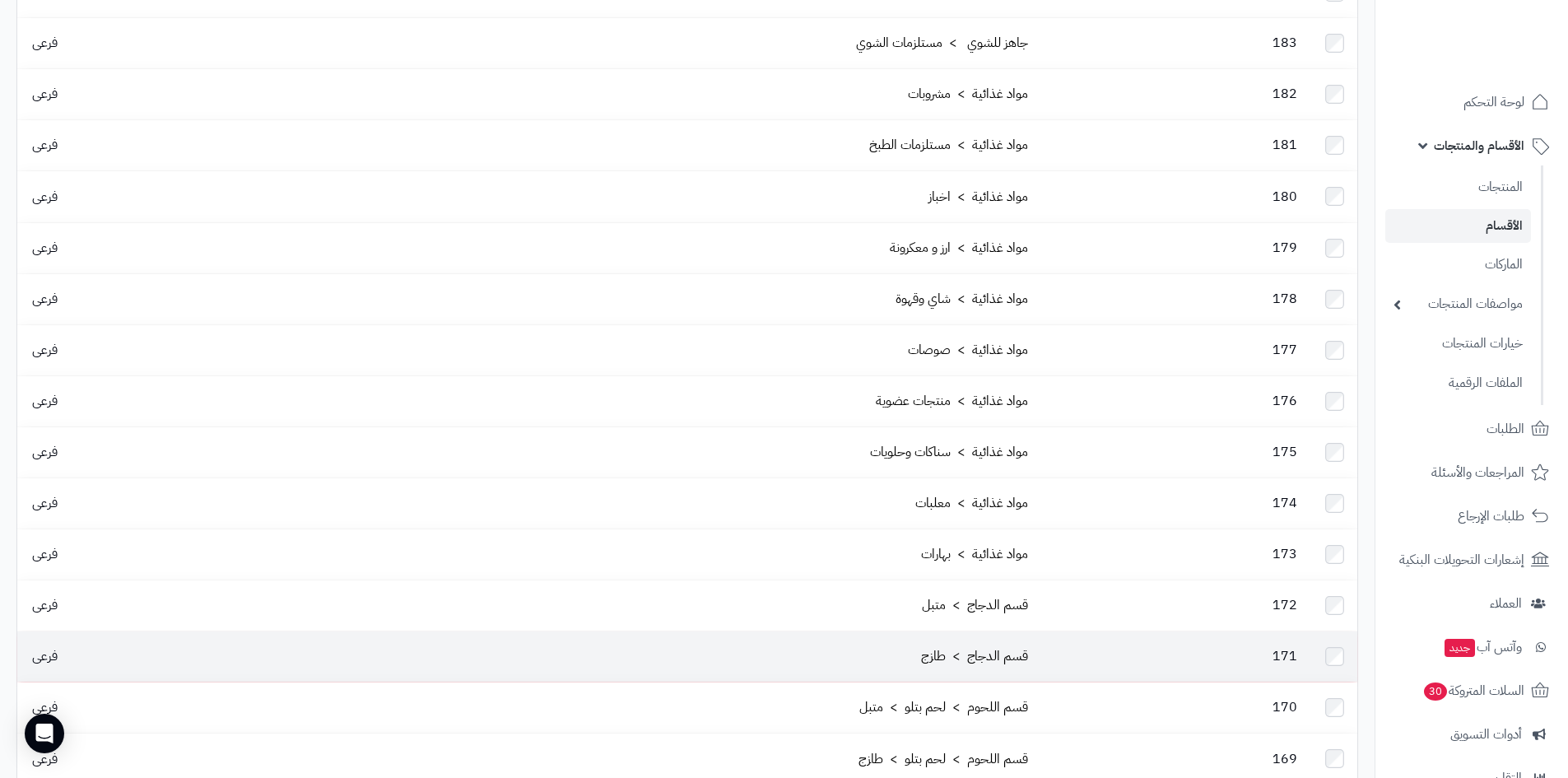
click at [913, 632] on td "قسم الدجاج > طازج" at bounding box center [663, 656] width 743 height 50
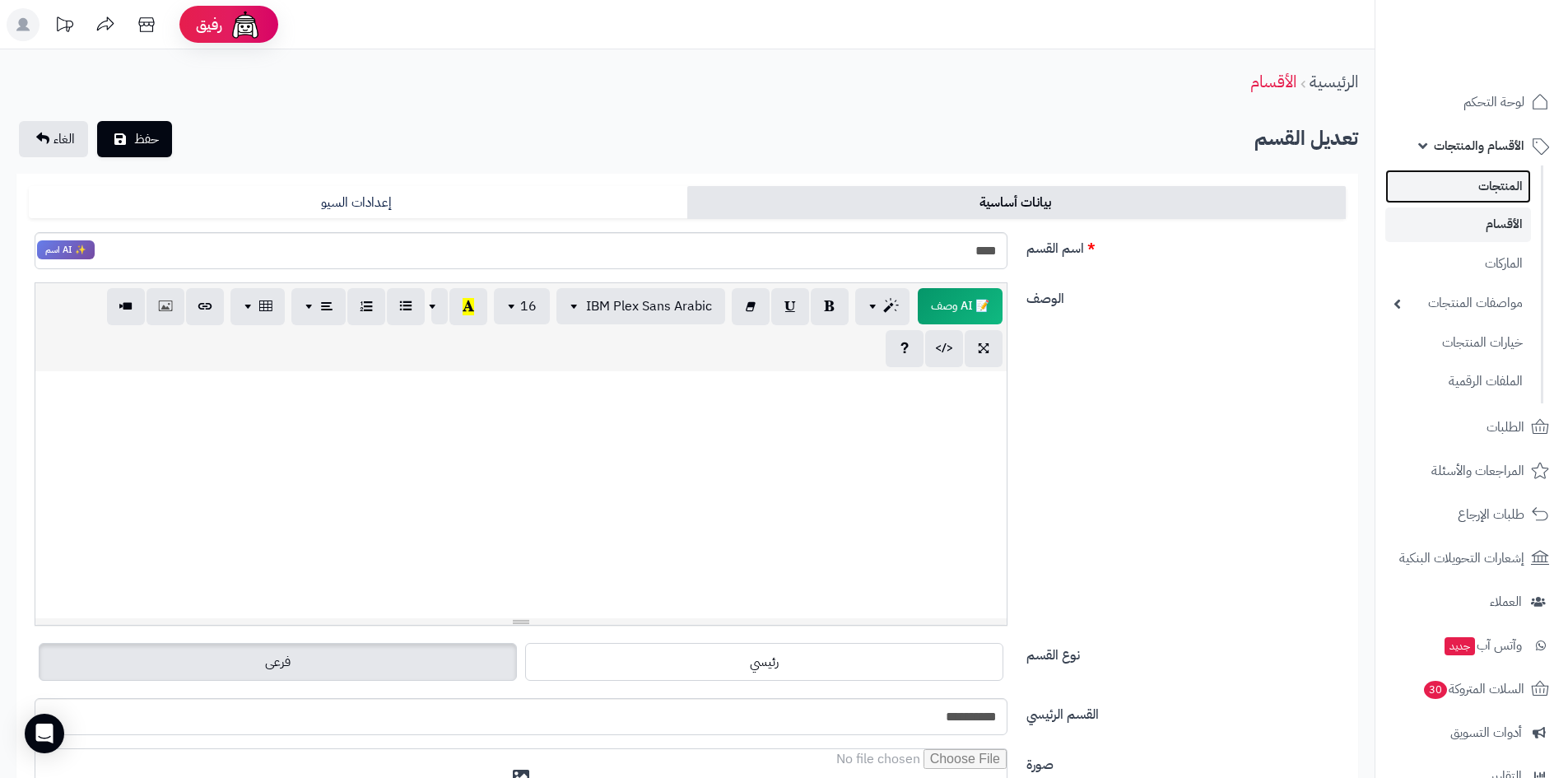
click at [1485, 197] on link "المنتجات" at bounding box center [1458, 186] width 145 height 33
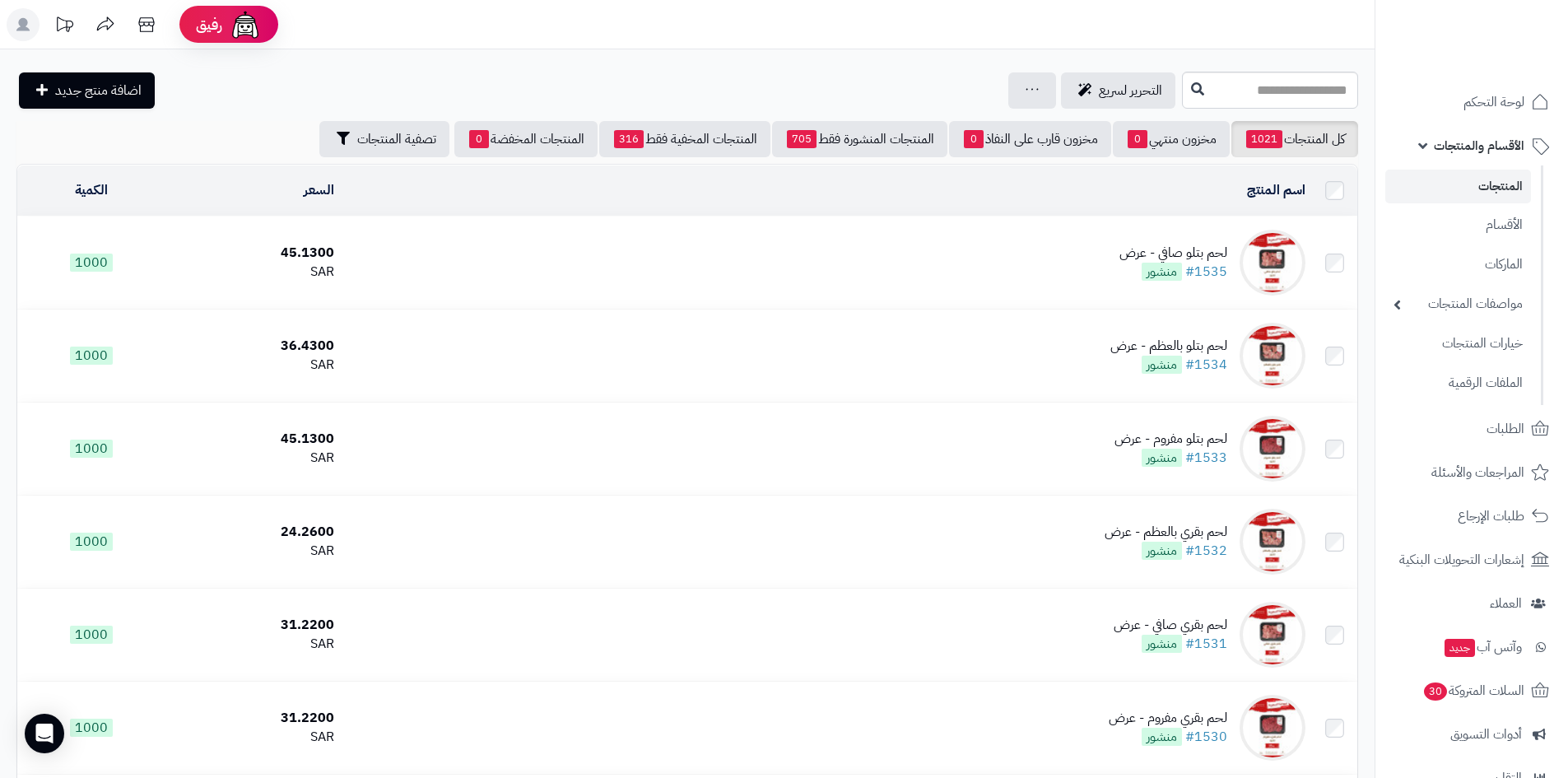
click at [364, 146] on span "تصفية المنتجات" at bounding box center [397, 138] width 79 height 20
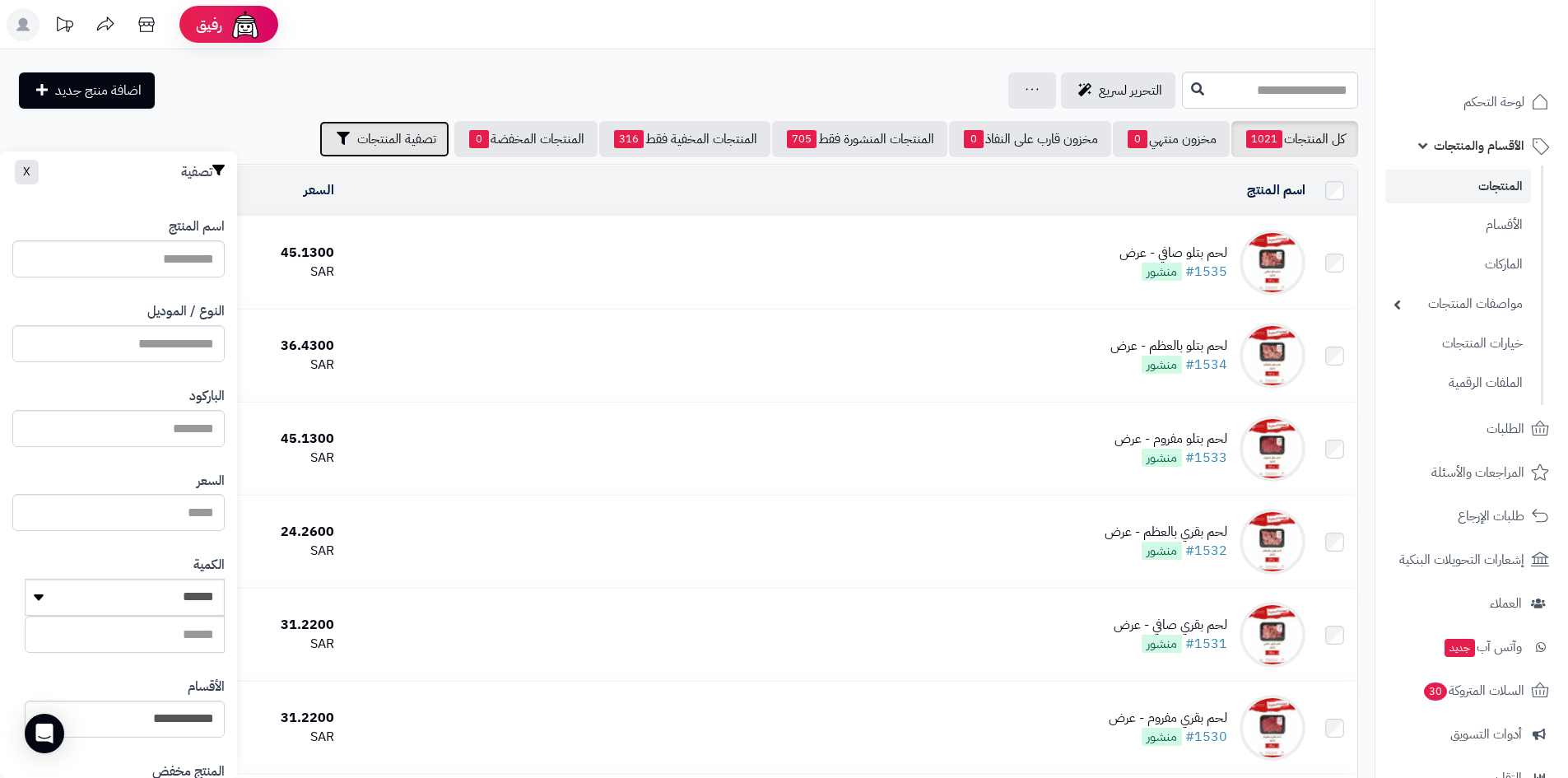
scroll to position [229, 0]
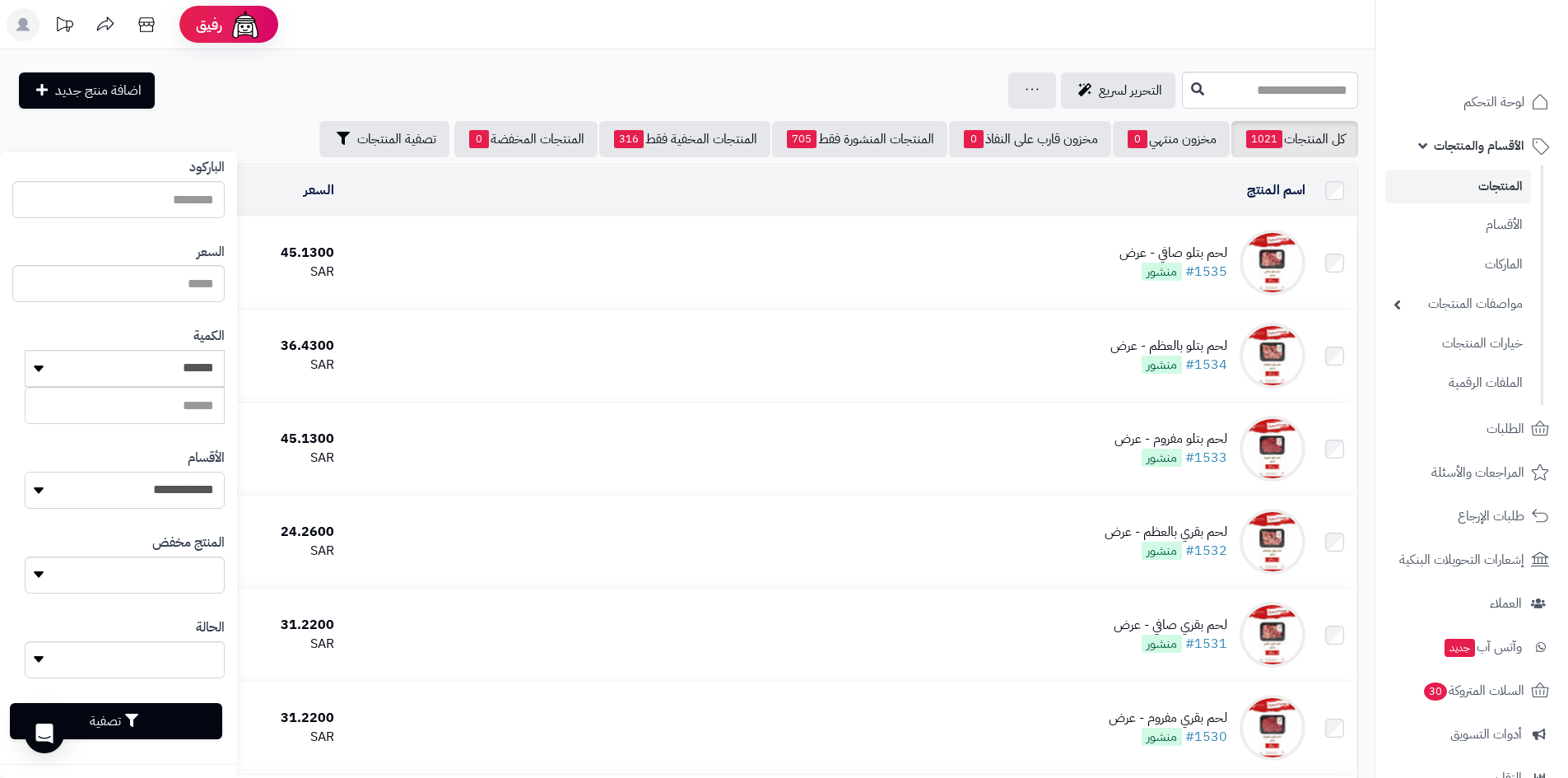
click at [182, 499] on select "**********" at bounding box center [125, 490] width 200 height 37
select select "***"
click at [25, 472] on select "**********" at bounding box center [125, 490] width 200 height 37
click at [161, 725] on button "تصفية" at bounding box center [116, 721] width 212 height 36
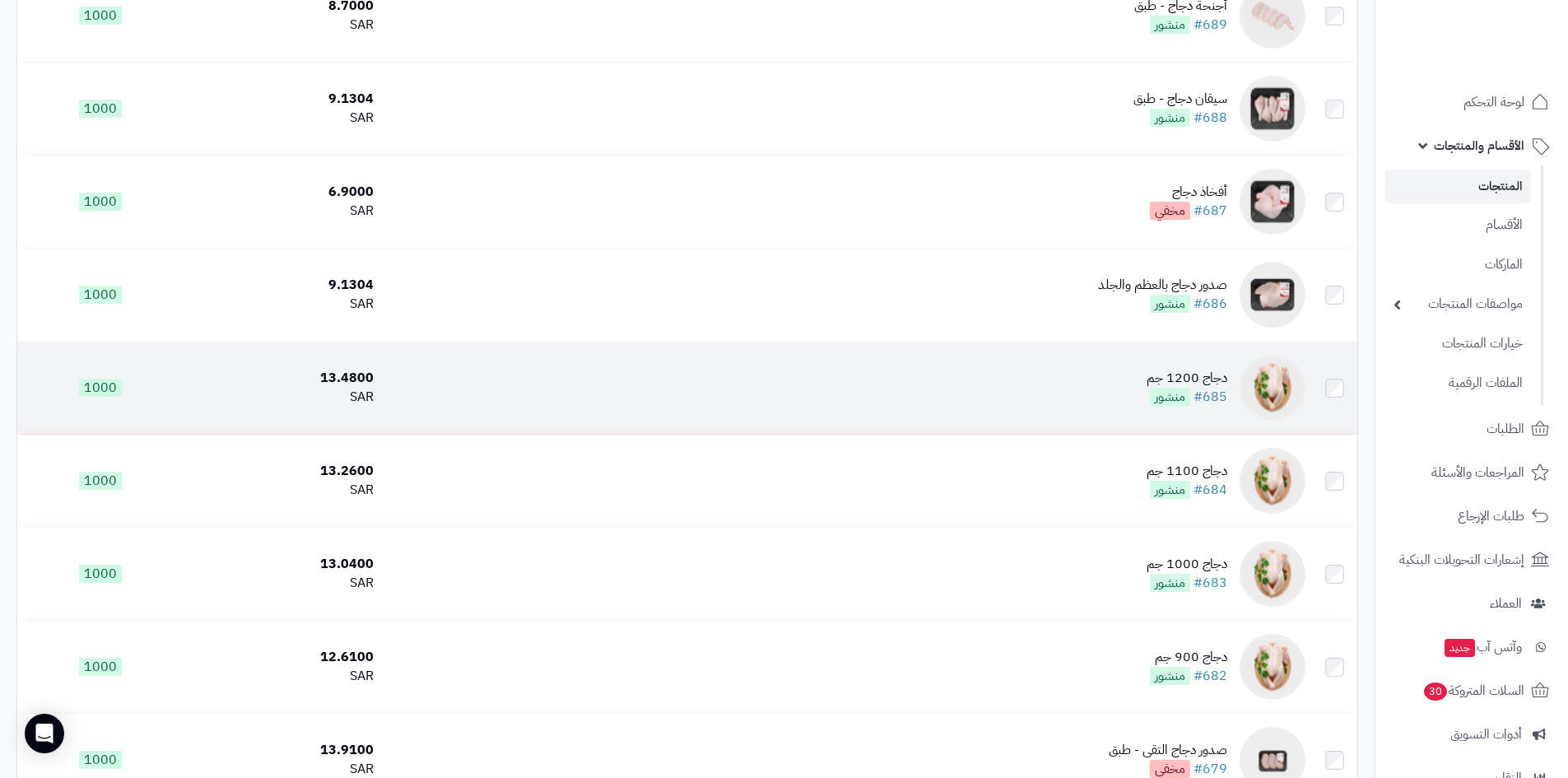
scroll to position [6094, 0]
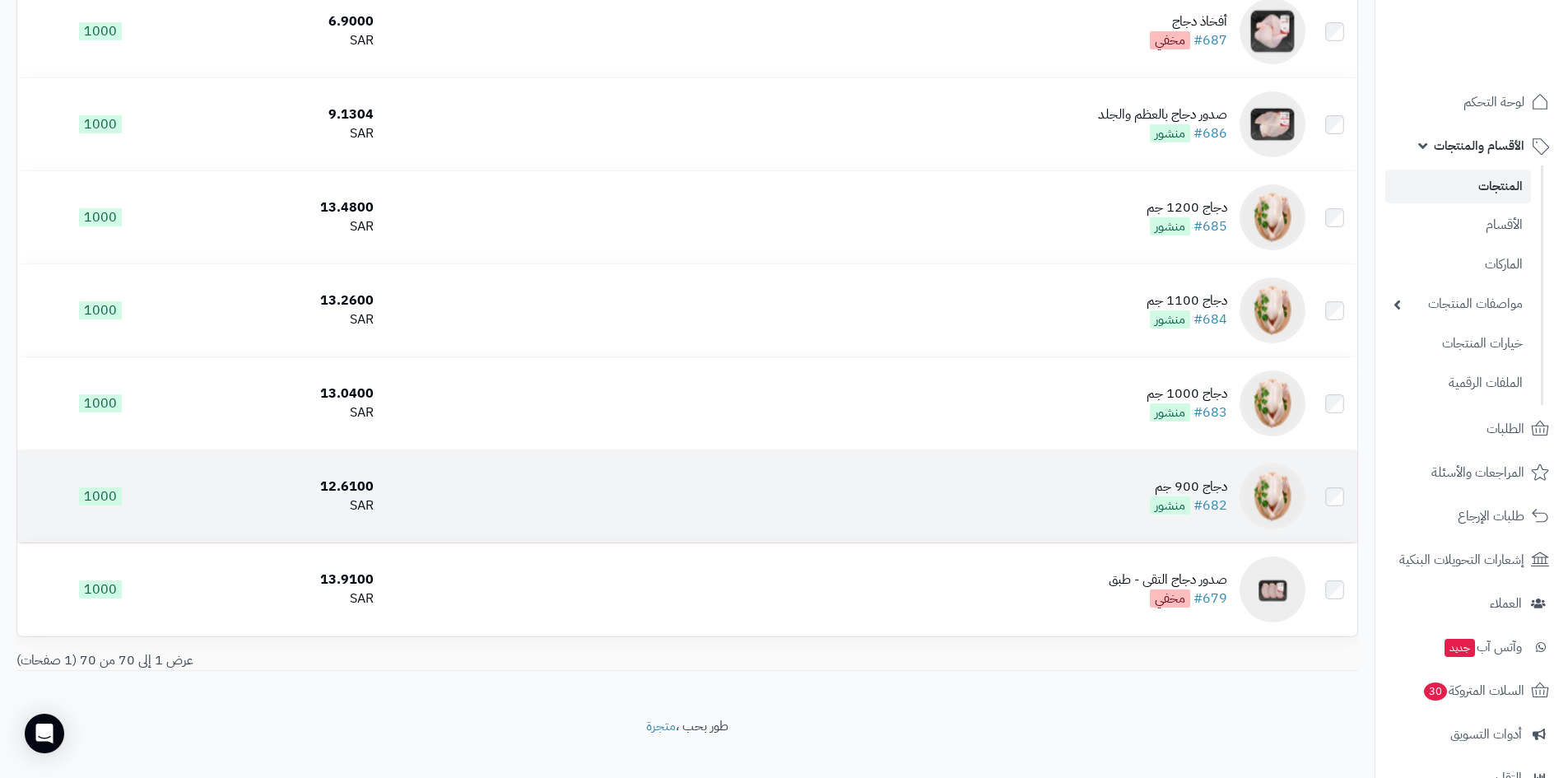
click at [1007, 502] on td "دجاج 900 جم #682 منشور" at bounding box center [846, 496] width 932 height 92
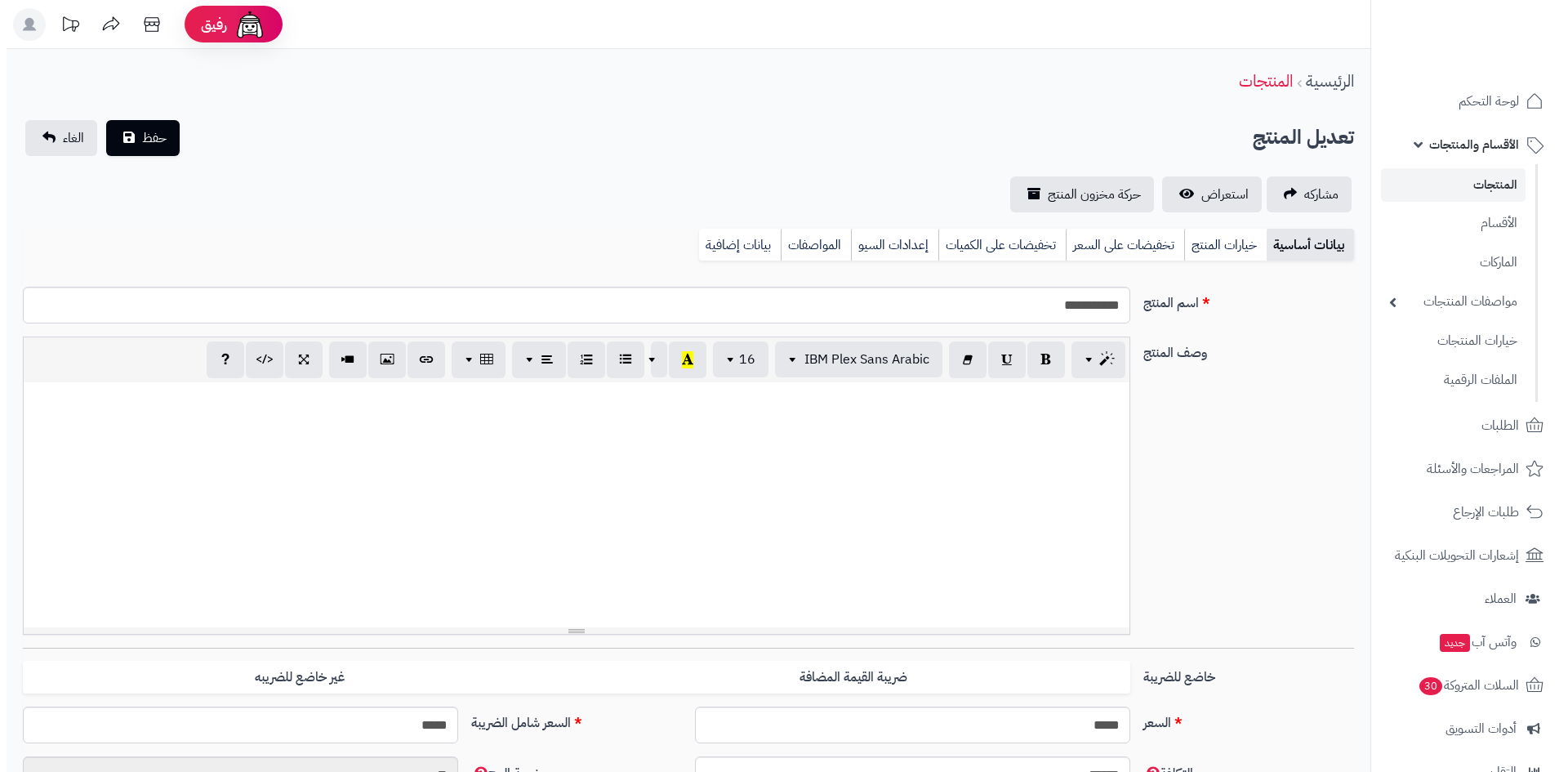
scroll to position [335, 0]
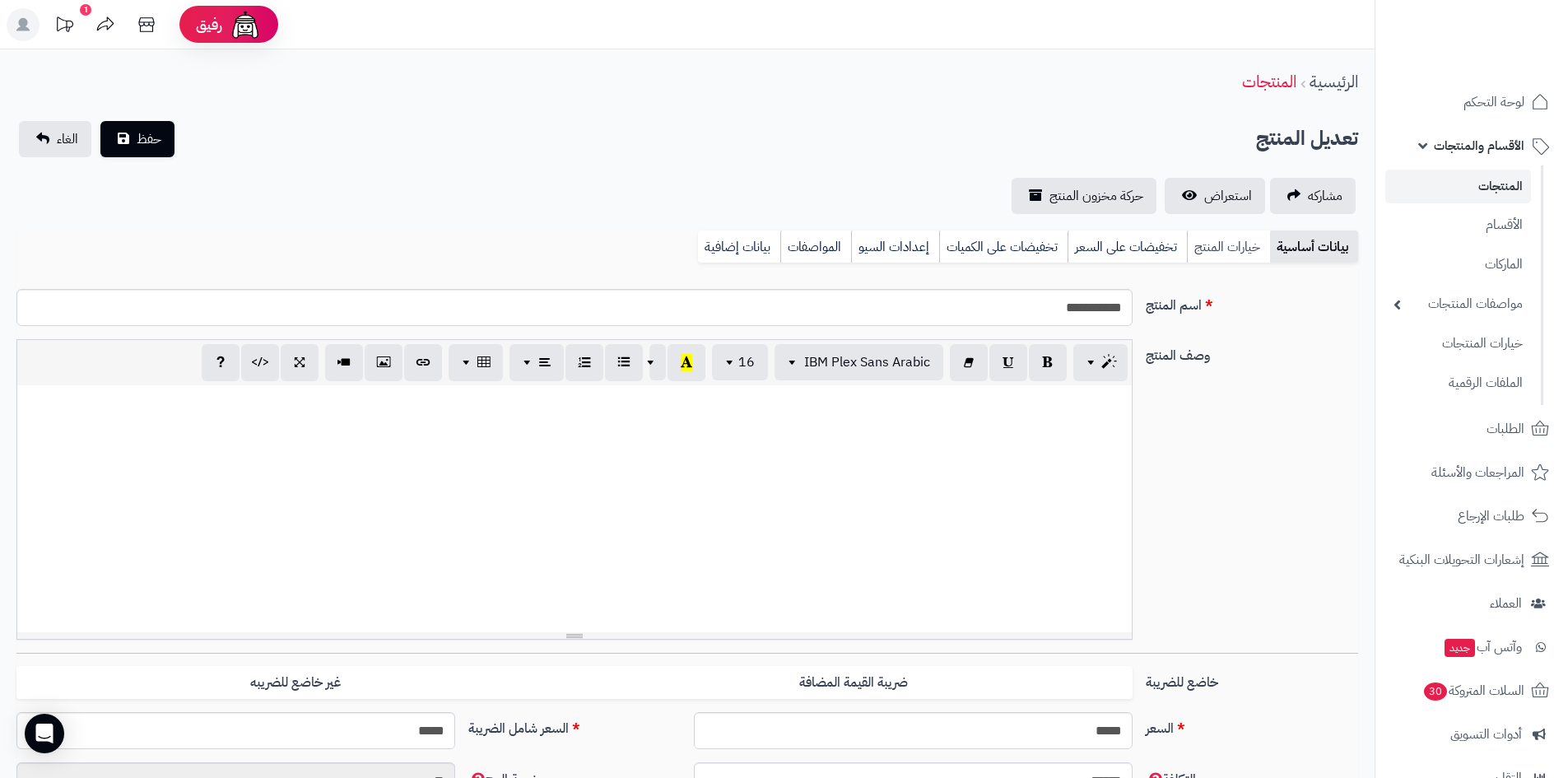
click at [1205, 250] on link "خيارات المنتج" at bounding box center [1228, 246] width 83 height 33
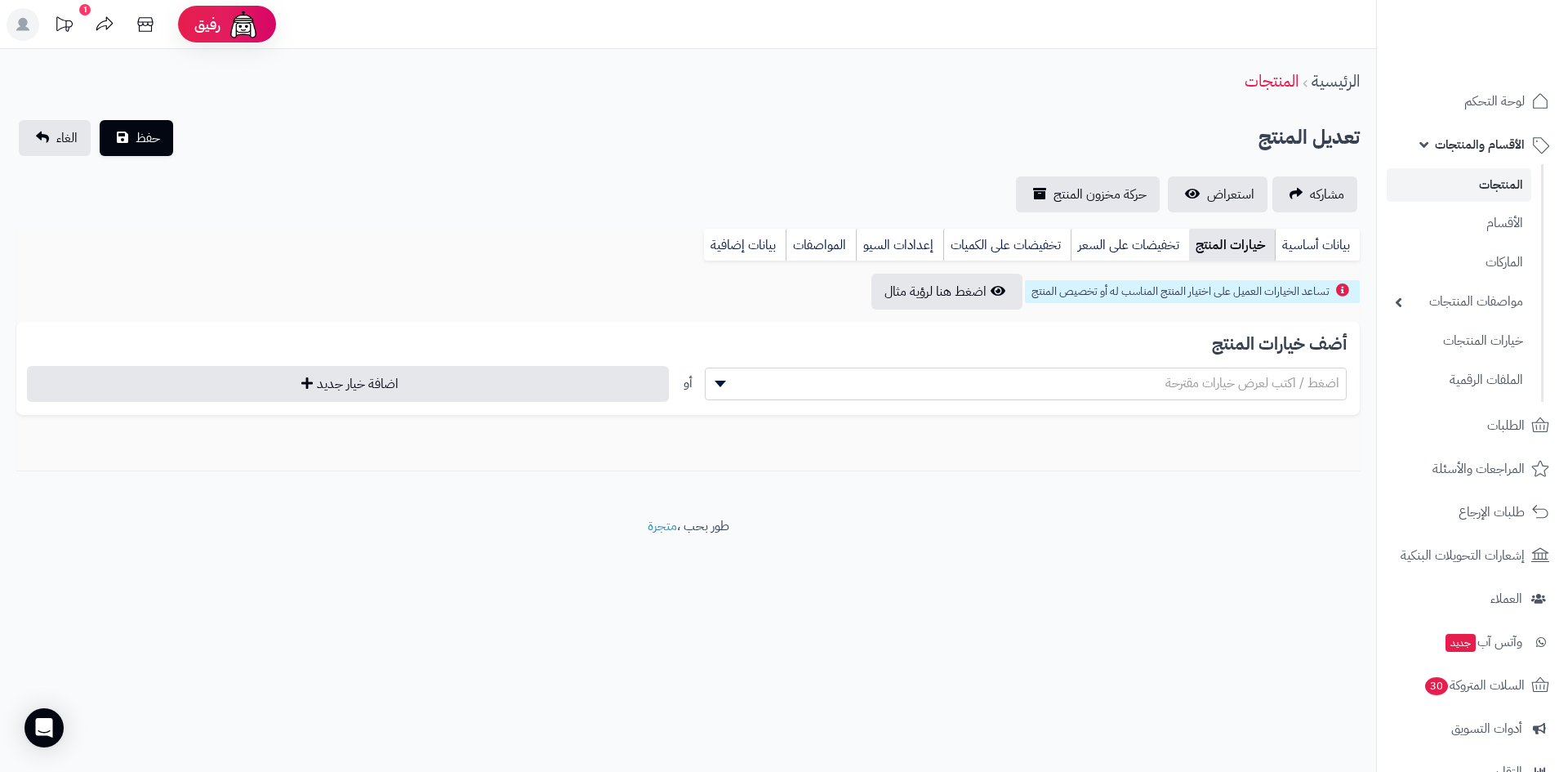
click at [1254, 383] on span "اضغط / اكتب لعرض خيارات مقترحة" at bounding box center [1252, 383] width 174 height 20
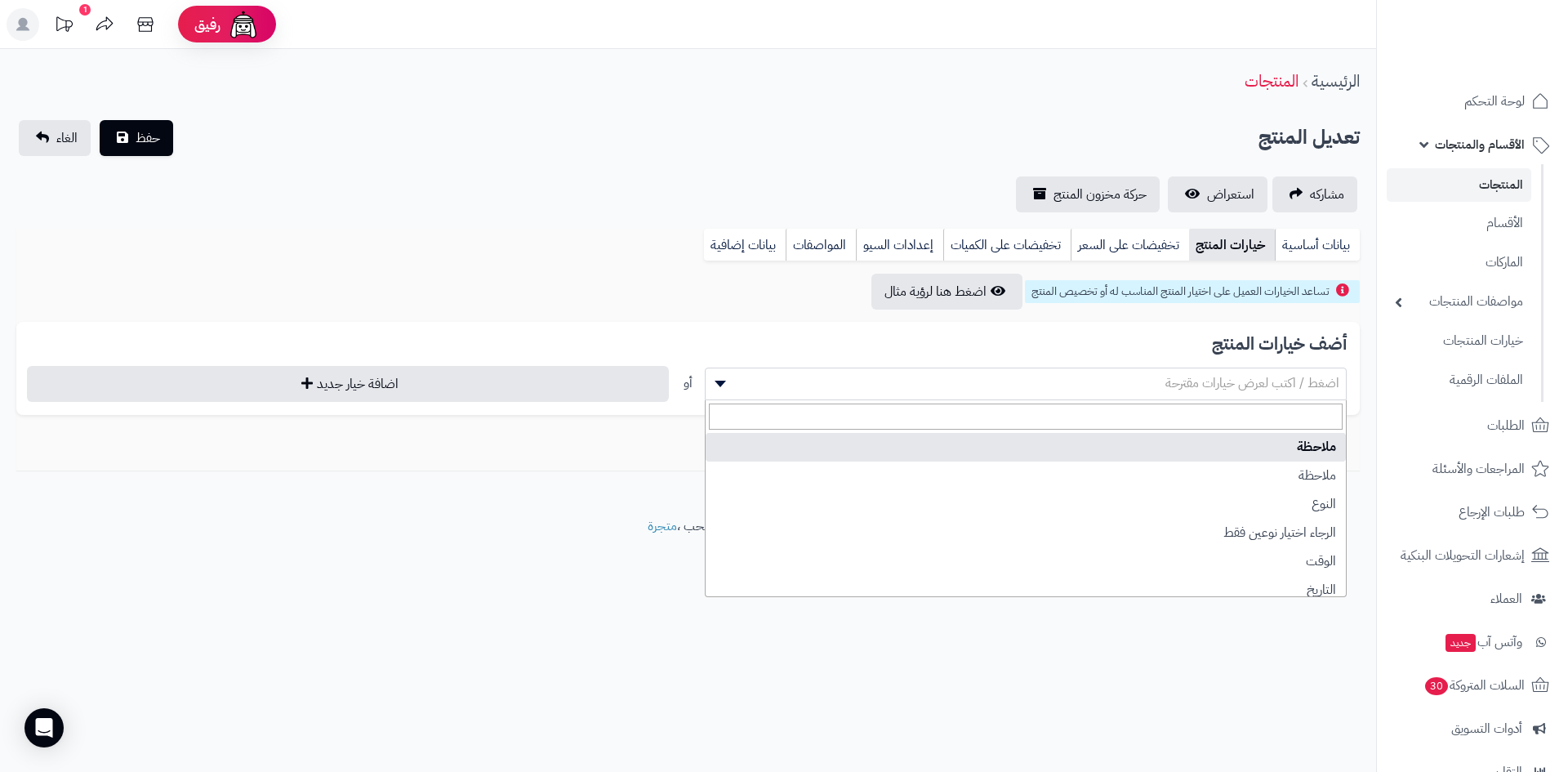
select select "**"
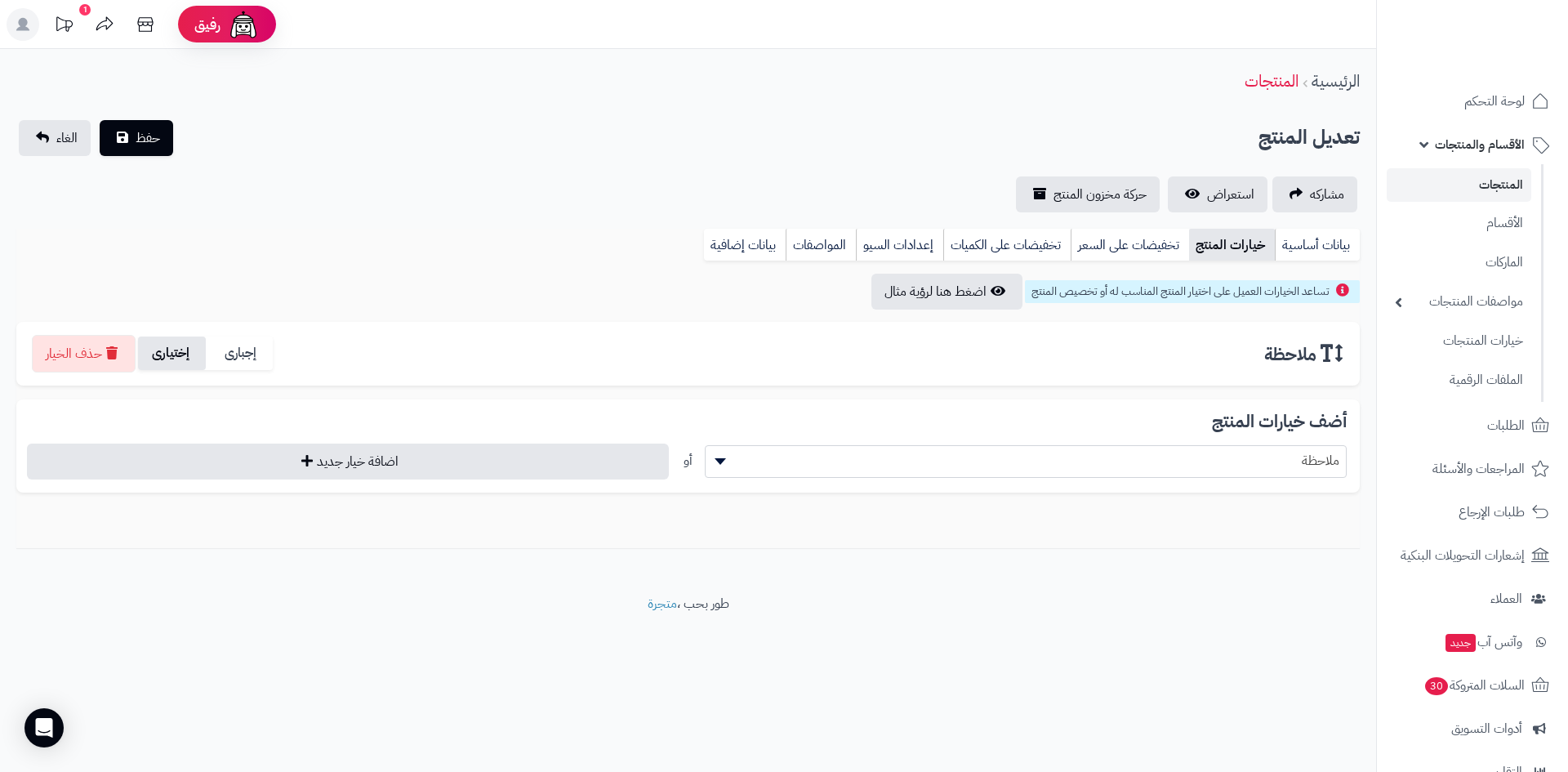
click at [182, 350] on label "إختيارى" at bounding box center [172, 352] width 68 height 33
click at [149, 129] on span "حفظ" at bounding box center [148, 137] width 25 height 20
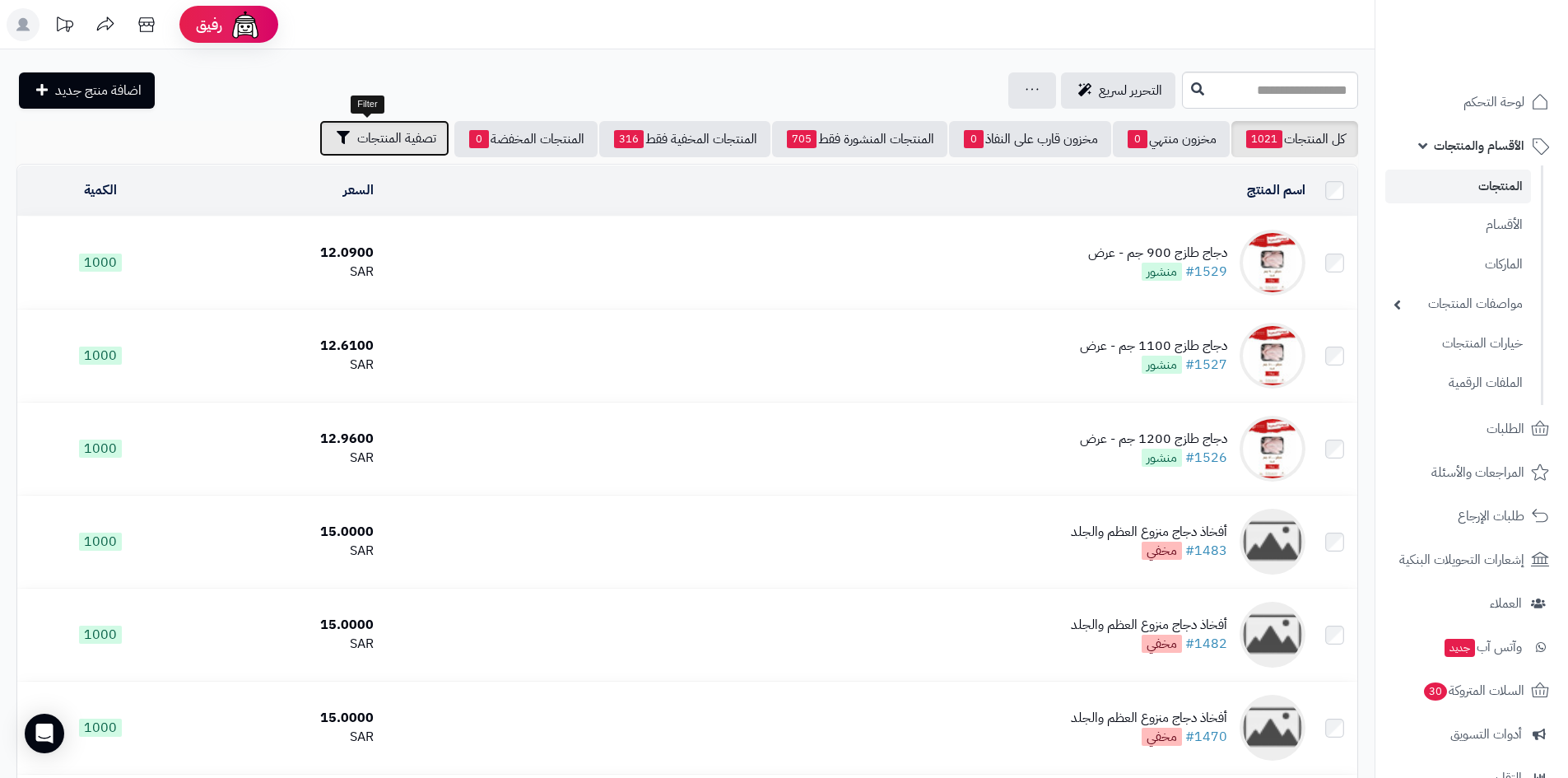
click at [376, 128] on button "تصفية المنتجات" at bounding box center [384, 138] width 130 height 36
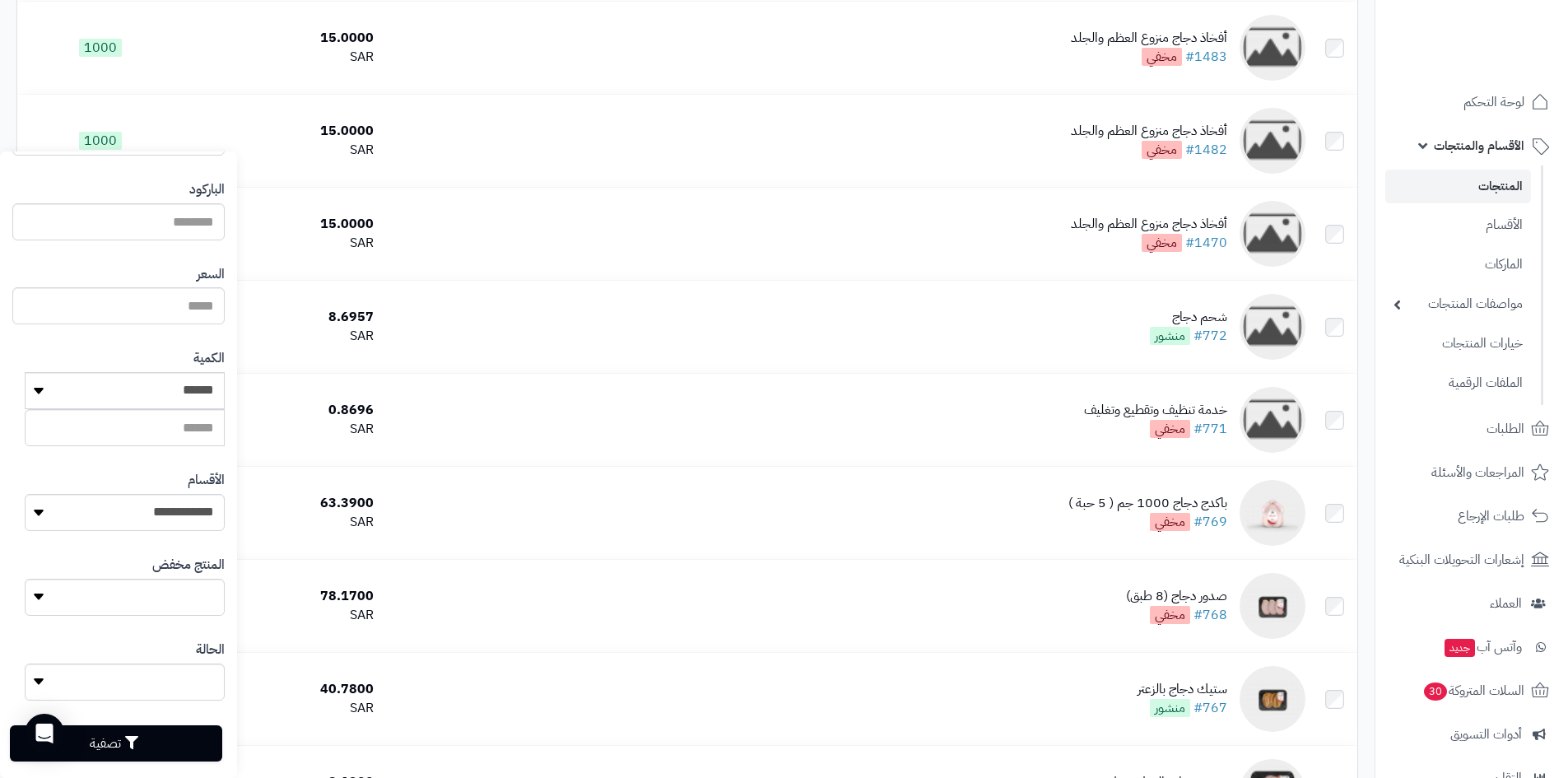
scroll to position [229, 0]
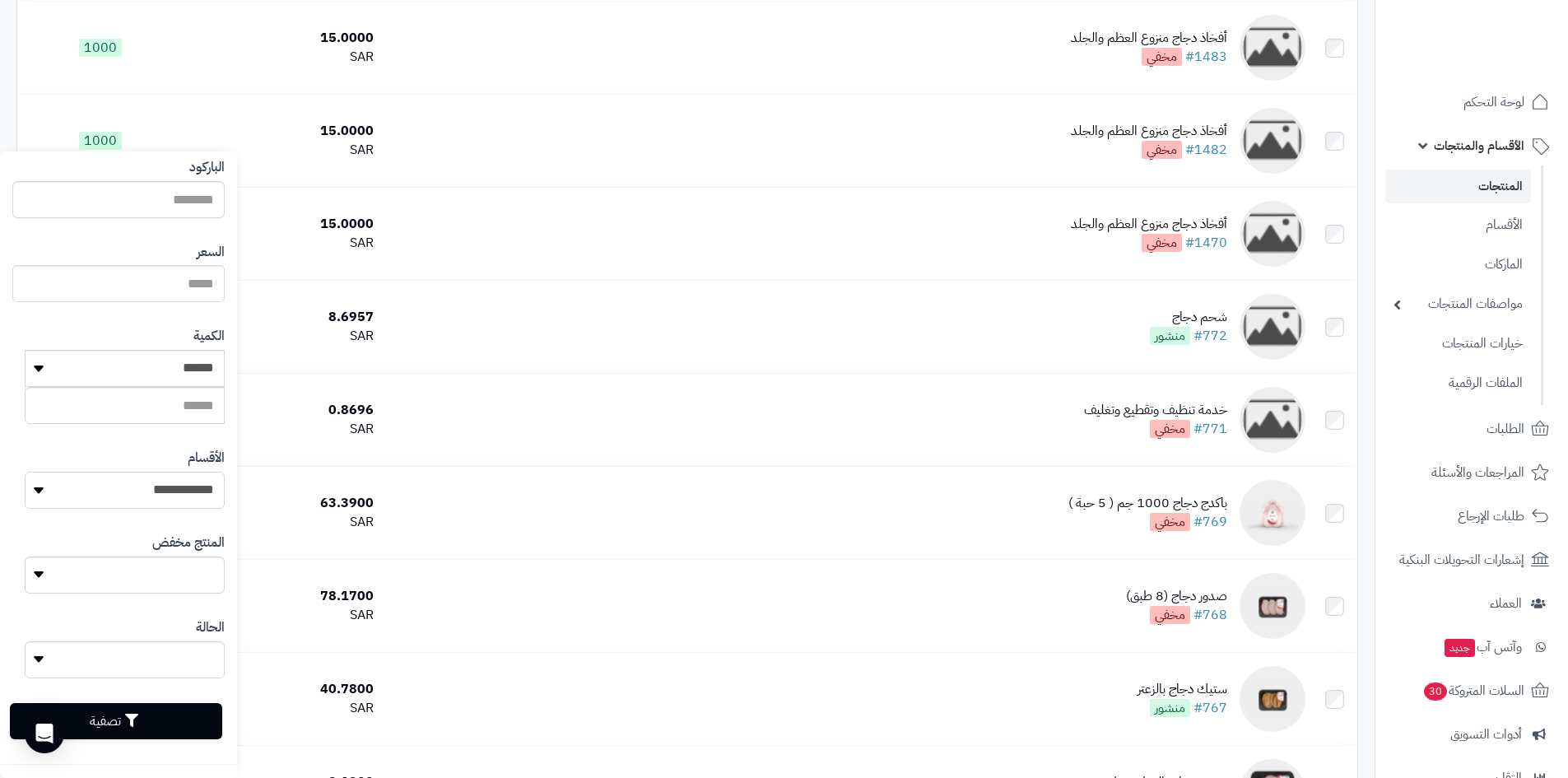
click at [153, 503] on select "**********" at bounding box center [125, 490] width 200 height 37
click at [169, 472] on select "**********" at bounding box center [125, 490] width 200 height 37
select select "***"
click at [25, 472] on select "**********" at bounding box center [125, 490] width 200 height 37
click at [192, 716] on button "تصفية" at bounding box center [116, 721] width 212 height 36
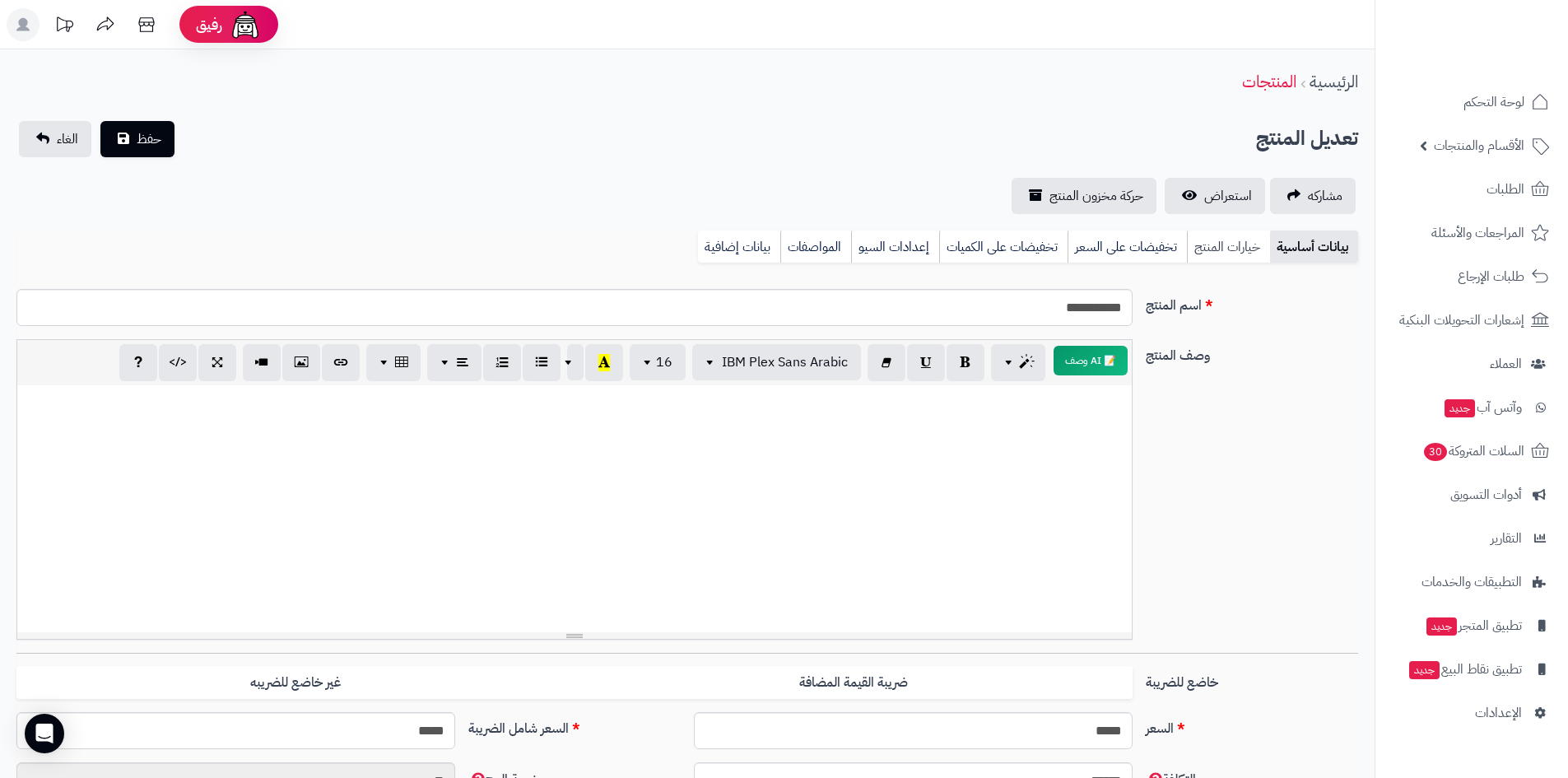
click at [1213, 244] on link "خيارات المنتج" at bounding box center [1228, 246] width 83 height 33
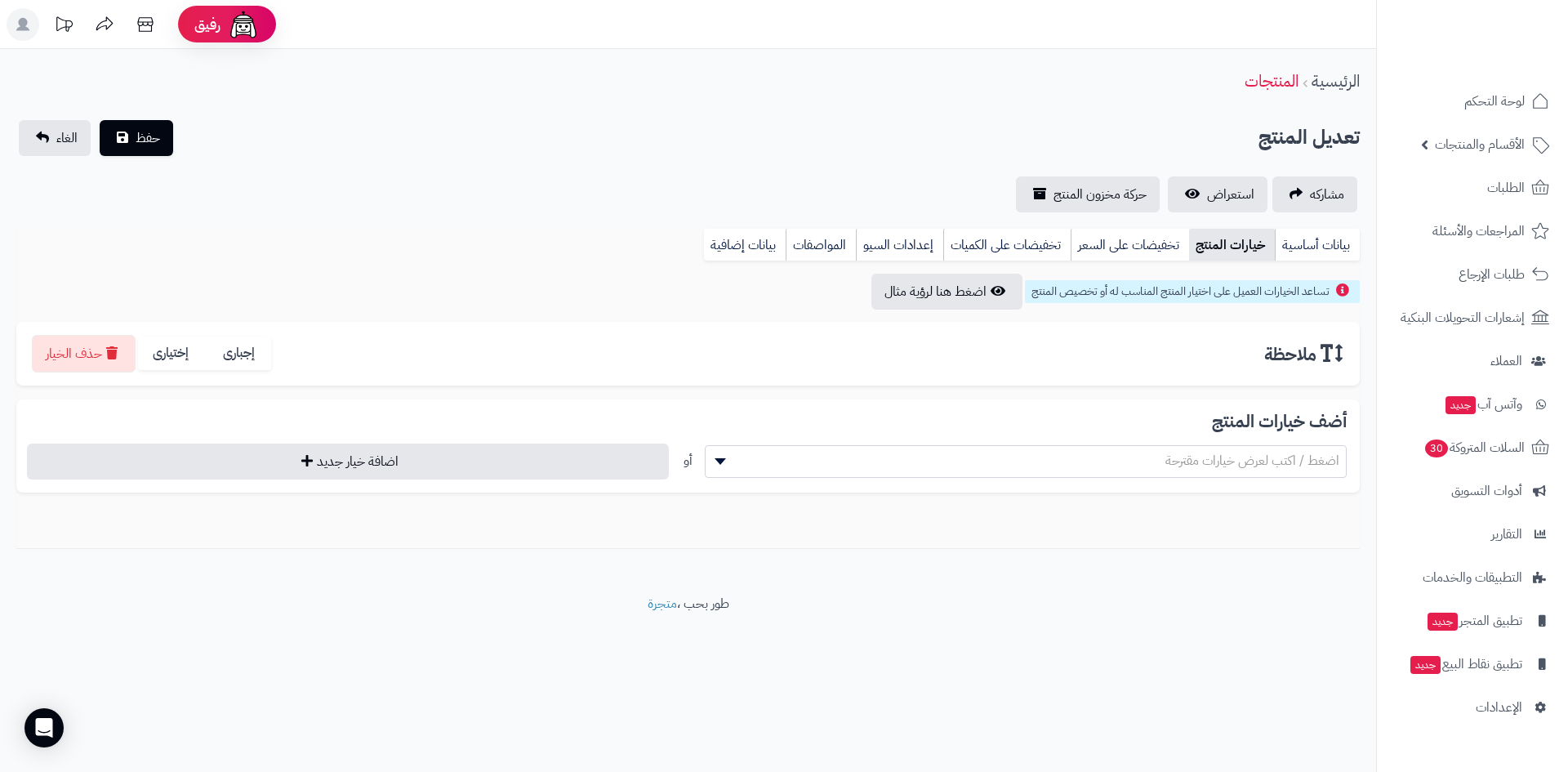
click at [1186, 456] on span "اضغط / اكتب لعرض خيارات مقترحة" at bounding box center [1252, 460] width 174 height 20
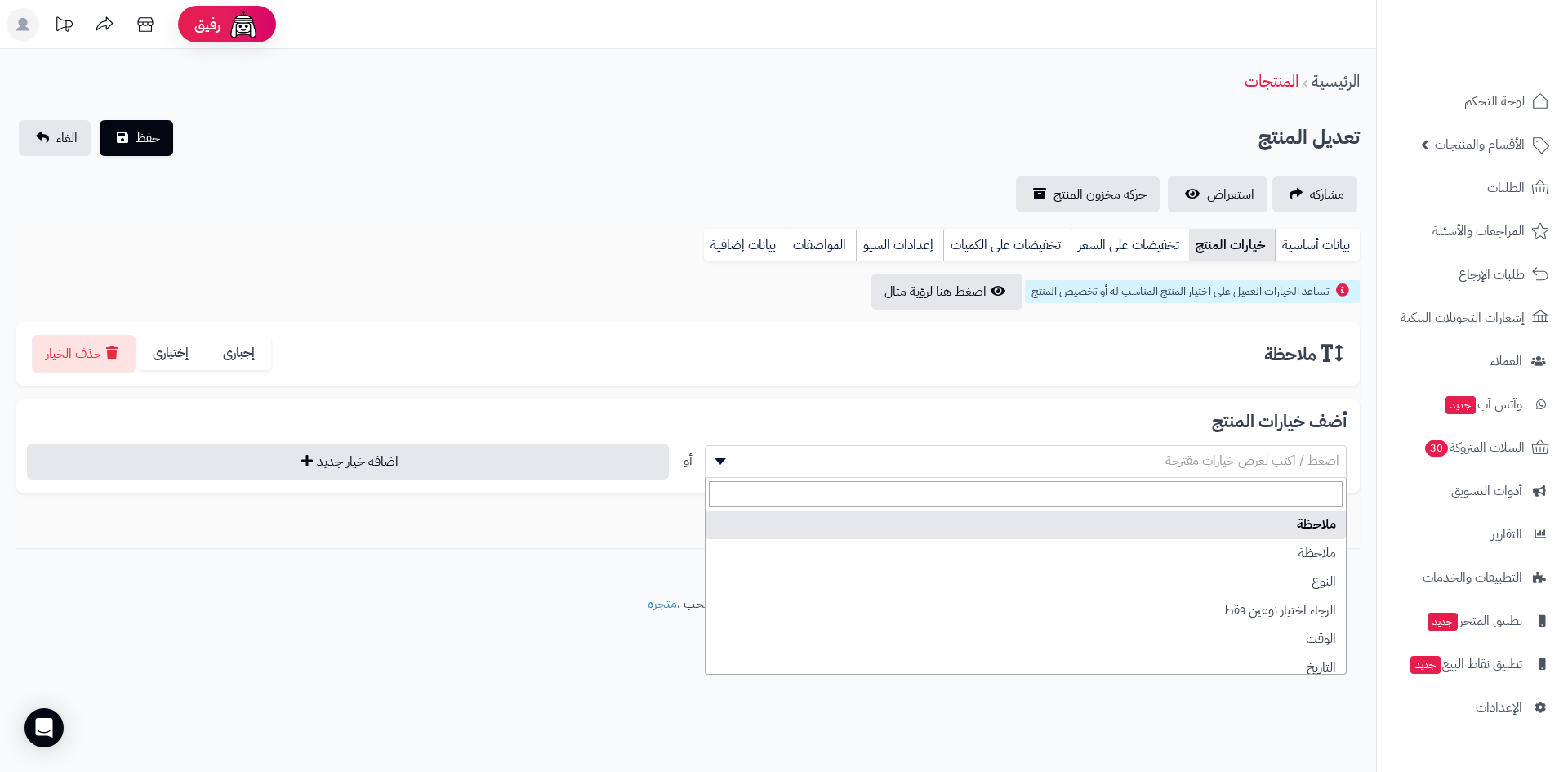
select select "**"
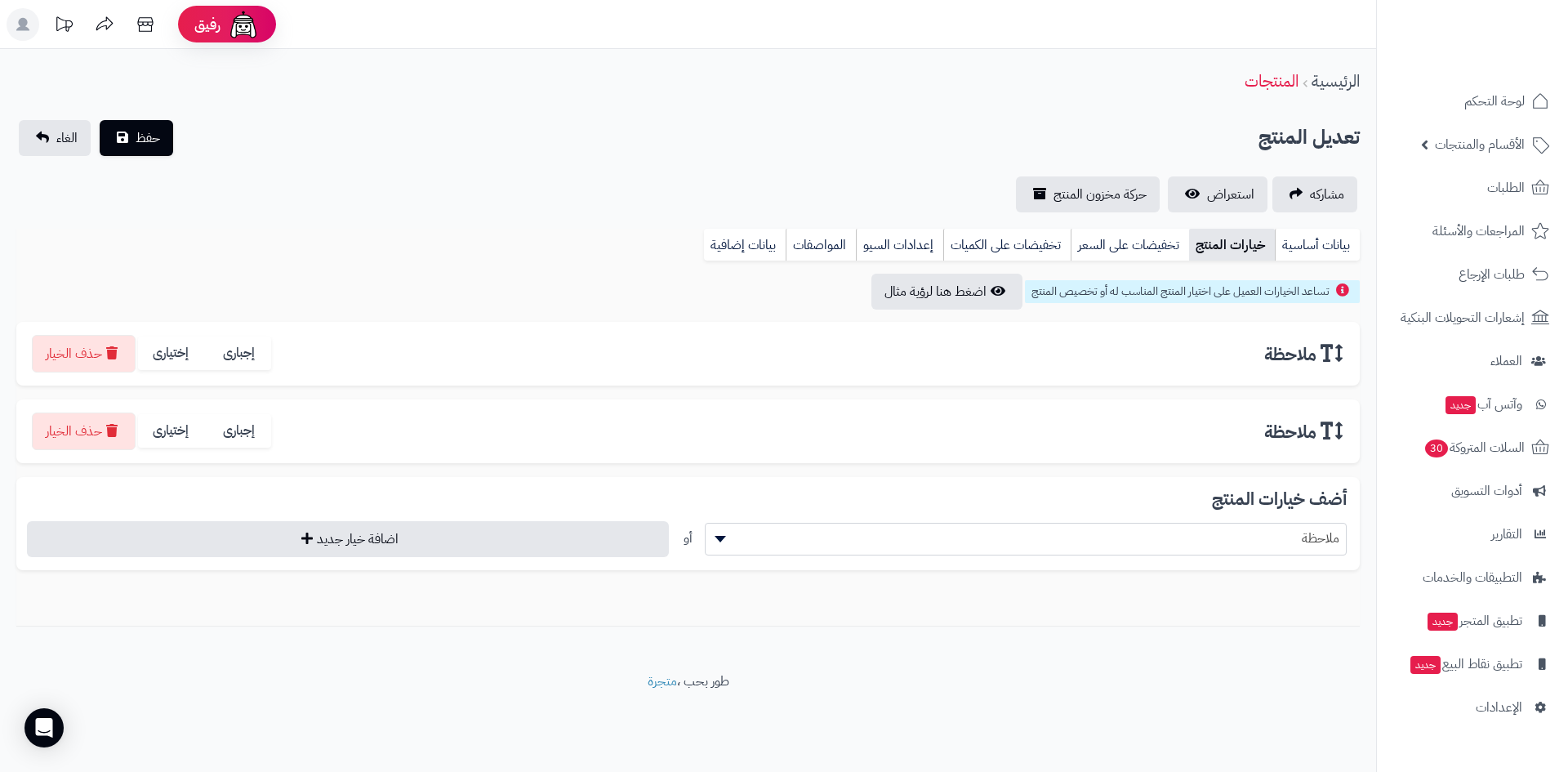
click at [732, 279] on div "تساعد الخيارات العميل على اختيار المنتج المناسب له أو تخصيص المنتج اضغط هنا لرؤ…" at bounding box center [688, 291] width 1344 height 36
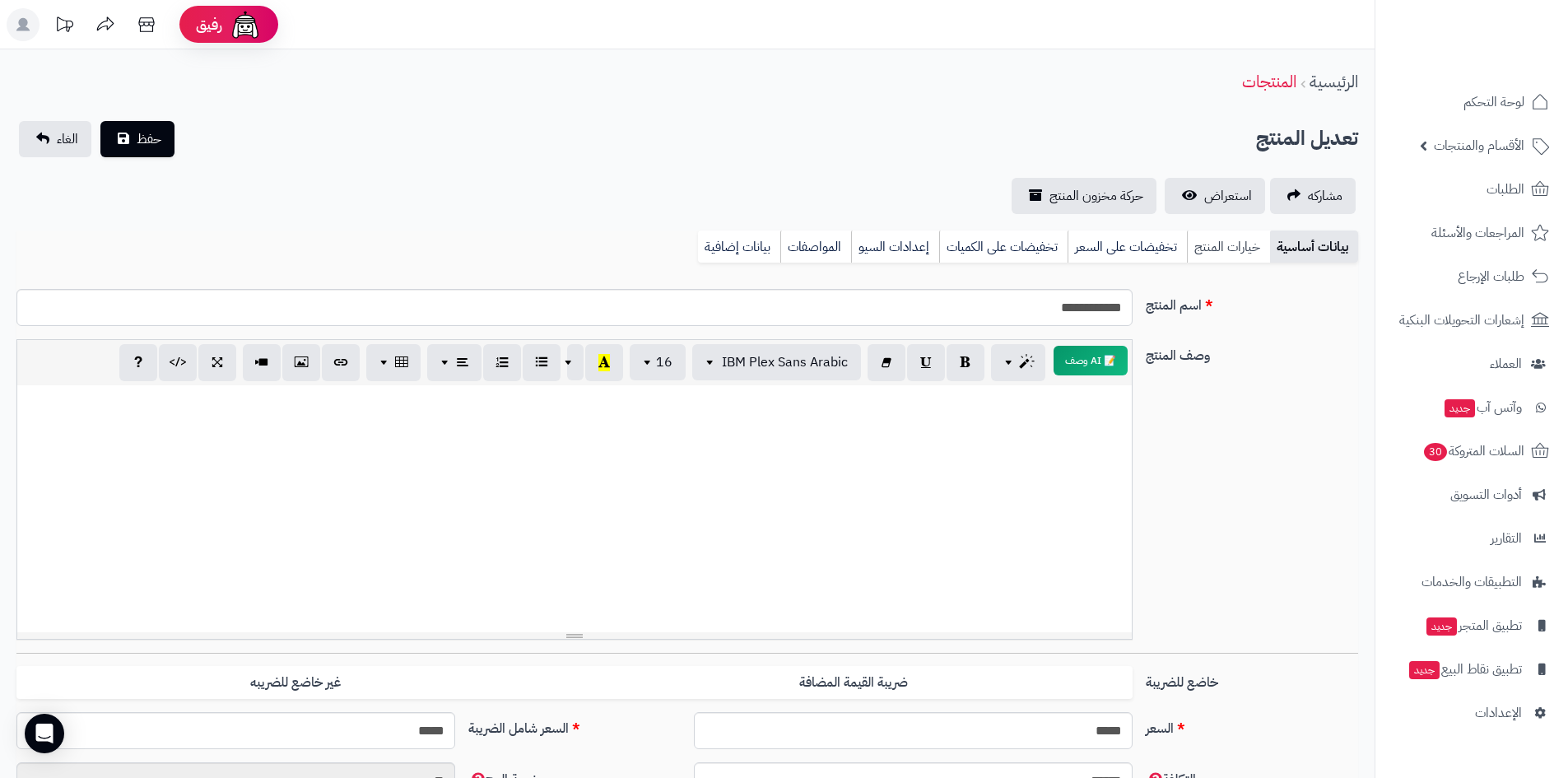
click at [1235, 251] on link "خيارات المنتج" at bounding box center [1228, 246] width 83 height 33
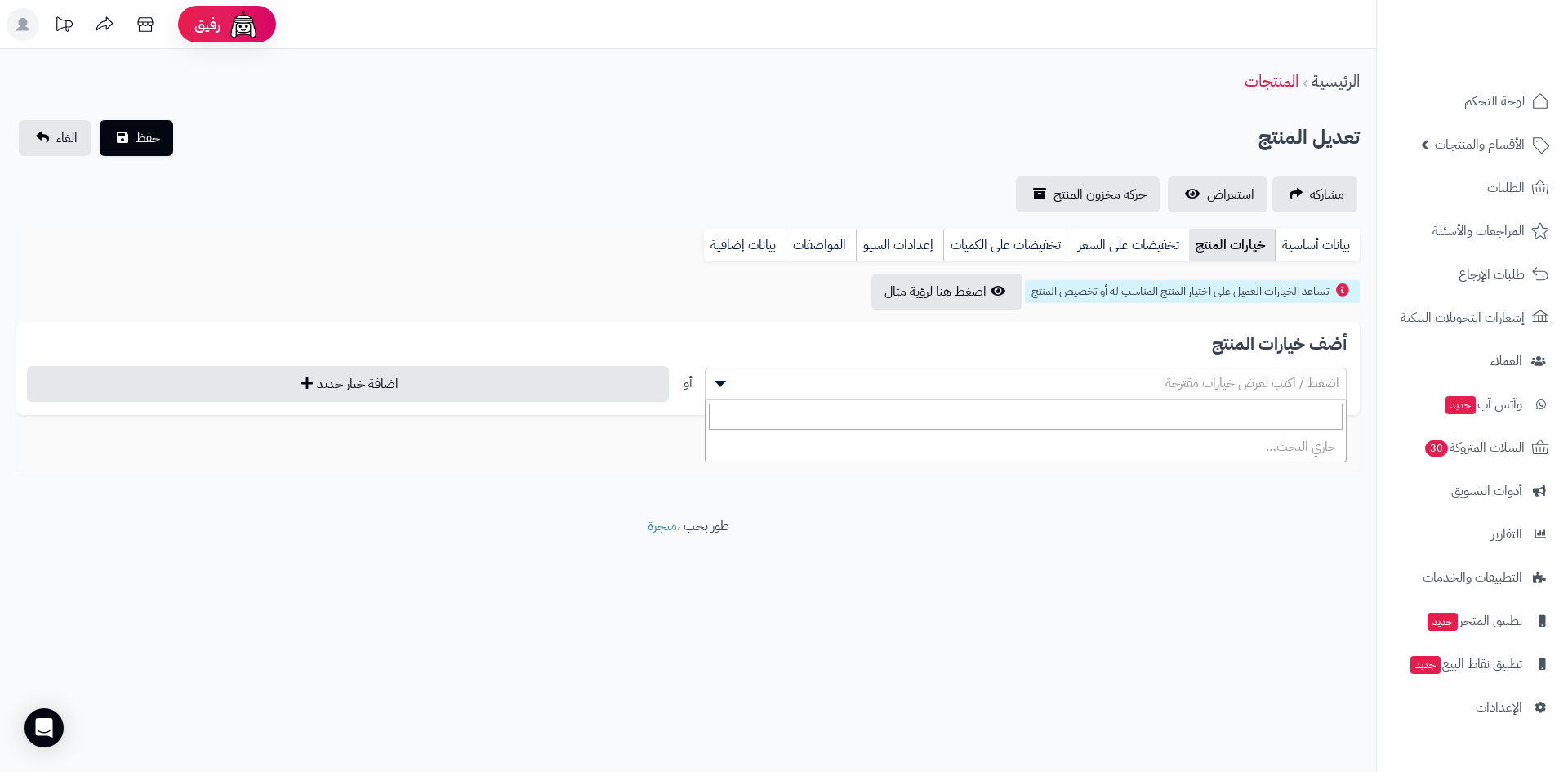
click at [1271, 371] on span "اضغط / اكتب لعرض خيارات مقترحة" at bounding box center [1026, 383] width 640 height 25
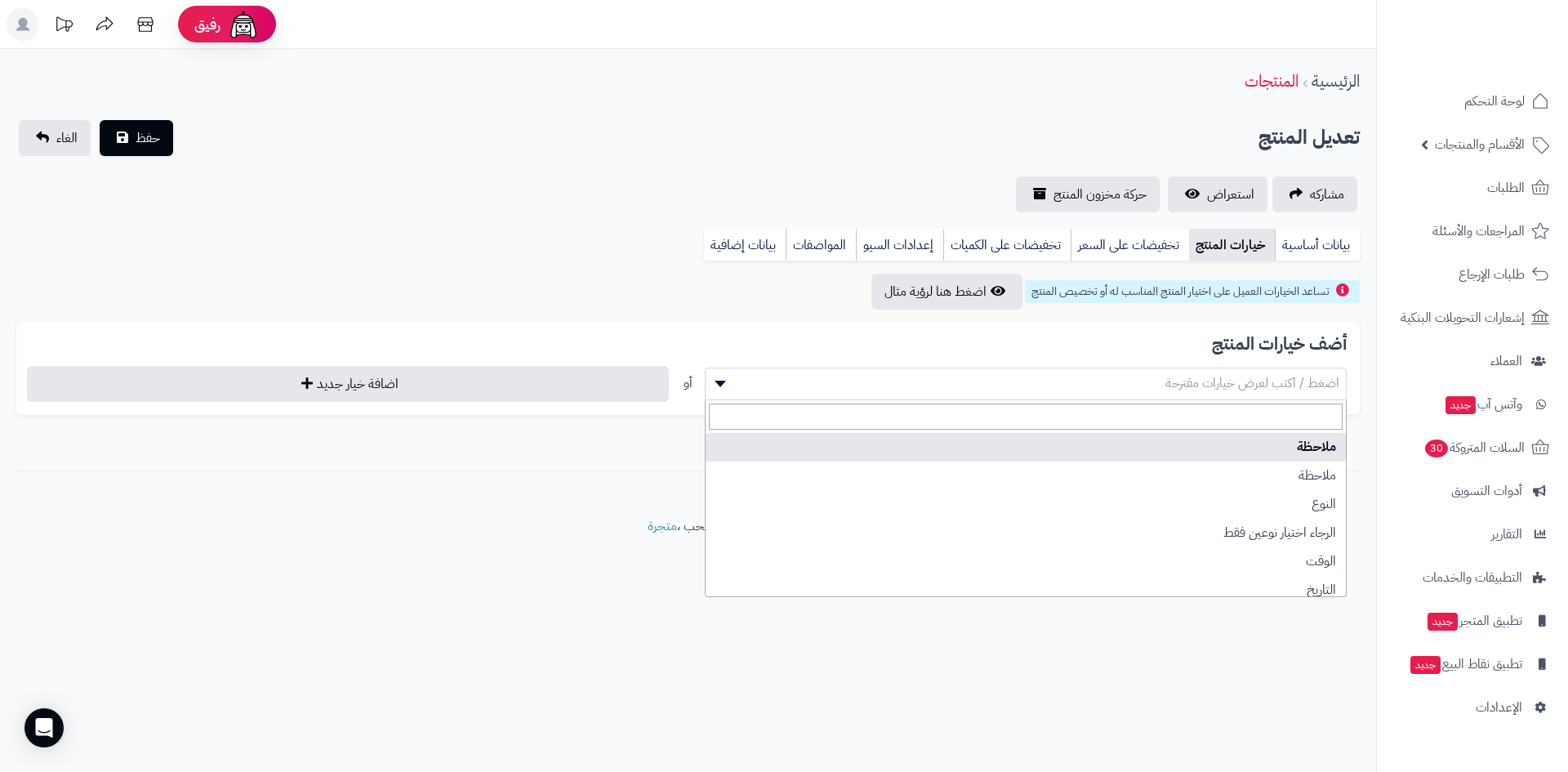
select select "**"
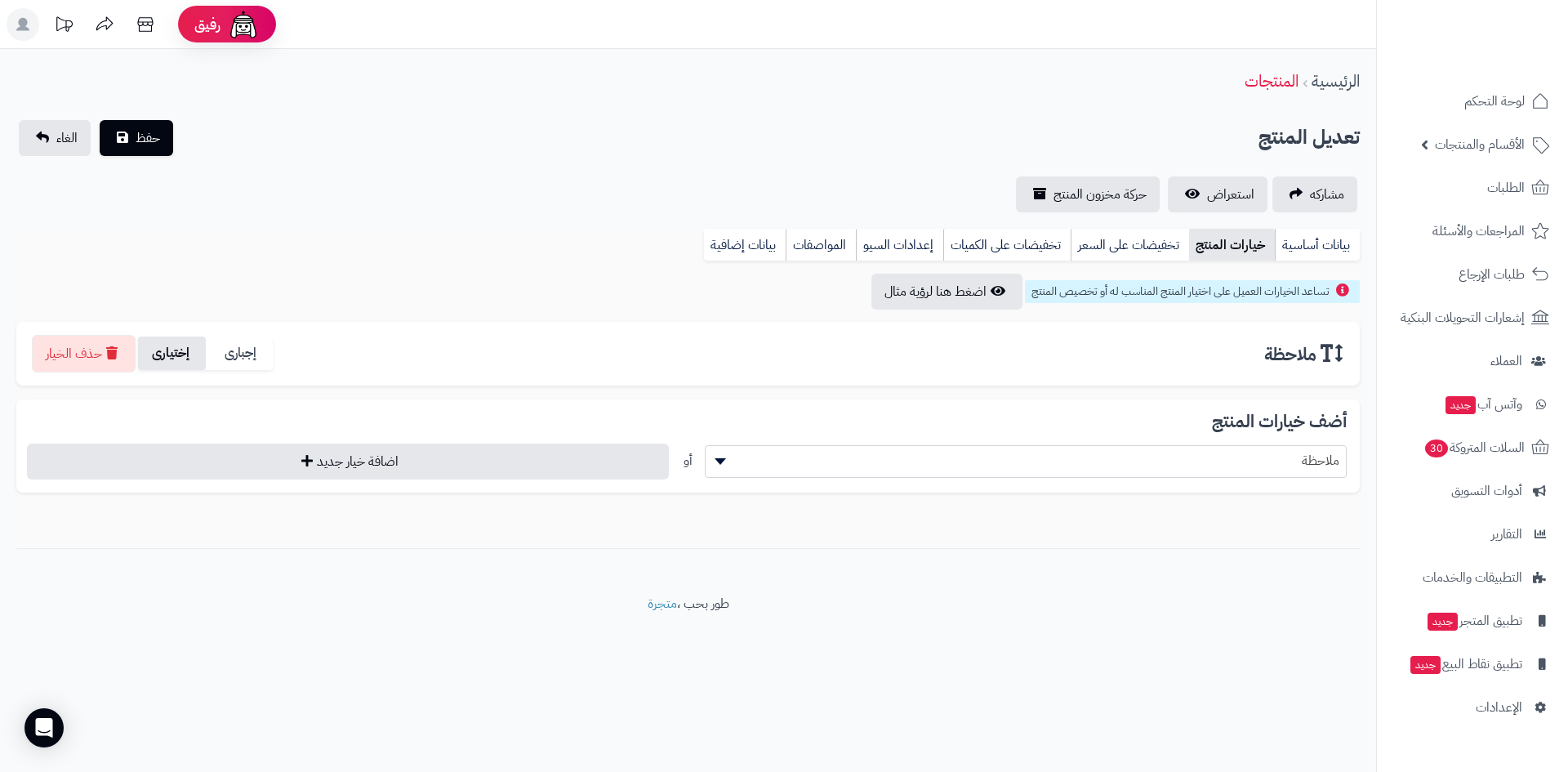
click at [175, 359] on label "إختيارى" at bounding box center [172, 352] width 68 height 33
click at [156, 137] on span "حفظ" at bounding box center [148, 137] width 25 height 20
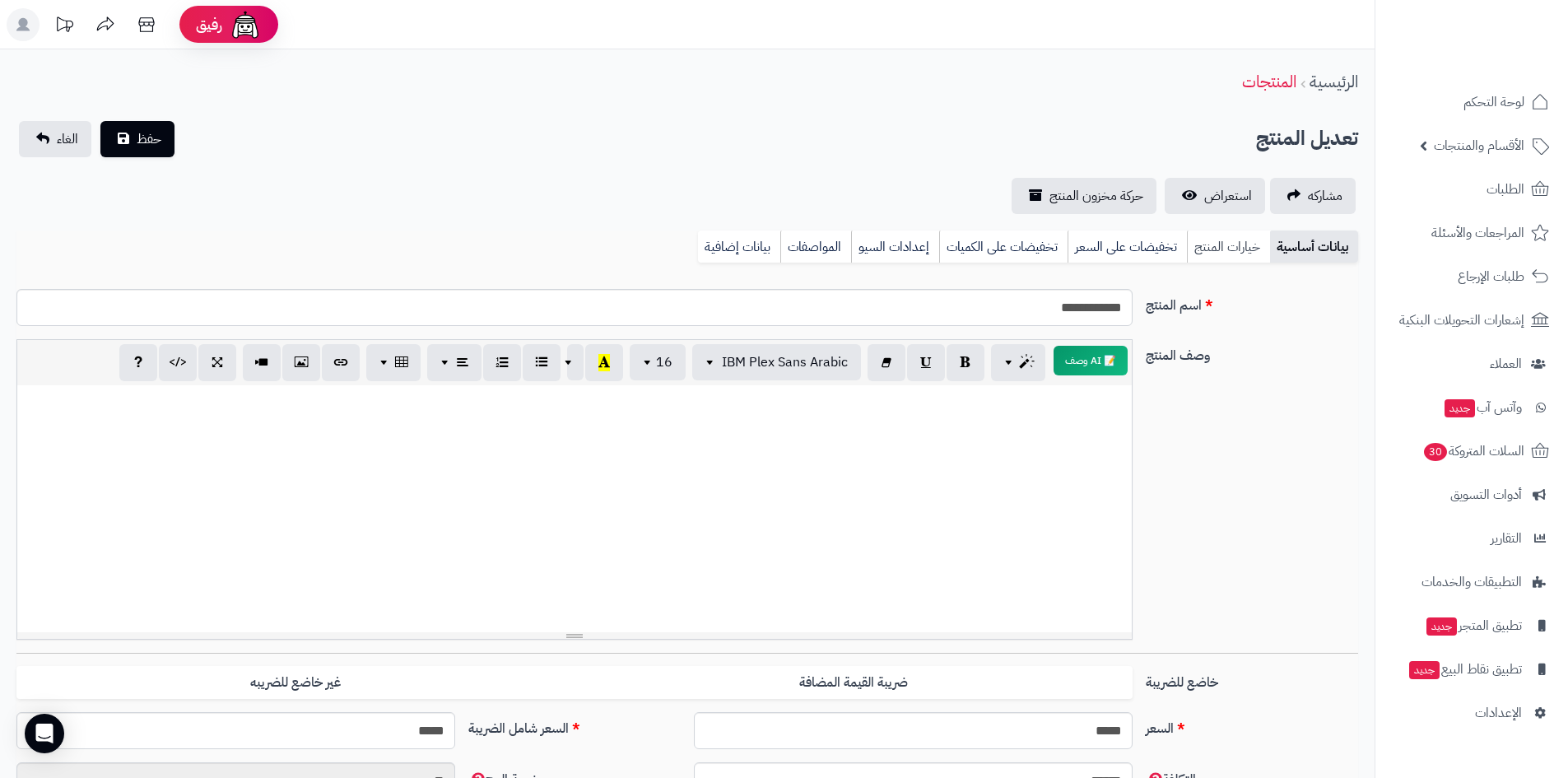
click at [1247, 247] on link "خيارات المنتج" at bounding box center [1228, 246] width 83 height 33
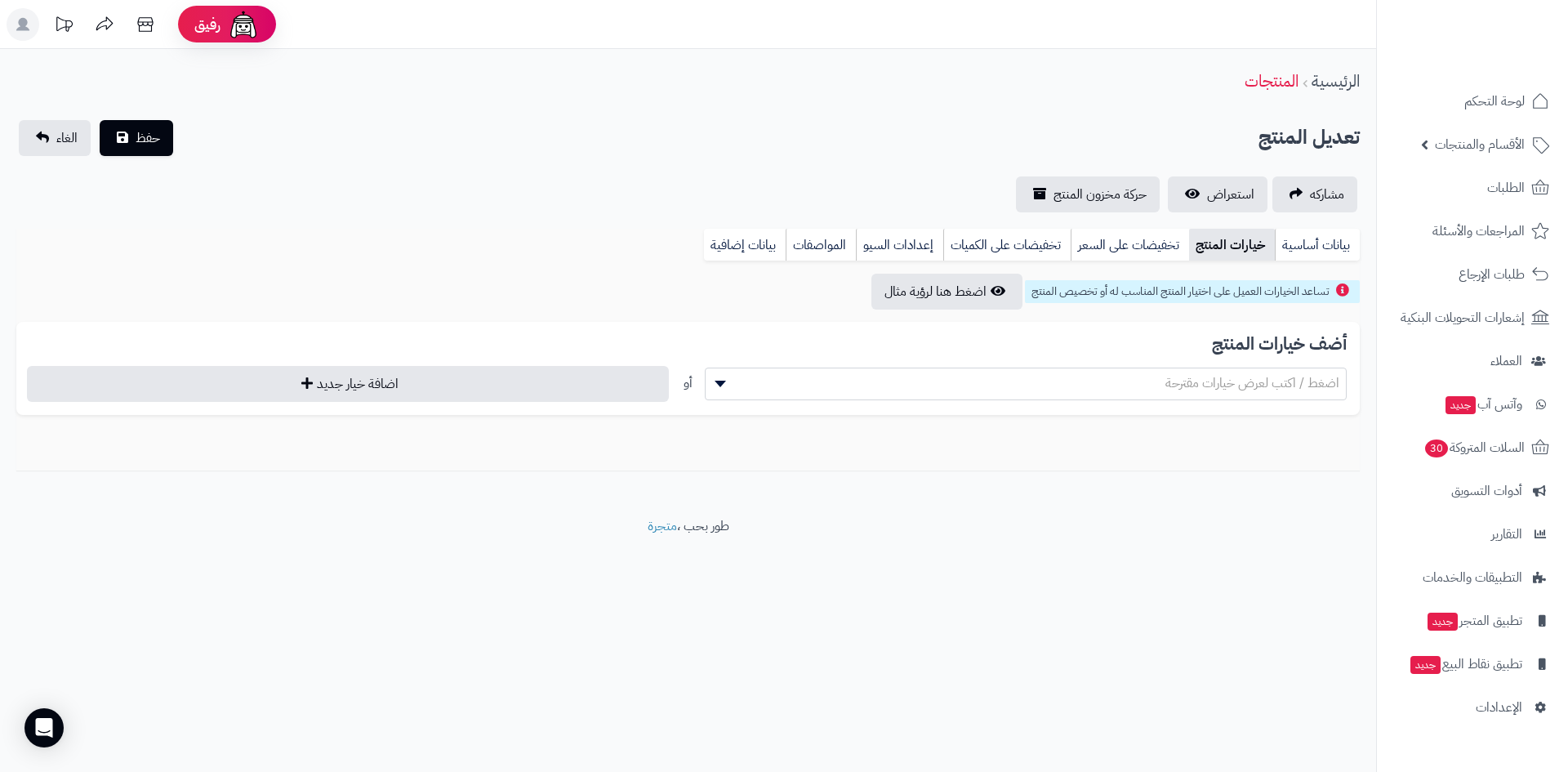
click at [1297, 387] on span "اضغط / اكتب لعرض خيارات مقترحة" at bounding box center [1252, 383] width 174 height 20
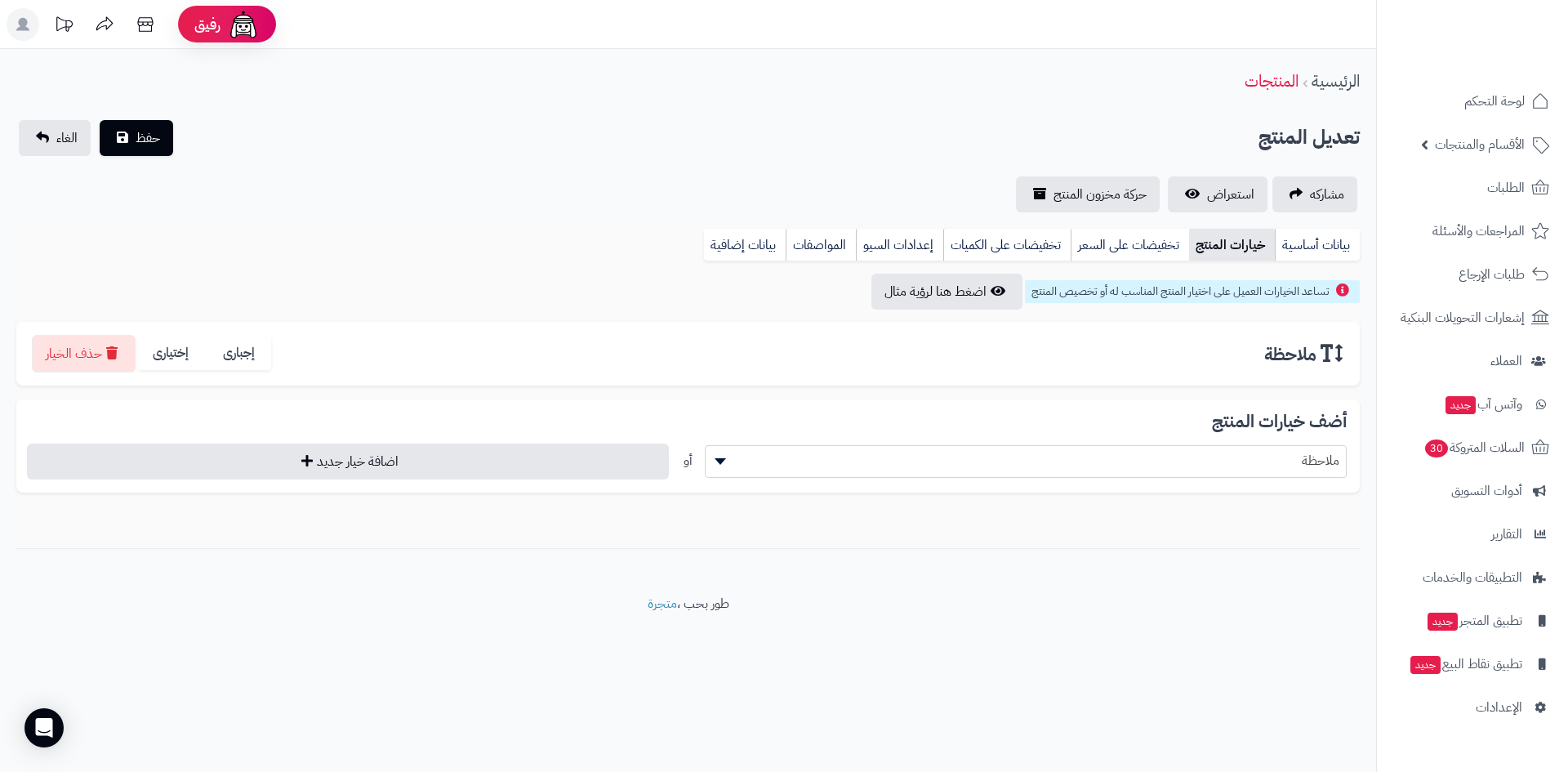
select select "**"
click at [171, 344] on label "إختيارى" at bounding box center [172, 352] width 68 height 33
click at [143, 124] on button "حفظ" at bounding box center [136, 137] width 74 height 36
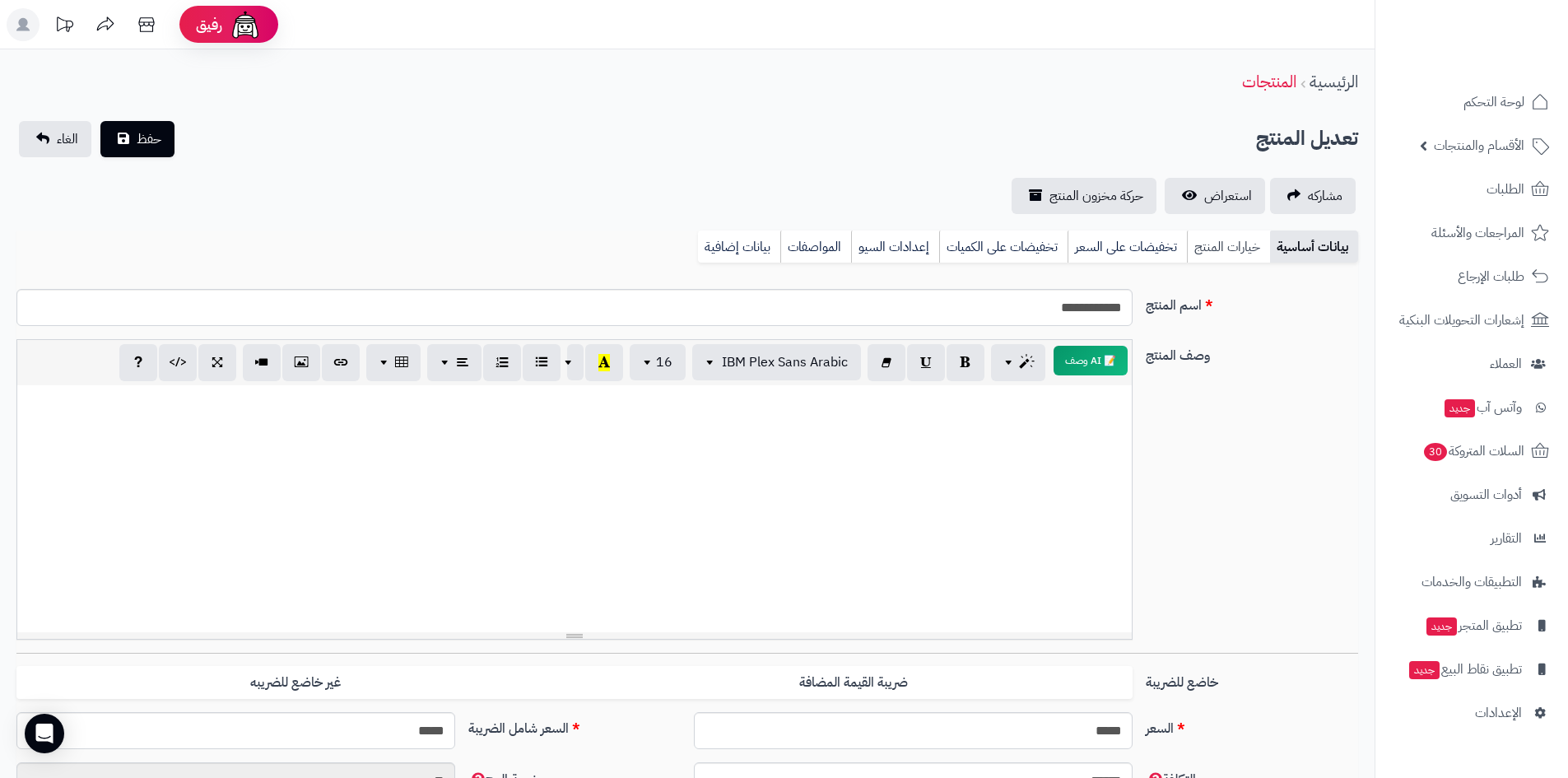
click at [1228, 256] on link "خيارات المنتج" at bounding box center [1228, 246] width 83 height 33
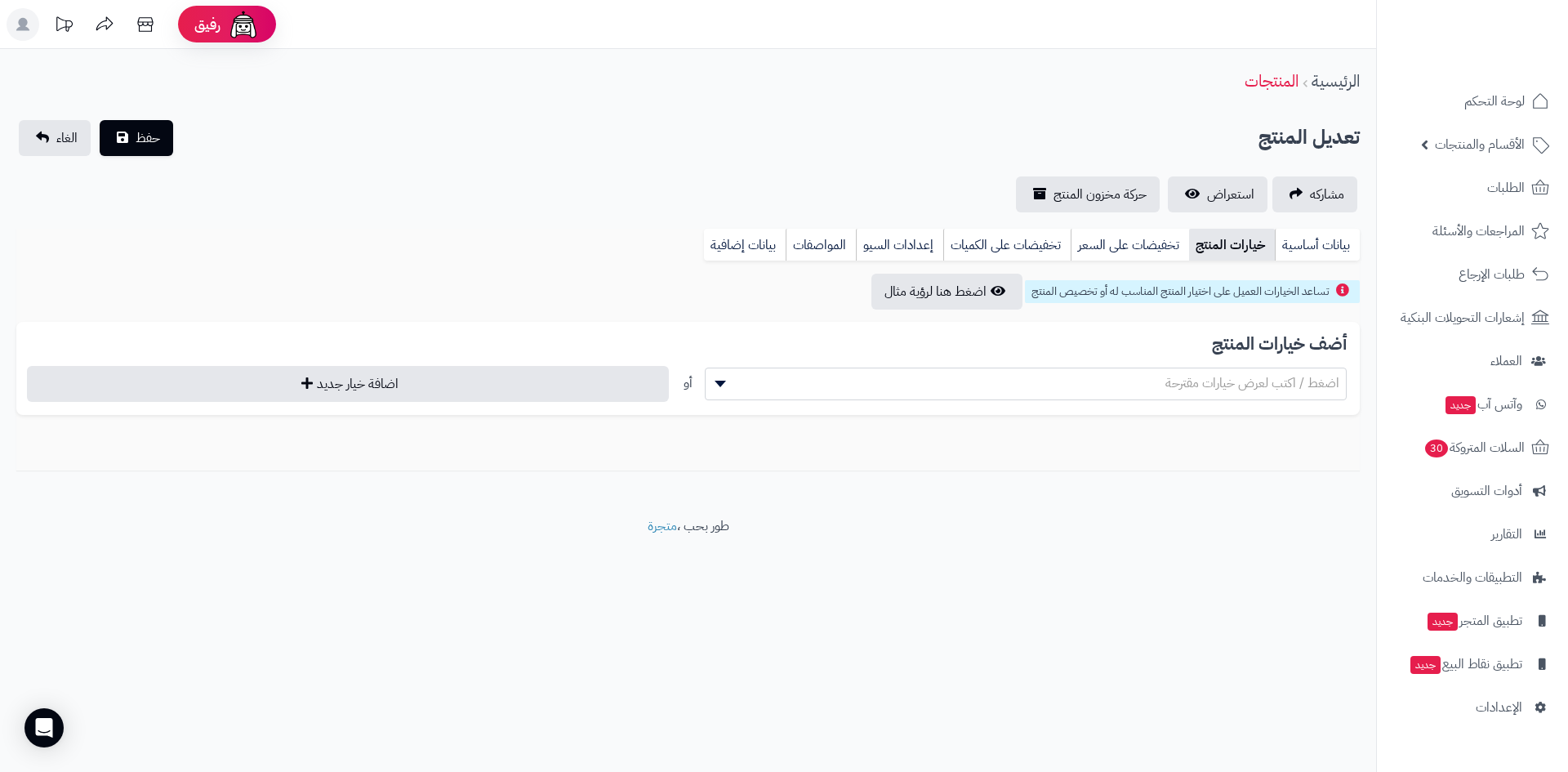
click at [1286, 375] on span "اضغط / اكتب لعرض خيارات مقترحة" at bounding box center [1252, 383] width 174 height 20
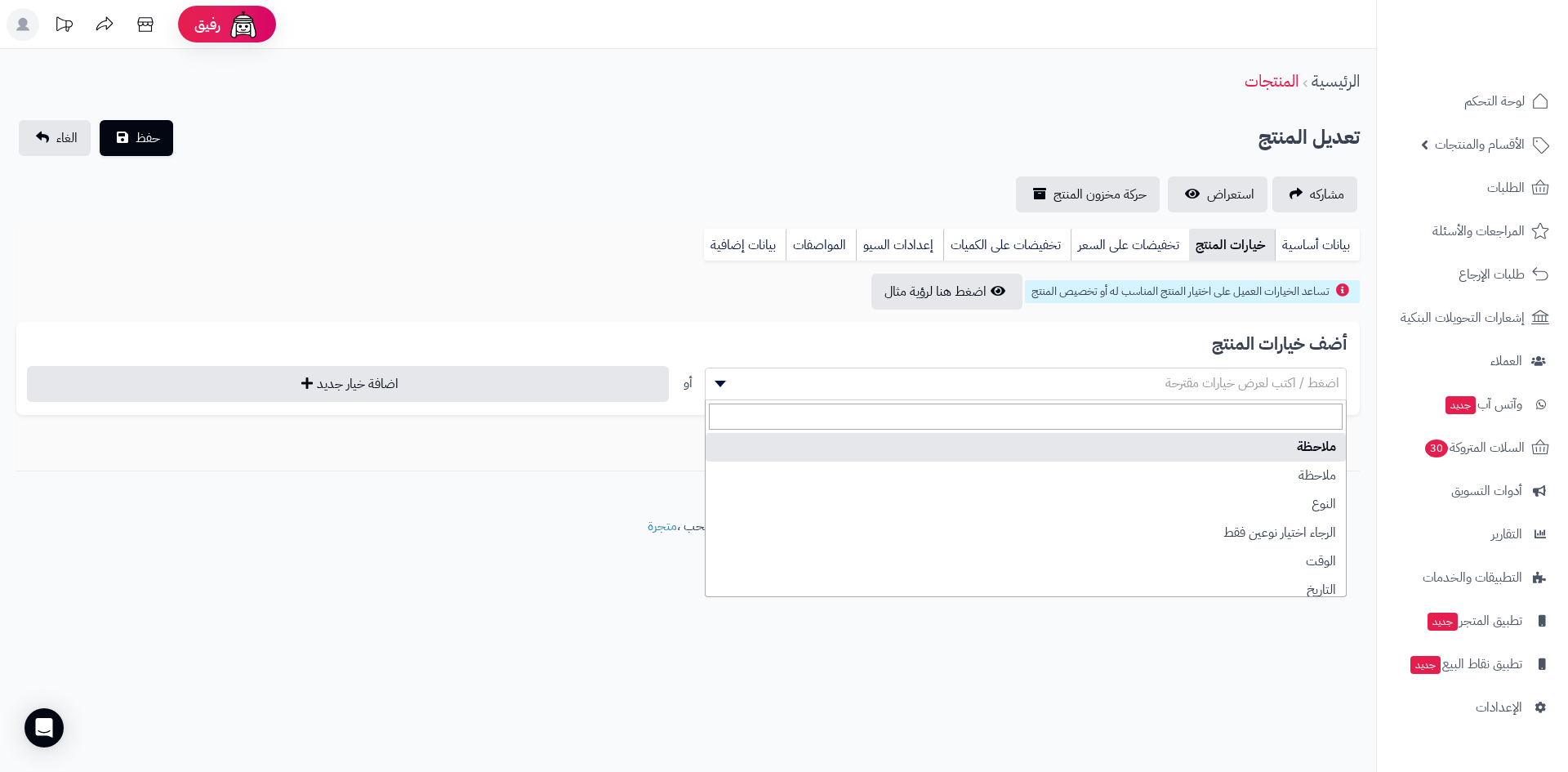
select select "**"
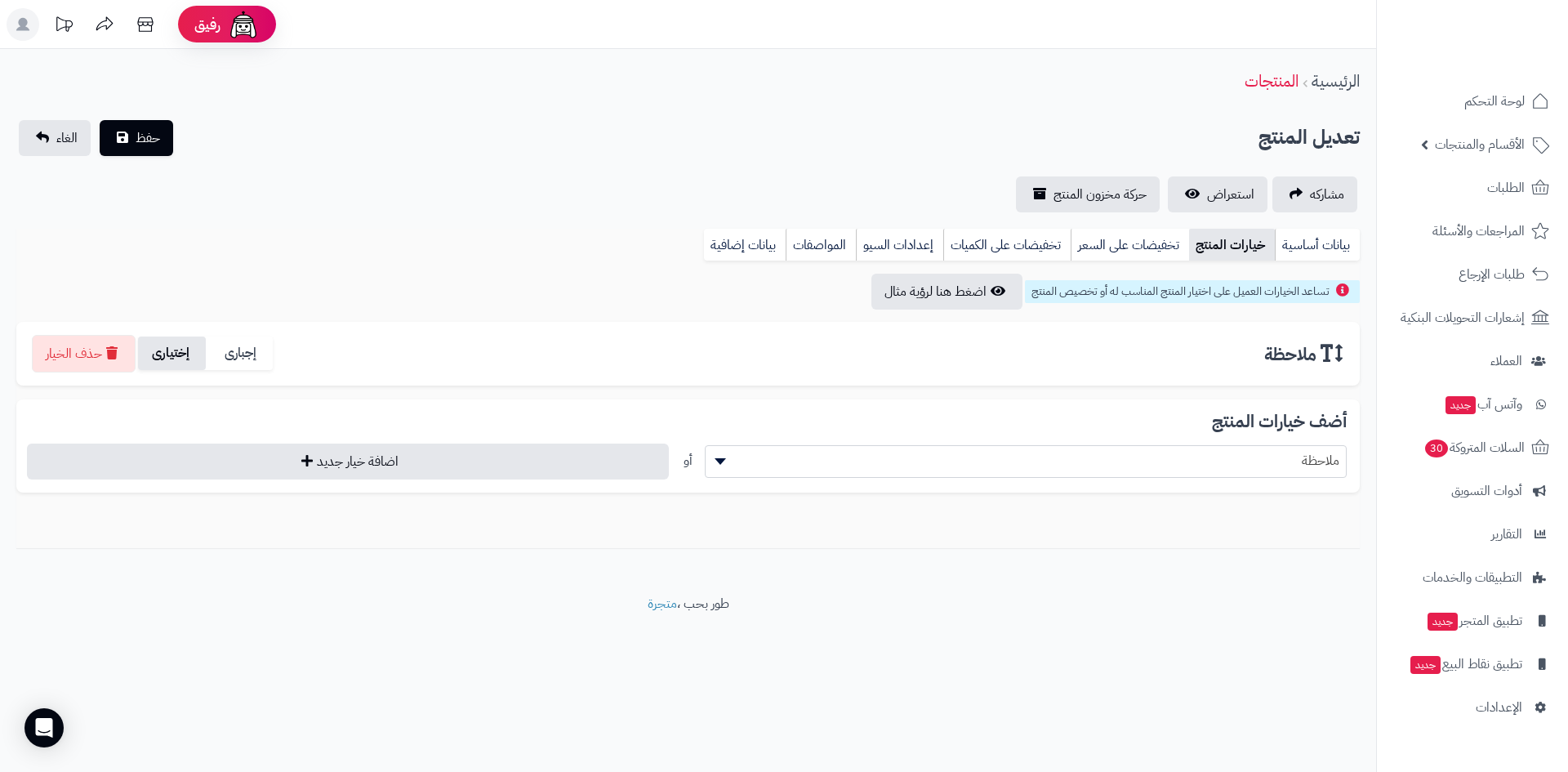
click at [167, 347] on label "إختيارى" at bounding box center [172, 352] width 68 height 33
click at [160, 152] on button "حفظ" at bounding box center [136, 137] width 74 height 36
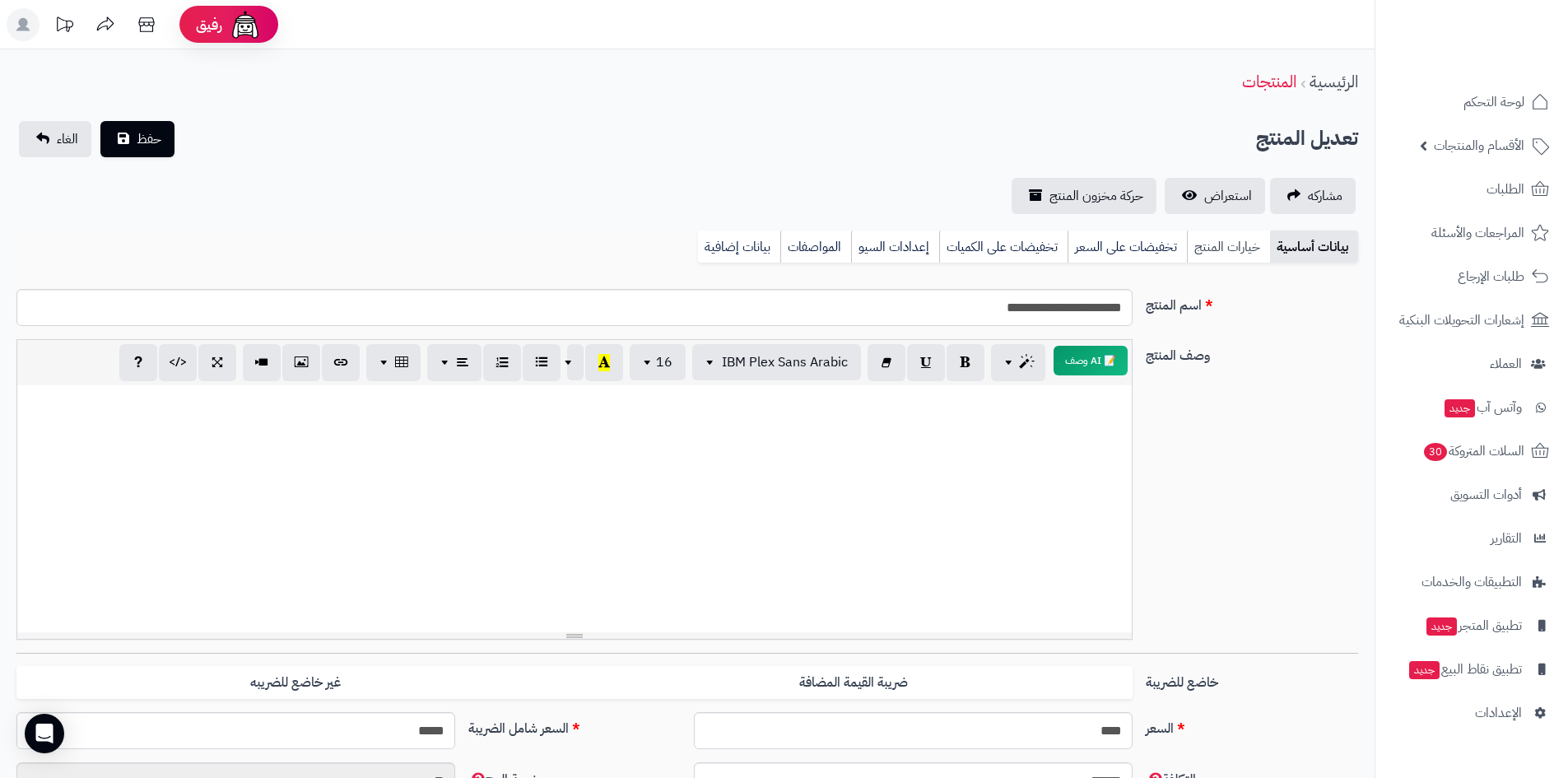
click at [1236, 248] on link "خيارات المنتج" at bounding box center [1228, 246] width 83 height 33
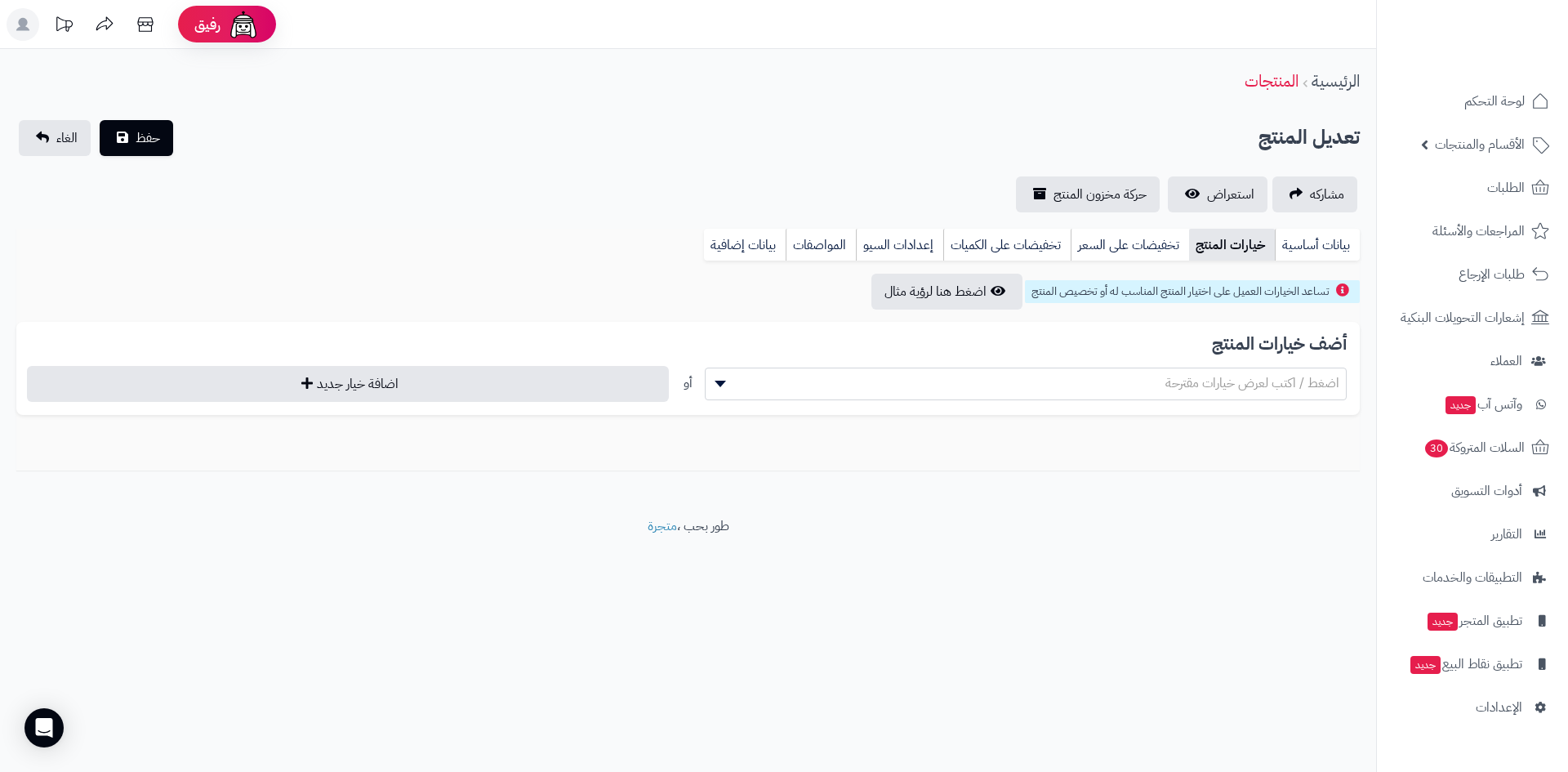
click at [1273, 389] on span "اضغط / اكتب لعرض خيارات مقترحة" at bounding box center [1252, 383] width 174 height 20
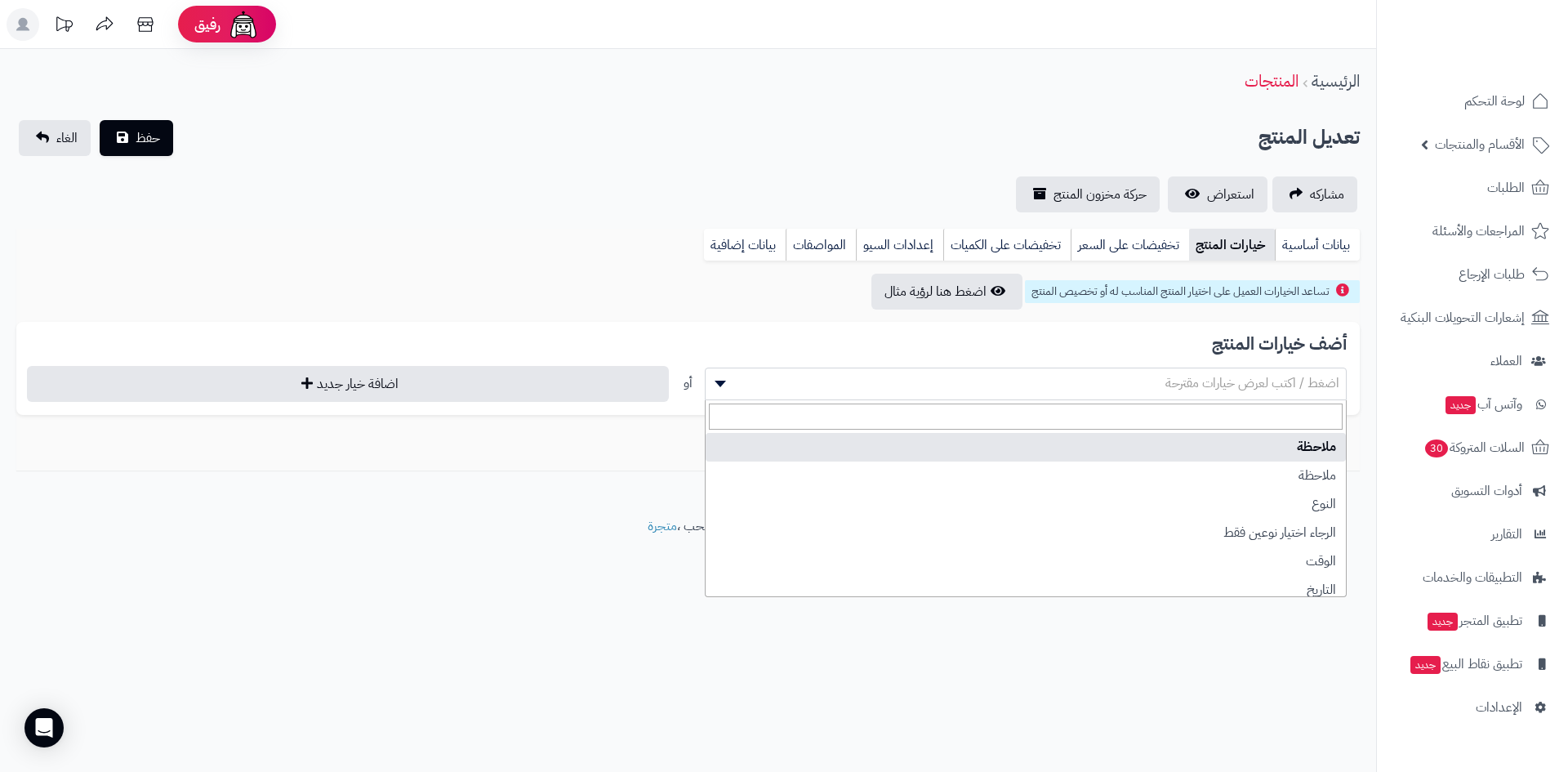
select select "**"
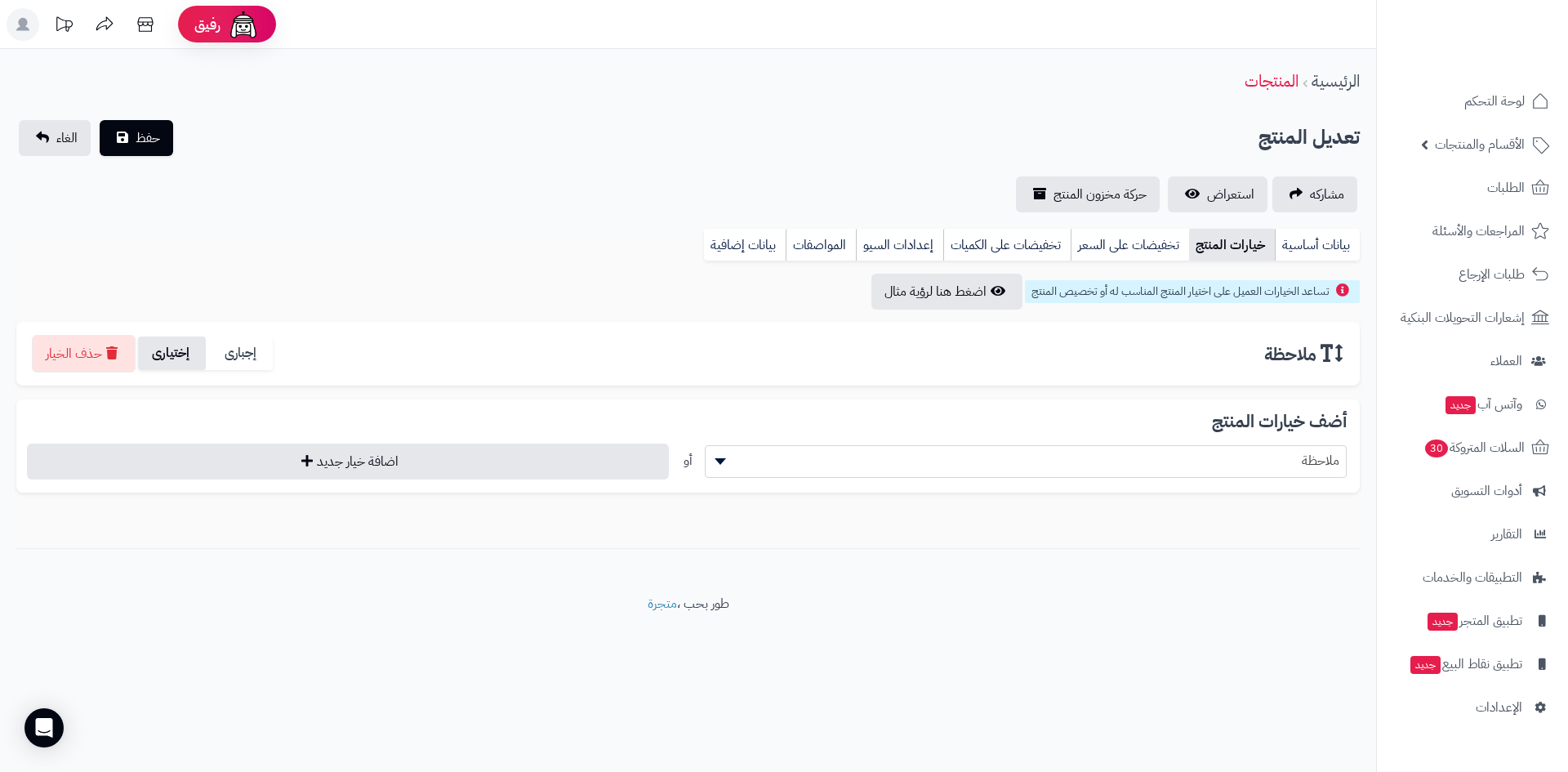
click at [205, 364] on label "إختيارى" at bounding box center [172, 352] width 68 height 33
click at [154, 125] on button "حفظ" at bounding box center [136, 137] width 74 height 36
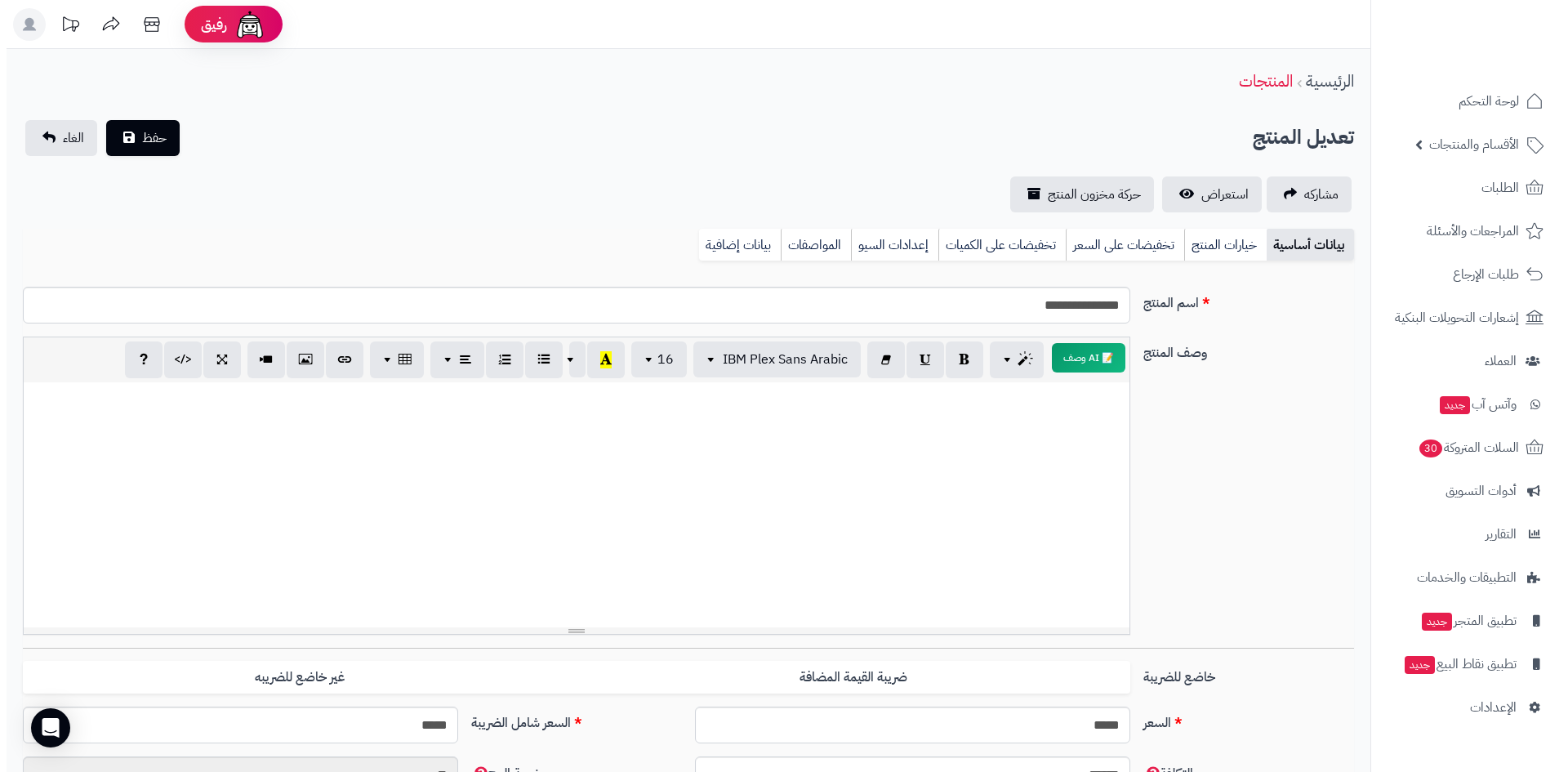
scroll to position [330, 0]
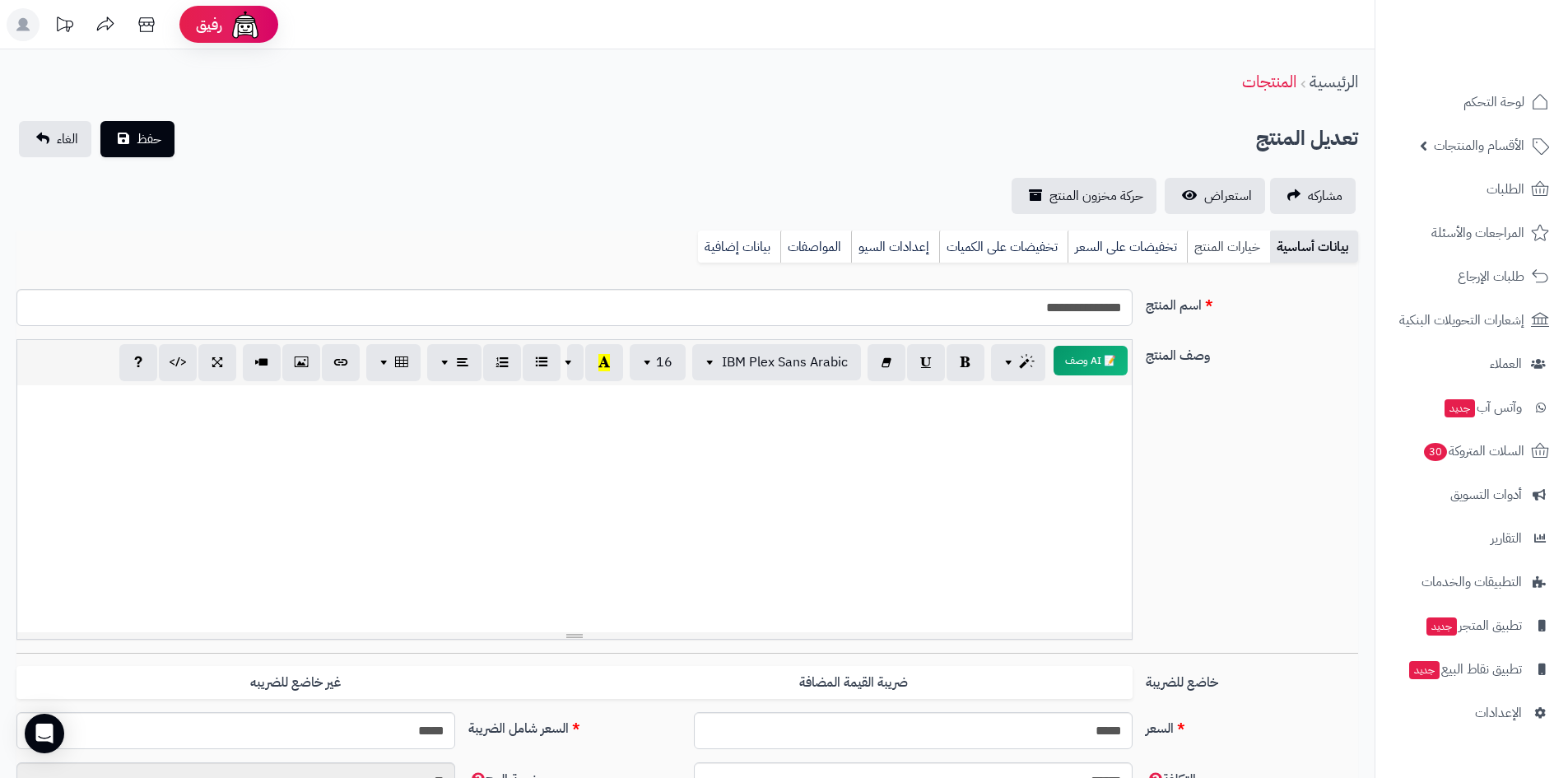
click at [1239, 232] on link "خيارات المنتج" at bounding box center [1228, 246] width 83 height 33
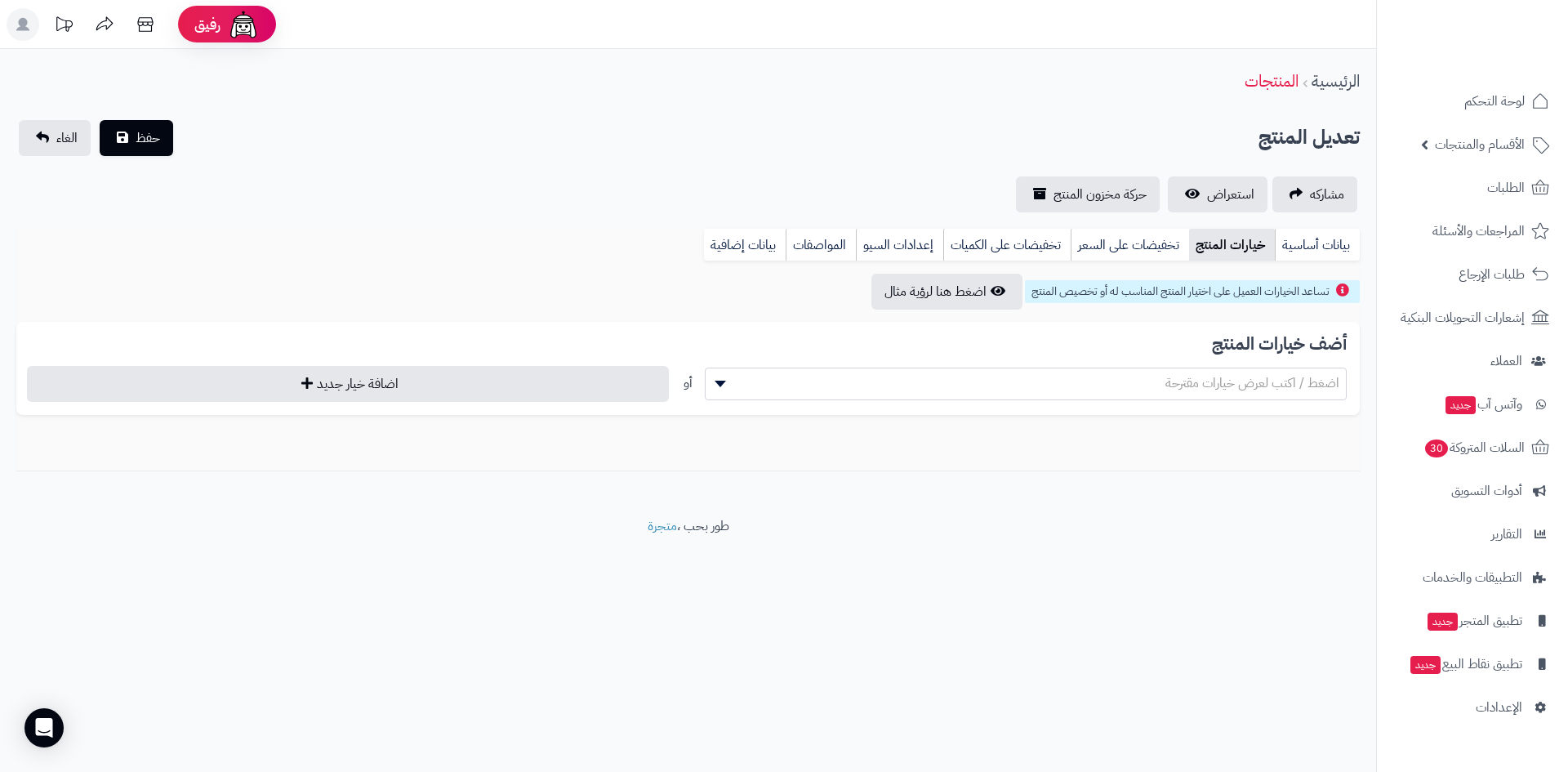
click at [1266, 364] on div "أضف خيارات المنتج اضغط / اكتب لعرض خيارات مقترحة أو اضافة خيار جديد" at bounding box center [688, 369] width 1344 height 93
click at [1266, 374] on span "اضغط / اكتب لعرض خيارات مقترحة" at bounding box center [1252, 383] width 174 height 20
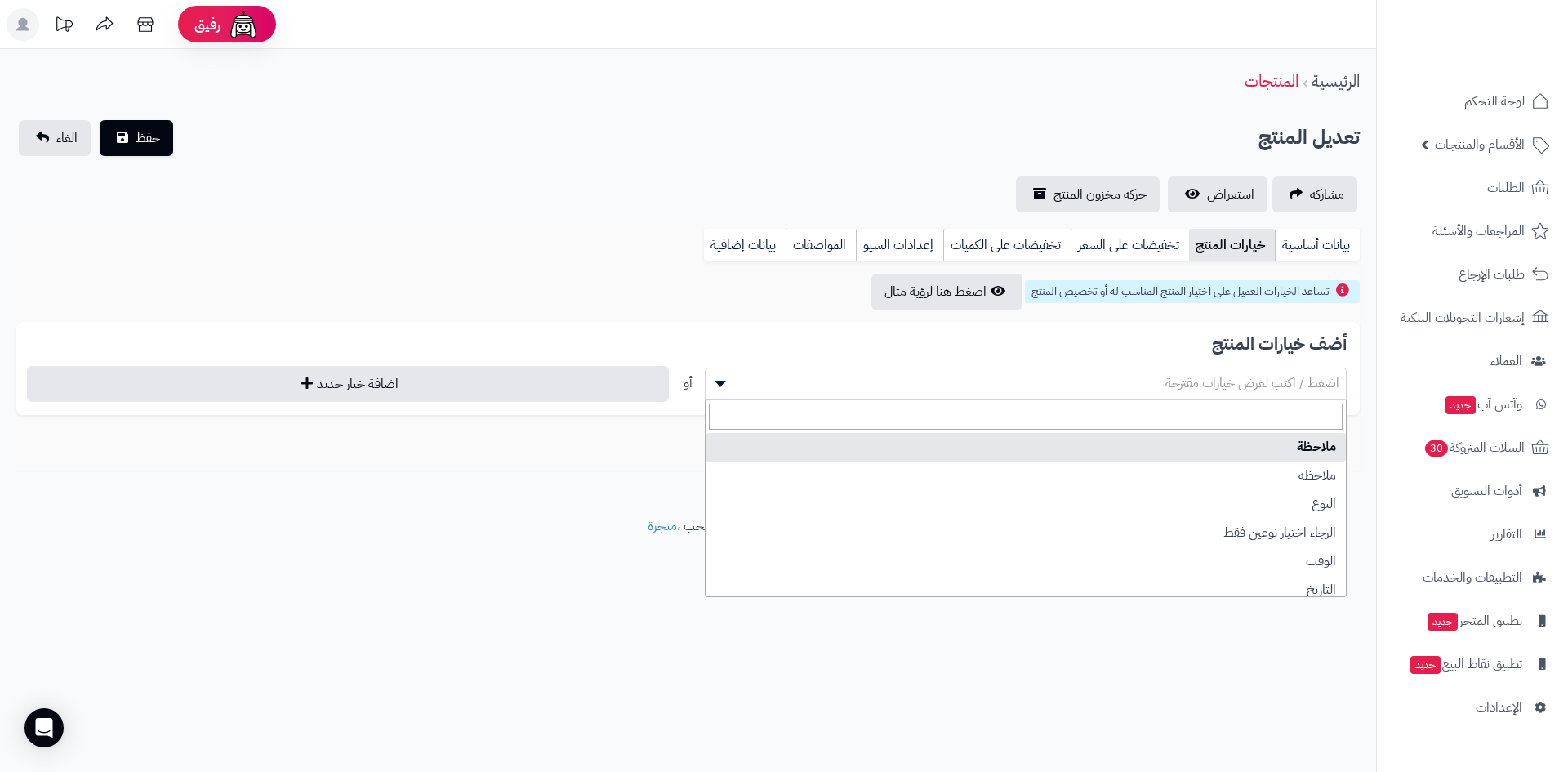
select select "**"
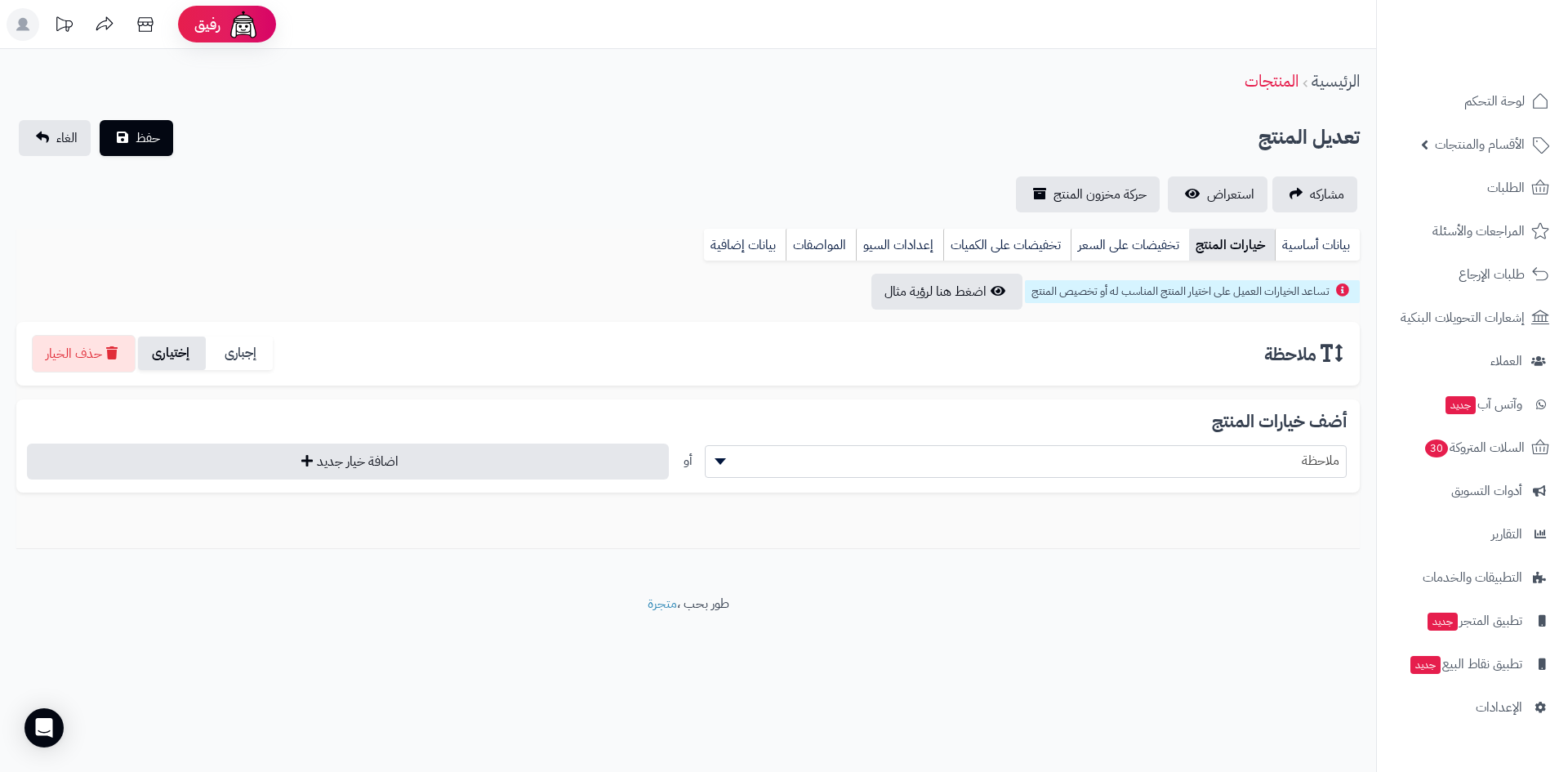
click at [172, 348] on label "إختيارى" at bounding box center [172, 352] width 68 height 33
click at [160, 142] on span "حفظ" at bounding box center [148, 137] width 25 height 20
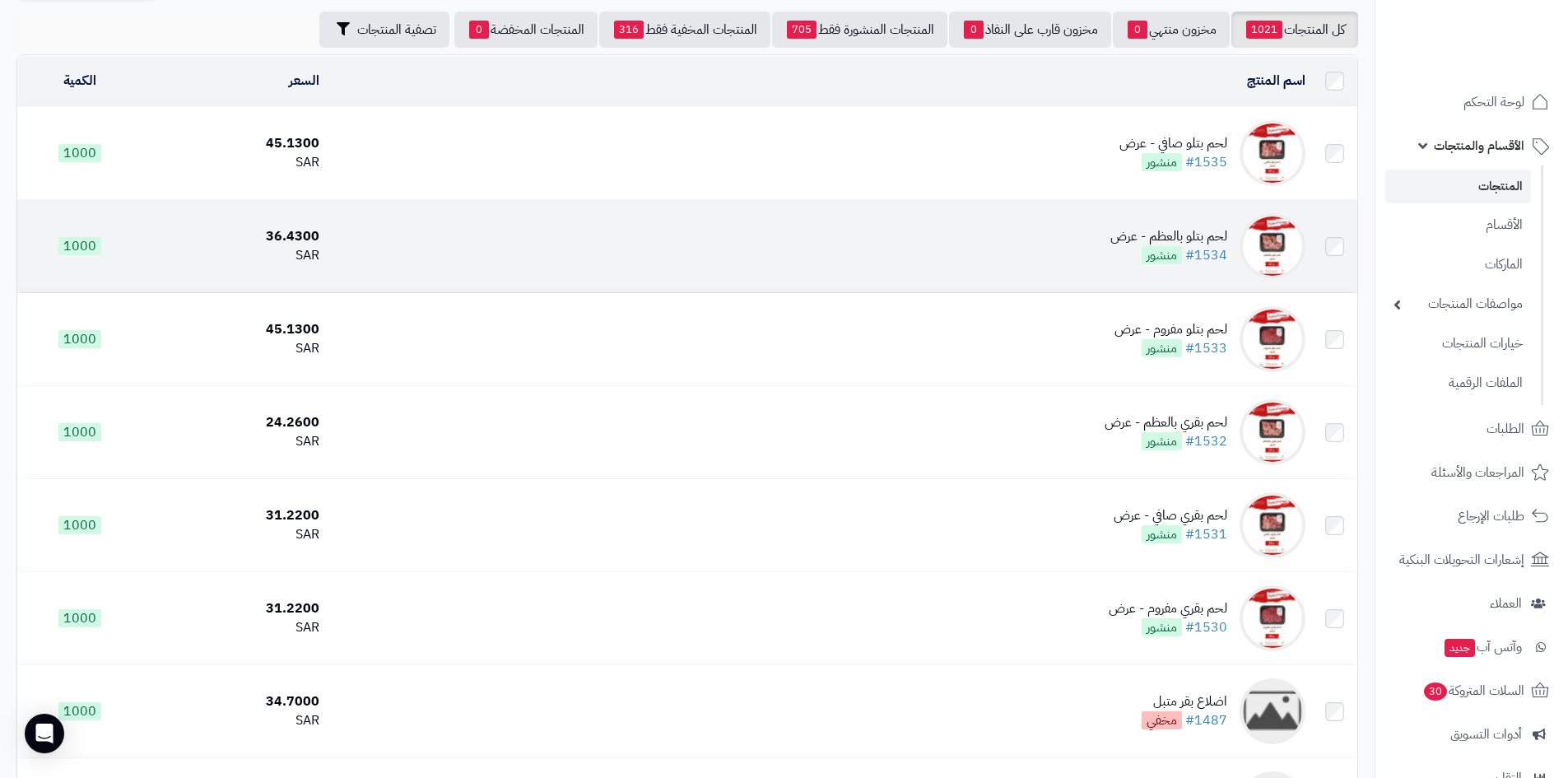
scroll to position [73, 0]
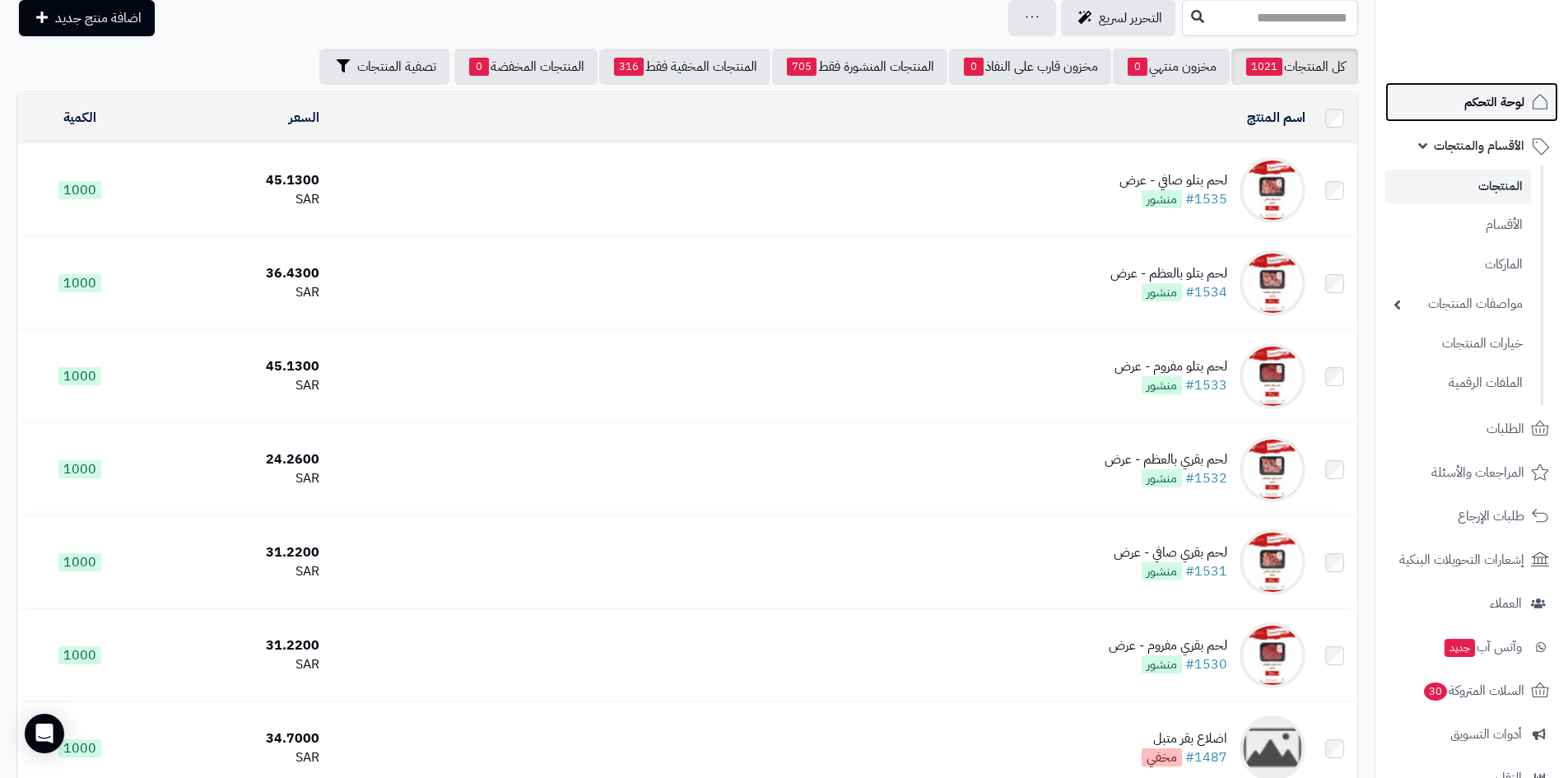
click at [1520, 117] on link "لوحة التحكم" at bounding box center [1471, 102] width 173 height 39
